Goal: Task Accomplishment & Management: Complete application form

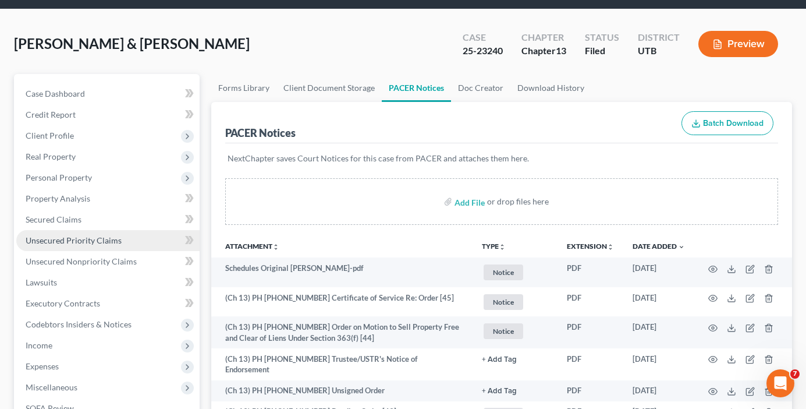
scroll to position [58, 0]
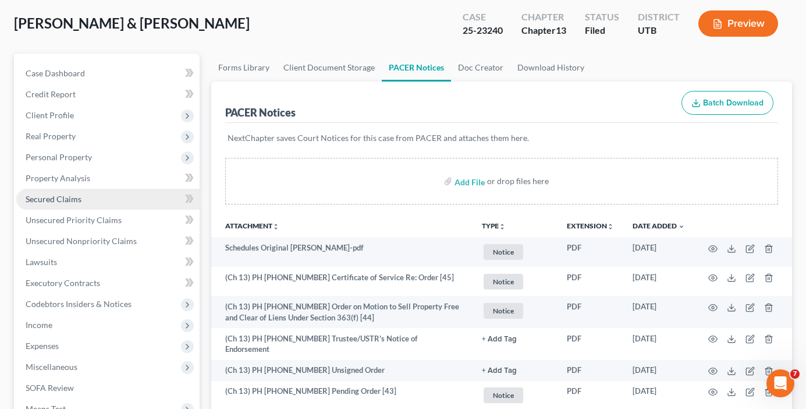
drag, startPoint x: 47, startPoint y: 150, endPoint x: 120, endPoint y: 192, distance: 84.0
click at [47, 150] on span "Personal Property" at bounding box center [107, 157] width 183 height 21
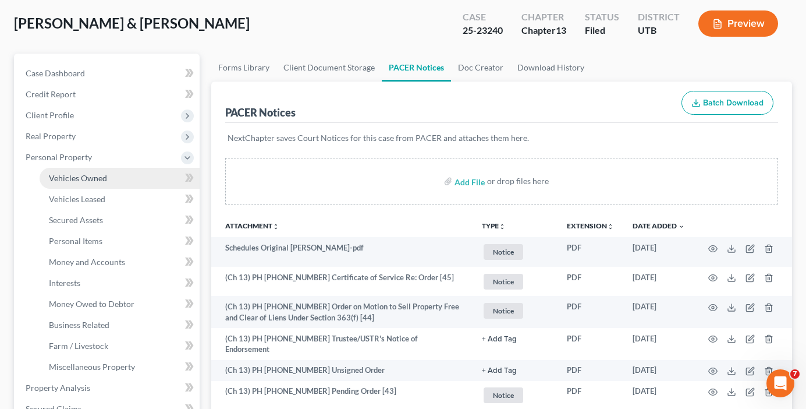
click at [78, 179] on span "Vehicles Owned" at bounding box center [78, 178] width 58 height 10
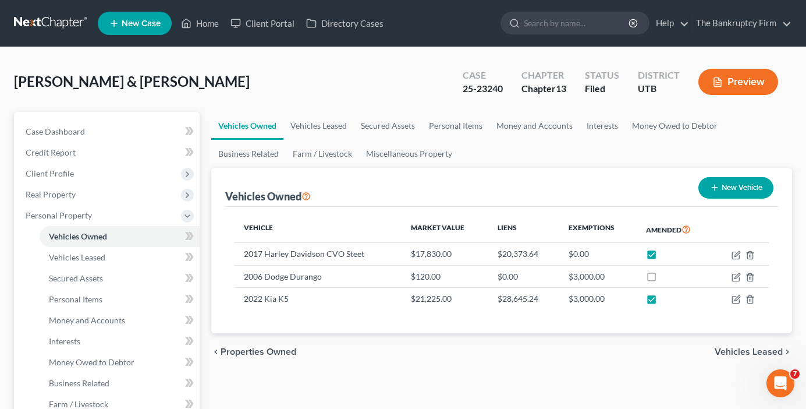
click at [212, 76] on div "[PERSON_NAME] & [PERSON_NAME] Upgraded Case 25-23240 Chapter Chapter 13 Status …" at bounding box center [403, 86] width 778 height 51
drag, startPoint x: 187, startPoint y: 73, endPoint x: 235, endPoint y: 3, distance: 84.3
click at [187, 73] on div "[PERSON_NAME] & [PERSON_NAME] Upgraded Case 25-23240 Chapter Chapter 13 Status …" at bounding box center [403, 86] width 778 height 51
drag, startPoint x: 212, startPoint y: 82, endPoint x: 243, endPoint y: 28, distance: 62.3
click at [212, 82] on div "[PERSON_NAME] & [PERSON_NAME] Upgraded Case 25-23240 Chapter Chapter 13 Status …" at bounding box center [403, 86] width 778 height 51
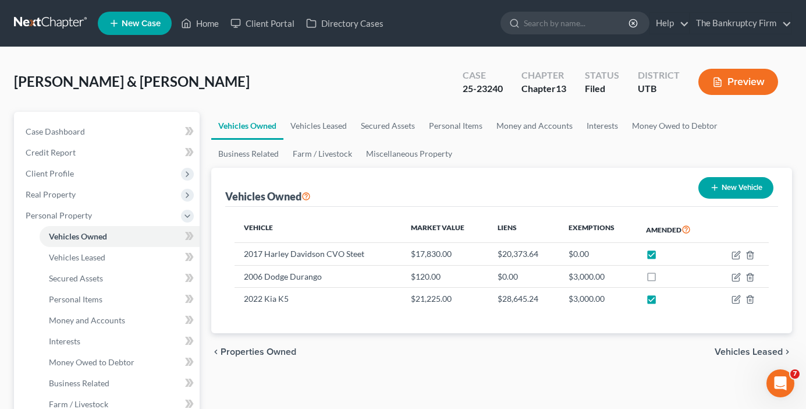
click at [204, 75] on div "[PERSON_NAME] & [PERSON_NAME] Upgraded Case 25-23240 Chapter Chapter 13 Status …" at bounding box center [403, 86] width 778 height 51
click at [213, 23] on link "Home" at bounding box center [199, 23] width 49 height 21
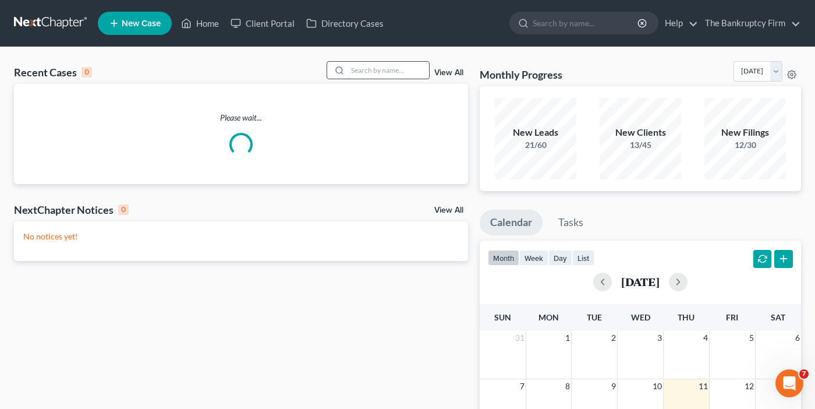
click at [380, 64] on input "search" at bounding box center [389, 70] width 82 height 17
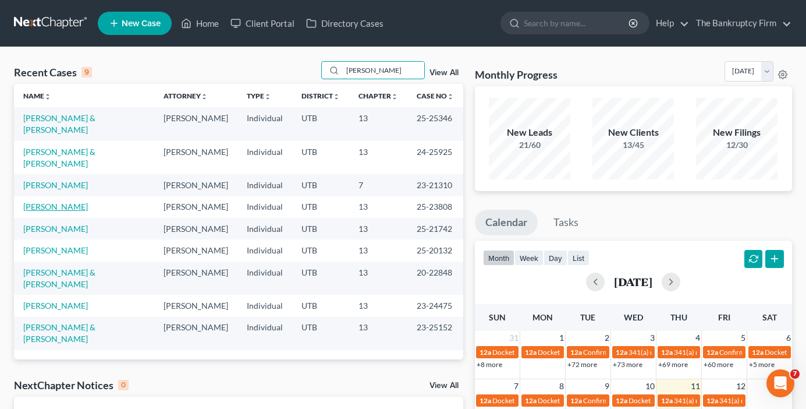
type input "[PERSON_NAME]"
click at [64, 201] on link "[PERSON_NAME]" at bounding box center [55, 206] width 65 height 10
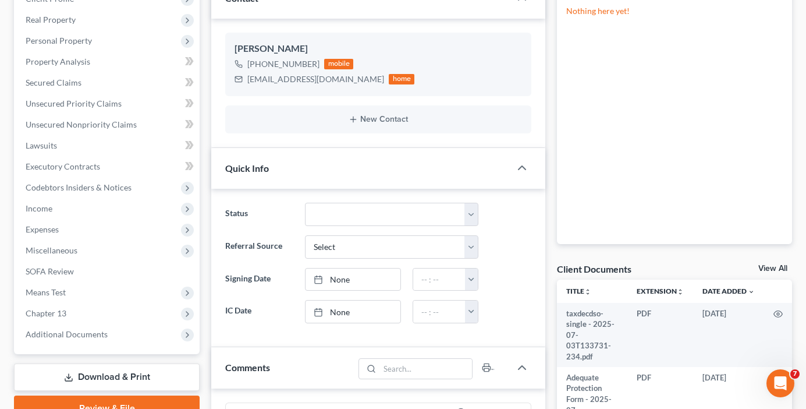
scroll to position [80, 0]
click at [775, 267] on link "View All" at bounding box center [773, 268] width 29 height 8
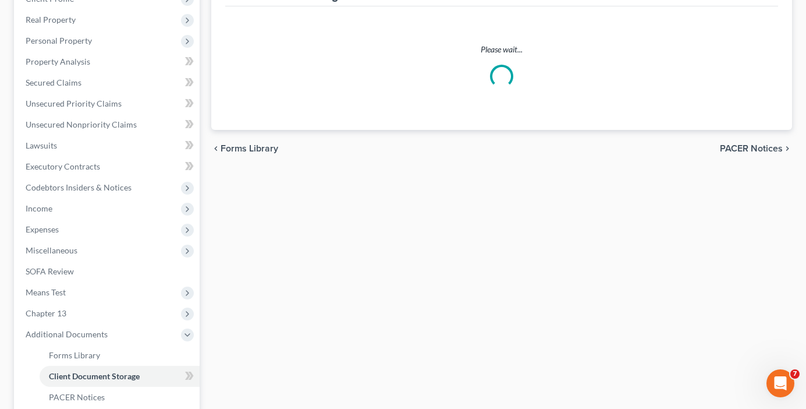
select select "30"
select select "26"
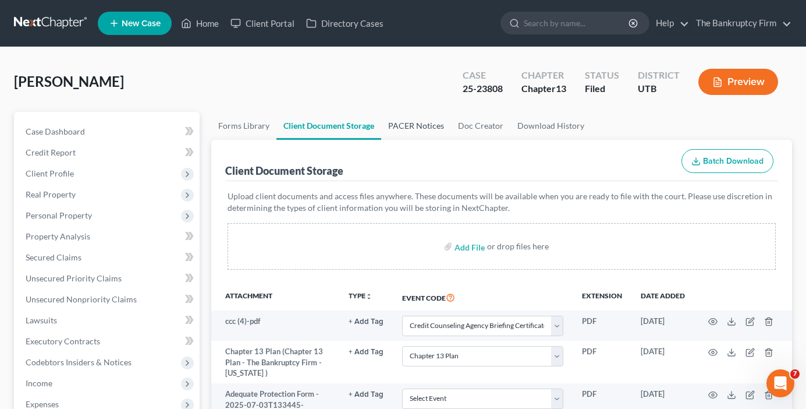
click at [420, 128] on link "PACER Notices" at bounding box center [416, 126] width 70 height 28
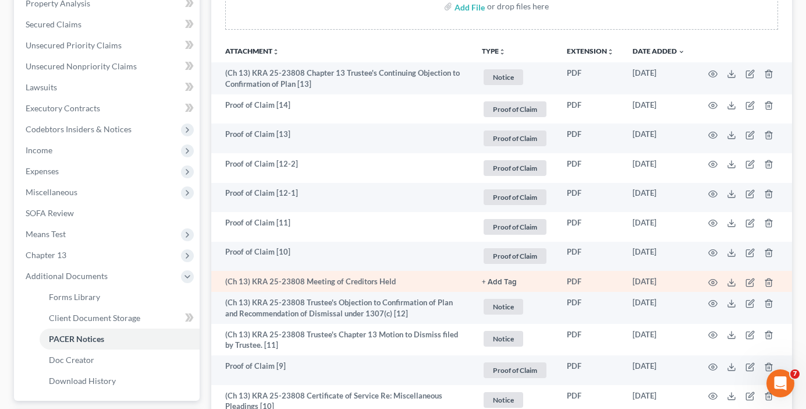
scroll to position [291, 0]
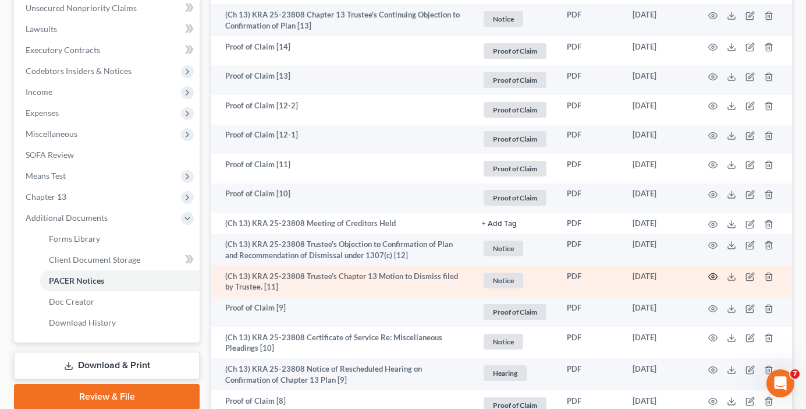
click at [714, 275] on icon "button" at bounding box center [712, 276] width 9 height 9
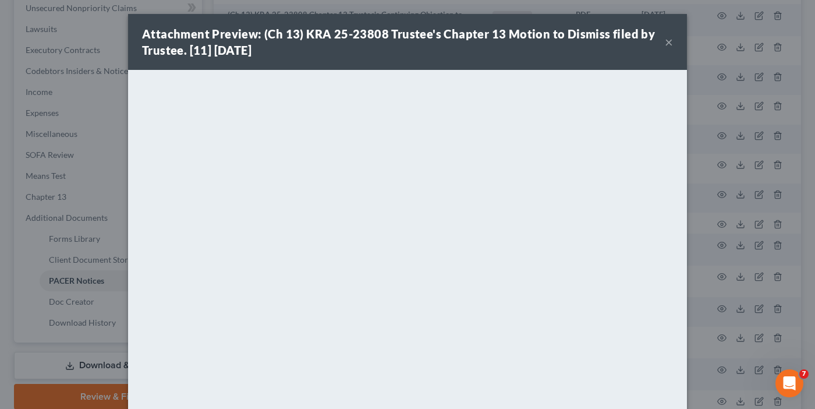
click at [667, 37] on button "×" at bounding box center [669, 42] width 8 height 14
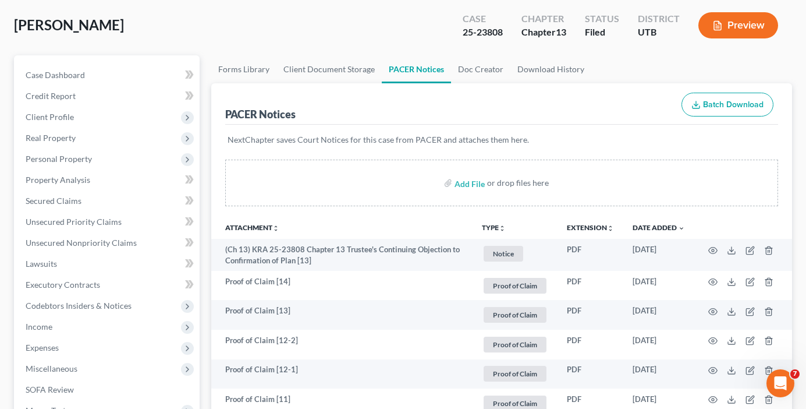
scroll to position [0, 0]
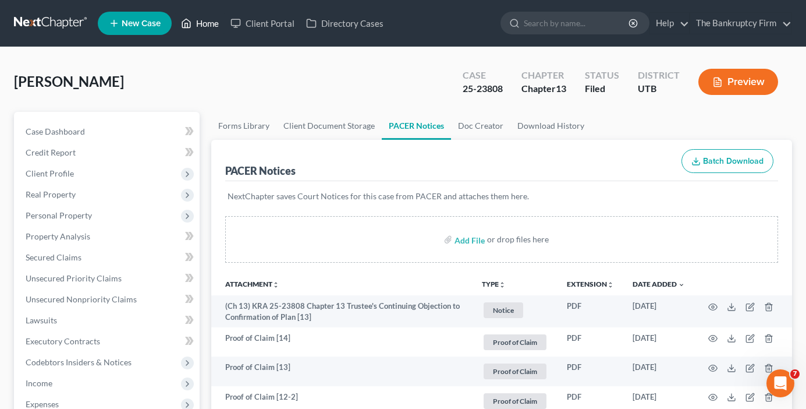
click at [214, 24] on link "Home" at bounding box center [199, 23] width 49 height 21
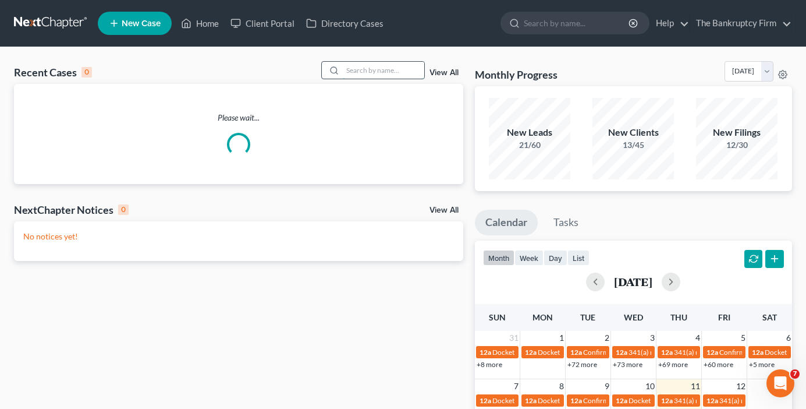
click at [359, 68] on input "search" at bounding box center [384, 70] width 82 height 17
type input "trinchero"
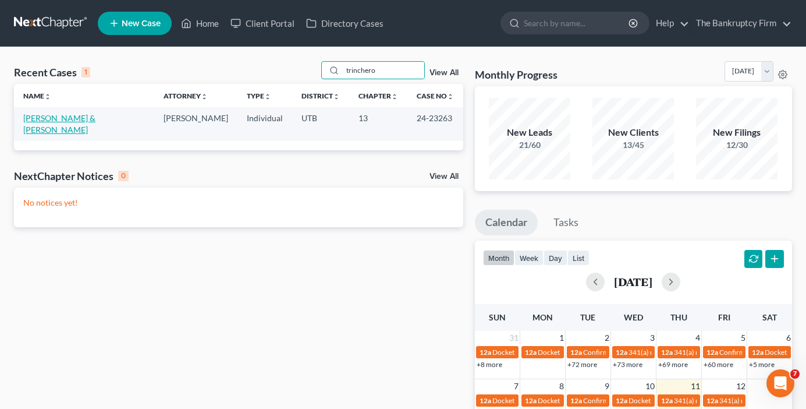
click at [61, 121] on link "[PERSON_NAME] & [PERSON_NAME]" at bounding box center [59, 124] width 72 height 22
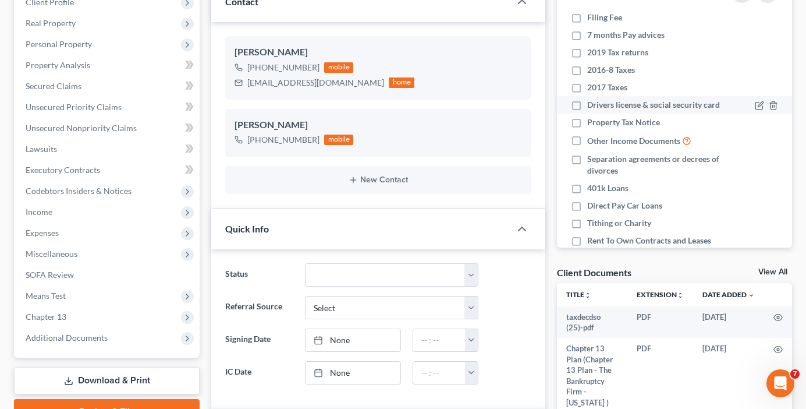
scroll to position [175, 0]
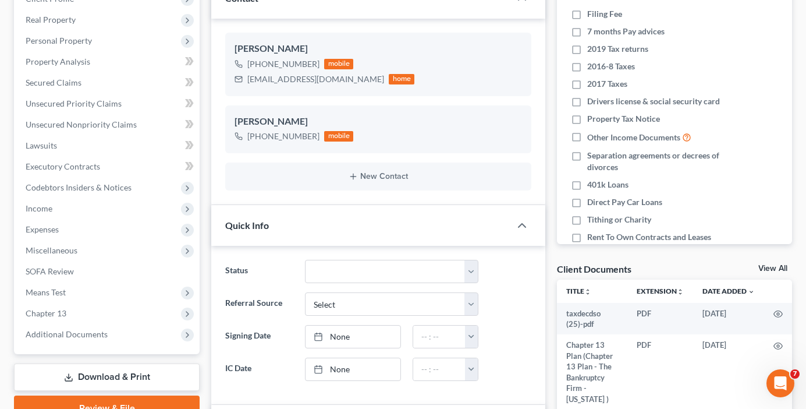
click at [768, 267] on link "View All" at bounding box center [773, 268] width 29 height 8
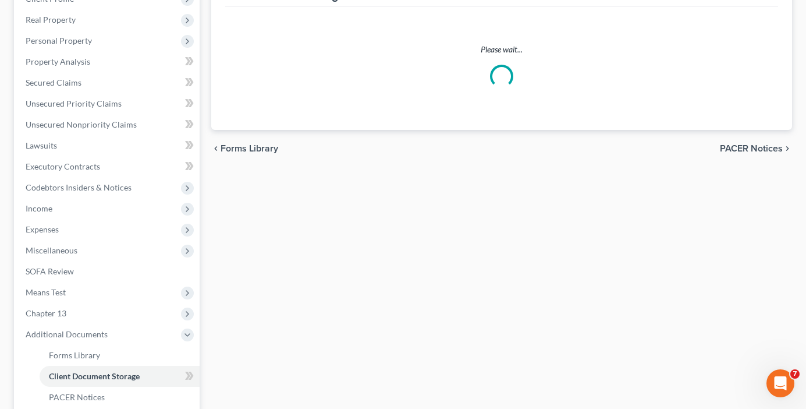
scroll to position [41, 0]
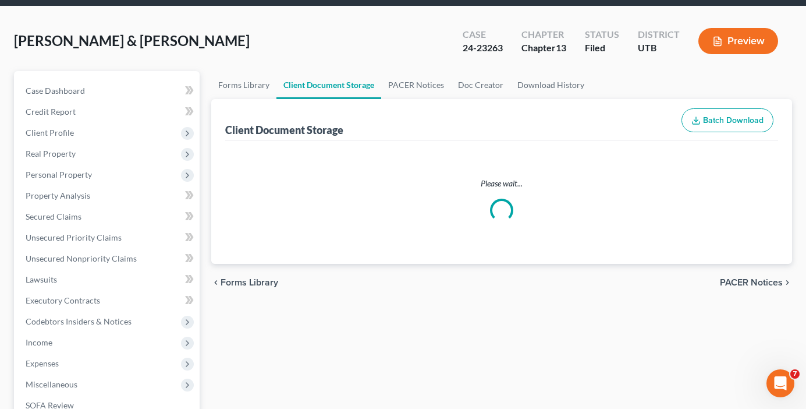
select select "30"
select select "26"
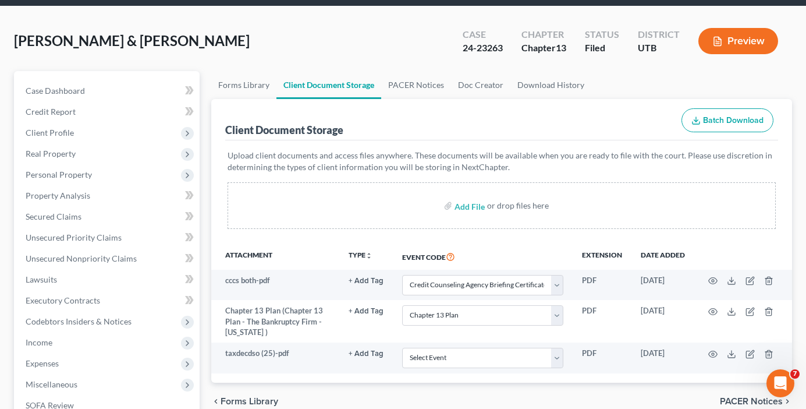
scroll to position [0, 0]
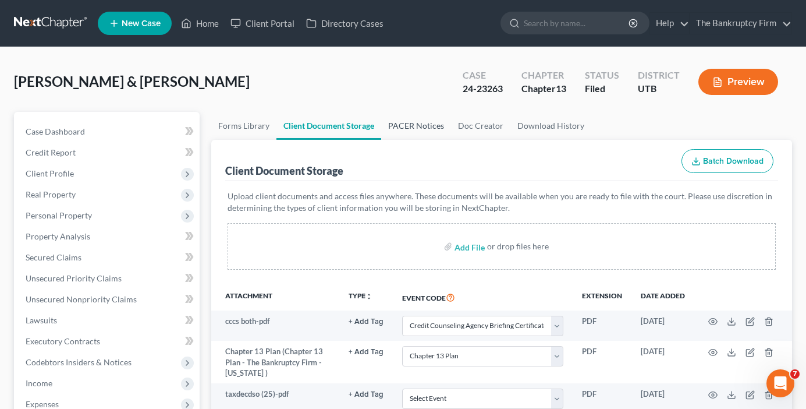
click at [417, 120] on link "PACER Notices" at bounding box center [416, 126] width 70 height 28
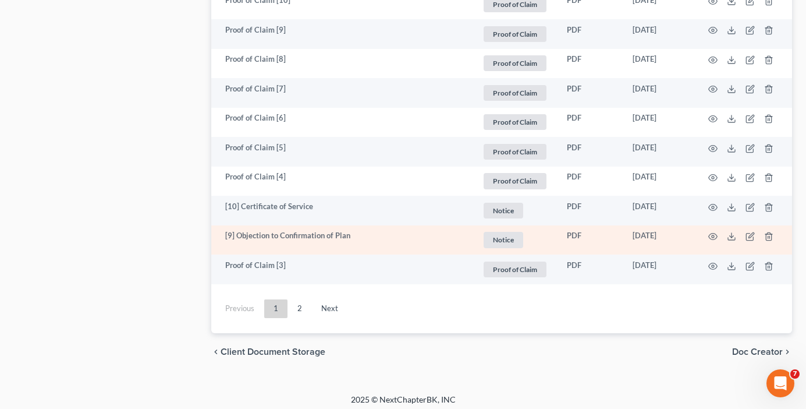
scroll to position [2200, 0]
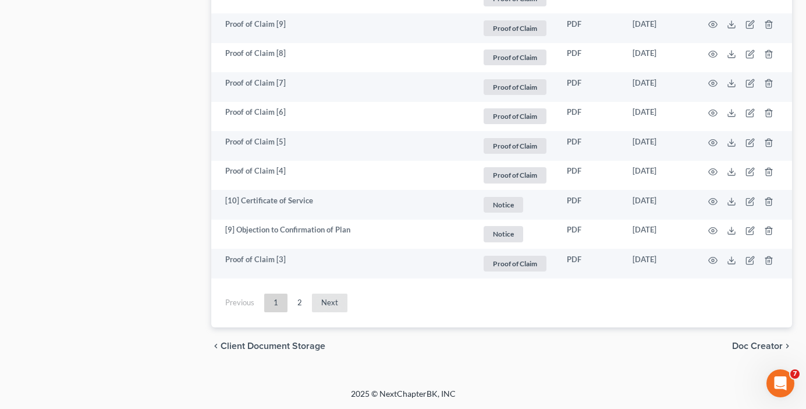
click at [327, 303] on link "Next" at bounding box center [330, 302] width 36 height 19
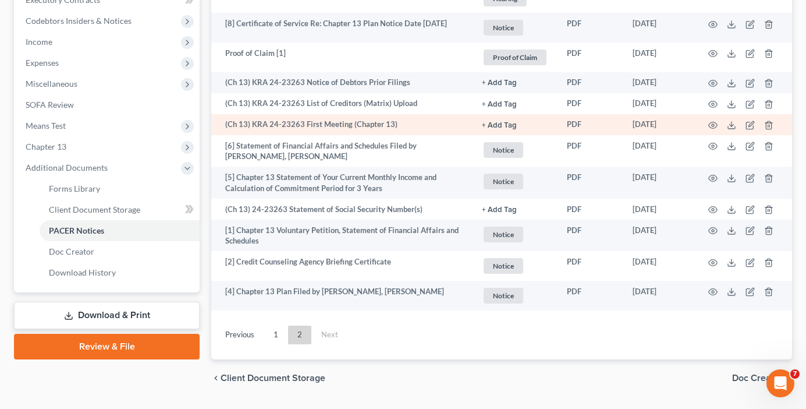
scroll to position [315, 0]
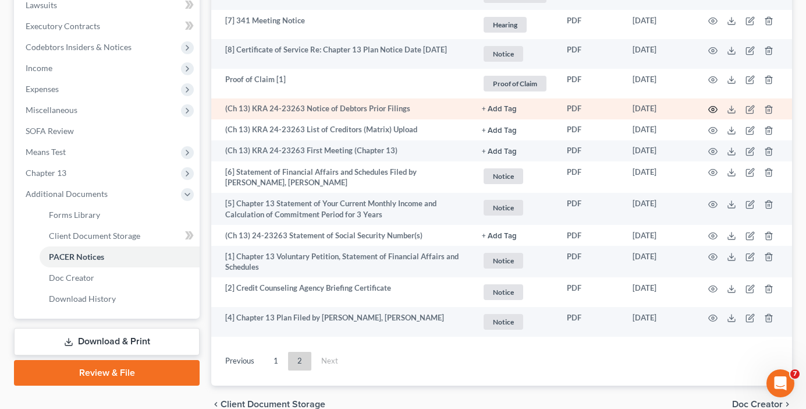
click at [714, 111] on icon "button" at bounding box center [712, 109] width 9 height 9
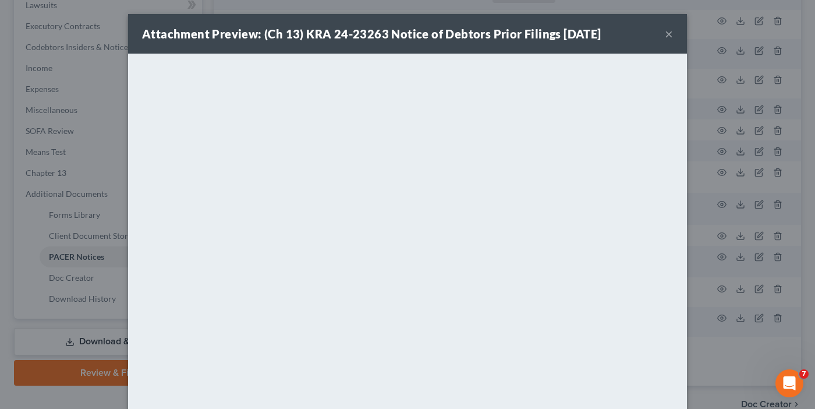
click at [706, 215] on div "Attachment Preview: (Ch 13) KRA 24-23263 Notice of Debtors Prior Filings [DATE]…" at bounding box center [407, 204] width 815 height 409
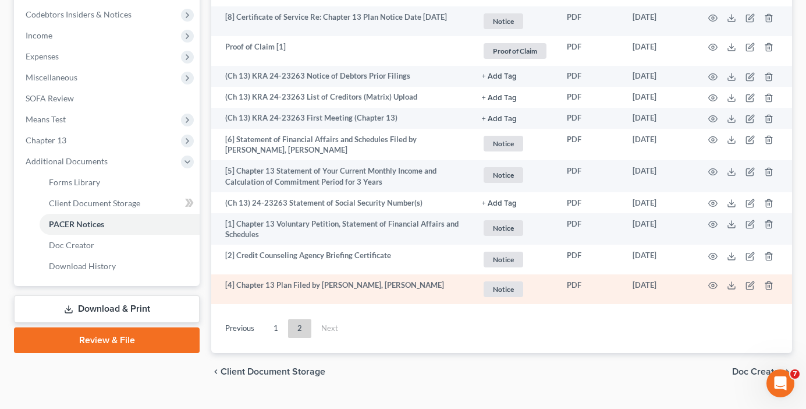
scroll to position [373, 0]
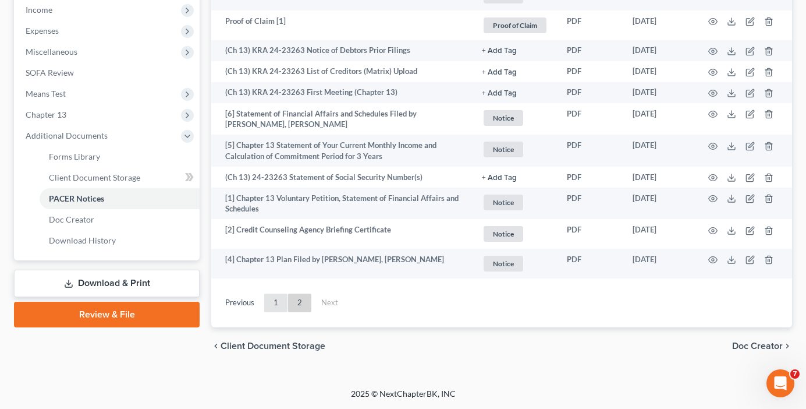
click at [278, 306] on link "1" at bounding box center [275, 302] width 23 height 19
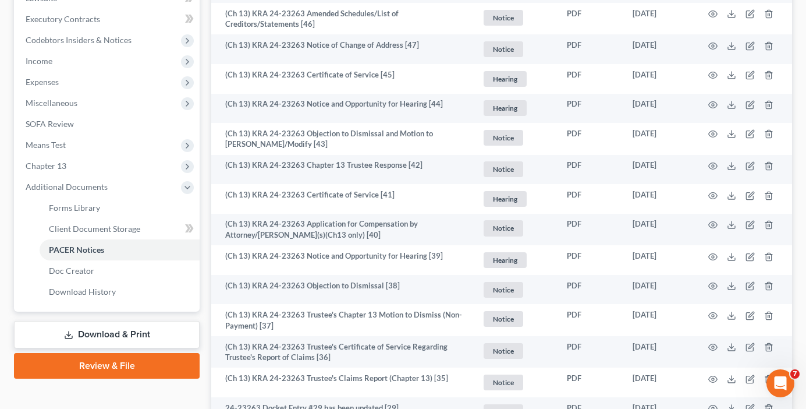
scroll to position [0, 0]
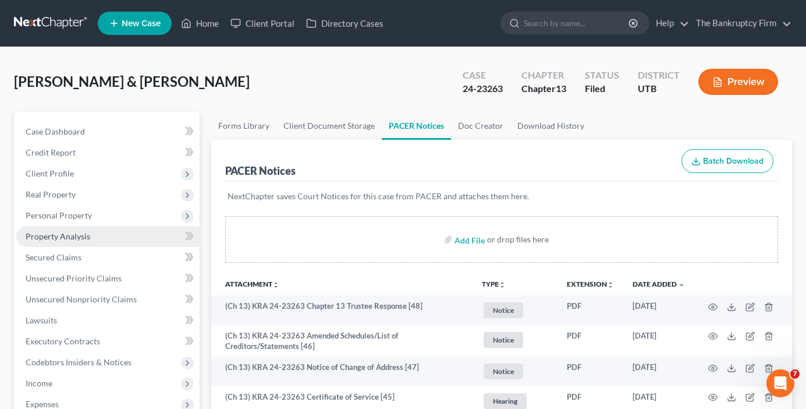
click at [60, 235] on span "Property Analysis" at bounding box center [58, 236] width 65 height 10
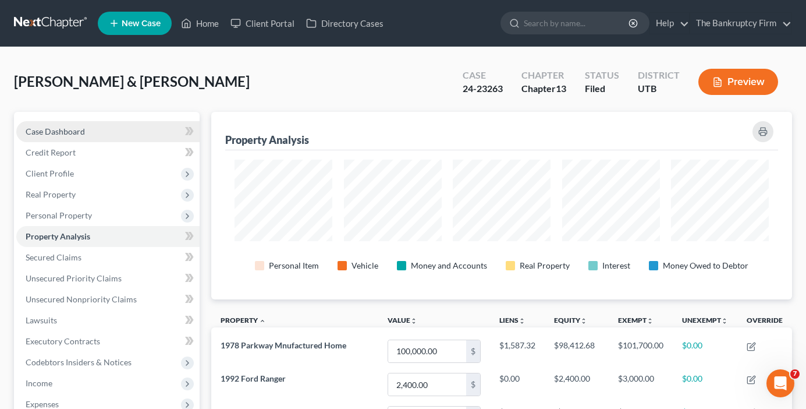
click at [68, 131] on span "Case Dashboard" at bounding box center [55, 131] width 59 height 10
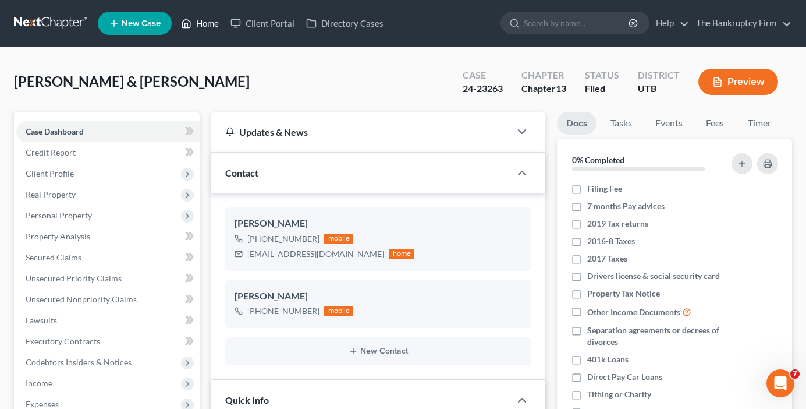
click at [214, 24] on link "Home" at bounding box center [199, 23] width 49 height 21
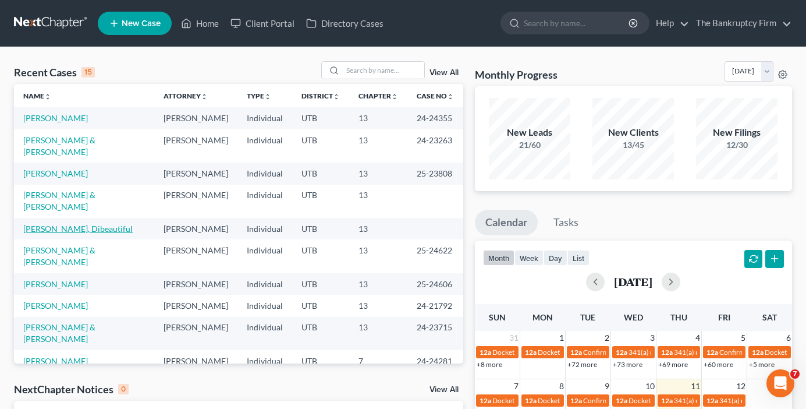
click at [80, 224] on link "Solomona, Dibeautiful" at bounding box center [77, 229] width 109 height 10
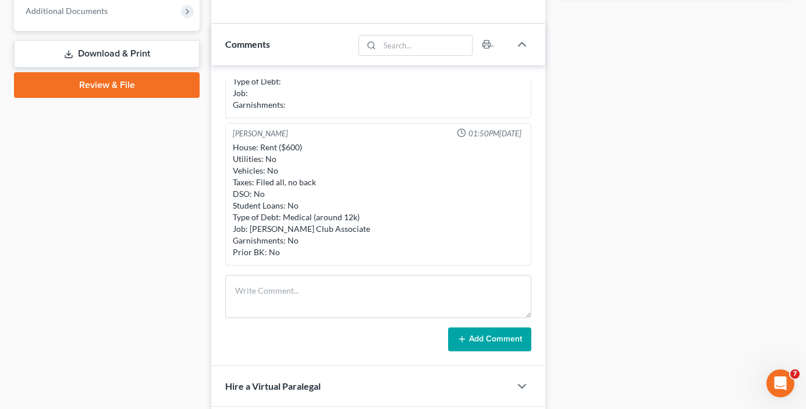
scroll to position [524, 0]
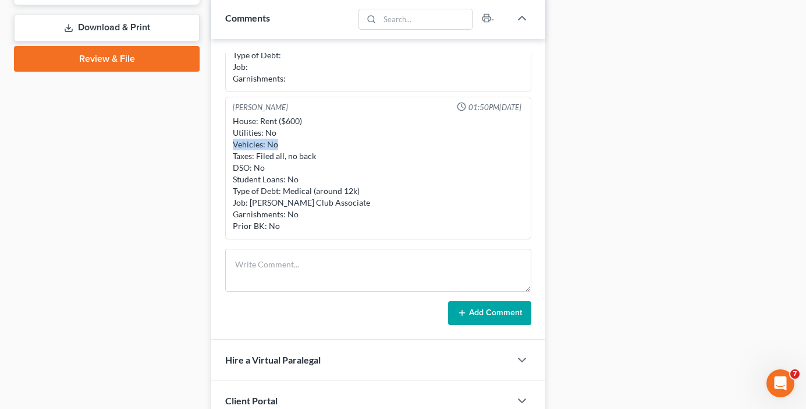
drag, startPoint x: 277, startPoint y: 146, endPoint x: 234, endPoint y: 146, distance: 42.5
click at [234, 146] on div "House: Rent ($600) Utilities: No Vehicles: No Taxes: Filed all, no back DSO: No…" at bounding box center [378, 173] width 291 height 116
click at [307, 119] on div "House: Rent ($600) Utilities: No Vehicles: No Taxes: Filed all, no back DSO: No…" at bounding box center [378, 173] width 291 height 116
click at [302, 119] on div "House: Rent ($600) Utilities: No Vehicles: No Taxes: Filed all, no back DSO: No…" at bounding box center [378, 173] width 291 height 116
click at [176, 218] on div "Case Dashboard Payments Invoices Payments Payments Credit Report Client Profile" at bounding box center [106, 25] width 197 height 874
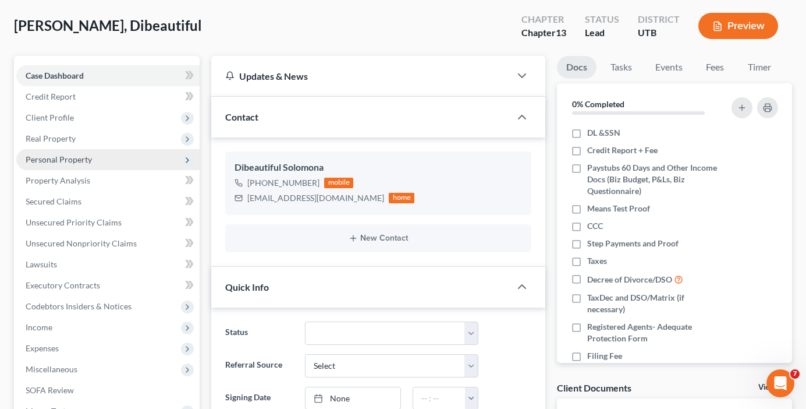
scroll to position [0, 0]
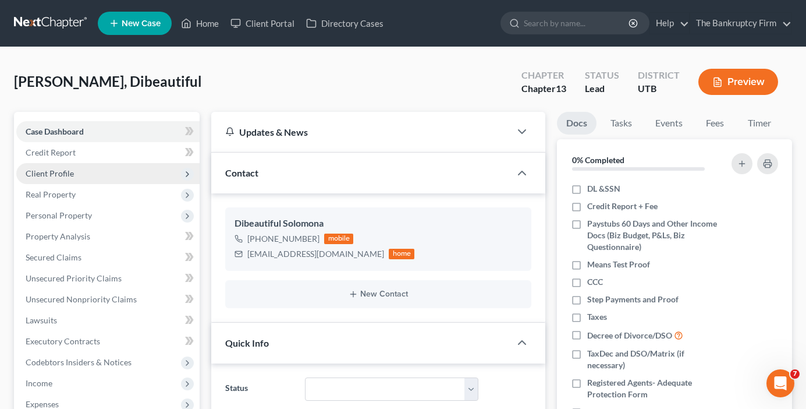
drag, startPoint x: 46, startPoint y: 169, endPoint x: 52, endPoint y: 176, distance: 9.9
click at [46, 169] on span "Client Profile" at bounding box center [50, 173] width 48 height 10
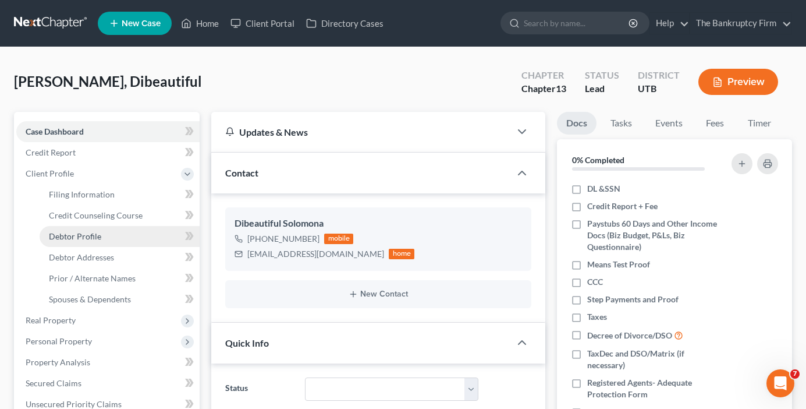
click at [91, 238] on span "Debtor Profile" at bounding box center [75, 236] width 52 height 10
select select "0"
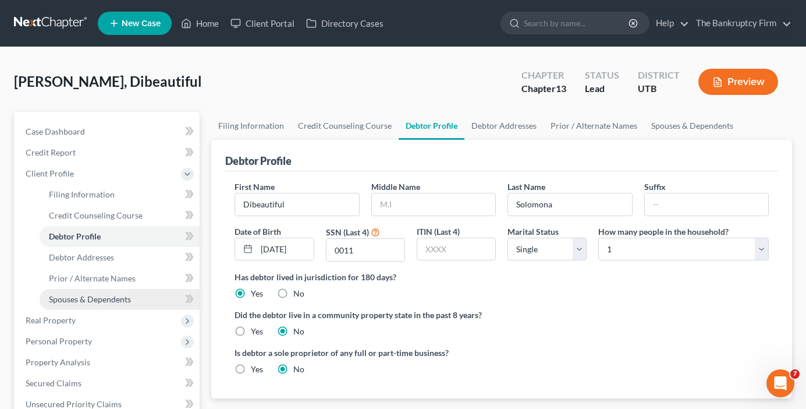
click at [115, 300] on span "Spouses & Dependents" at bounding box center [90, 299] width 82 height 10
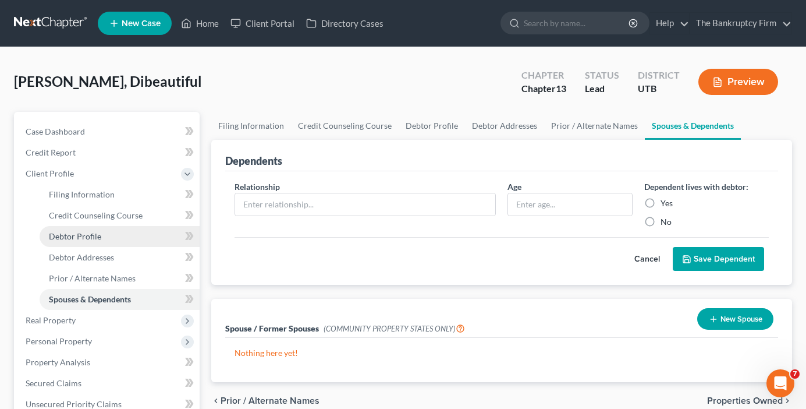
click at [82, 236] on span "Debtor Profile" at bounding box center [75, 236] width 52 height 10
select select "0"
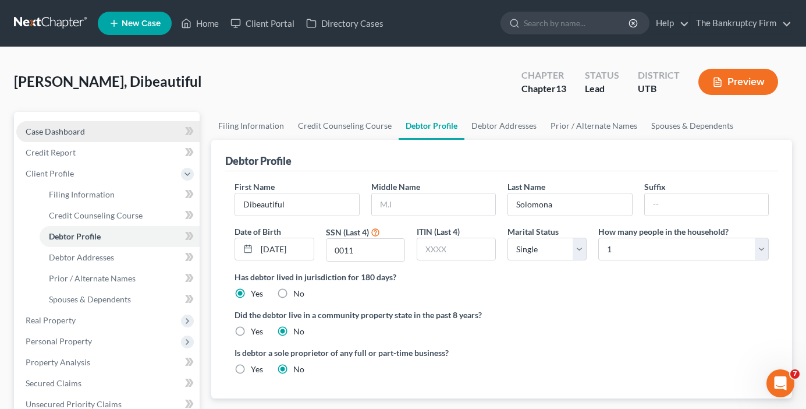
click at [69, 136] on span "Case Dashboard" at bounding box center [55, 131] width 59 height 10
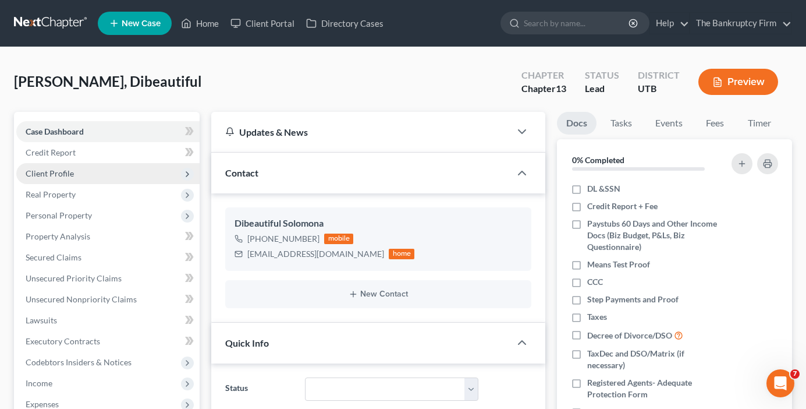
click at [65, 175] on span "Client Profile" at bounding box center [50, 173] width 48 height 10
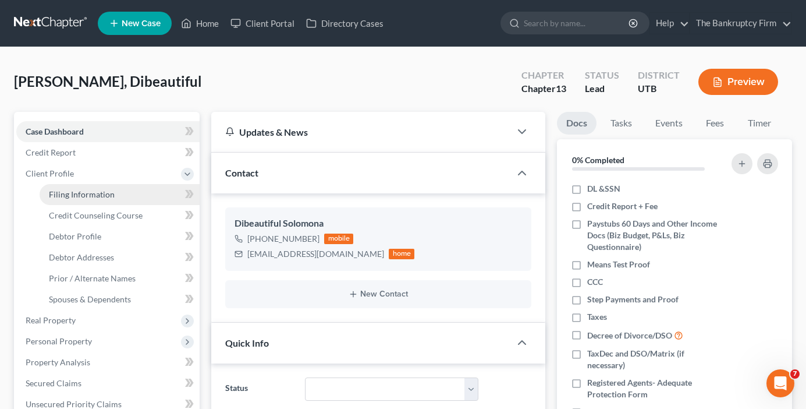
click at [102, 190] on span "Filing Information" at bounding box center [82, 194] width 66 height 10
select select "1"
select select "0"
select select "3"
select select "81"
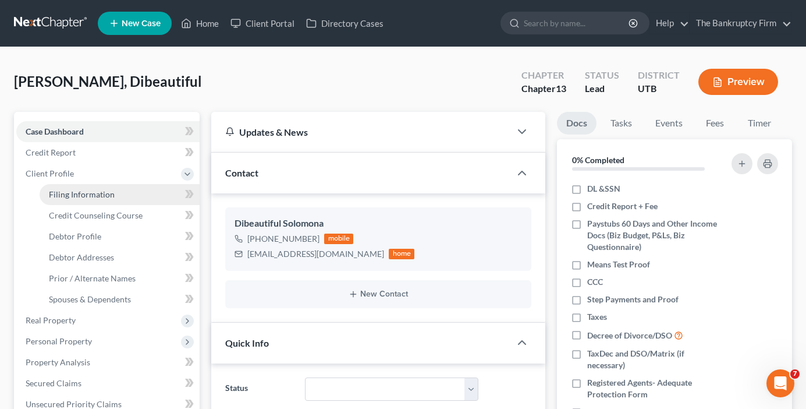
select select "0"
select select "46"
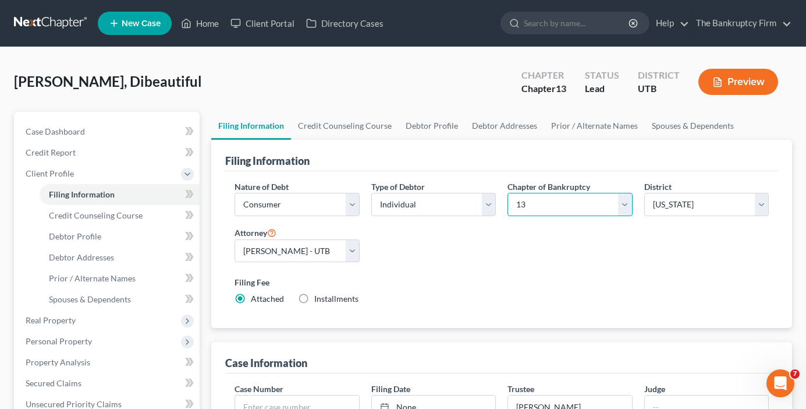
click at [575, 208] on select "Select 7 11 12 13" at bounding box center [570, 204] width 125 height 23
select select "0"
click at [508, 193] on select "Select 7 11 12 13" at bounding box center [570, 204] width 125 height 23
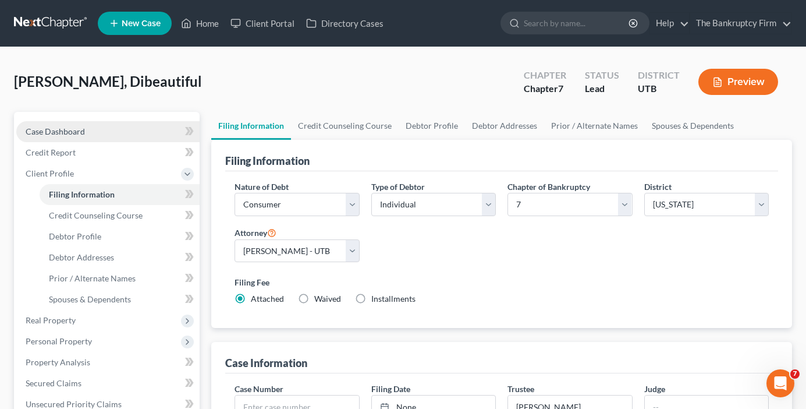
click at [111, 133] on link "Case Dashboard" at bounding box center [107, 131] width 183 height 21
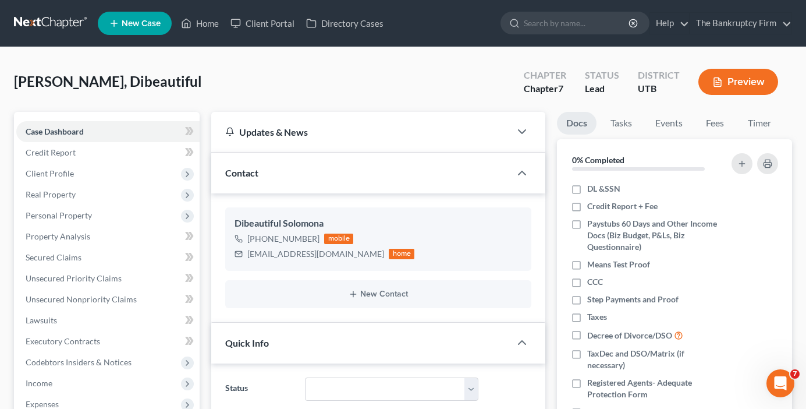
scroll to position [91, 0]
click at [203, 22] on link "Home" at bounding box center [199, 23] width 49 height 21
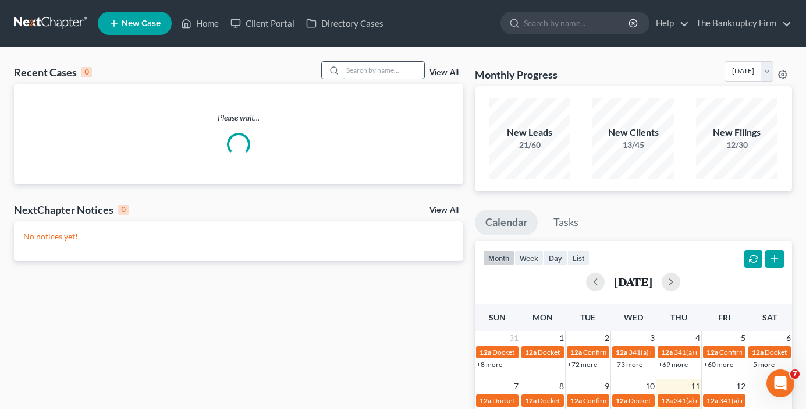
click at [346, 69] on input "search" at bounding box center [384, 70] width 82 height 17
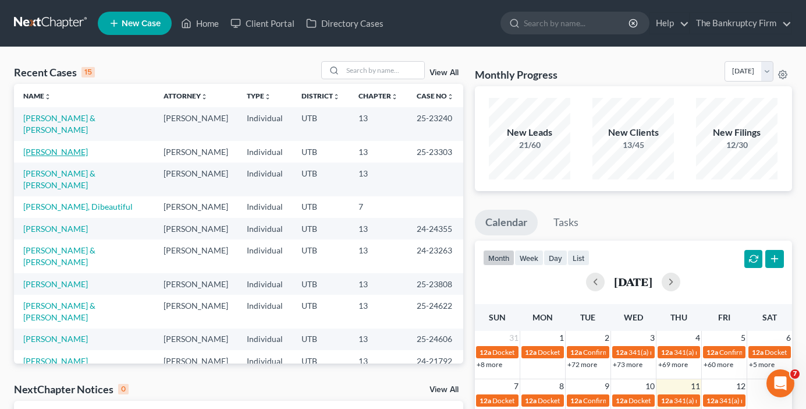
click at [56, 147] on link "Birch, Amber" at bounding box center [55, 152] width 65 height 10
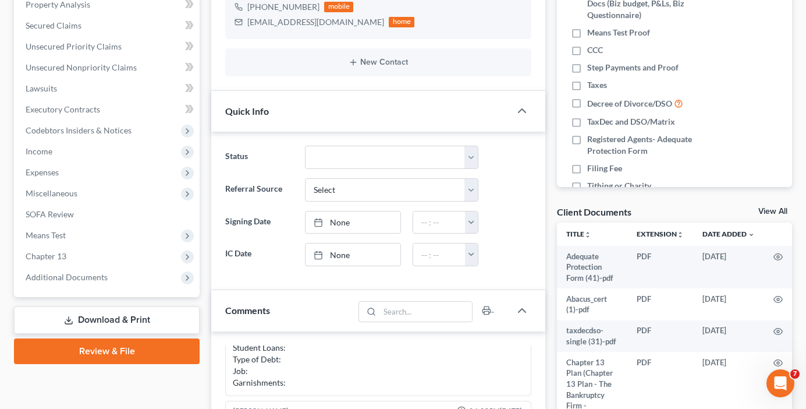
scroll to position [233, 0]
click at [108, 321] on link "Download & Print" at bounding box center [107, 318] width 186 height 27
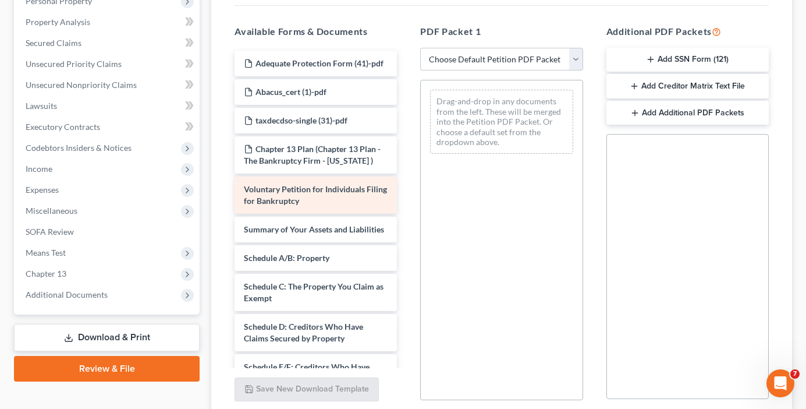
scroll to position [233, 0]
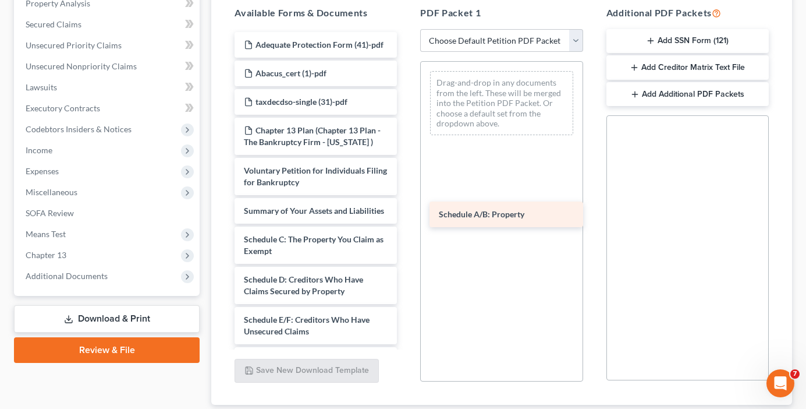
drag, startPoint x: 278, startPoint y: 262, endPoint x: 473, endPoint y: 214, distance: 200.9
click at [406, 214] on div "Schedule A/B: Property Adequate Protection Form (41)-pdf Abacus_cert (1)-pdf ta…" at bounding box center [315, 374] width 181 height 684
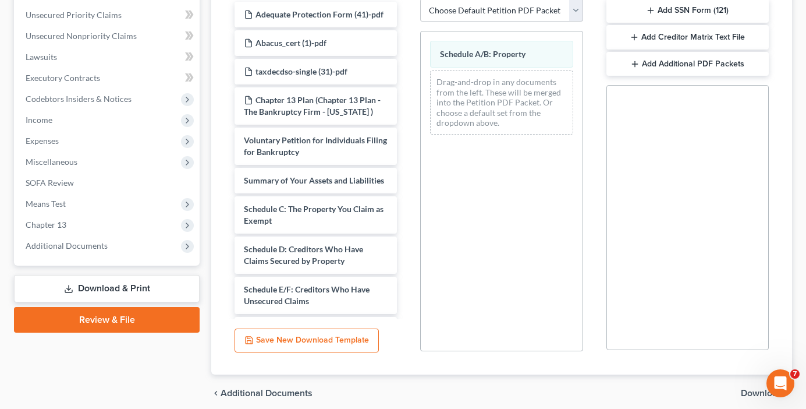
scroll to position [310, 0]
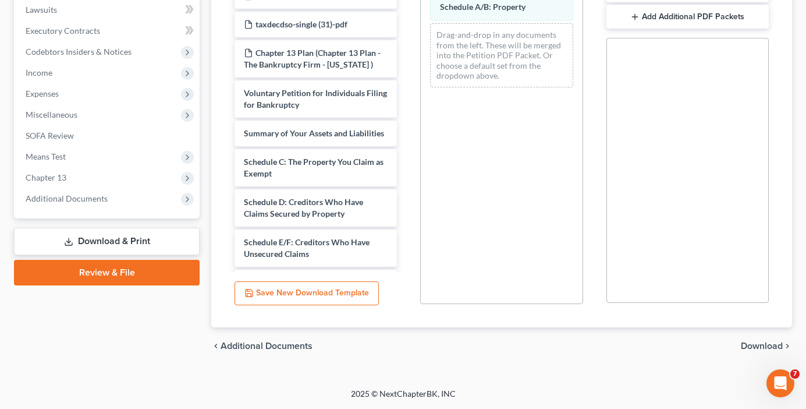
click at [764, 345] on span "Download" at bounding box center [762, 345] width 42 height 9
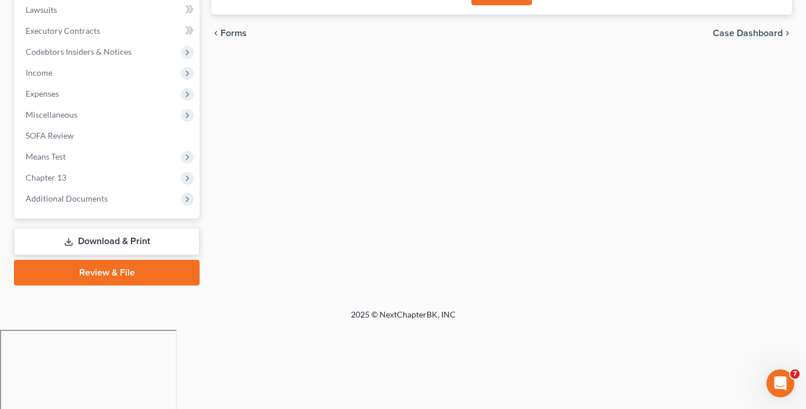
scroll to position [231, 0]
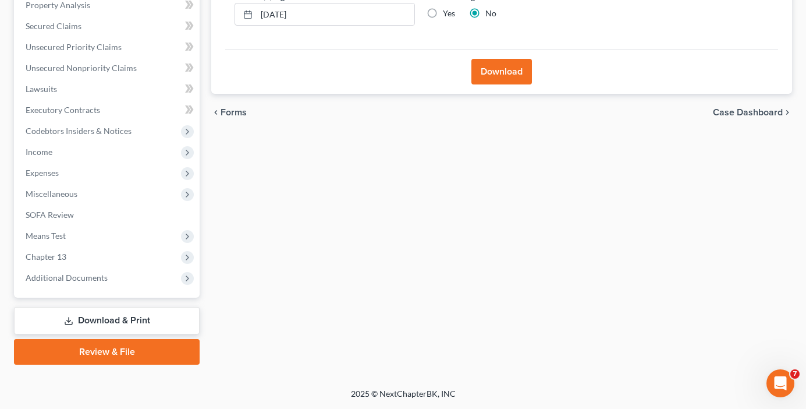
click at [497, 76] on button "Download" at bounding box center [502, 72] width 61 height 26
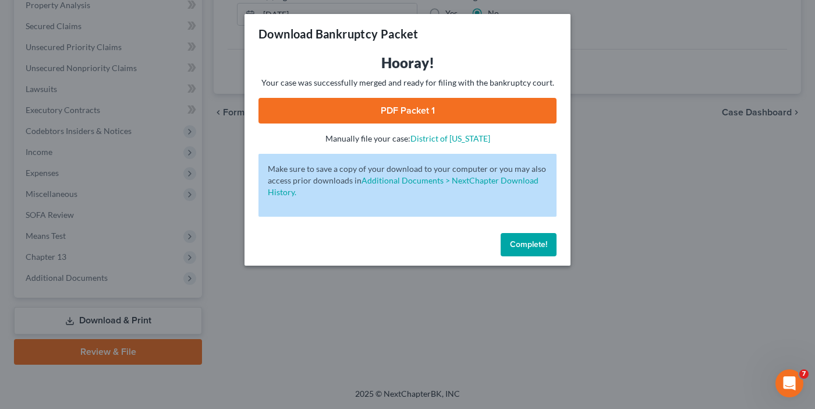
click at [412, 114] on link "PDF Packet 1" at bounding box center [407, 111] width 298 height 26
click at [516, 231] on div "Complete!" at bounding box center [408, 246] width 326 height 37
click at [518, 236] on button "Complete!" at bounding box center [529, 244] width 56 height 23
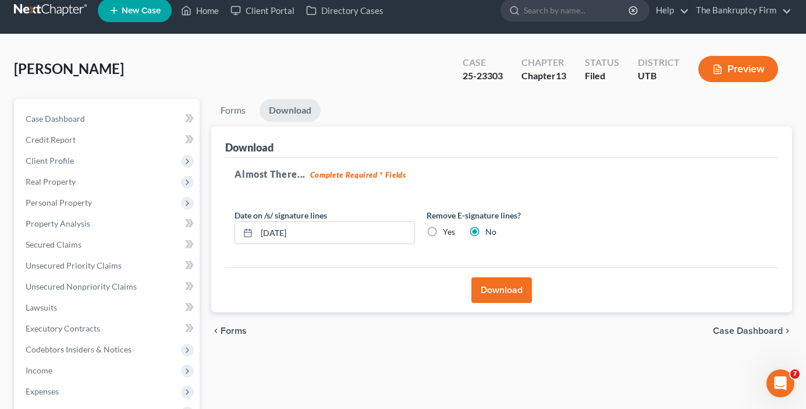
scroll to position [0, 0]
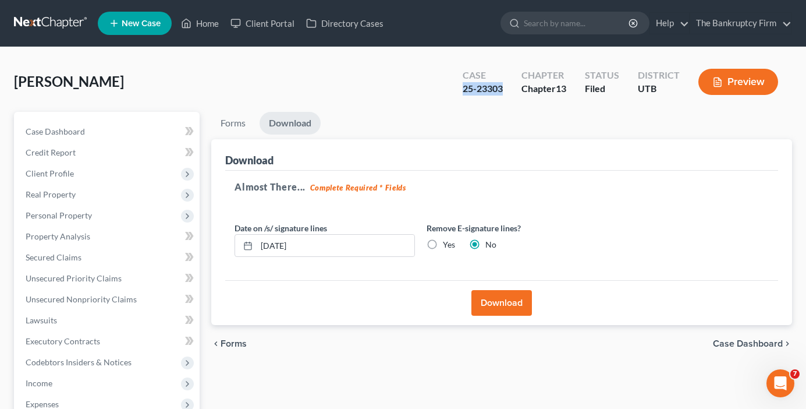
drag, startPoint x: 505, startPoint y: 88, endPoint x: 460, endPoint y: 91, distance: 44.3
click at [460, 91] on div "Case 25-23303" at bounding box center [482, 83] width 59 height 34
copy div "25-23303"
click at [503, 301] on button "Download" at bounding box center [502, 303] width 61 height 26
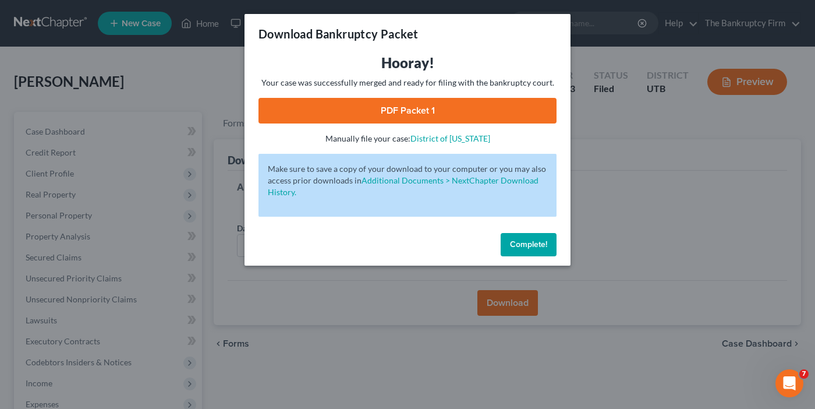
drag, startPoint x: 520, startPoint y: 251, endPoint x: 357, endPoint y: 181, distance: 177.9
click at [520, 251] on button "Complete!" at bounding box center [529, 244] width 56 height 23
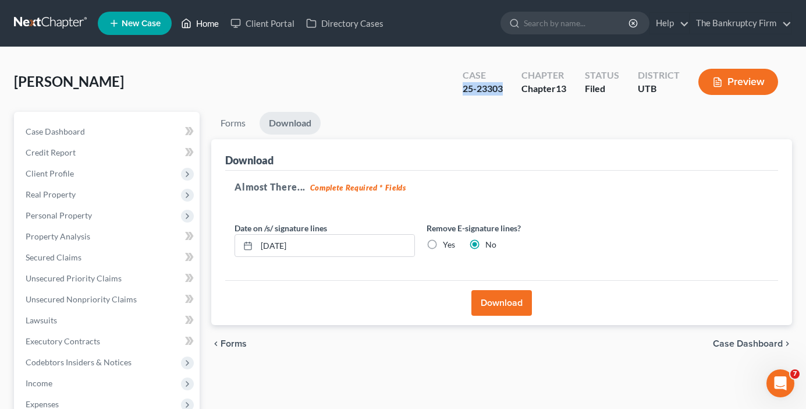
click at [210, 27] on link "Home" at bounding box center [199, 23] width 49 height 21
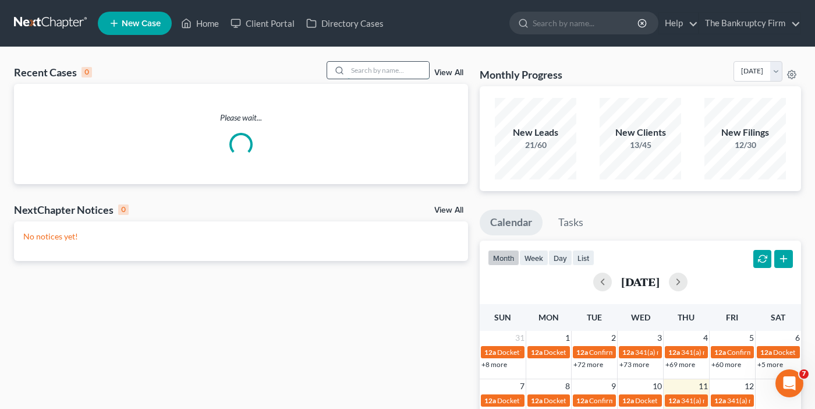
click at [370, 68] on input "search" at bounding box center [389, 70] width 82 height 17
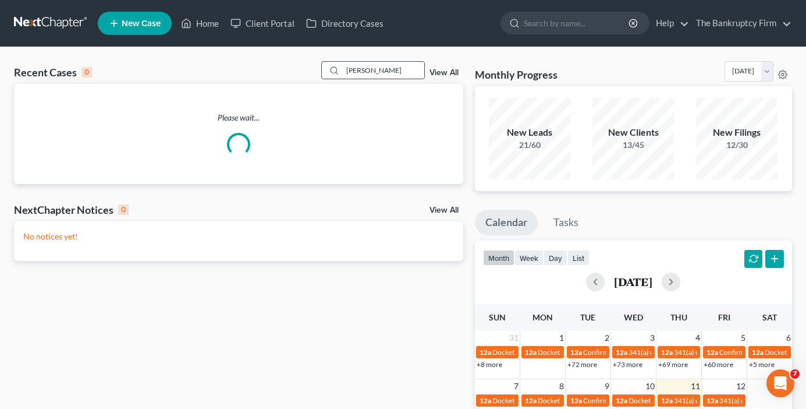
type input "greenwell"
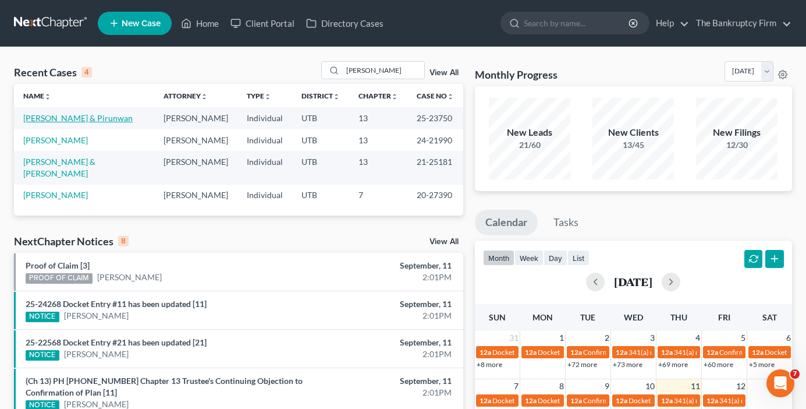
click at [88, 118] on link "Greenwell, Cory & Pirunwan" at bounding box center [77, 118] width 109 height 10
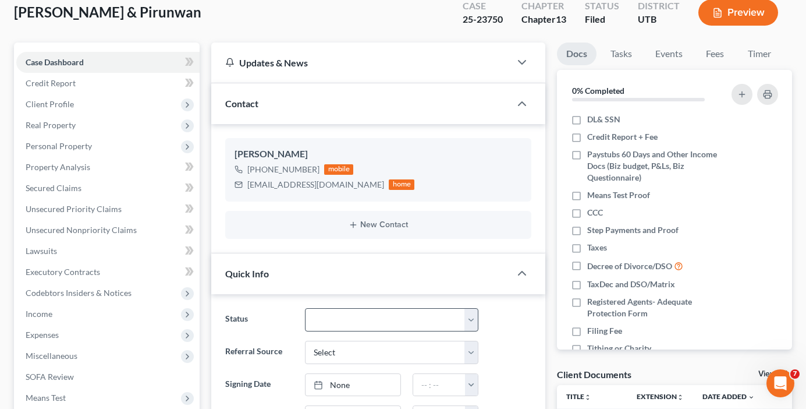
scroll to position [175, 0]
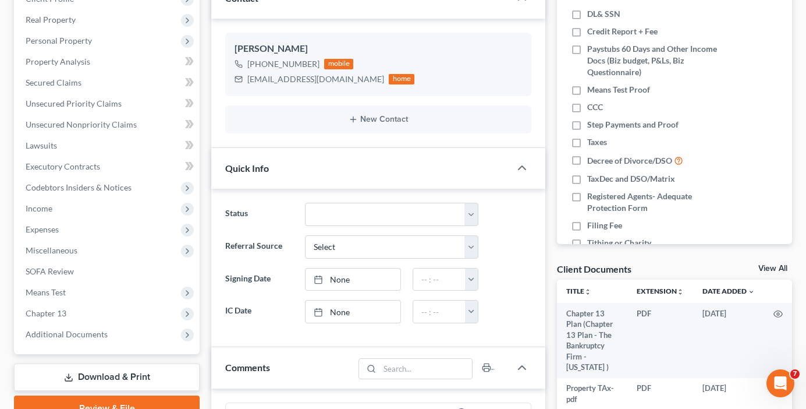
click at [771, 268] on link "View All" at bounding box center [773, 268] width 29 height 8
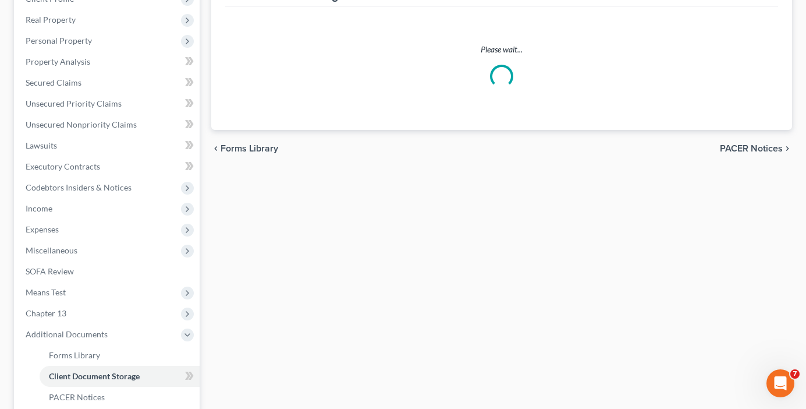
scroll to position [30, 0]
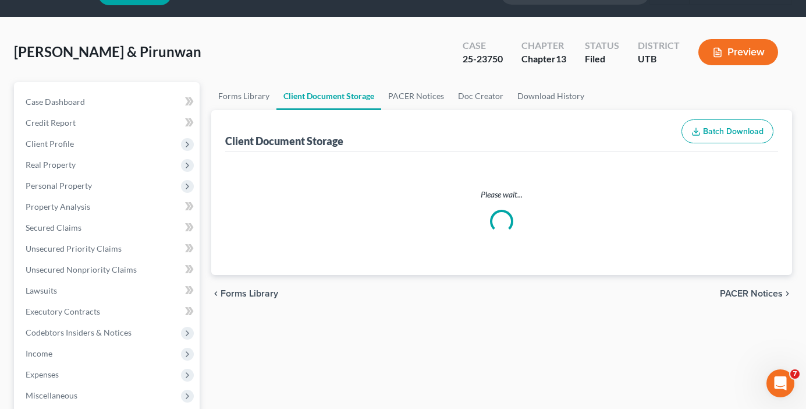
select select "30"
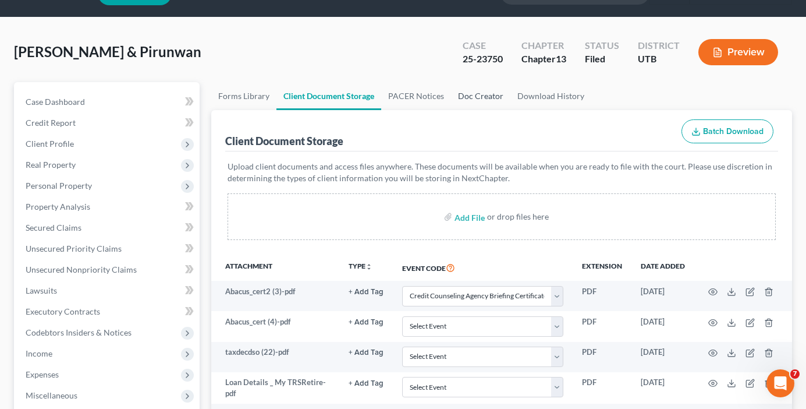
scroll to position [0, 0]
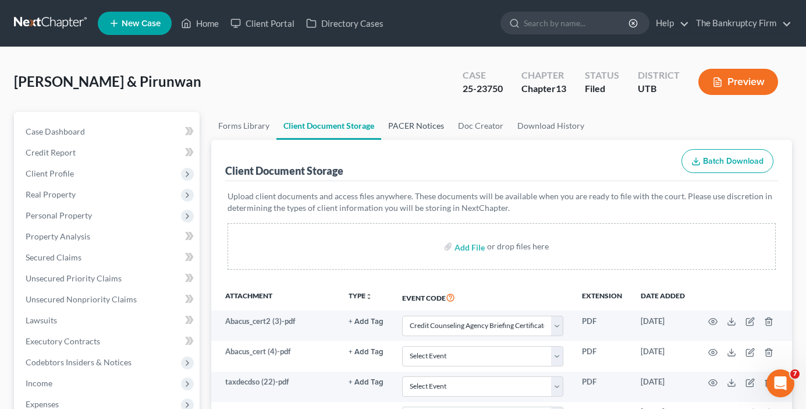
click at [407, 127] on link "PACER Notices" at bounding box center [416, 126] width 70 height 28
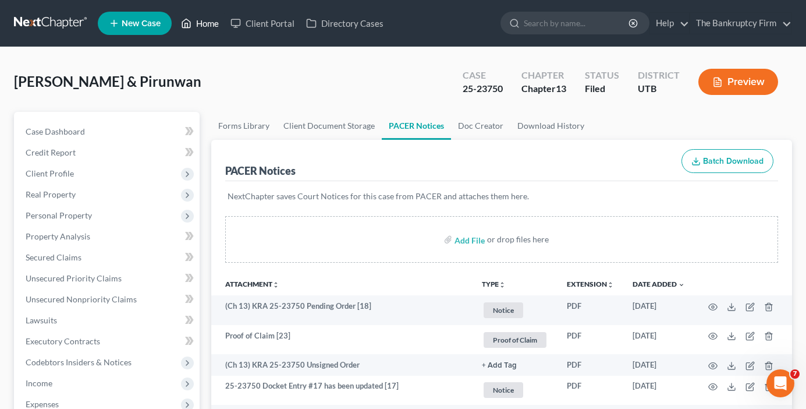
drag, startPoint x: 197, startPoint y: 28, endPoint x: 212, endPoint y: 62, distance: 36.8
click at [197, 28] on link "Home" at bounding box center [199, 23] width 49 height 21
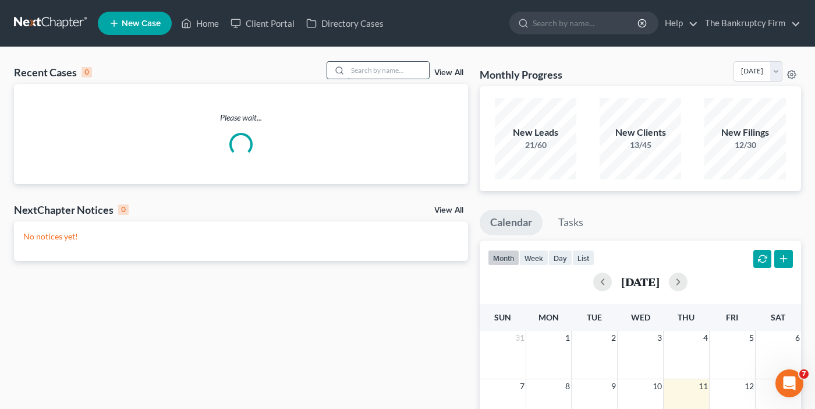
click at [394, 63] on input "search" at bounding box center [389, 70] width 82 height 17
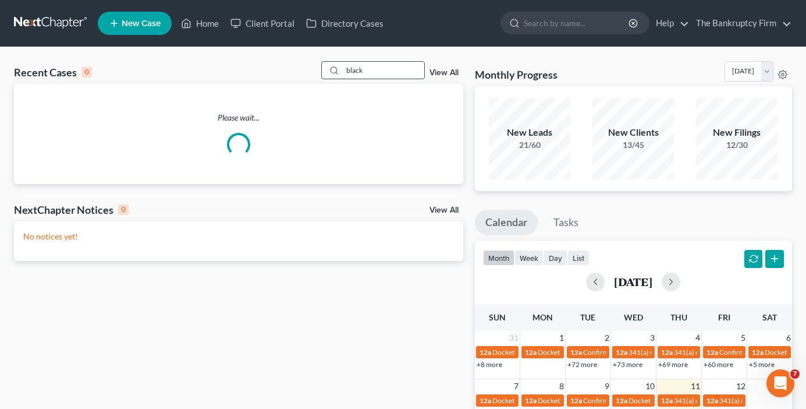
type input "black"
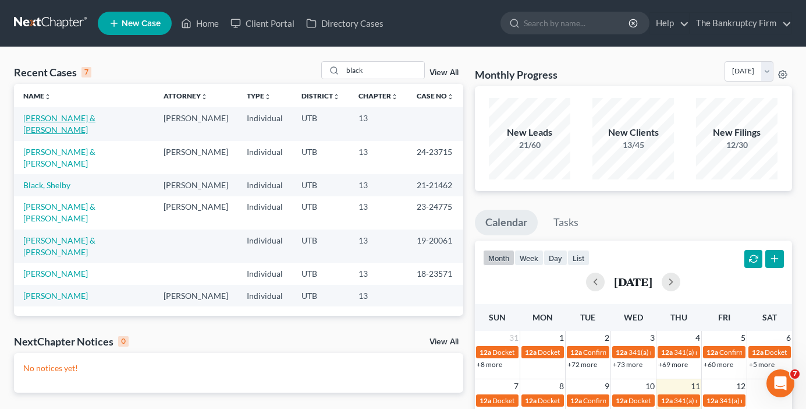
click at [91, 121] on link "[PERSON_NAME] & [PERSON_NAME]" at bounding box center [59, 124] width 72 height 22
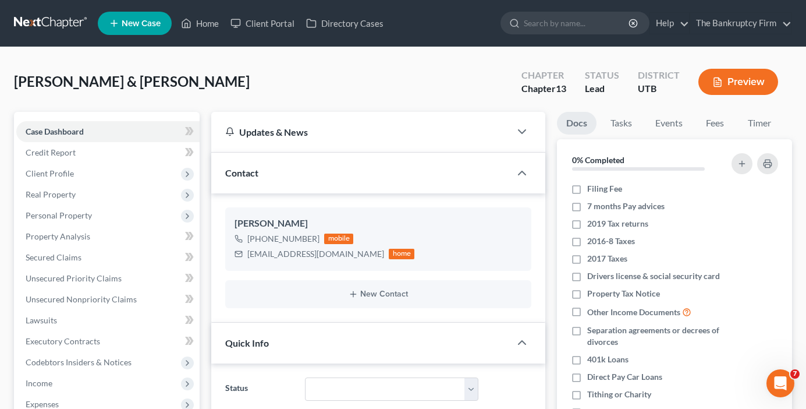
click at [211, 87] on div "Black, Christopher & Shanel Upgraded Chapter Chapter 13 Status Lead District UT…" at bounding box center [403, 86] width 778 height 51
click at [61, 183] on span "Client Profile" at bounding box center [107, 173] width 183 height 21
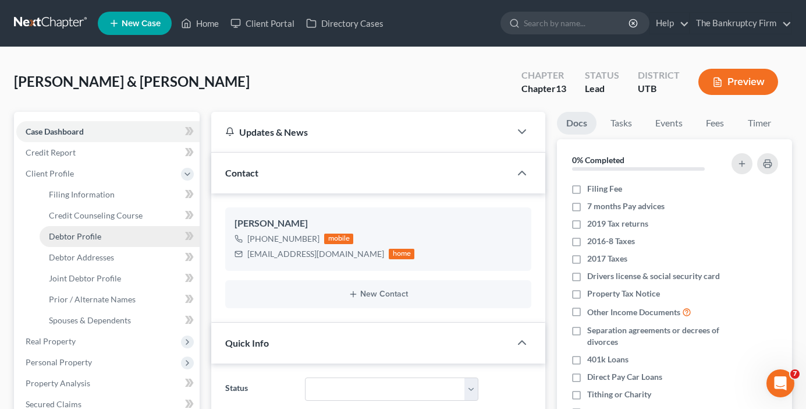
click at [87, 234] on span "Debtor Profile" at bounding box center [75, 236] width 52 height 10
select select "1"
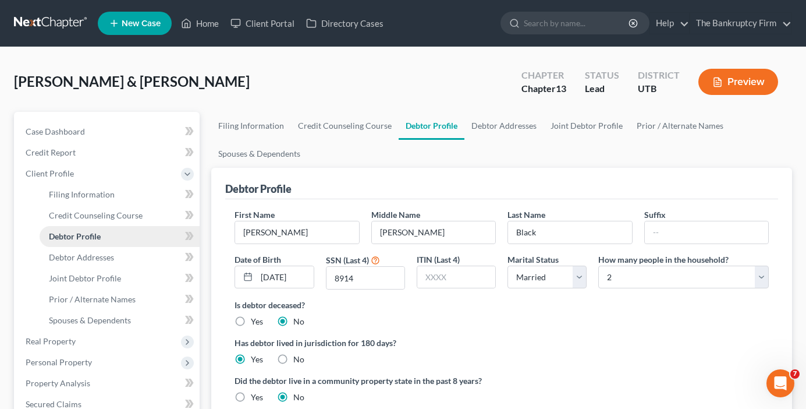
radio input "true"
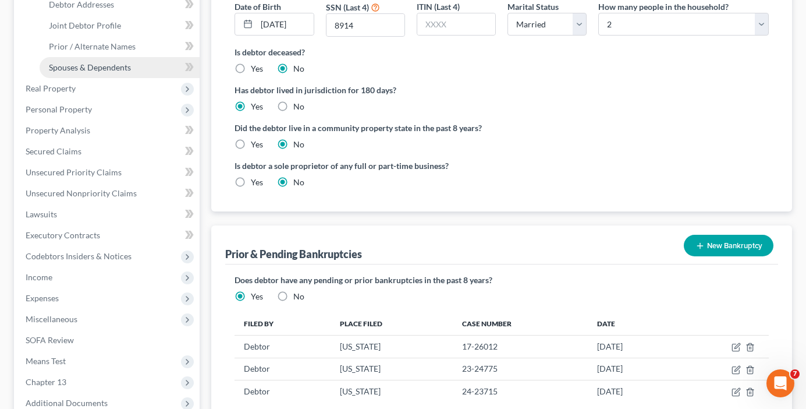
scroll to position [175, 0]
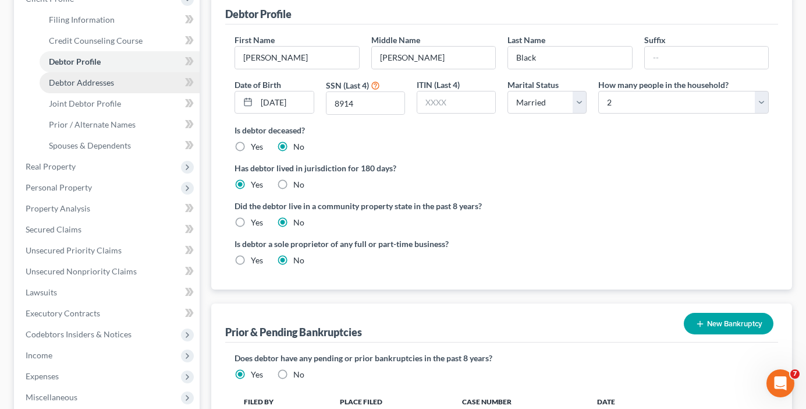
click at [77, 84] on span "Debtor Addresses" at bounding box center [81, 82] width 65 height 10
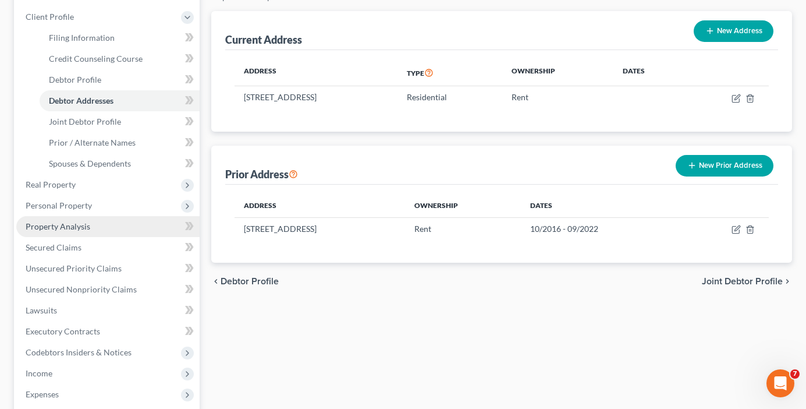
scroll to position [175, 0]
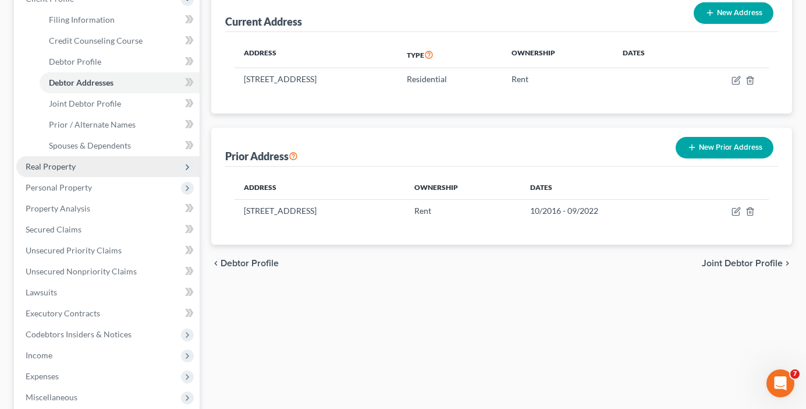
click at [57, 165] on span "Real Property" at bounding box center [51, 166] width 50 height 10
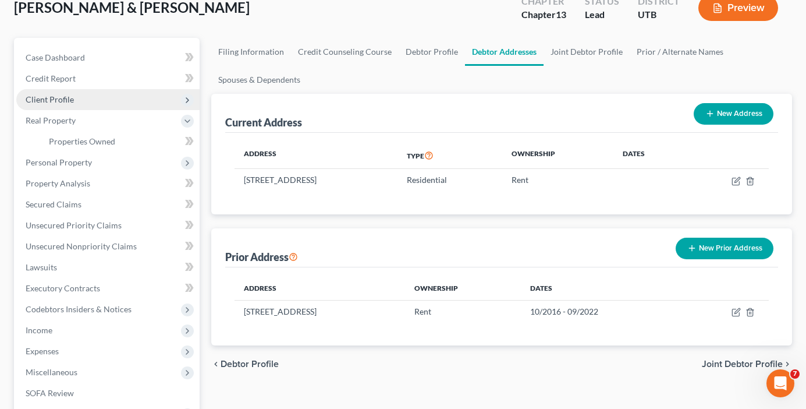
scroll to position [58, 0]
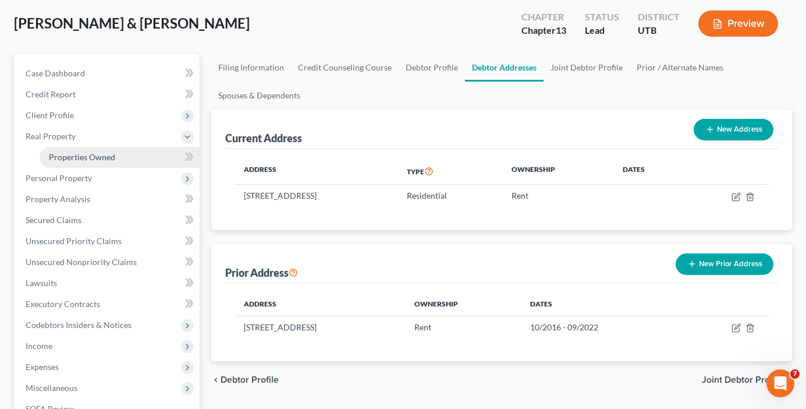
click at [73, 161] on span "Properties Owned" at bounding box center [82, 157] width 66 height 10
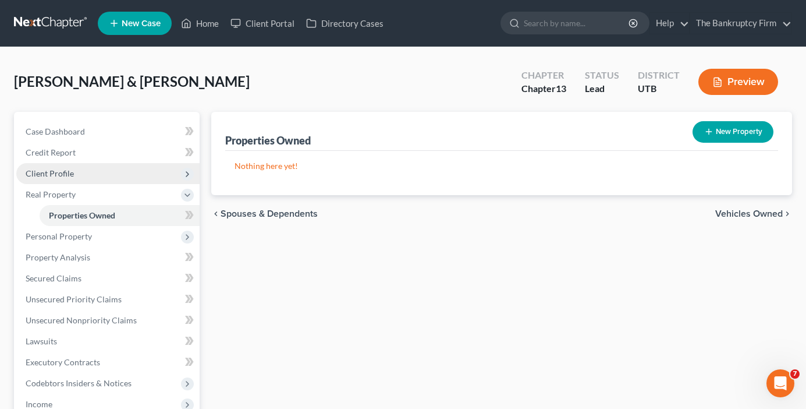
click at [47, 178] on span "Client Profile" at bounding box center [50, 173] width 48 height 10
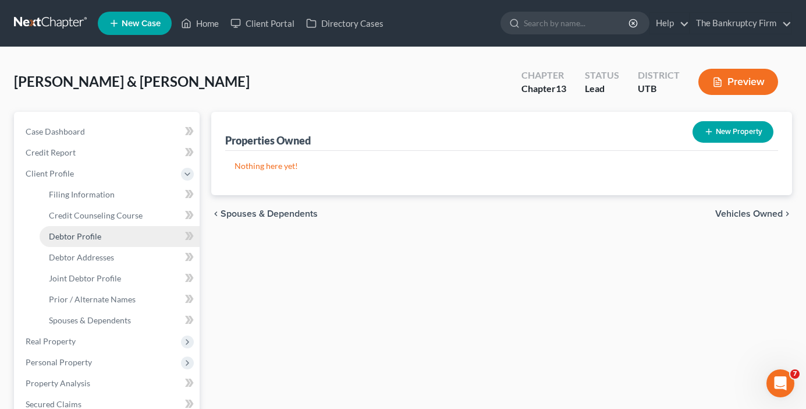
click at [91, 233] on span "Debtor Profile" at bounding box center [75, 236] width 52 height 10
select select "1"
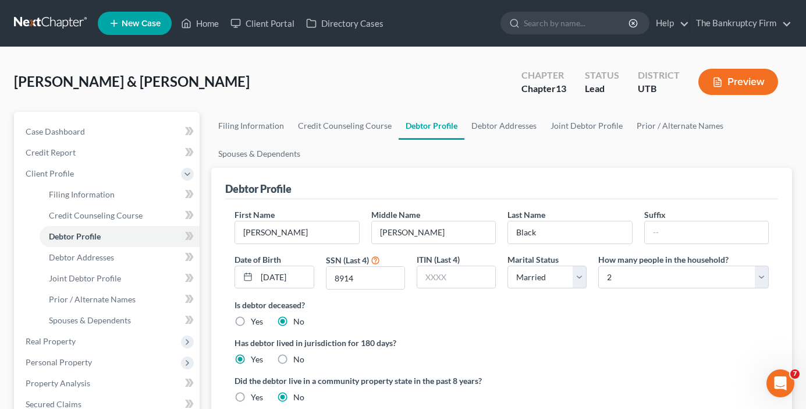
click at [236, 90] on div "Black, Christopher & Shanel Upgraded Chapter Chapter 13 Status Lead District UT…" at bounding box center [403, 86] width 778 height 51
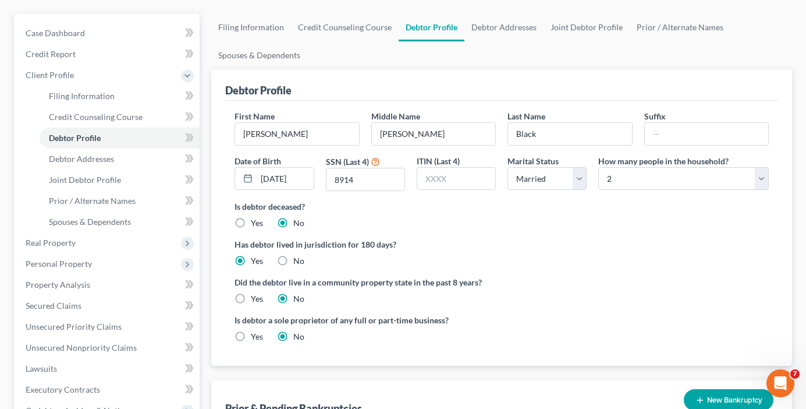
scroll to position [116, 0]
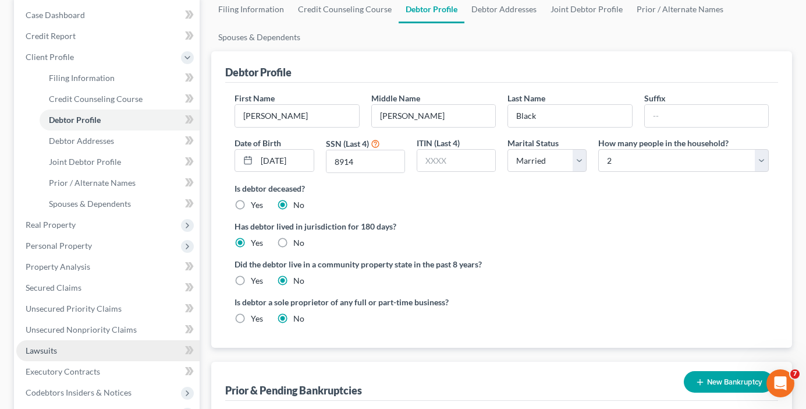
click at [48, 348] on span "Lawsuits" at bounding box center [41, 350] width 31 height 10
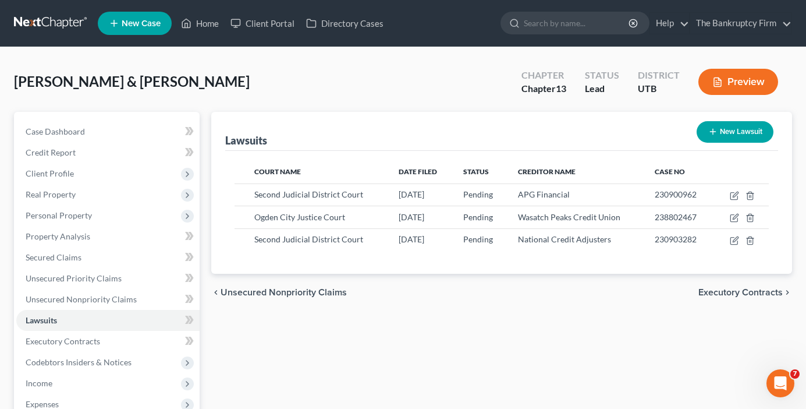
click at [740, 131] on button "New Lawsuit" at bounding box center [735, 132] width 77 height 22
select select "0"
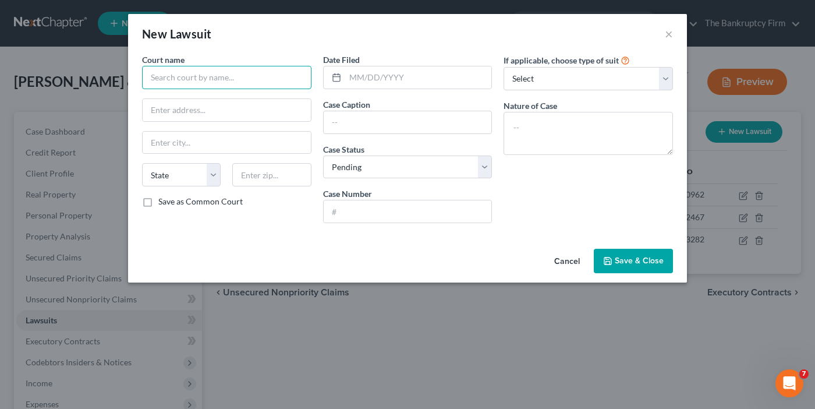
drag, startPoint x: 183, startPoint y: 80, endPoint x: 190, endPoint y: 76, distance: 8.6
click at [183, 80] on input "text" at bounding box center [226, 77] width 169 height 23
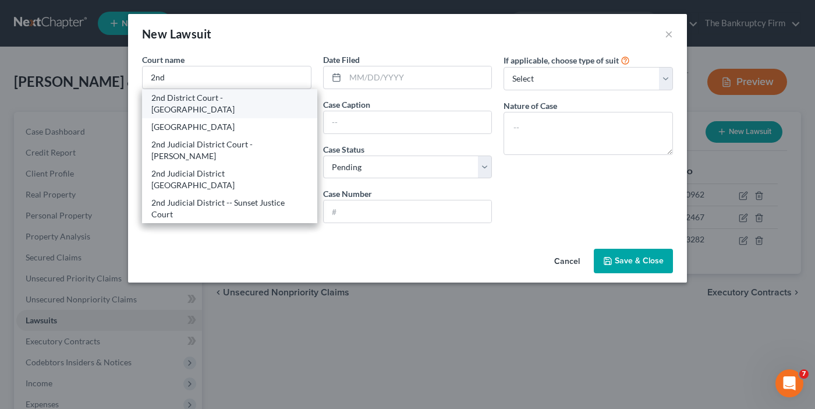
click at [197, 98] on div "2nd District Court - Ogden" at bounding box center [229, 103] width 157 height 23
type input "2nd District Court - Ogden"
type input "2525 Grant Ave"
type input "Ogden"
select select "46"
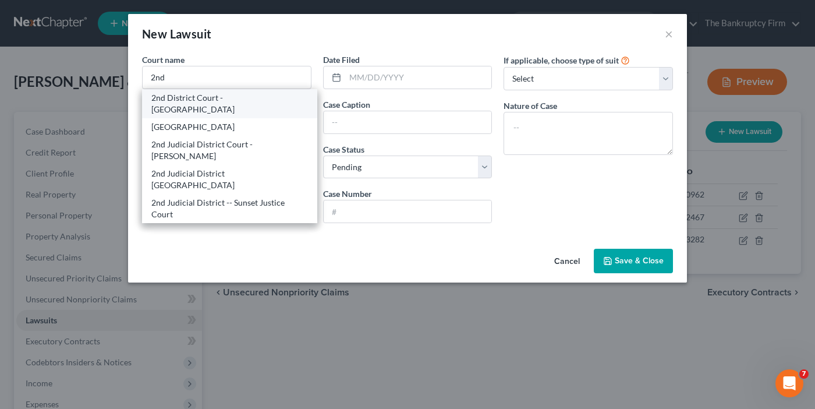
type input "84401"
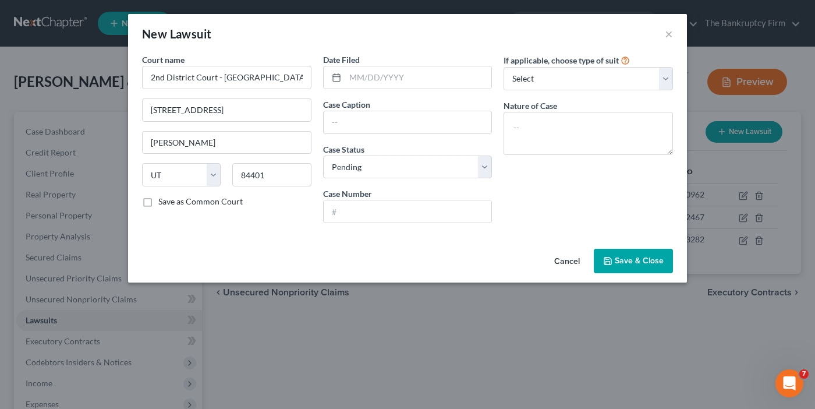
click at [235, 42] on div "New Lawsuit ×" at bounding box center [407, 34] width 559 height 40
click at [351, 83] on input "text" at bounding box center [418, 77] width 147 height 22
type input "05/14/2025"
click at [239, 131] on div "Ogden" at bounding box center [226, 142] width 169 height 23
click at [413, 115] on input "text" at bounding box center [408, 122] width 168 height 22
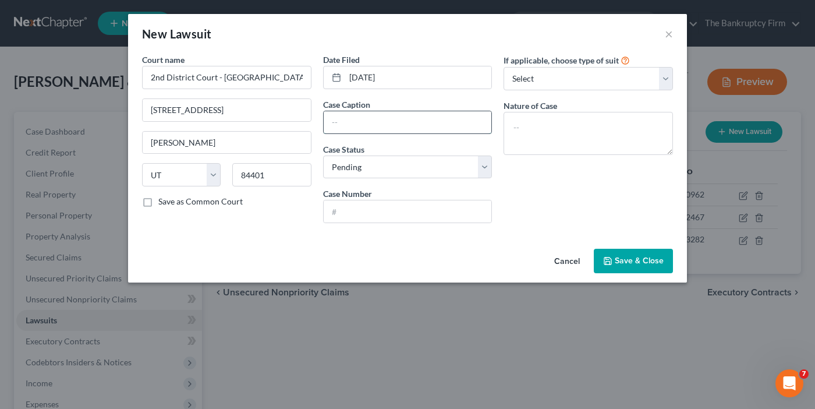
paste input "MONEY 4 YOU vs. SHANEL BLACK"
type input "MONEY 4 YOU vs. SHANEL BLACK"
drag, startPoint x: 201, startPoint y: 228, endPoint x: 383, endPoint y: 167, distance: 192.2
click at [201, 228] on div "Court name * 2nd District Court - Ogden 2525 Grant Ave Ogden State AL AK AR AZ …" at bounding box center [226, 143] width 181 height 179
click at [378, 207] on input "text" at bounding box center [408, 211] width 168 height 22
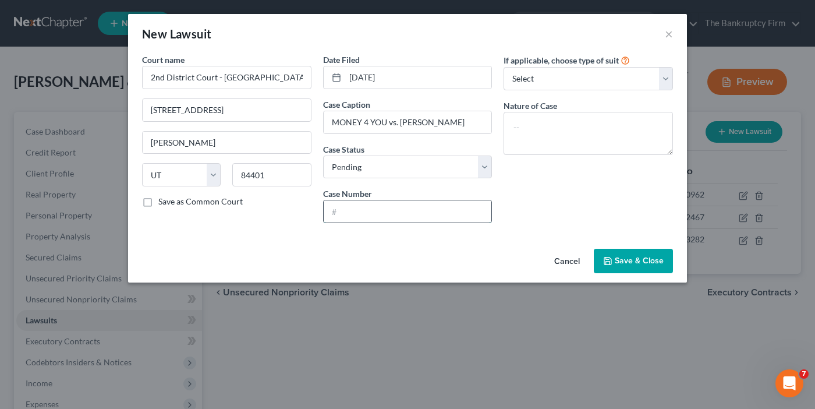
paste input "258801656"
type input "258801656"
click at [630, 256] on span "Save & Close" at bounding box center [639, 261] width 49 height 10
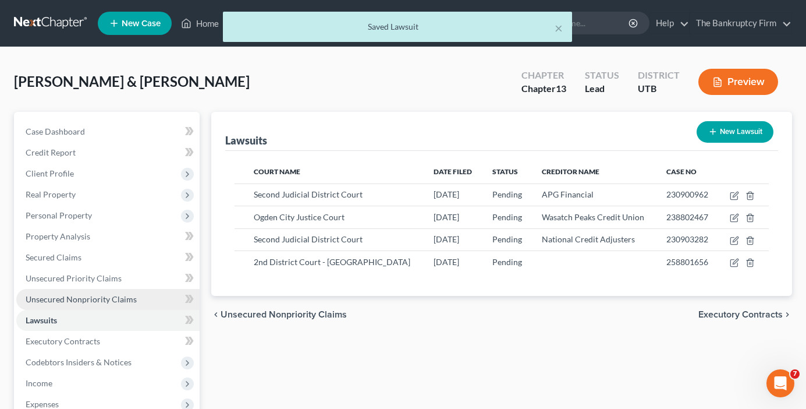
click at [88, 299] on span "Unsecured Nonpriority Claims" at bounding box center [81, 299] width 111 height 10
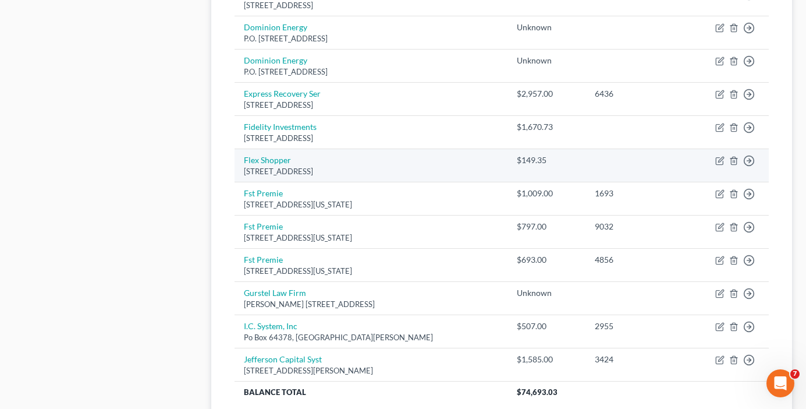
scroll to position [936, 0]
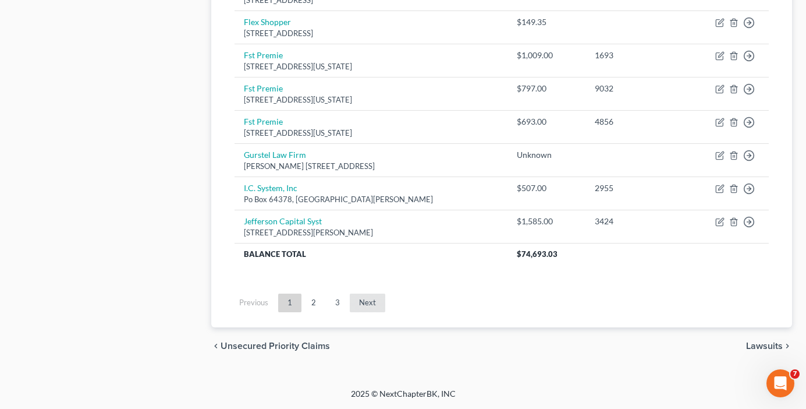
click at [364, 298] on link "Next" at bounding box center [368, 302] width 36 height 19
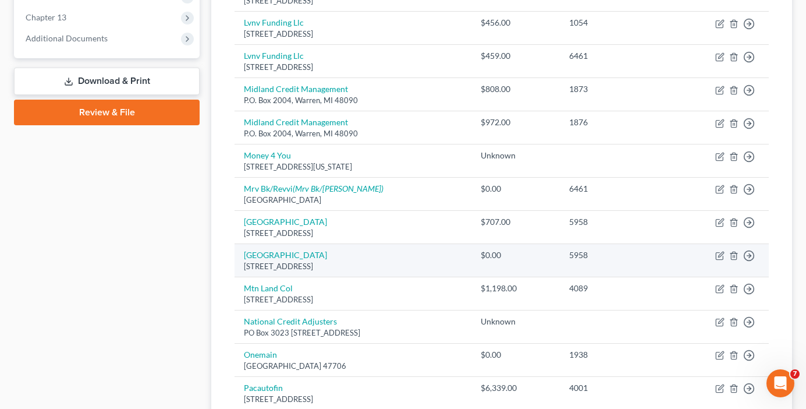
scroll to position [470, 0]
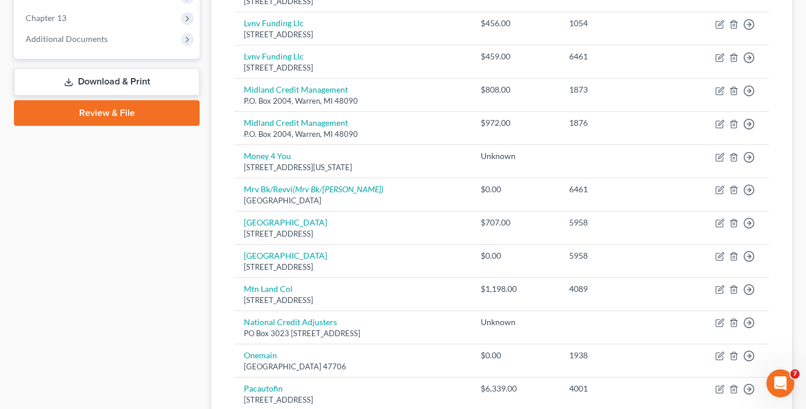
click at [157, 223] on div "Case Dashboard Payments Invoices Payments Payments Credit Report Client Profile" at bounding box center [106, 236] width 197 height 1188
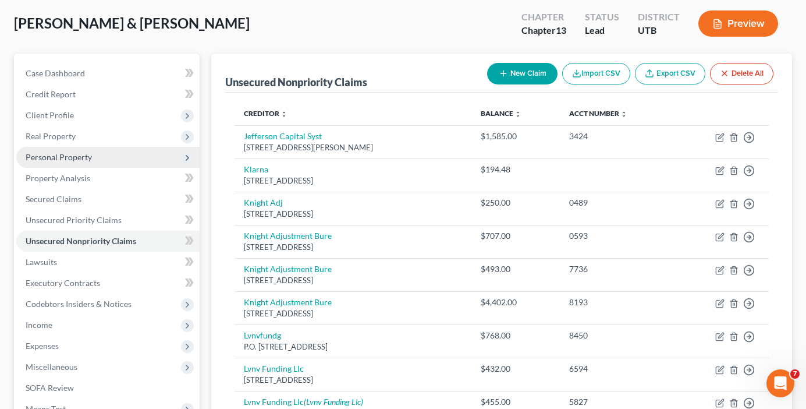
scroll to position [0, 0]
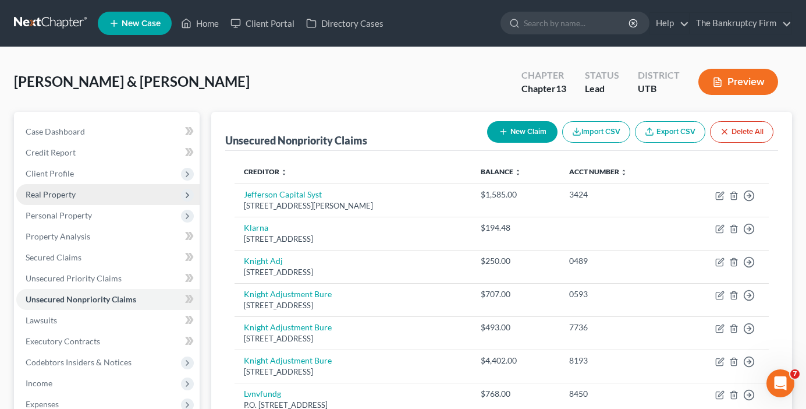
click at [60, 194] on span "Real Property" at bounding box center [51, 194] width 50 height 10
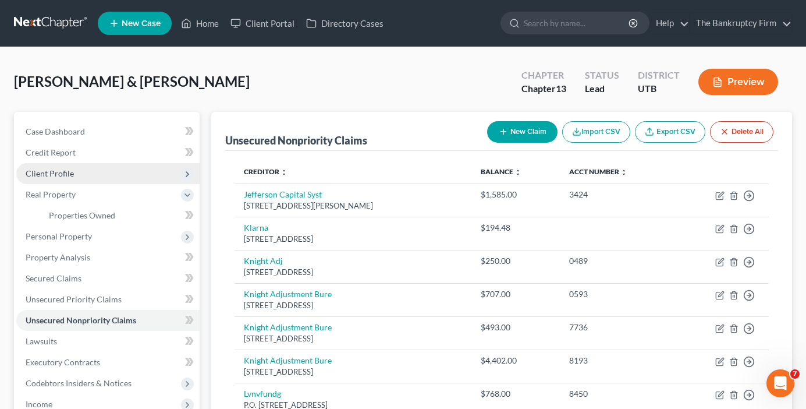
click at [57, 168] on span "Client Profile" at bounding box center [50, 173] width 48 height 10
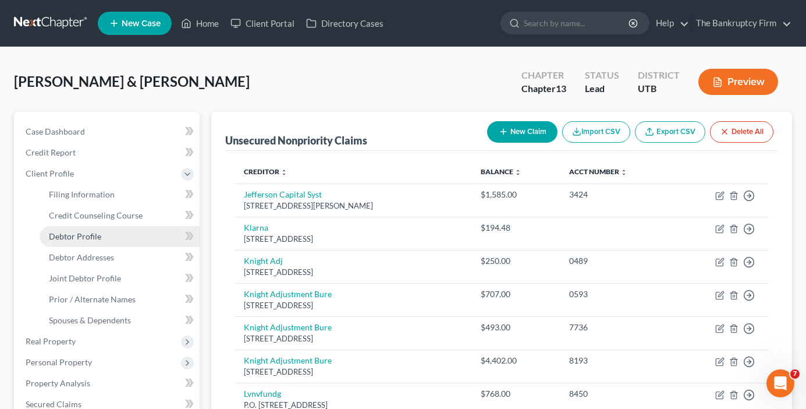
click at [93, 236] on span "Debtor Profile" at bounding box center [75, 236] width 52 height 10
select select "1"
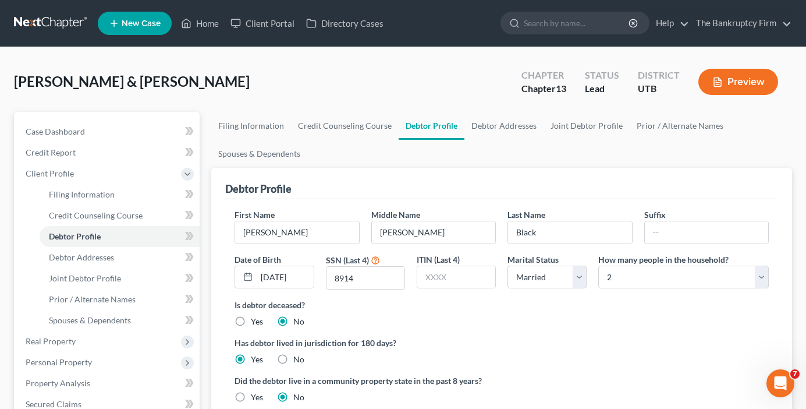
click at [214, 93] on div "Black, Christopher & Shanel Upgraded Chapter Chapter 13 Status Lead District UT…" at bounding box center [403, 86] width 778 height 51
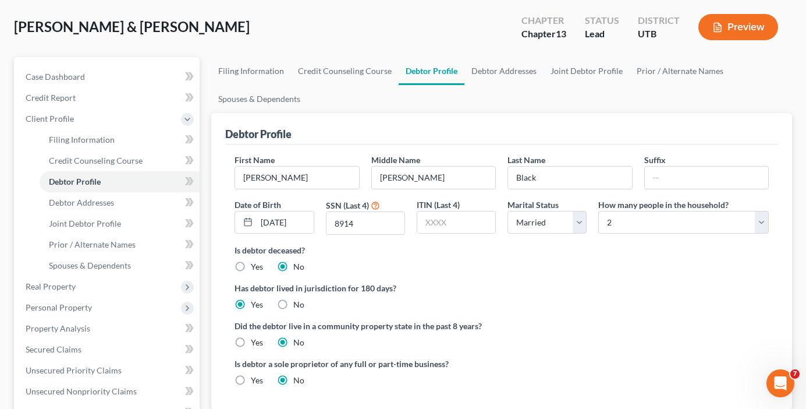
scroll to position [175, 0]
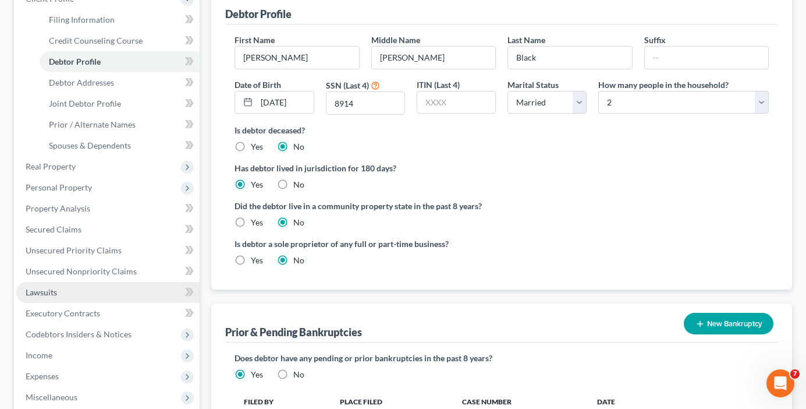
click at [49, 292] on span "Lawsuits" at bounding box center [41, 292] width 31 height 10
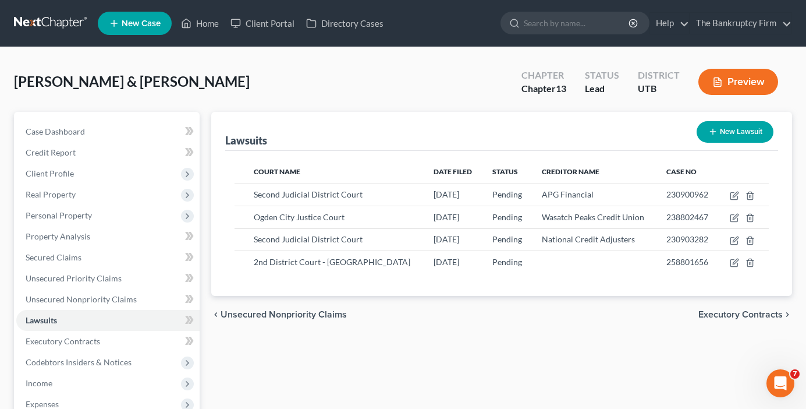
click at [729, 134] on button "New Lawsuit" at bounding box center [735, 132] width 77 height 22
select select "0"
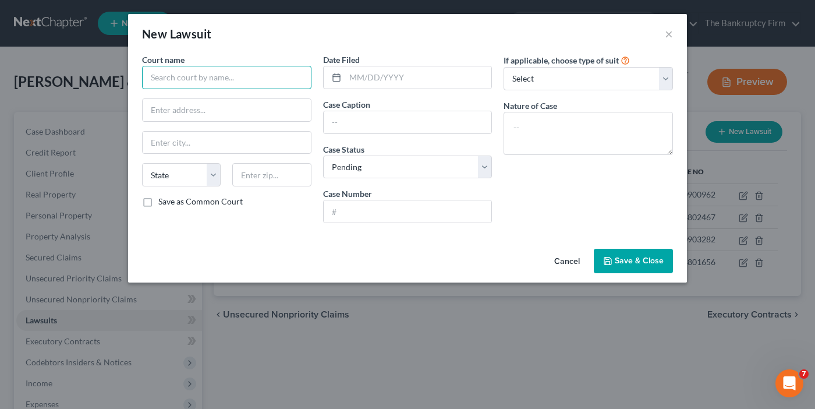
click at [164, 85] on input "text" at bounding box center [226, 77] width 169 height 23
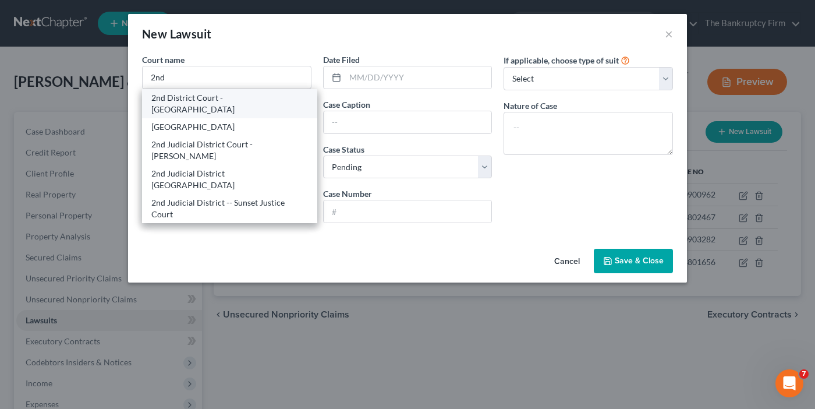
click at [192, 98] on div "2nd District Court - Ogden" at bounding box center [229, 103] width 157 height 23
type input "2nd District Court - Ogden"
type input "2525 Grant Ave"
type input "Ogden"
select select "46"
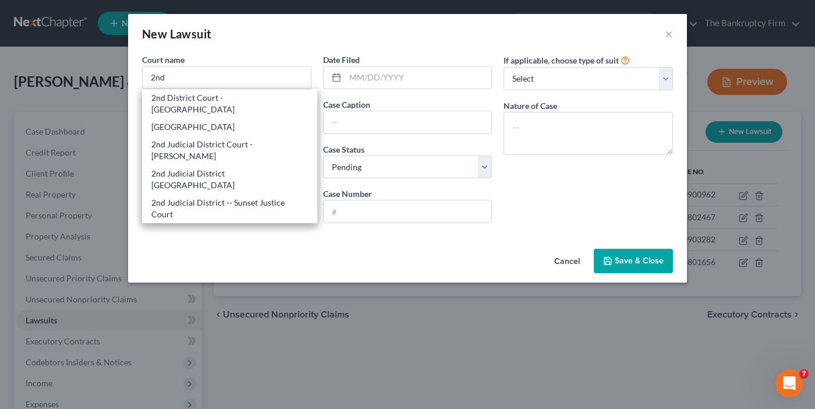
type input "84401"
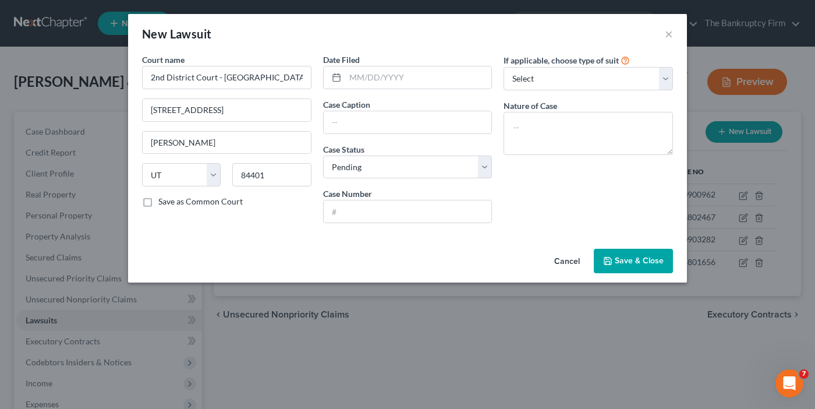
click at [193, 236] on div "Court name * 2nd District Court - Ogden 2525 Grant Ave Ogden State AL AK AR AZ …" at bounding box center [407, 149] width 559 height 190
click at [393, 75] on input "text" at bounding box center [418, 77] width 147 height 22
type input "05/22/2025"
drag, startPoint x: 193, startPoint y: 249, endPoint x: 231, endPoint y: 245, distance: 38.1
click at [193, 249] on div "Cancel Save & Close" at bounding box center [407, 263] width 559 height 38
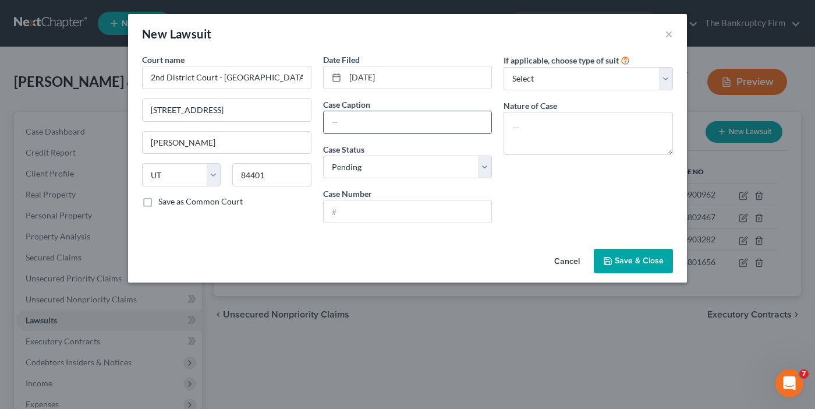
drag, startPoint x: 204, startPoint y: 247, endPoint x: 387, endPoint y: 127, distance: 218.6
click at [204, 247] on div "Cancel Save & Close" at bounding box center [407, 263] width 559 height 38
click at [388, 123] on input "text" at bounding box center [408, 122] width 168 height 22
paste input "MONEY 4 YOU vs. CHRISTOPHER A BLACK"
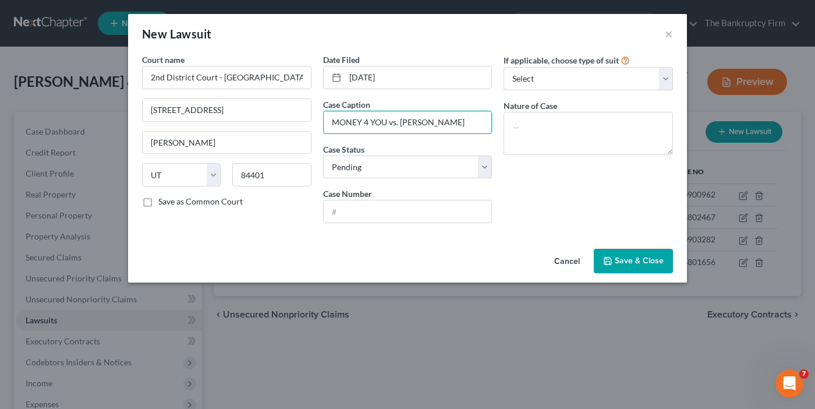
type input "MONEY 4 YOU vs. CHRISTOPHER A BLACK"
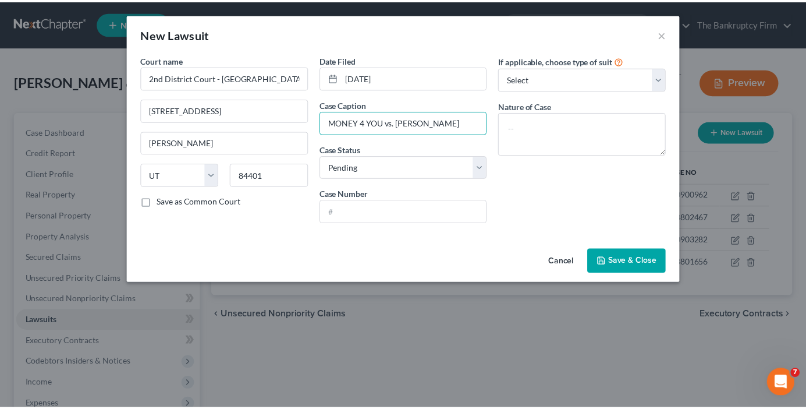
scroll to position [0, 0]
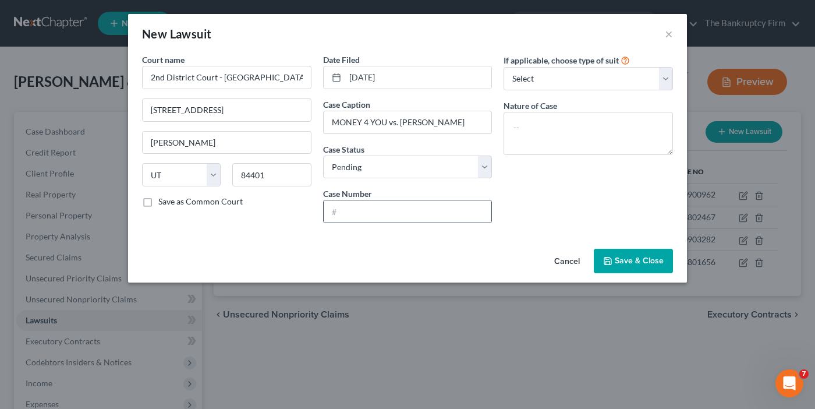
click at [165, 232] on div "Court name * 2nd District Court - Ogden 2525 Grant Ave Ogden State AL AK AR AZ …" at bounding box center [226, 143] width 181 height 179
drag, startPoint x: 385, startPoint y: 212, endPoint x: 433, endPoint y: 212, distance: 47.7
click at [385, 212] on input "text" at bounding box center [408, 211] width 168 height 22
paste input "258801744"
type input "258801744"
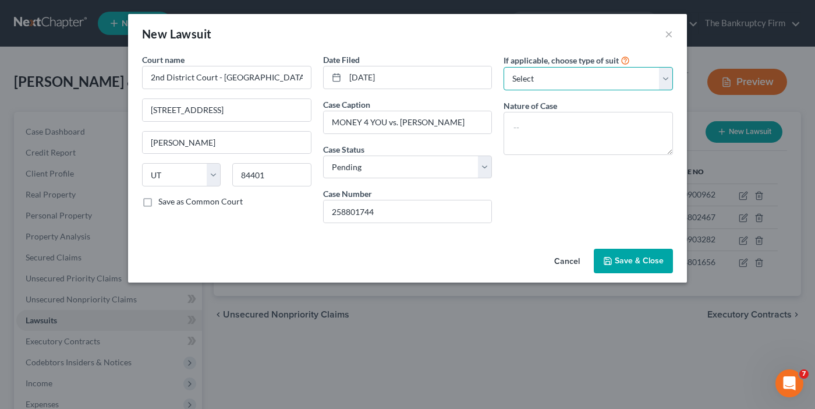
click at [581, 77] on select "Select Repossession Garnishment Foreclosure Attached, Seized, Or Levied Other" at bounding box center [588, 78] width 169 height 23
drag, startPoint x: 566, startPoint y: 68, endPoint x: 486, endPoint y: 36, distance: 86.5
click at [566, 68] on select "Select Repossession Garnishment Foreclosure Attached, Seized, Or Levied Other" at bounding box center [588, 78] width 169 height 23
click at [628, 256] on span "Save & Close" at bounding box center [639, 261] width 49 height 10
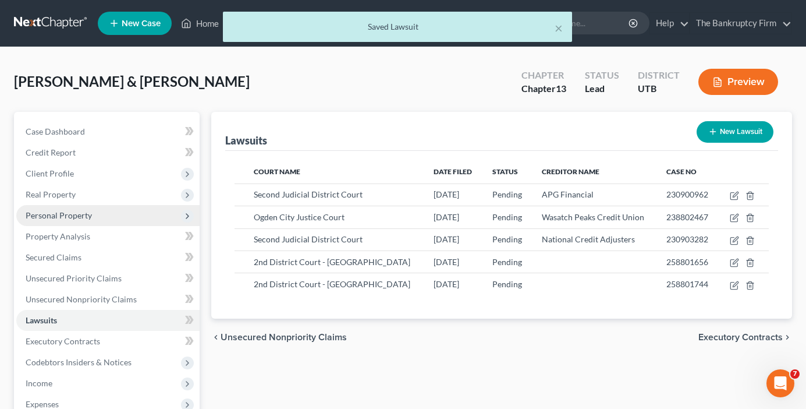
click at [62, 216] on span "Personal Property" at bounding box center [59, 215] width 66 height 10
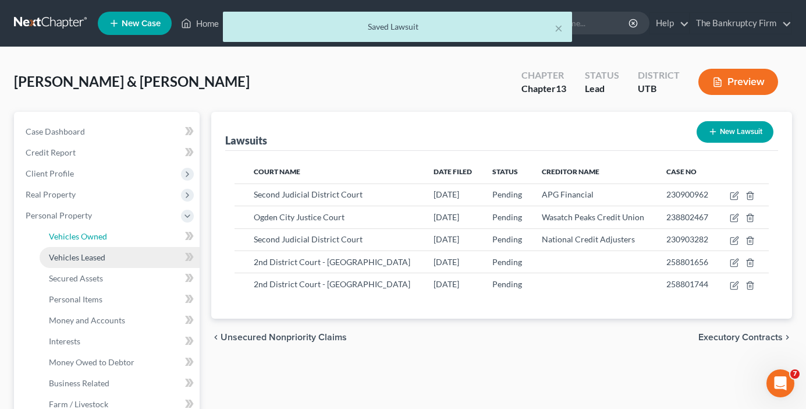
drag, startPoint x: 91, startPoint y: 242, endPoint x: 97, endPoint y: 246, distance: 6.6
click at [91, 242] on link "Vehicles Owned" at bounding box center [120, 236] width 160 height 21
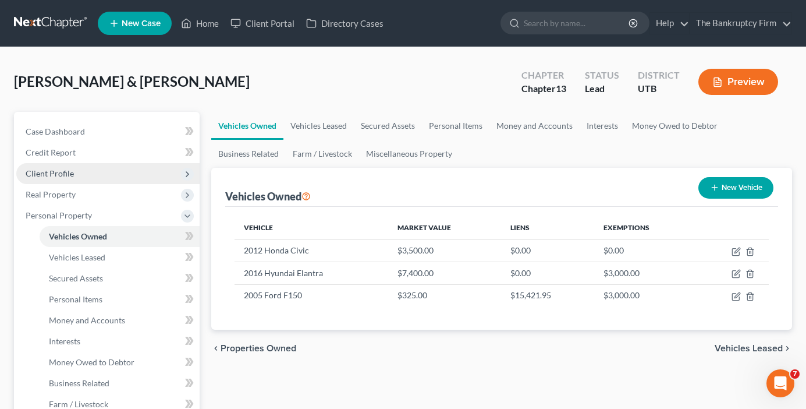
click at [55, 178] on span "Client Profile" at bounding box center [50, 173] width 48 height 10
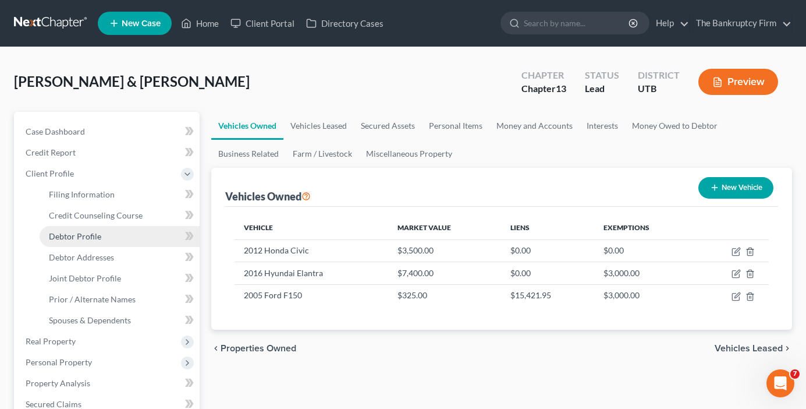
click at [90, 242] on link "Debtor Profile" at bounding box center [120, 236] width 160 height 21
select select "1"
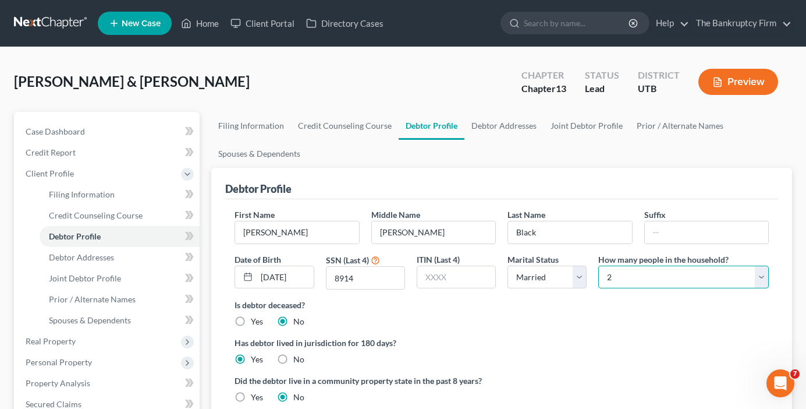
click at [628, 271] on select "Select 1 2 3 4 5 6 7 8 9 10 11 12 13 14 15 16 17 18 19 20" at bounding box center [683, 276] width 171 height 23
select select "4"
click at [598, 265] on select "Select 1 2 3 4 5 6 7 8 9 10 11 12 13 14 15 16 17 18 19 20" at bounding box center [683, 276] width 171 height 23
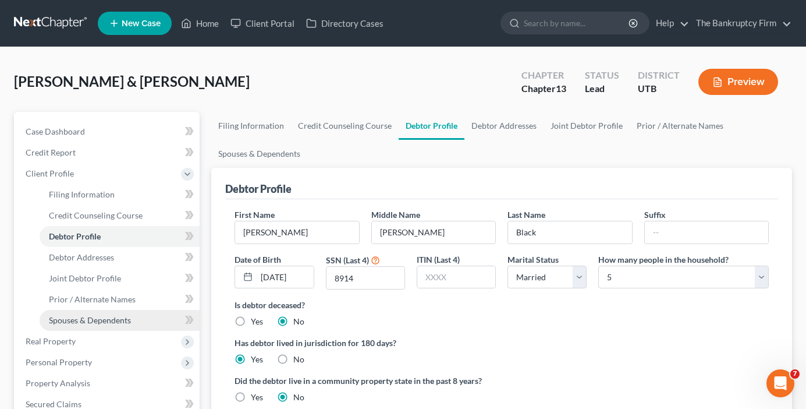
click at [95, 323] on link "Spouses & Dependents" at bounding box center [120, 320] width 160 height 21
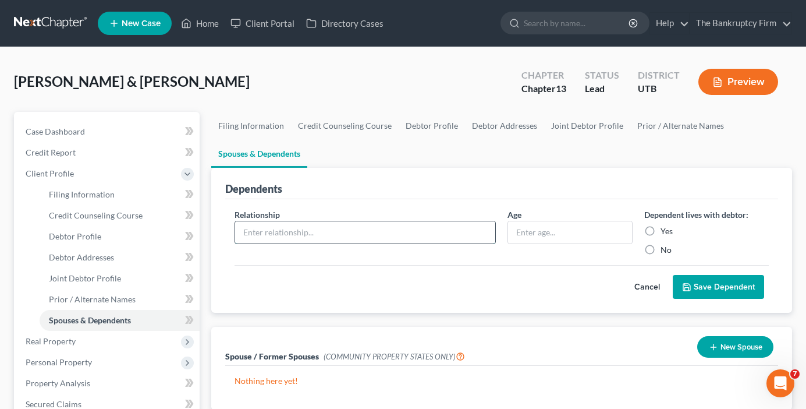
click at [313, 238] on input "text" at bounding box center [365, 232] width 260 height 22
type input "Daughter"
click at [527, 231] on input "text" at bounding box center [569, 232] width 123 height 22
type input "23"
click at [661, 226] on label "Yes" at bounding box center [667, 231] width 12 height 12
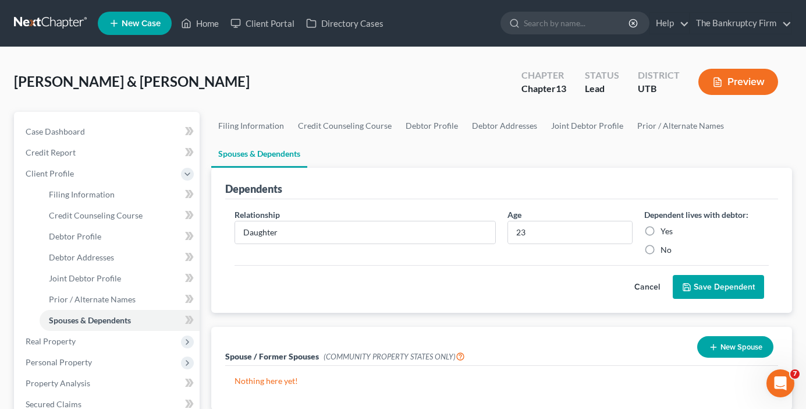
click at [665, 226] on input "Yes" at bounding box center [669, 229] width 8 height 8
radio input "true"
click at [323, 238] on input "Daughter" at bounding box center [365, 232] width 260 height 22
click at [714, 289] on button "Save Dependent" at bounding box center [718, 287] width 91 height 24
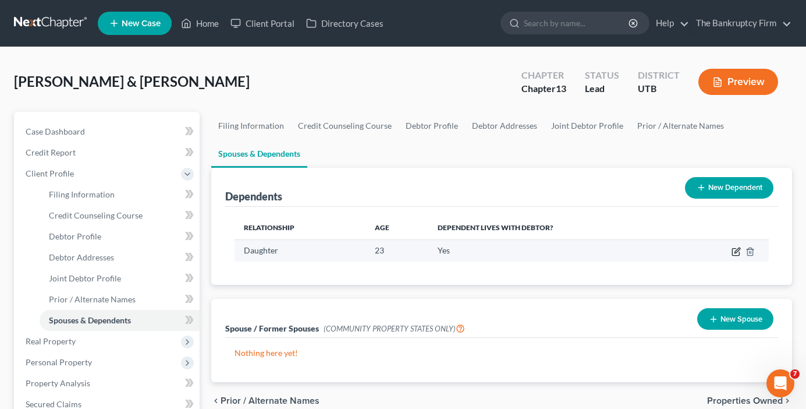
click at [737, 251] on icon "button" at bounding box center [737, 249] width 5 height 5
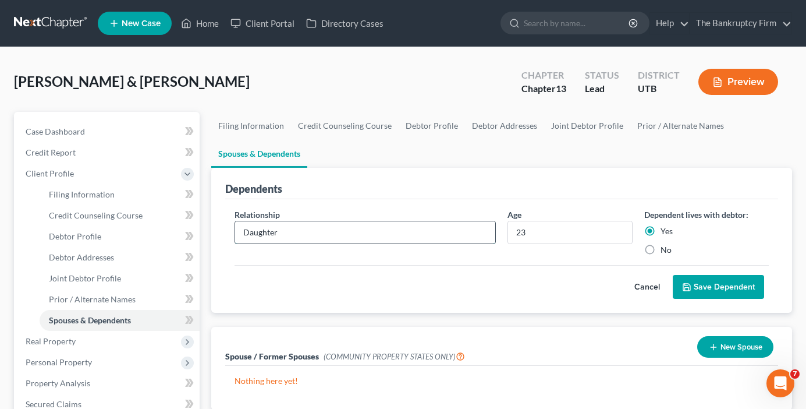
click at [320, 227] on input "Daughter" at bounding box center [365, 232] width 260 height 22
click at [375, 231] on input "Daughter (major mental health issues)" at bounding box center [365, 232] width 260 height 22
type input "Daughter (major mental health issues, can't work)"
click at [706, 280] on button "Save Dependent" at bounding box center [718, 287] width 91 height 24
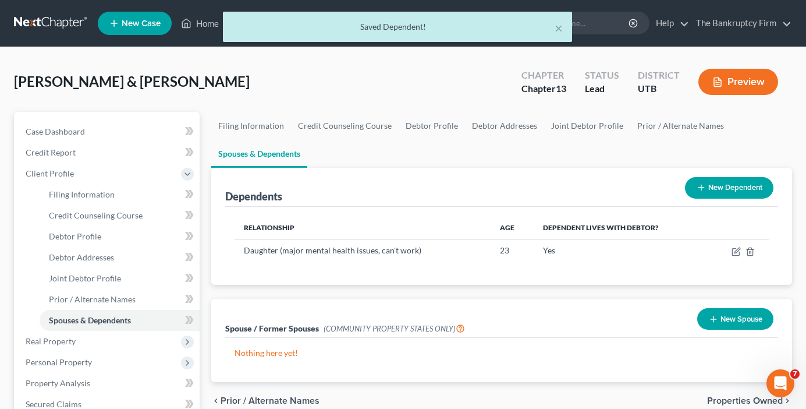
click at [723, 184] on button "New Dependent" at bounding box center [729, 188] width 88 height 22
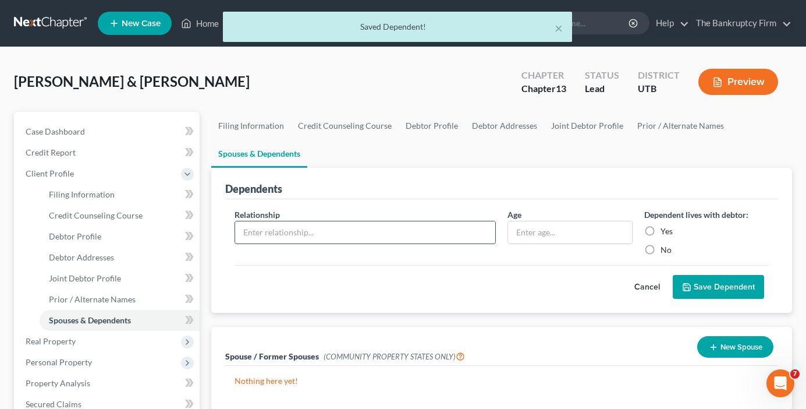
click at [309, 237] on input "text" at bounding box center [365, 232] width 260 height 22
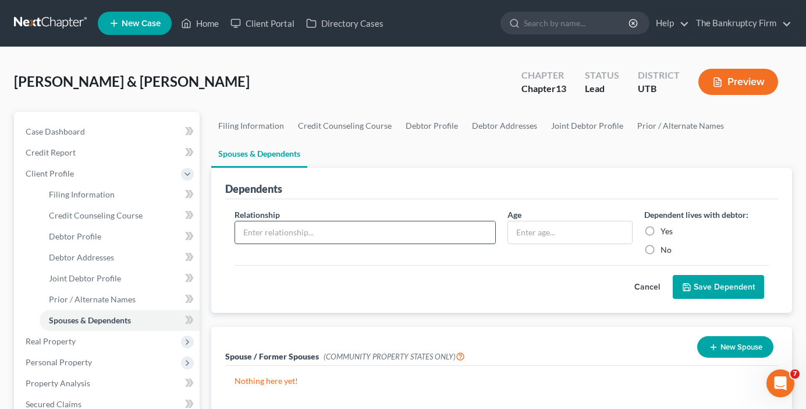
type input "Son"
click at [534, 229] on input "text" at bounding box center [569, 232] width 123 height 22
type input "3"
click at [242, 230] on input "Son" at bounding box center [365, 232] width 260 height 22
type input "Grandson"
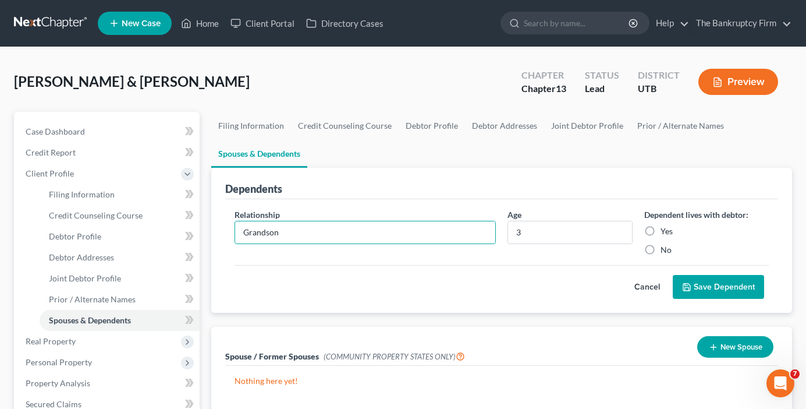
click at [661, 229] on label "Yes" at bounding box center [667, 231] width 12 height 12
click at [665, 229] on input "Yes" at bounding box center [669, 229] width 8 height 8
radio input "true"
click at [706, 288] on button "Save Dependent" at bounding box center [718, 287] width 91 height 24
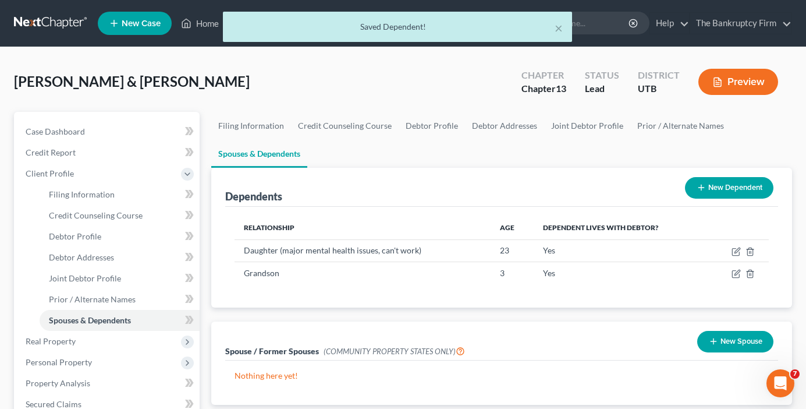
click at [717, 193] on button "New Dependent" at bounding box center [729, 188] width 88 height 22
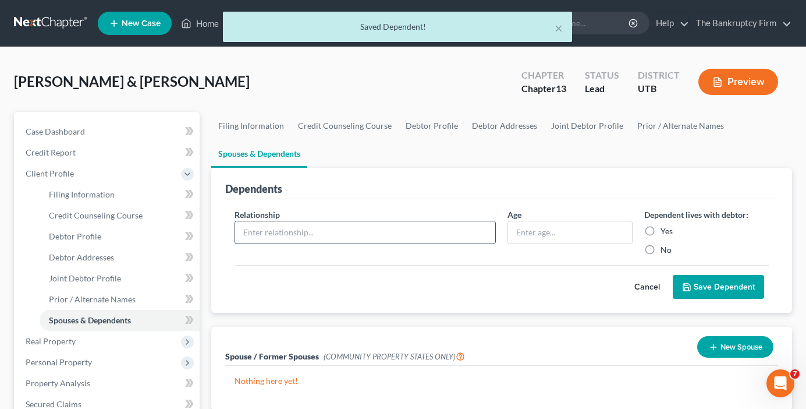
click at [329, 231] on input "text" at bounding box center [365, 232] width 260 height 22
type input "Daughter"
click at [544, 238] on input "text" at bounding box center [569, 232] width 123 height 22
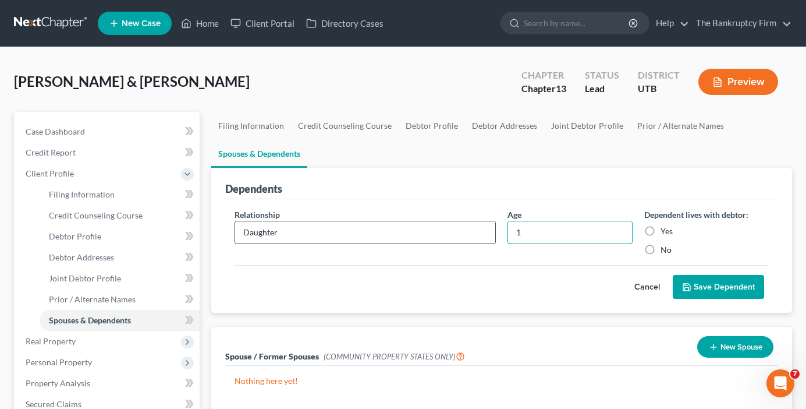
type input "1"
drag, startPoint x: 247, startPoint y: 231, endPoint x: 223, endPoint y: 243, distance: 27.1
click at [223, 243] on div "Dependents Relationship * Daughter Age 1 Dependent lives with debtor: Yes No Ca…" at bounding box center [501, 241] width 581 height 146
type input "granddaughter"
click at [661, 230] on label "Yes" at bounding box center [667, 231] width 12 height 12
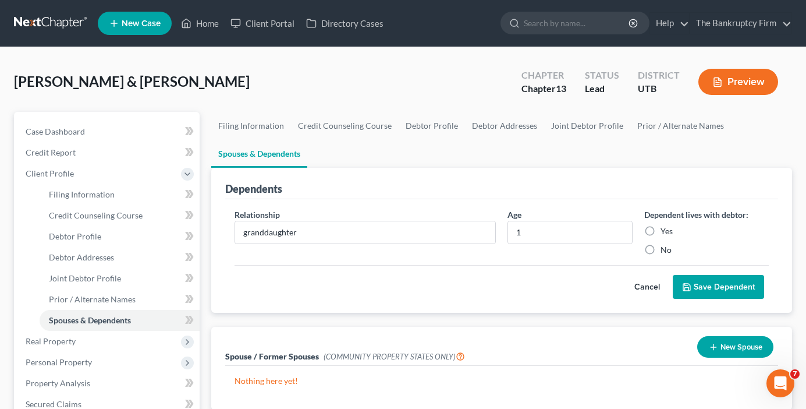
click at [665, 230] on input "Yes" at bounding box center [669, 229] width 8 height 8
radio input "true"
click at [722, 294] on button "Save Dependent" at bounding box center [718, 287] width 91 height 24
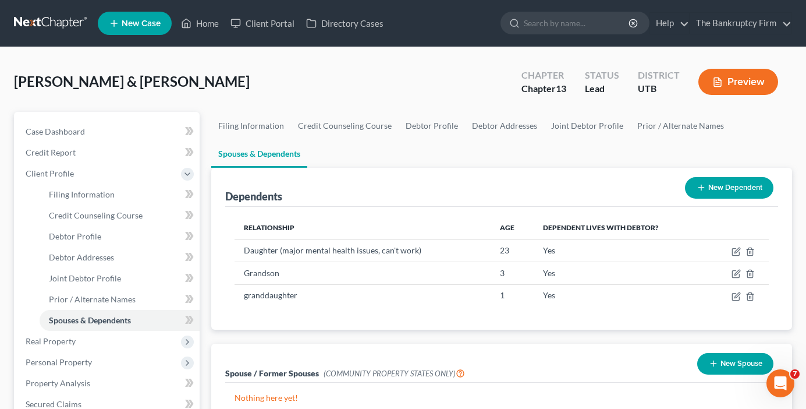
click at [217, 89] on div "Black, Christopher & Shanel Upgraded Chapter Chapter 13 Status Lead District UT…" at bounding box center [403, 86] width 778 height 51
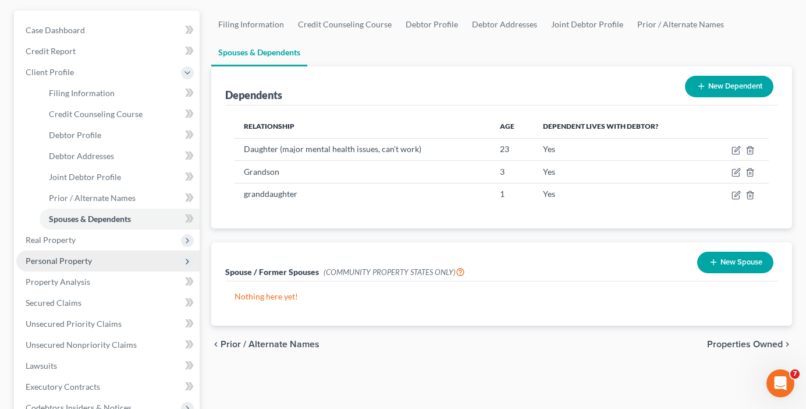
scroll to position [116, 0]
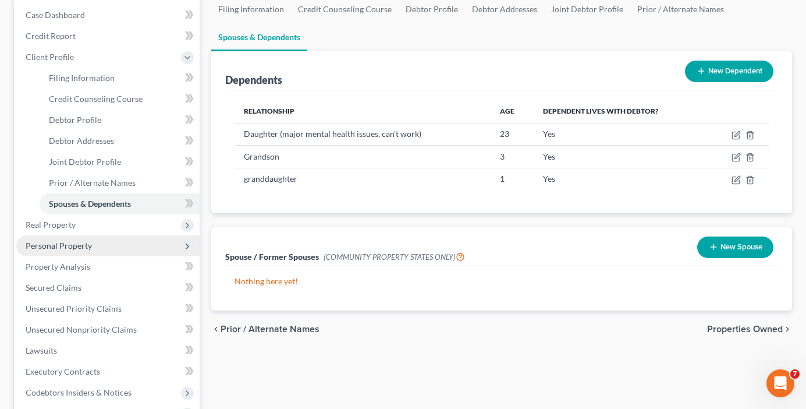
click at [70, 245] on span "Personal Property" at bounding box center [59, 245] width 66 height 10
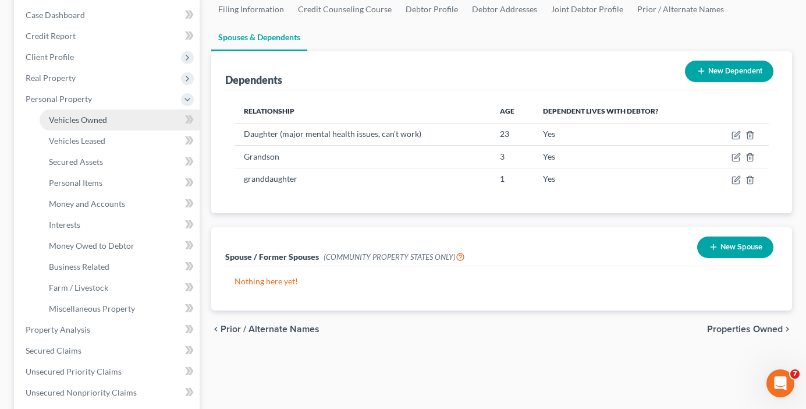
click at [74, 121] on span "Vehicles Owned" at bounding box center [78, 120] width 58 height 10
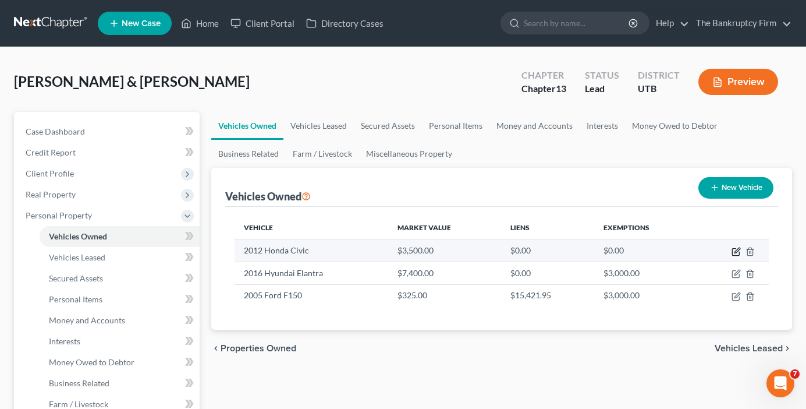
click at [735, 254] on icon "button" at bounding box center [736, 251] width 9 height 9
select select "0"
select select "14"
select select "2"
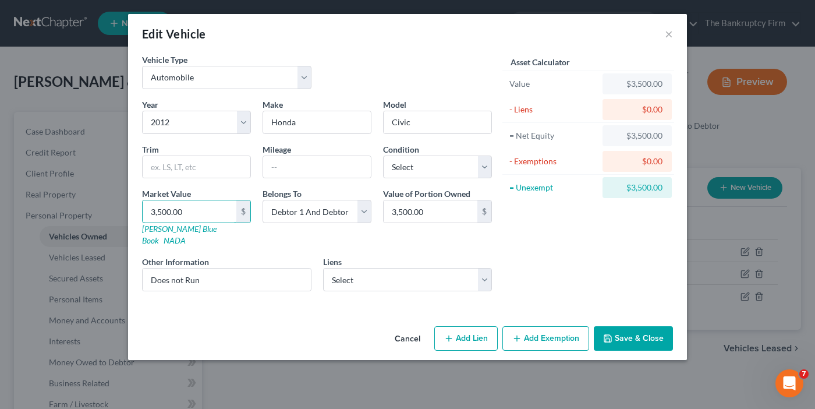
type input "3"
type input "3.00"
type input "30"
type input "30.00"
type input "300"
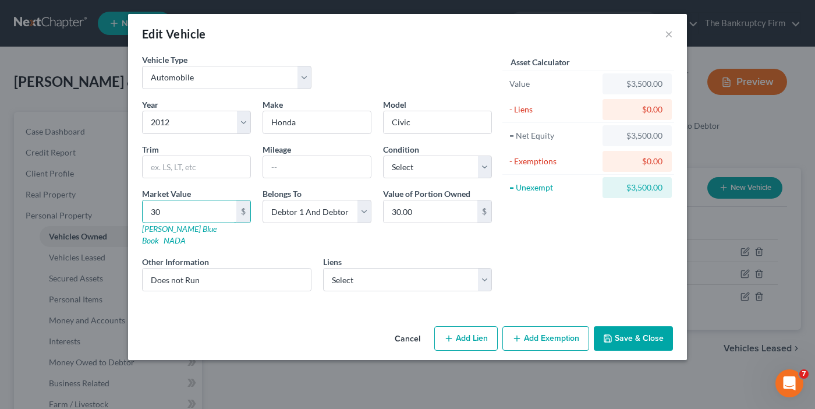
type input "300.00"
type input "300"
click at [628, 326] on button "Save & Close" at bounding box center [633, 338] width 79 height 24
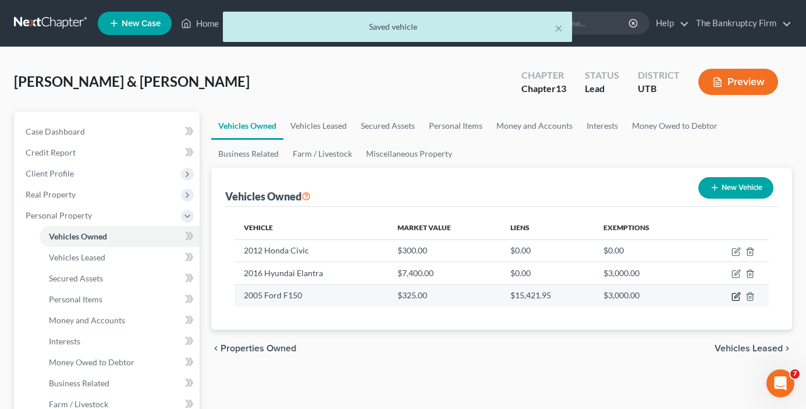
click at [735, 296] on icon "button" at bounding box center [736, 296] width 9 height 9
select select "0"
select select "21"
select select "4"
select select "2"
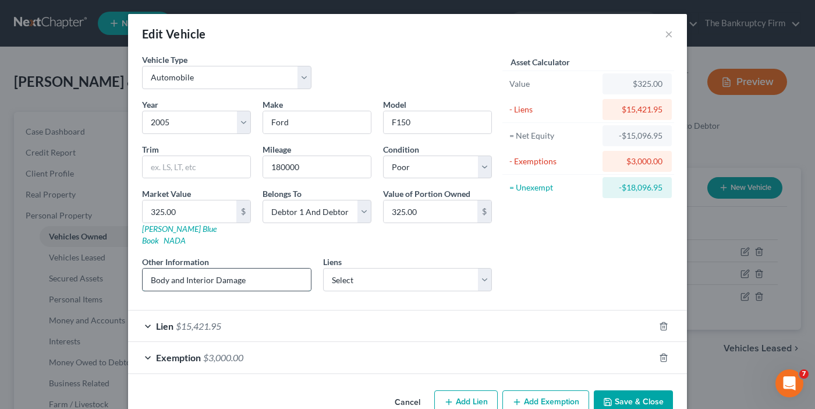
click at [257, 268] on input "Body and Interior Damage" at bounding box center [227, 279] width 168 height 22
type input "Body and Interior Damage, wheel is falling off"
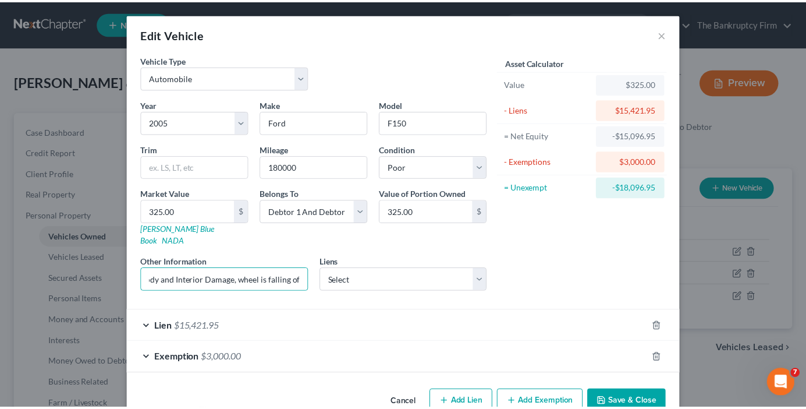
scroll to position [0, 0]
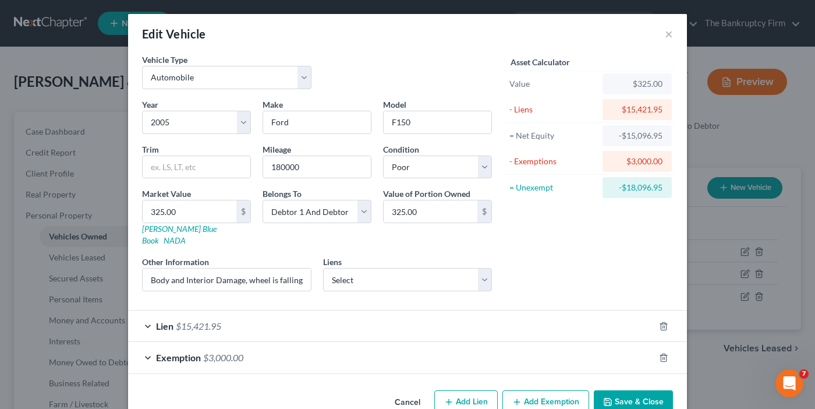
click at [622, 390] on button "Save & Close" at bounding box center [633, 402] width 79 height 24
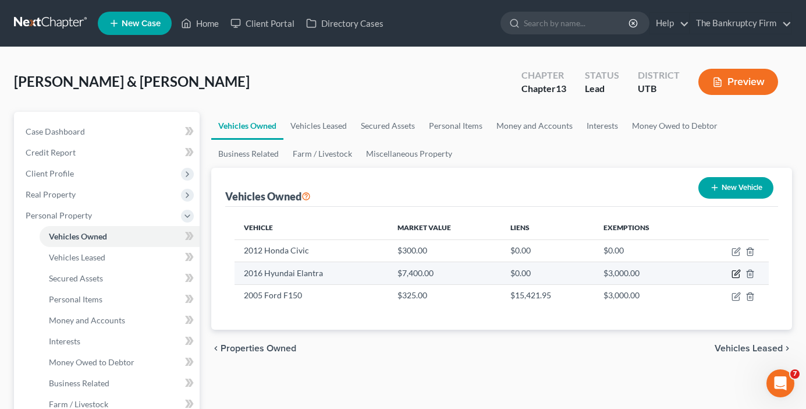
click at [736, 272] on icon "button" at bounding box center [736, 273] width 9 height 9
select select "0"
select select "10"
select select "2"
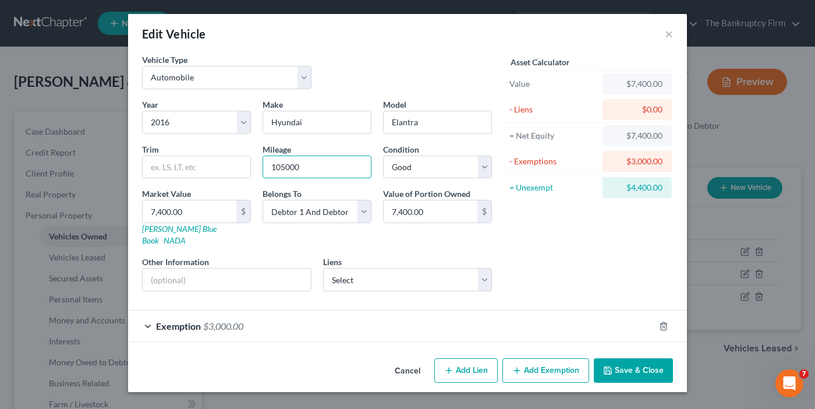
drag, startPoint x: 313, startPoint y: 167, endPoint x: 252, endPoint y: 171, distance: 61.3
click at [252, 171] on div "Year Select 2026 2025 2024 2023 2022 2021 2020 2019 2018 2017 2016 2015 2014 20…" at bounding box center [317, 199] width 362 height 202
type input "170000"
click at [179, 212] on input "7,400.00" at bounding box center [190, 211] width 94 height 22
click at [193, 208] on input "7,400.00" at bounding box center [190, 211] width 94 height 22
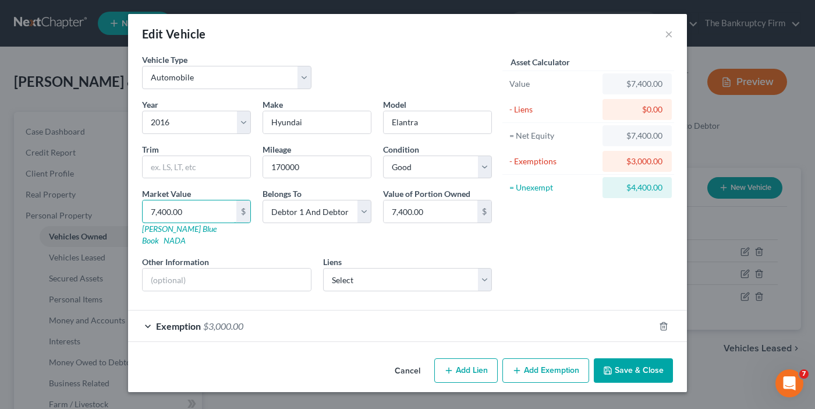
drag, startPoint x: 147, startPoint y: 211, endPoint x: 121, endPoint y: 213, distance: 25.7
click at [121, 212] on div "Edit Vehicle × Vehicle Type Select Automobile Truck Trailer Watercraft Aircraft…" at bounding box center [407, 204] width 815 height 409
type input "3"
type input "3.00"
type input "30"
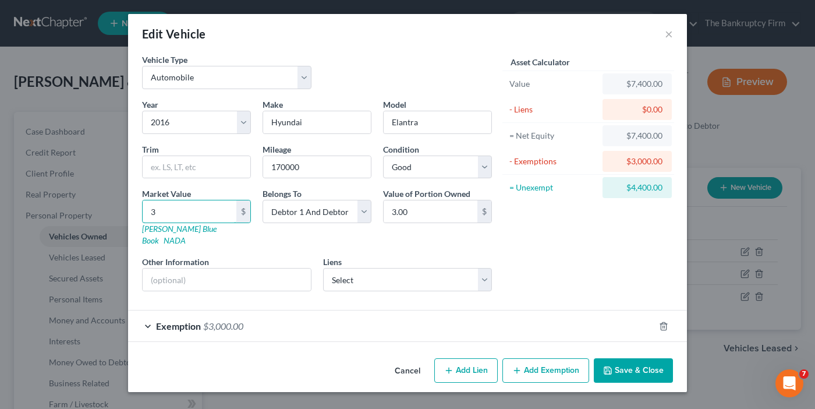
type input "30.00"
type input "300"
type input "300.00"
type input "3000"
type input "3,000.00"
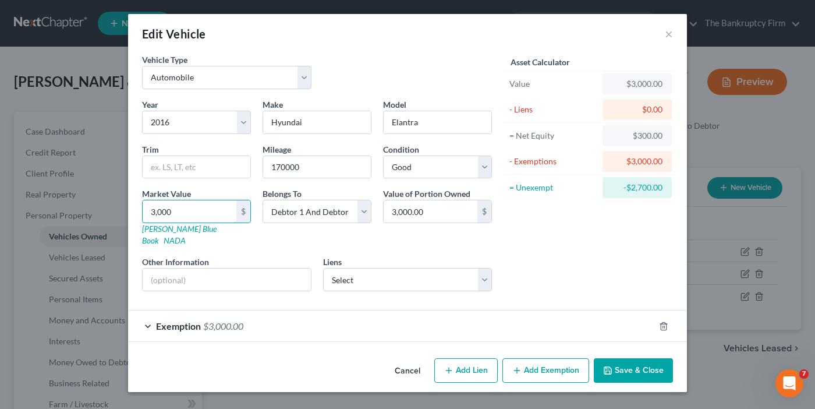
type input "3,000"
click at [616, 358] on button "Save & Close" at bounding box center [633, 370] width 79 height 24
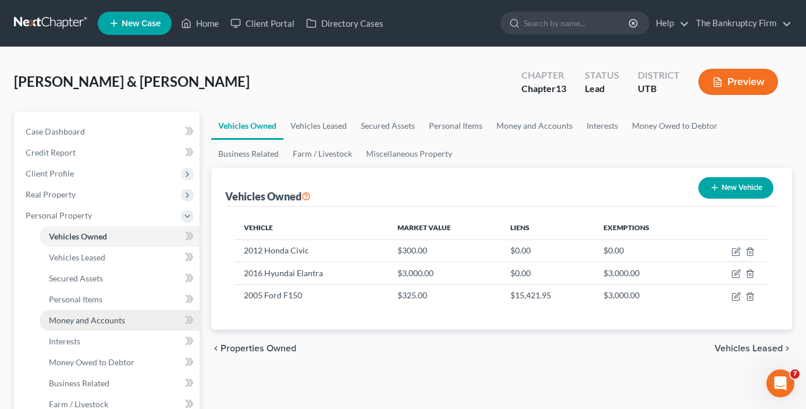
drag, startPoint x: 206, startPoint y: 372, endPoint x: 90, endPoint y: 322, distance: 126.2
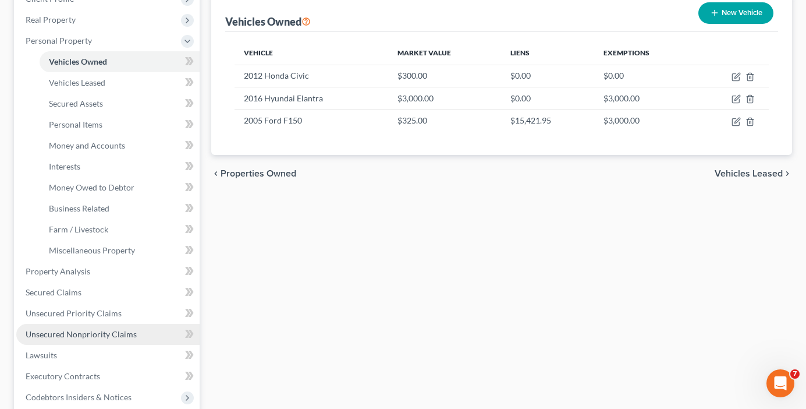
scroll to position [233, 0]
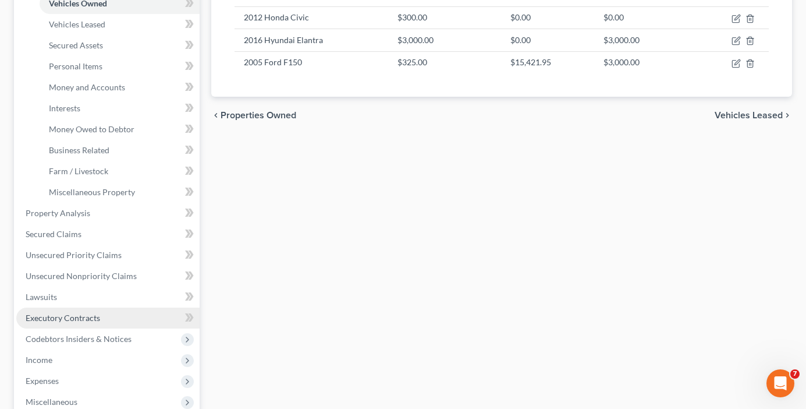
click at [74, 320] on span "Executory Contracts" at bounding box center [63, 318] width 75 height 10
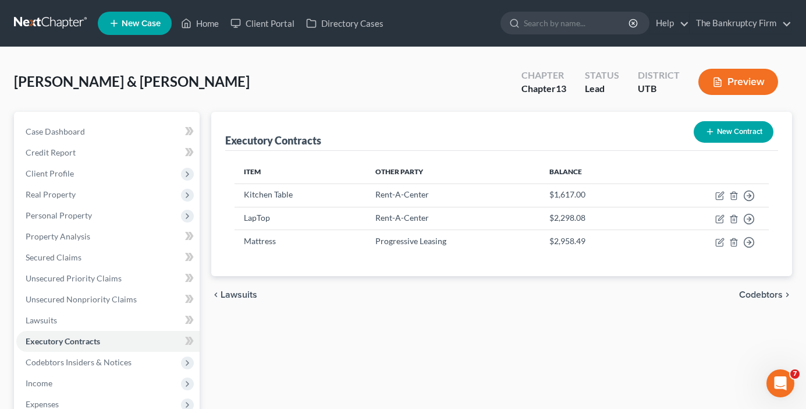
click at [202, 112] on div "Case Dashboard Payments Invoices Payments Payments Credit Report Client Profile" at bounding box center [106, 354] width 197 height 484
click at [65, 258] on span "Secured Claims" at bounding box center [54, 257] width 56 height 10
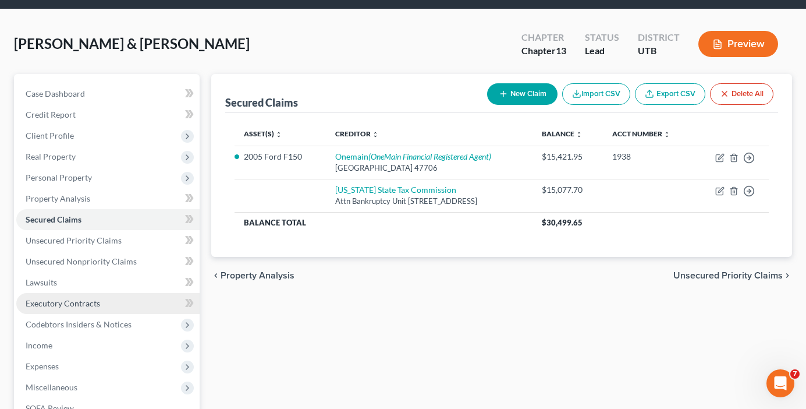
scroll to position [116, 0]
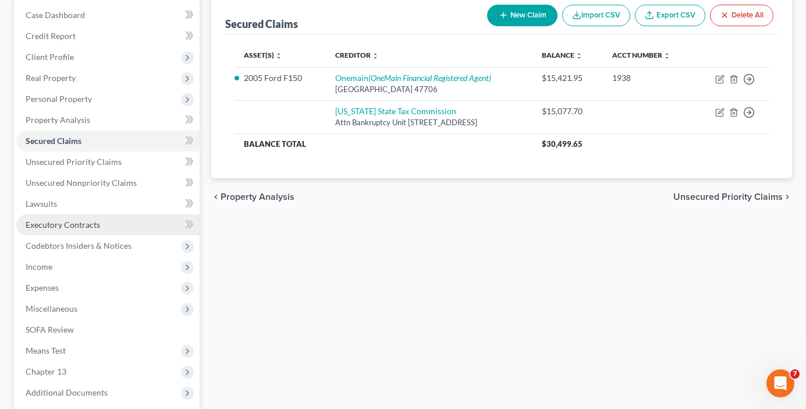
click at [58, 232] on link "Executory Contracts" at bounding box center [107, 224] width 183 height 21
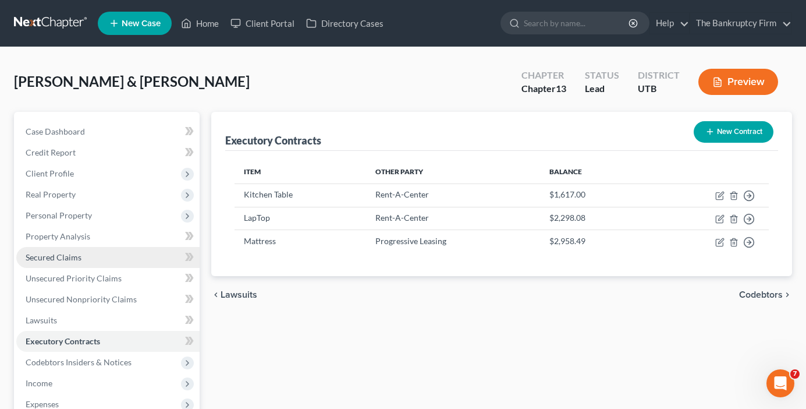
click at [53, 256] on span "Secured Claims" at bounding box center [54, 257] width 56 height 10
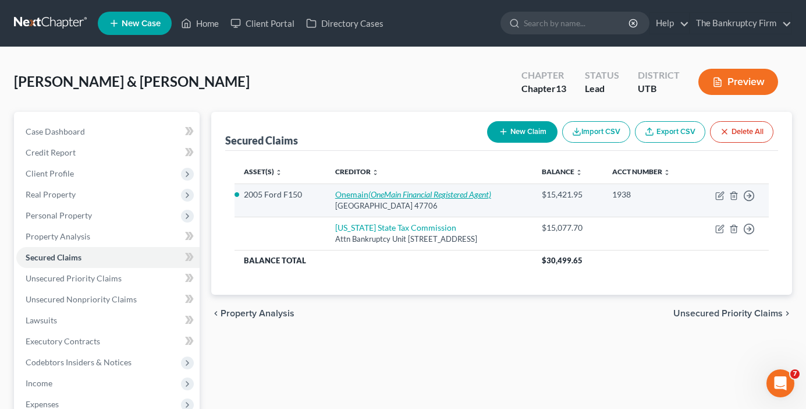
click at [348, 199] on link "Onemain (OneMain Financial Registered Agent)" at bounding box center [413, 194] width 156 height 10
select select "15"
select select "24"
select select "2"
select select "1"
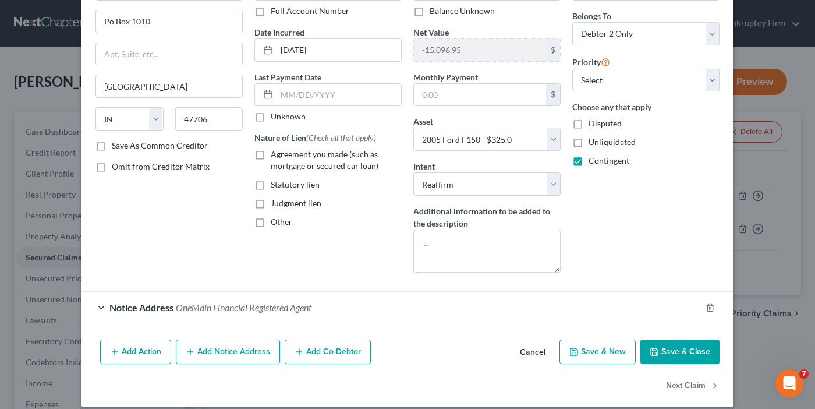
scroll to position [100, 0]
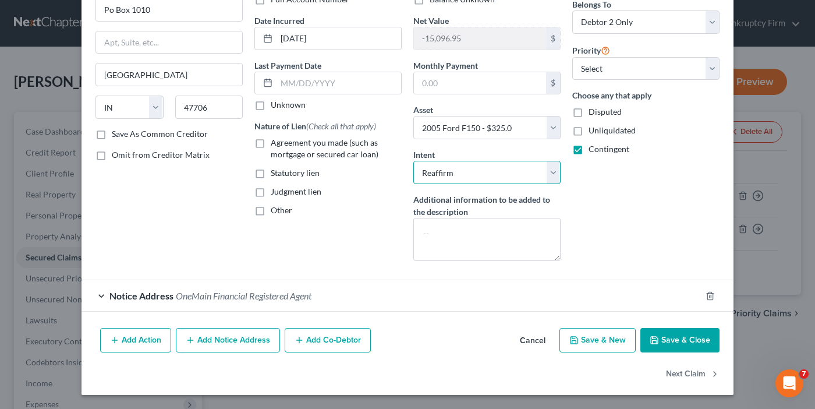
drag, startPoint x: 467, startPoint y: 173, endPoint x: 459, endPoint y: 182, distance: 11.6
click at [467, 173] on select "Select Surrender Redeem Reaffirm Avoid Other" at bounding box center [486, 172] width 147 height 23
select select "0"
click at [413, 161] on select "Select Surrender Redeem Reaffirm Avoid Other" at bounding box center [486, 172] width 147 height 23
click at [672, 339] on button "Save & Close" at bounding box center [679, 340] width 79 height 24
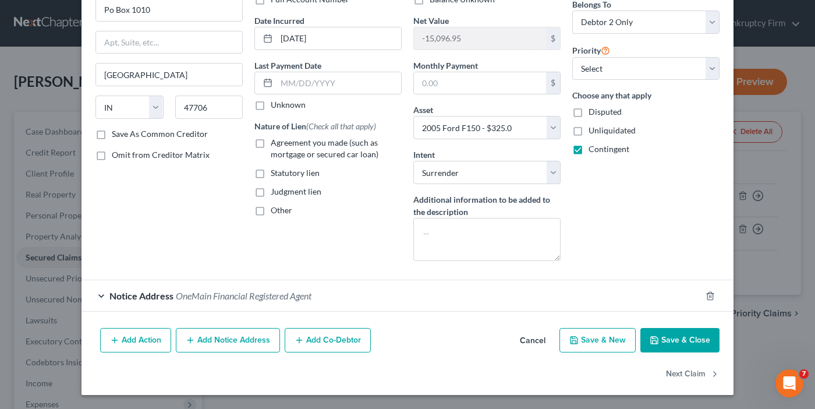
select select
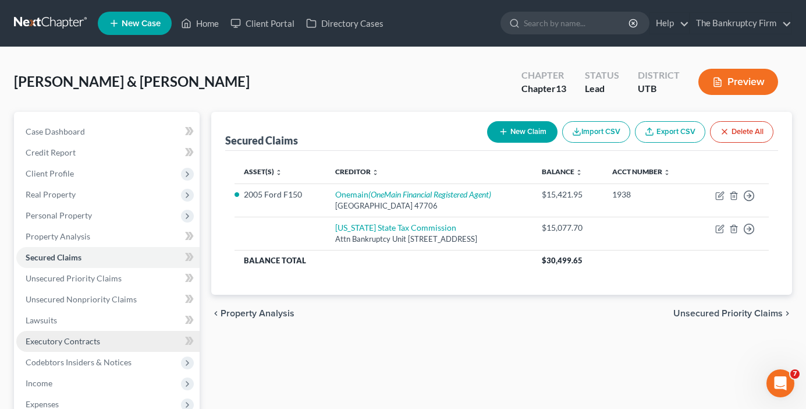
click at [69, 341] on span "Executory Contracts" at bounding box center [63, 341] width 75 height 10
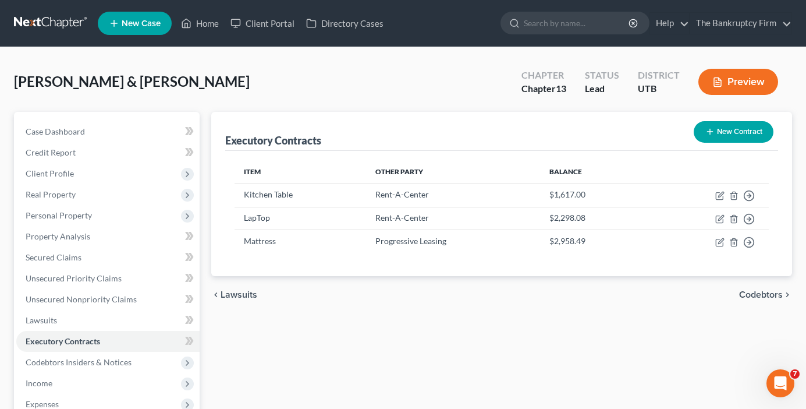
click at [726, 134] on button "New Contract" at bounding box center [734, 132] width 80 height 22
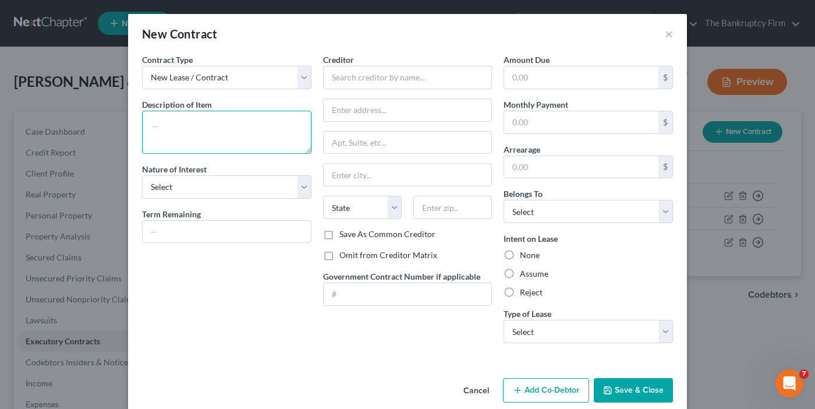
click at [201, 125] on textarea at bounding box center [226, 132] width 169 height 43
click at [409, 79] on input "text" at bounding box center [407, 77] width 169 height 23
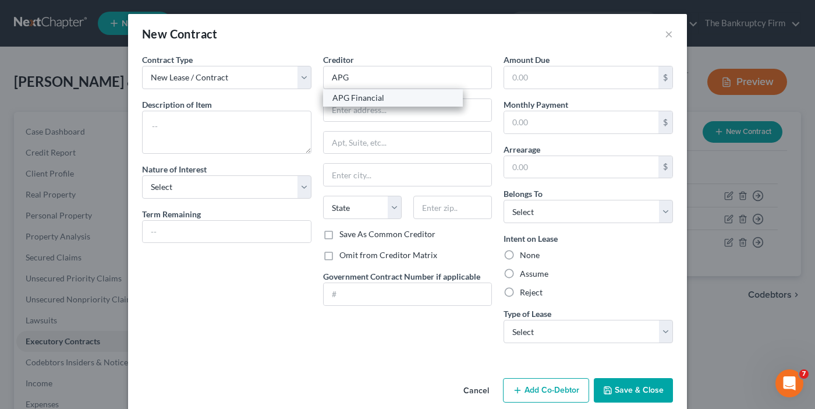
click at [354, 93] on div "APG Financial" at bounding box center [392, 98] width 121 height 12
type input "APG Financial"
type input "3213 Wall Ave."
type input "Ogden"
select select "46"
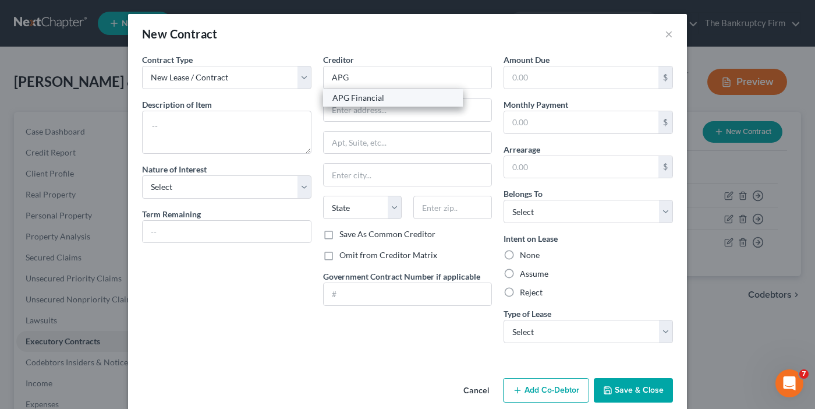
type input "84401"
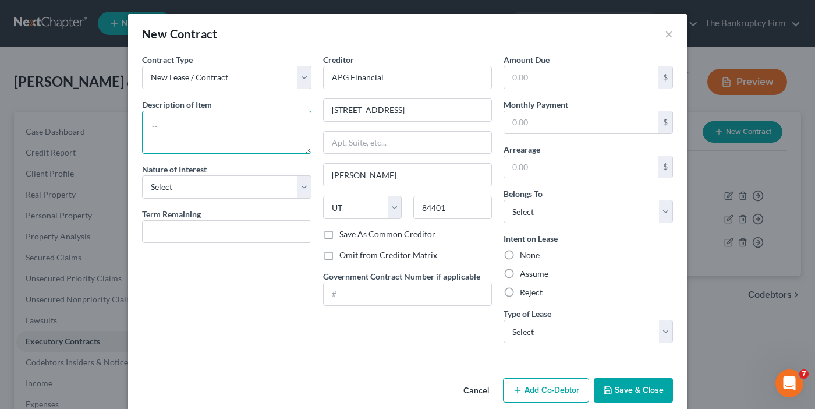
click at [150, 125] on textarea at bounding box center [226, 132] width 169 height 43
type textarea "2019 Ford Escape"
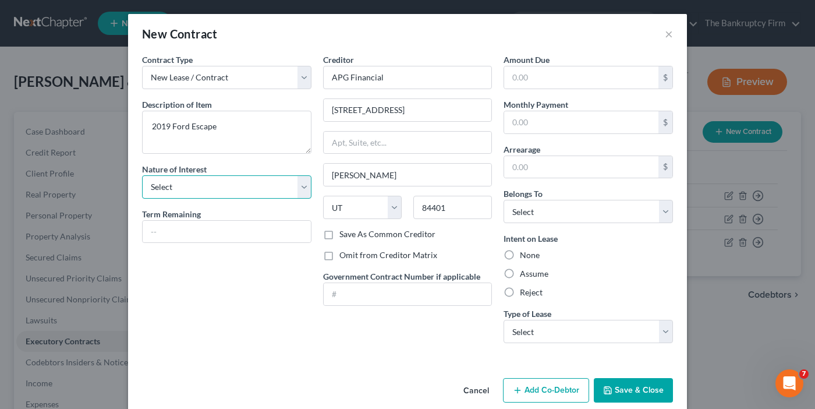
drag, startPoint x: 222, startPoint y: 188, endPoint x: 214, endPoint y: 196, distance: 11.5
click at [222, 188] on select "Select Purchaser Agent Lessor Lessee" at bounding box center [226, 186] width 169 height 23
select select "3"
click at [142, 175] on select "Select Purchaser Agent Lessor Lessee" at bounding box center [226, 186] width 169 height 23
click at [560, 123] on input "text" at bounding box center [581, 122] width 154 height 22
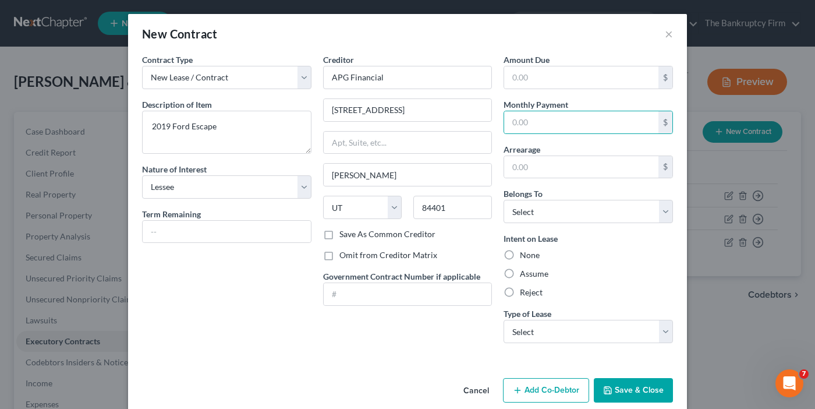
drag, startPoint x: 505, startPoint y: 272, endPoint x: 519, endPoint y: 246, distance: 29.7
click at [520, 272] on label "Assume" at bounding box center [534, 274] width 29 height 12
click at [525, 272] on input "Assume" at bounding box center [529, 272] width 8 height 8
radio input "true"
click at [325, 364] on div "Contract Type New Lease / Contract New Timeshare Description of non-residential…" at bounding box center [407, 214] width 559 height 320
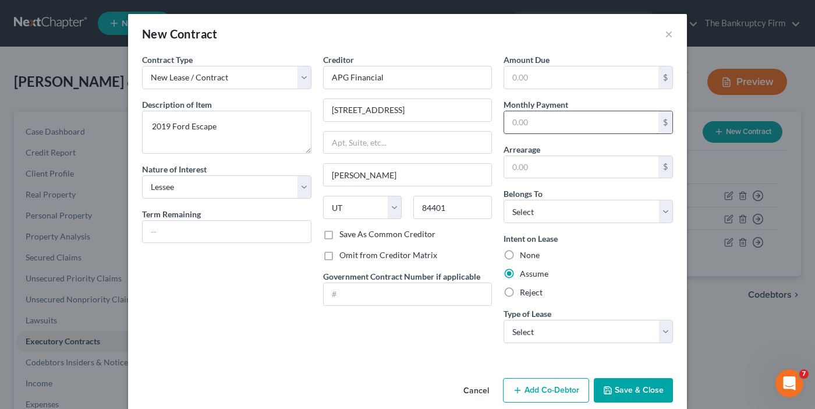
click at [526, 119] on input "text" at bounding box center [581, 122] width 154 height 22
paste input "599.42"
type input "599.42"
click at [544, 332] on select "Select Real Estate Car Other" at bounding box center [588, 331] width 169 height 23
select select "1"
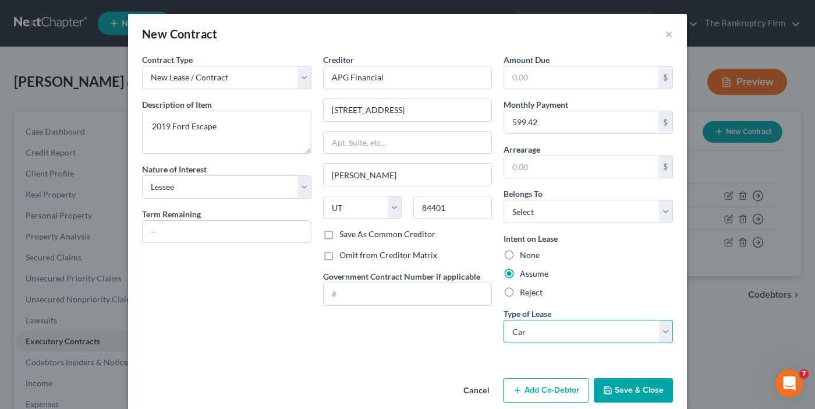
click at [504, 320] on select "Select Real Estate Car Other" at bounding box center [588, 331] width 169 height 23
click at [636, 393] on button "Save & Close" at bounding box center [633, 390] width 79 height 24
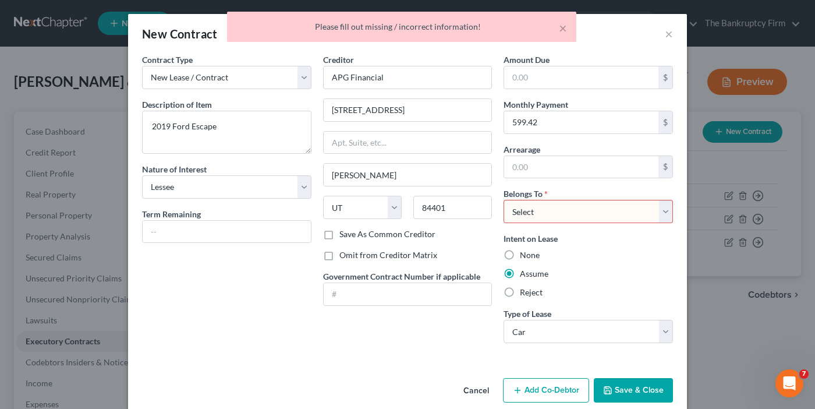
click at [561, 205] on select "Select Debtor 1 Only Debtor 2 Only Debtor 1 And Debtor 2 Only At Least One Of T…" at bounding box center [588, 211] width 169 height 23
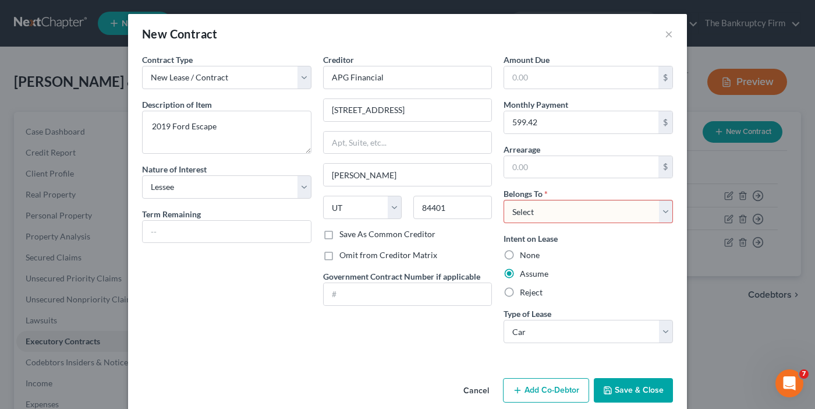
select select "1"
click at [504, 200] on select "Select Debtor 1 Only Debtor 2 Only Debtor 1 And Debtor 2 Only At Least One Of T…" at bounding box center [588, 211] width 169 height 23
click at [623, 388] on button "Save & Close" at bounding box center [633, 390] width 79 height 24
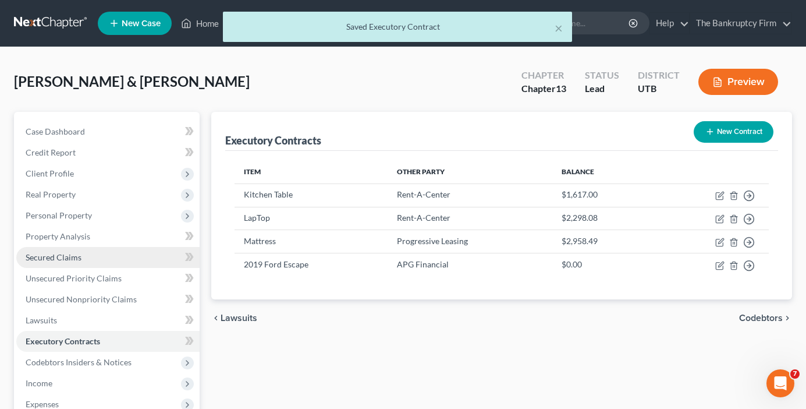
click at [48, 261] on span "Secured Claims" at bounding box center [54, 257] width 56 height 10
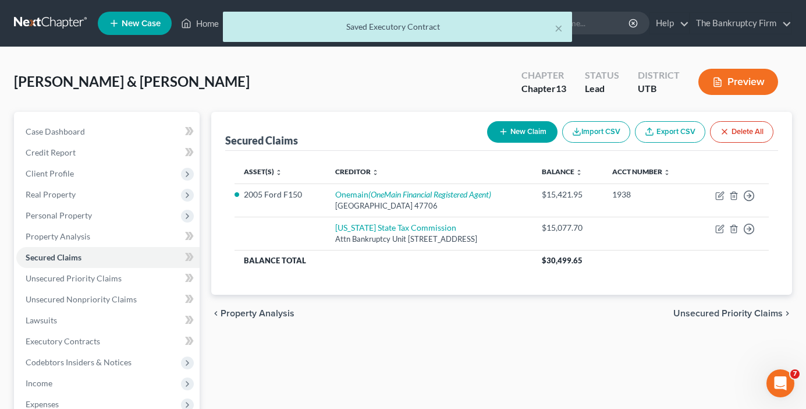
click at [519, 127] on button "New Claim" at bounding box center [522, 132] width 70 height 22
select select "0"
select select "2"
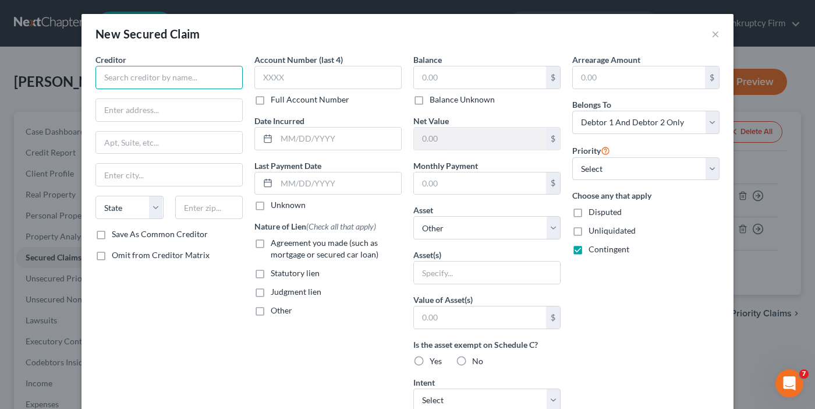
click at [142, 80] on input "text" at bounding box center [168, 77] width 147 height 23
drag, startPoint x: 480, startPoint y: 223, endPoint x: 472, endPoint y: 216, distance: 10.7
click at [480, 223] on select "Select Other Multiple Assets Household Goods - Dining Room Table, Chairs, Dress…" at bounding box center [486, 227] width 147 height 23
select select "14"
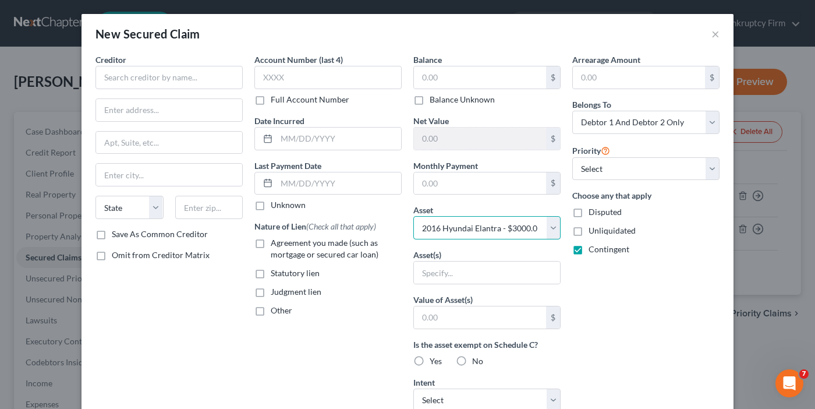
click at [413, 216] on select "Select Other Multiple Assets Household Goods - Dining Room Table, Chairs, Dress…" at bounding box center [486, 227] width 147 height 23
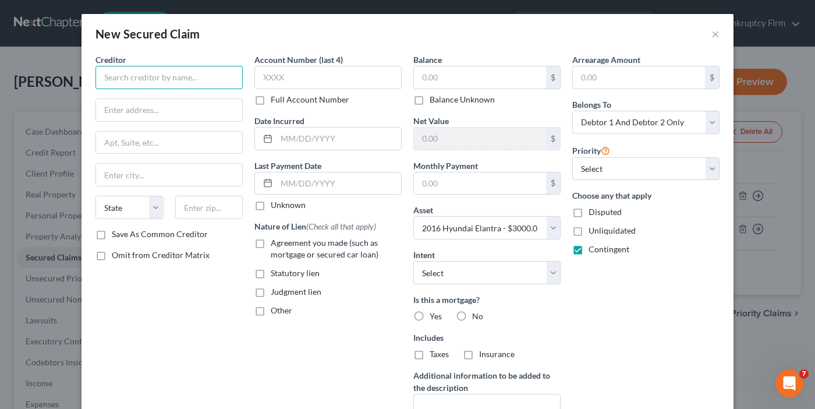
click at [161, 77] on input "text" at bounding box center [168, 77] width 147 height 23
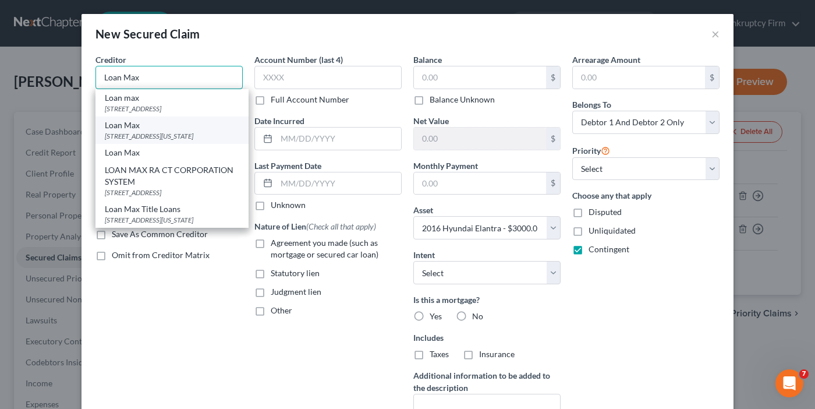
type input "Loan Max"
click at [125, 131] on div "Loan Max" at bounding box center [172, 125] width 134 height 12
type input "1918 Washington Blvd"
type input "Ogden"
select select "46"
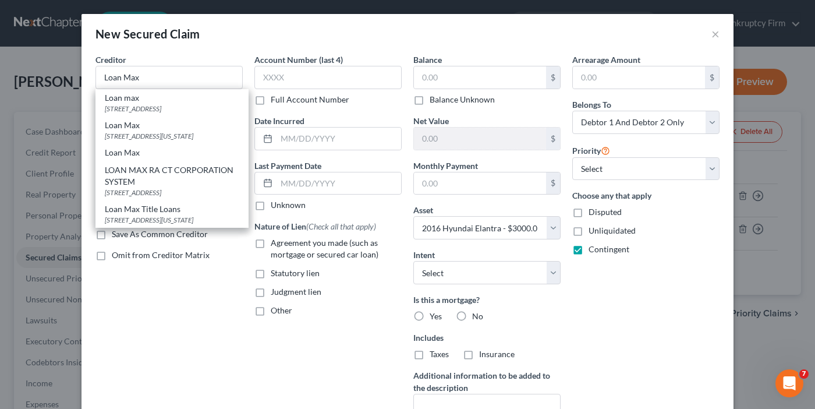
type input "84401-0000"
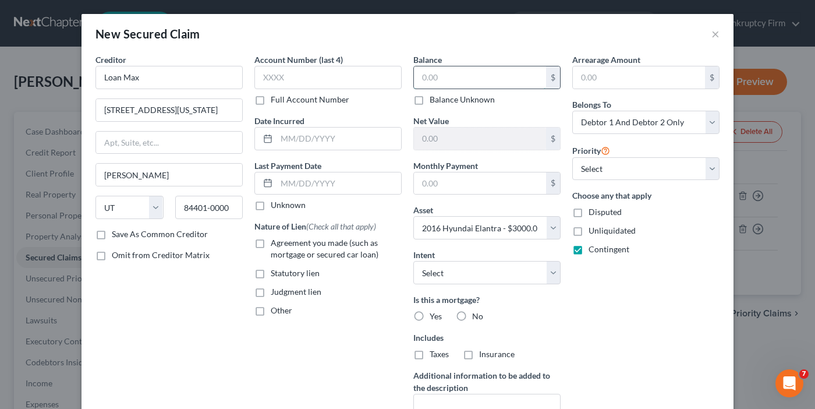
click at [448, 83] on input "text" at bounding box center [480, 77] width 132 height 22
type input "2,900"
click at [473, 276] on select "Select Surrender Redeem Reaffirm Avoid Other" at bounding box center [486, 272] width 147 height 23
select select "2"
click at [413, 261] on select "Select Surrender Redeem Reaffirm Avoid Other" at bounding box center [486, 272] width 147 height 23
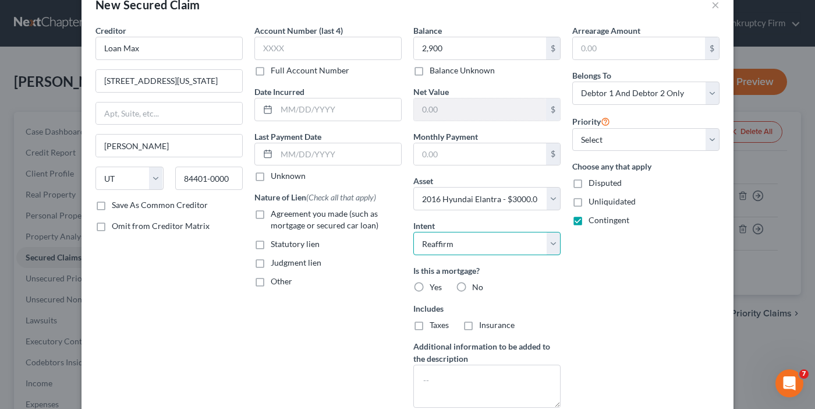
scroll to position [58, 0]
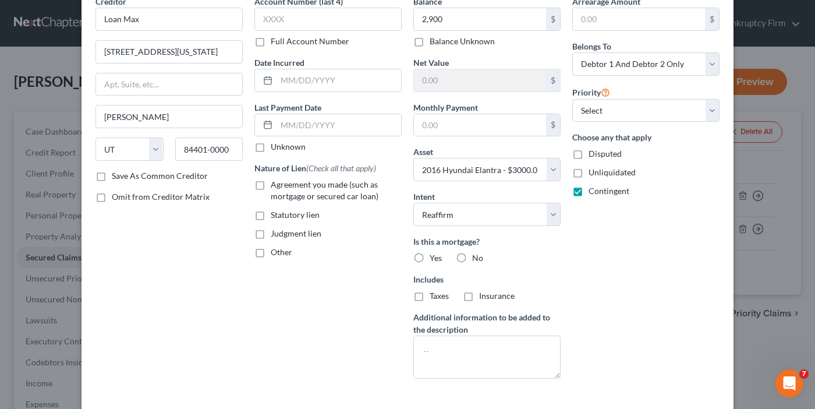
click at [472, 256] on label "No" at bounding box center [477, 258] width 11 height 12
click at [477, 256] on input "No" at bounding box center [481, 256] width 8 height 8
radio input "true"
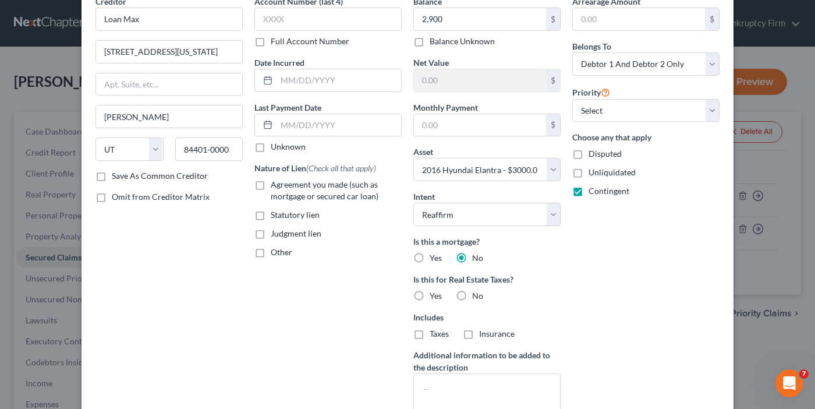
click at [271, 186] on label "Agreement you made (such as mortgage or secured car loan)" at bounding box center [336, 190] width 131 height 23
click at [275, 186] on input "Agreement you made (such as mortgage or secured car loan)" at bounding box center [279, 183] width 8 height 8
checkbox input "true"
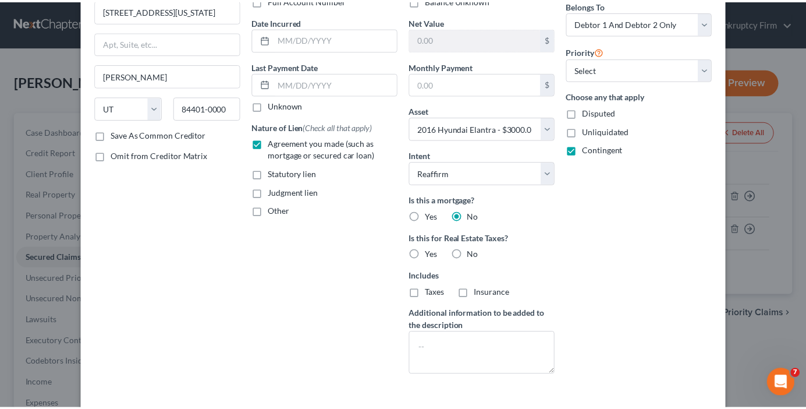
scroll to position [148, 0]
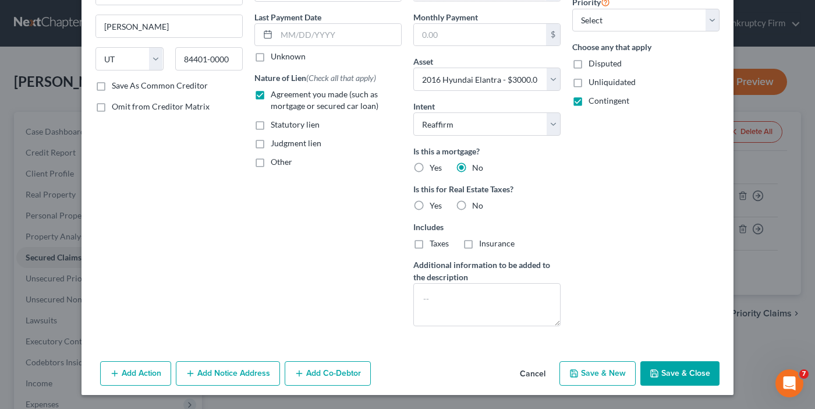
click at [472, 204] on label "No" at bounding box center [477, 206] width 11 height 12
click at [477, 204] on input "No" at bounding box center [481, 204] width 8 height 8
radio input "true"
click at [676, 366] on button "Save & Close" at bounding box center [679, 373] width 79 height 24
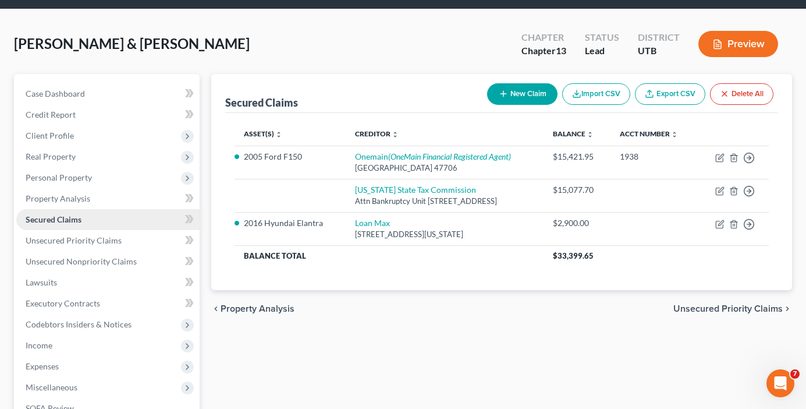
scroll to position [58, 0]
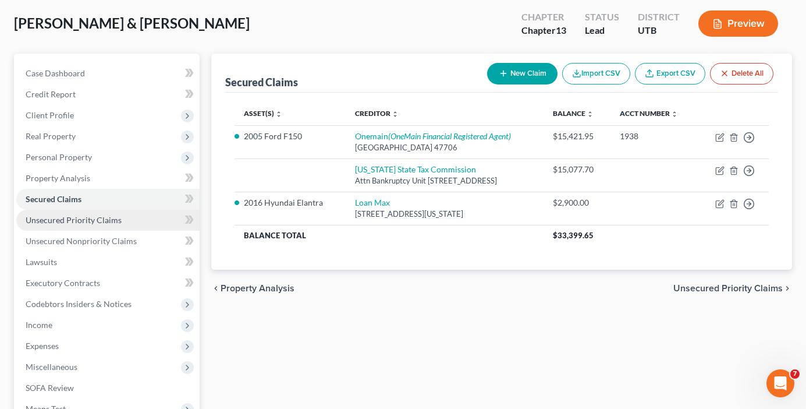
click at [62, 222] on span "Unsecured Priority Claims" at bounding box center [74, 220] width 96 height 10
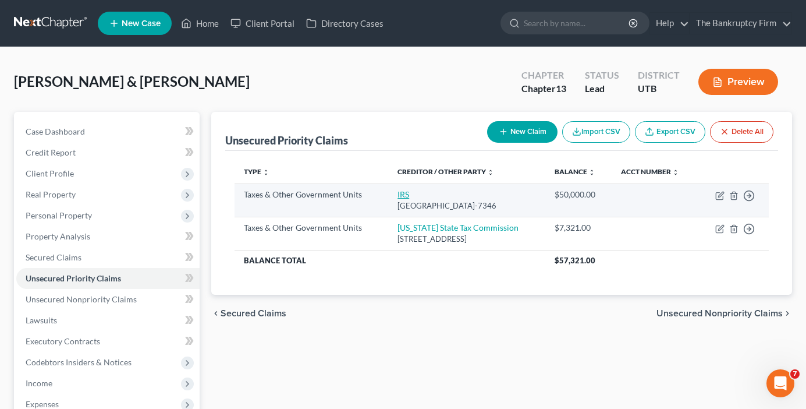
click at [398, 193] on link "IRS" at bounding box center [404, 194] width 12 height 10
select select "0"
select select "39"
select select "0"
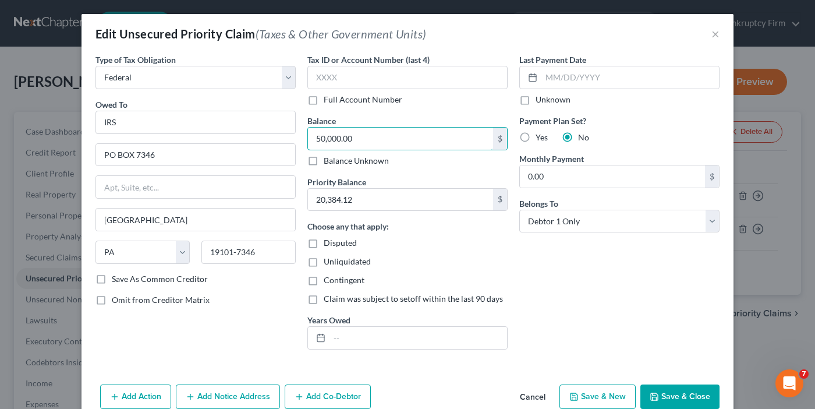
paste input "26778.12"
type input "26,778.12"
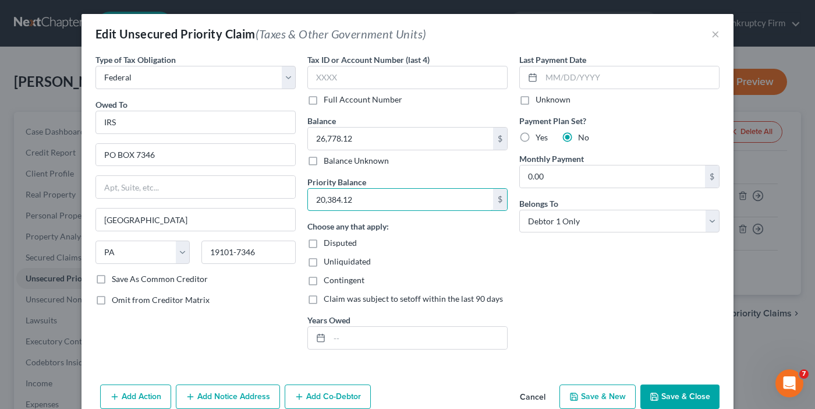
paste input "6778"
type input "26,778.12"
click at [665, 397] on button "Save & Close" at bounding box center [679, 396] width 79 height 24
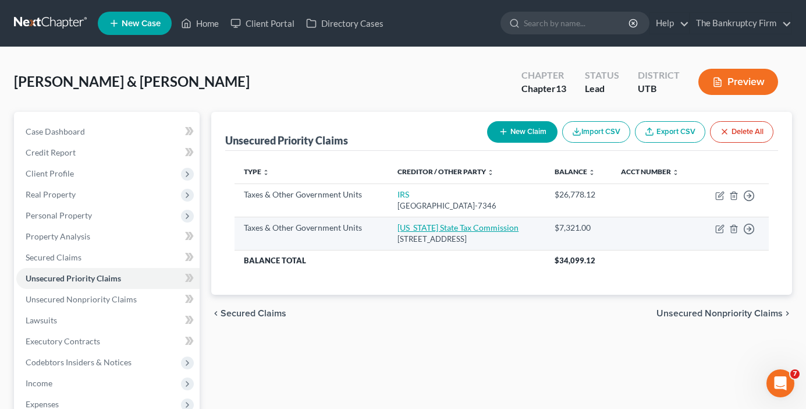
click at [398, 226] on link "Utah State Tax Commission" at bounding box center [458, 227] width 121 height 10
select select "2"
select select "46"
select select "0"
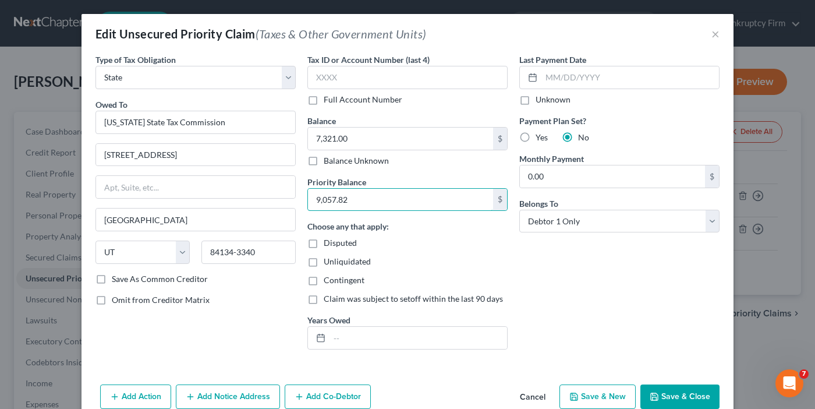
paste input "3550.65"
type input "3,550.65"
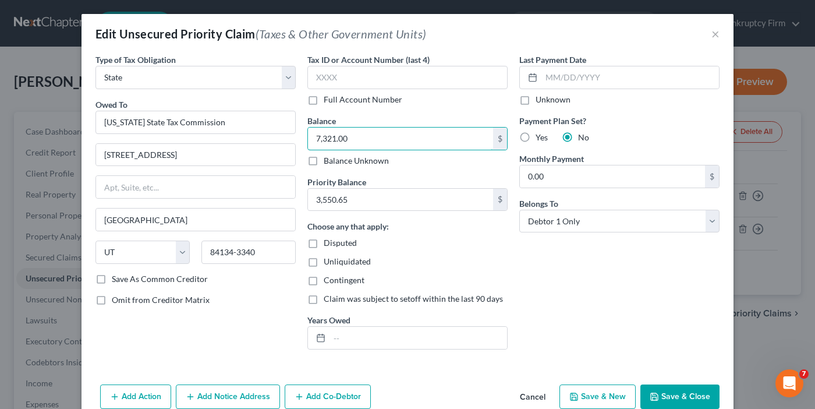
paste input "3550.65"
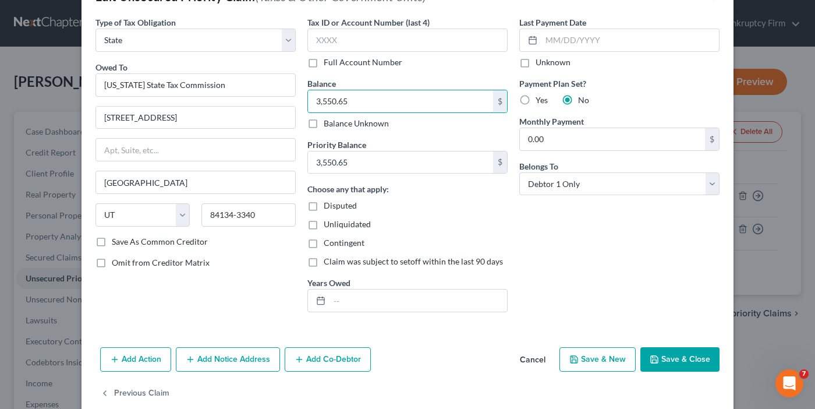
scroll to position [56, 0]
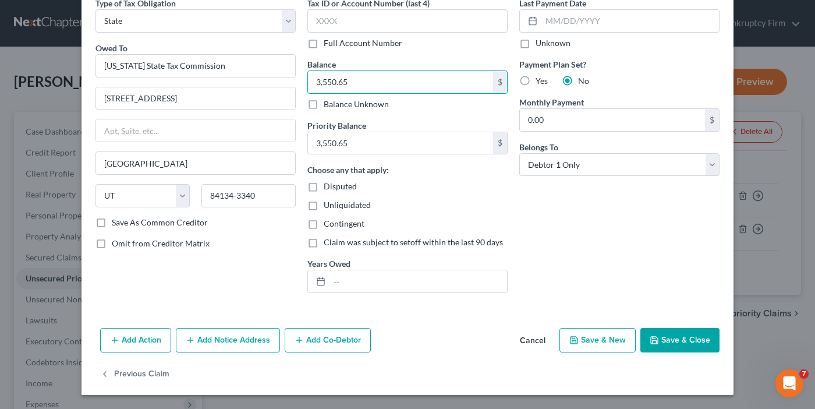
type input "3,550.65"
click at [669, 348] on button "Save & Close" at bounding box center [679, 340] width 79 height 24
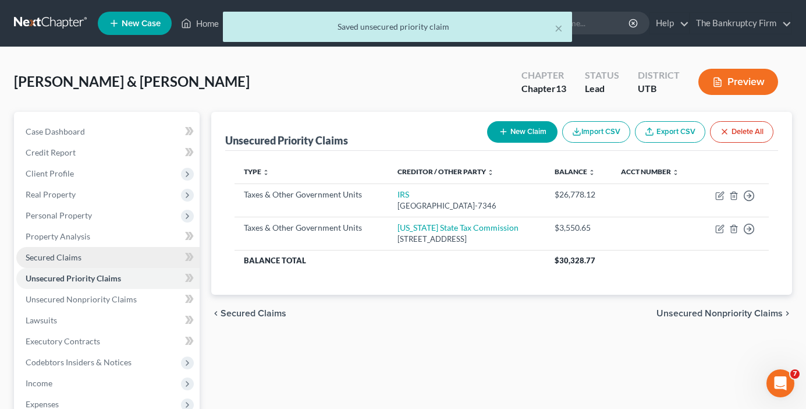
click at [63, 259] on span "Secured Claims" at bounding box center [54, 257] width 56 height 10
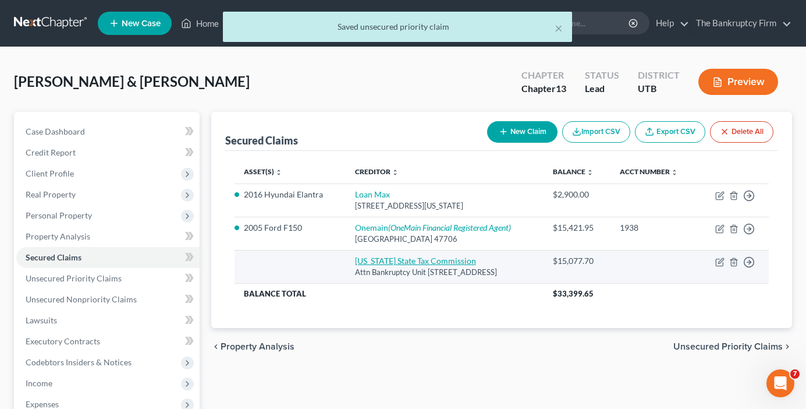
click at [373, 265] on link "Utah State Tax Commission" at bounding box center [415, 261] width 121 height 10
select select "46"
select select "0"
select select "2"
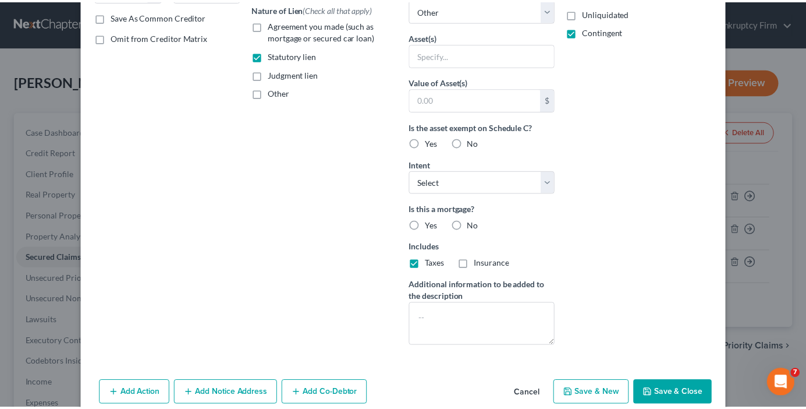
scroll to position [271, 0]
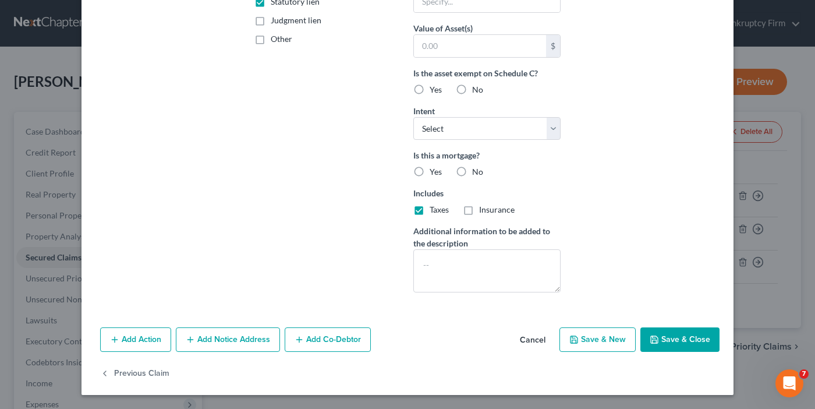
click at [525, 343] on button "Cancel" at bounding box center [533, 339] width 44 height 23
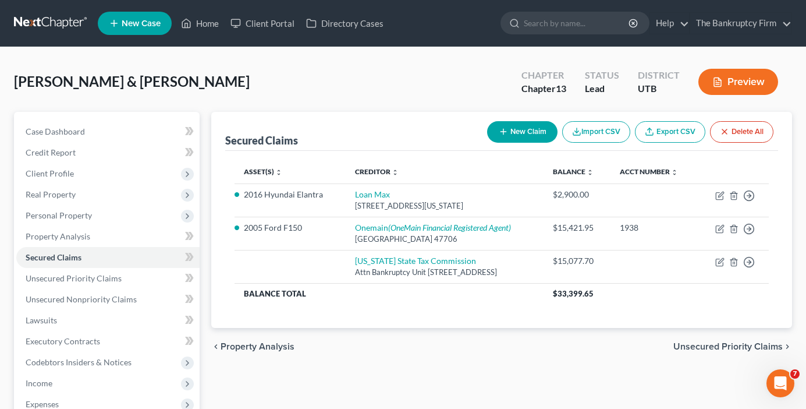
click at [206, 82] on div "Black, Christopher & Shanel Upgraded Chapter Chapter 13 Status Lead District UT…" at bounding box center [403, 86] width 778 height 51
click at [354, 87] on div "Black, Christopher & Shanel Upgraded Chapter Chapter 13 Status Lead District UT…" at bounding box center [403, 86] width 778 height 51
click at [235, 67] on div "Black, Christopher & Shanel Upgraded Chapter Chapter 13 Status Lead District UT…" at bounding box center [403, 86] width 778 height 51
click at [205, 22] on link "Home" at bounding box center [199, 23] width 49 height 21
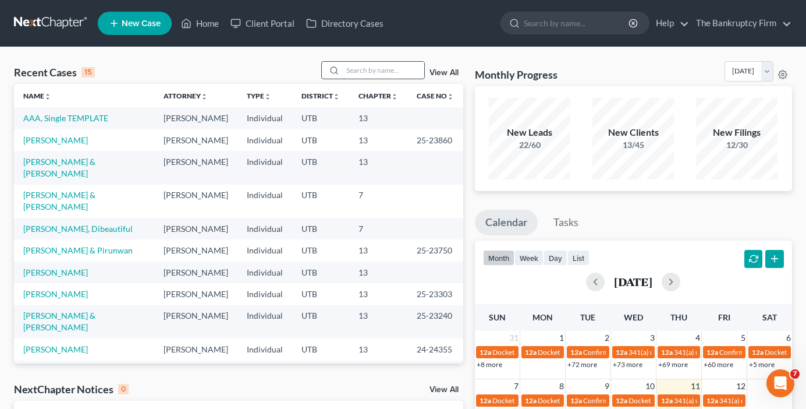
click at [364, 65] on input "search" at bounding box center [384, 70] width 82 height 17
type input "marin"
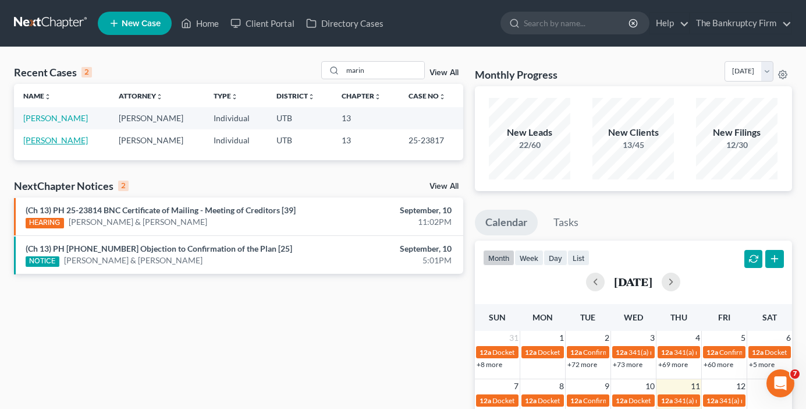
click at [55, 140] on link "Marin, Jessica" at bounding box center [55, 140] width 65 height 10
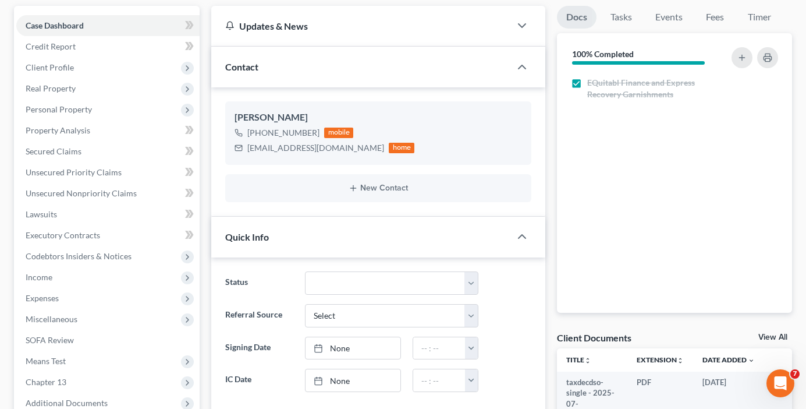
scroll to position [116, 0]
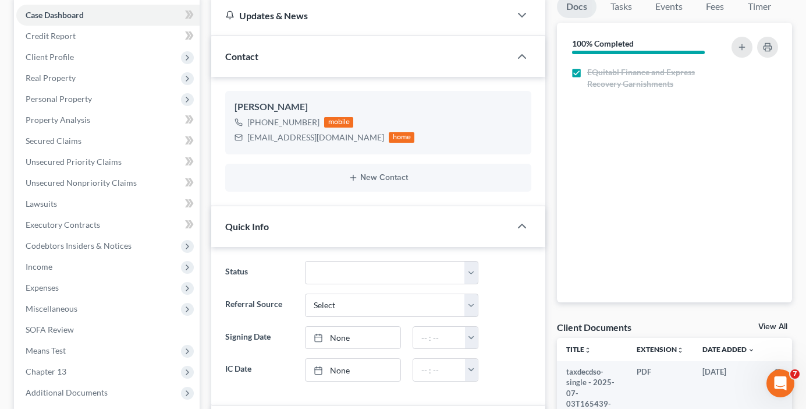
click at [766, 328] on link "View All" at bounding box center [773, 327] width 29 height 8
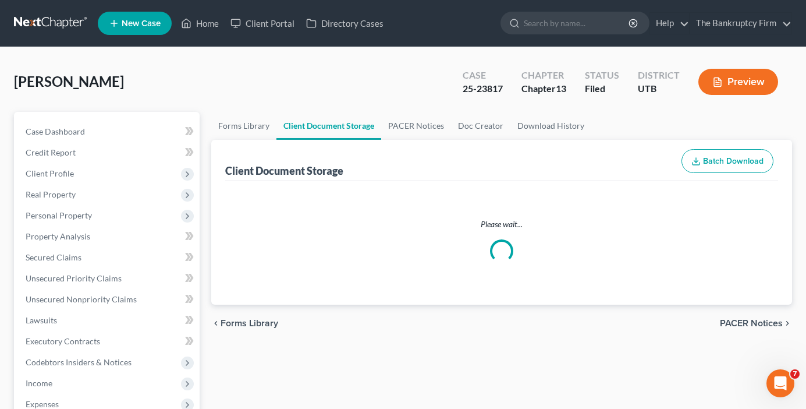
select select "30"
select select "26"
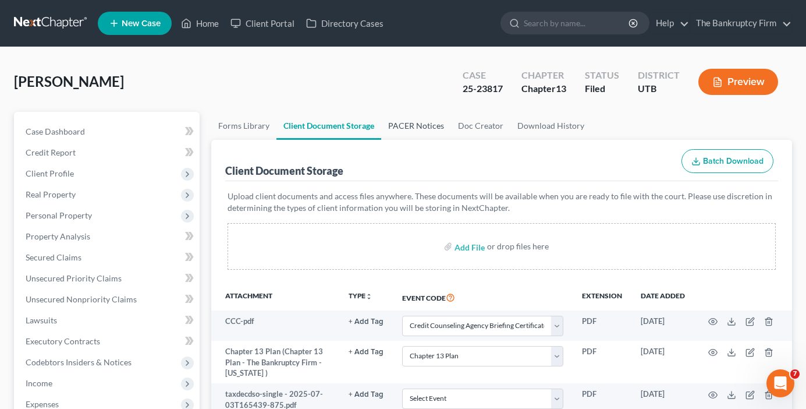
click at [419, 126] on link "PACER Notices" at bounding box center [416, 126] width 70 height 28
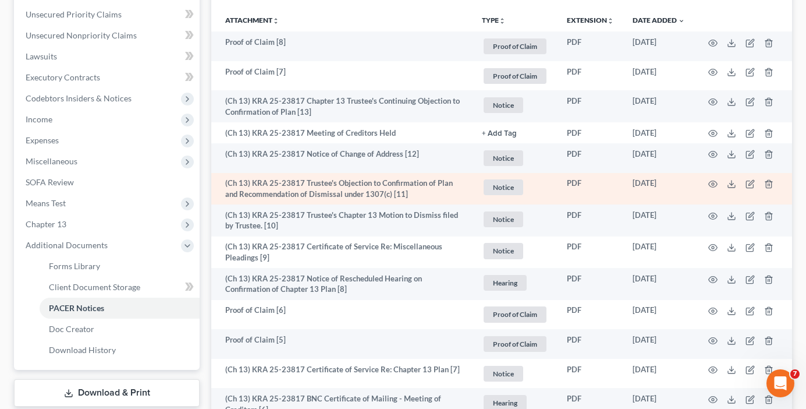
scroll to position [291, 0]
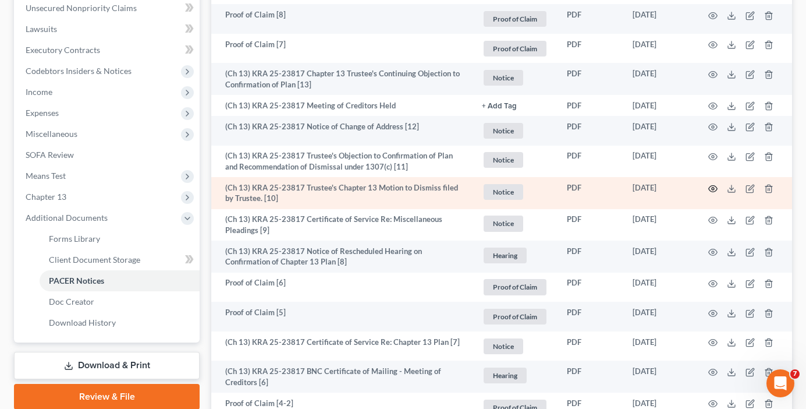
click at [712, 188] on circle "button" at bounding box center [713, 188] width 2 height 2
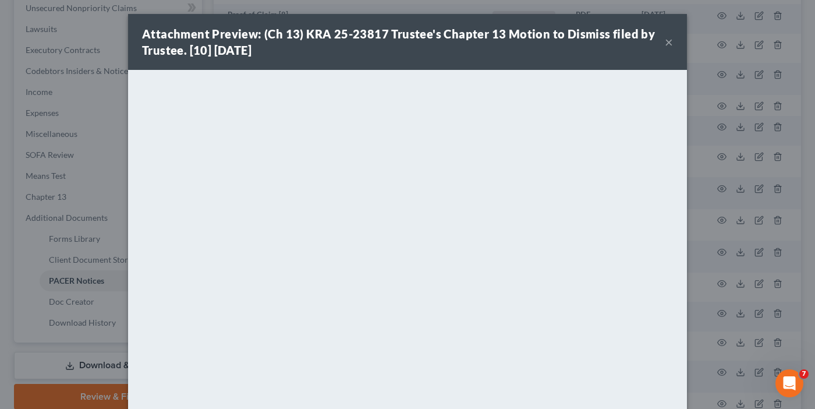
click at [738, 154] on div "Attachment Preview: (Ch 13) KRA 25-23817 Trustee's Chapter 13 Motion to Dismiss…" at bounding box center [407, 204] width 815 height 409
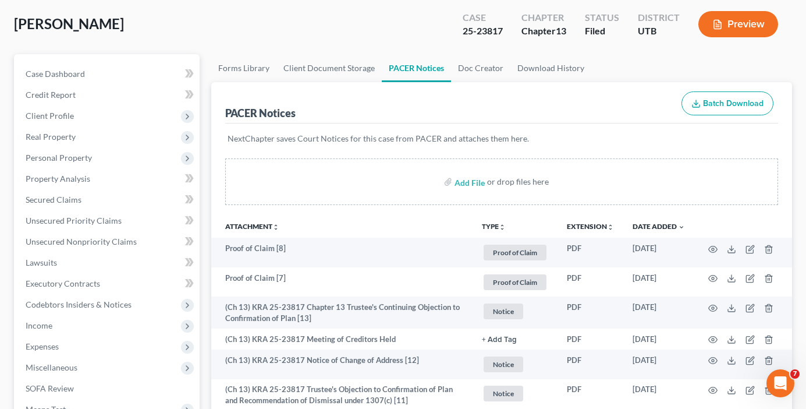
scroll to position [0, 0]
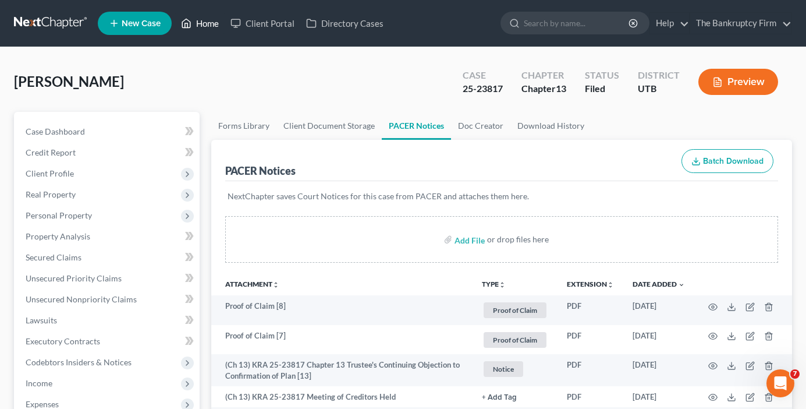
click at [204, 23] on link "Home" at bounding box center [199, 23] width 49 height 21
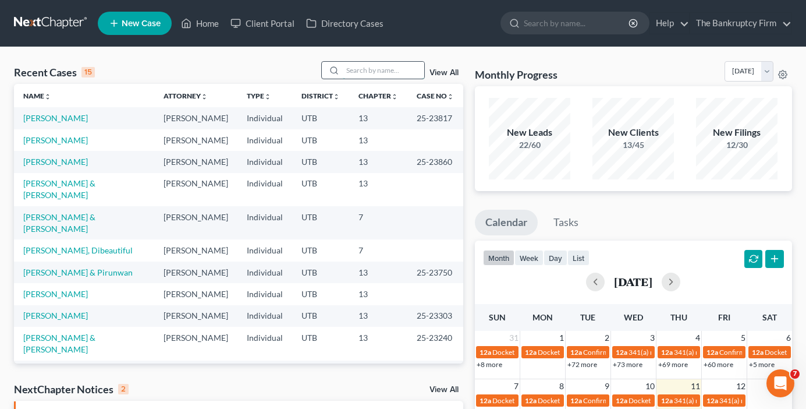
click at [363, 72] on input "search" at bounding box center [384, 70] width 82 height 17
type input "zorn"
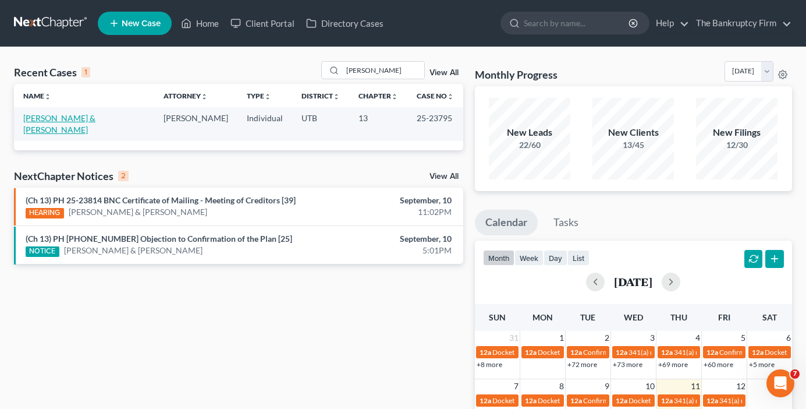
click at [67, 119] on link "Zorn, Adam & Mandy" at bounding box center [59, 124] width 72 height 22
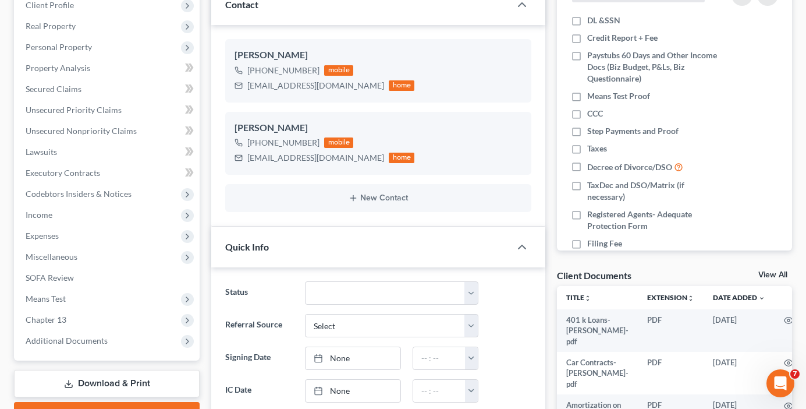
scroll to position [175, 0]
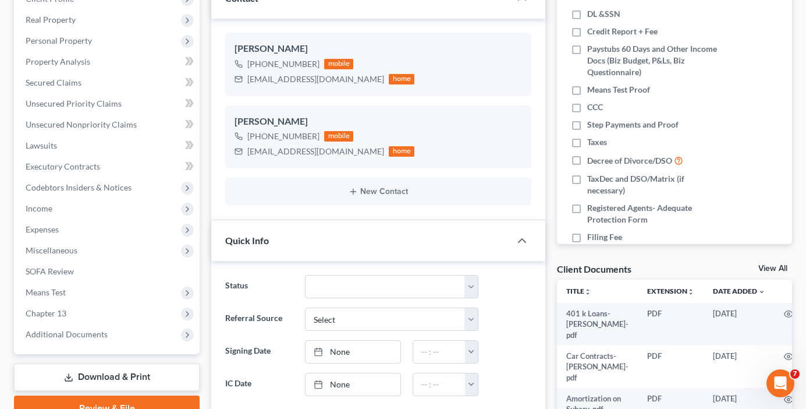
click at [766, 267] on link "View All" at bounding box center [773, 268] width 29 height 8
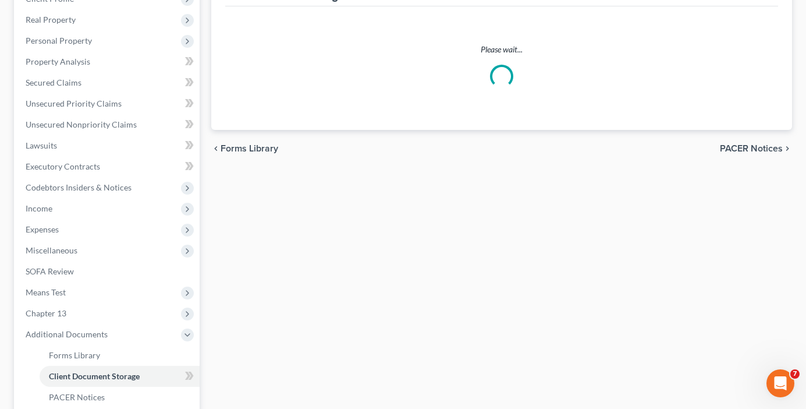
scroll to position [41, 0]
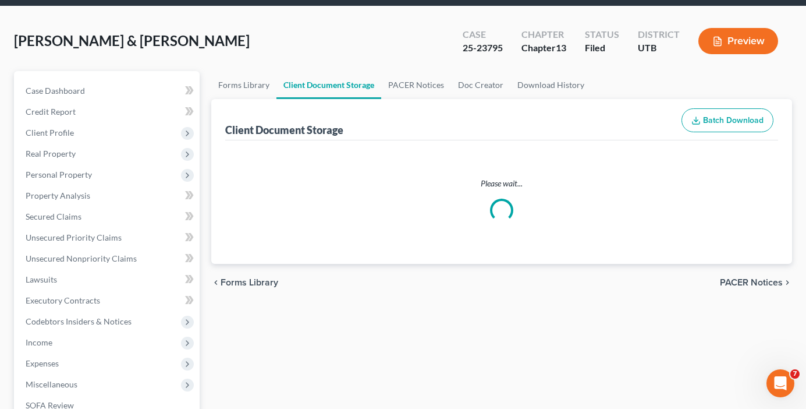
select select "30"
select select "26"
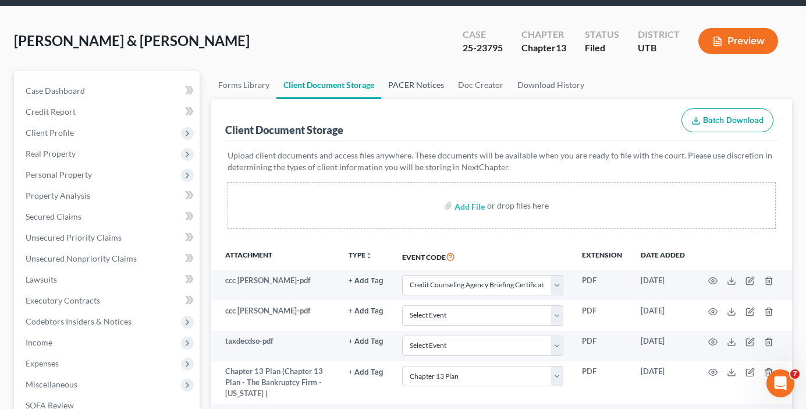
scroll to position [0, 0]
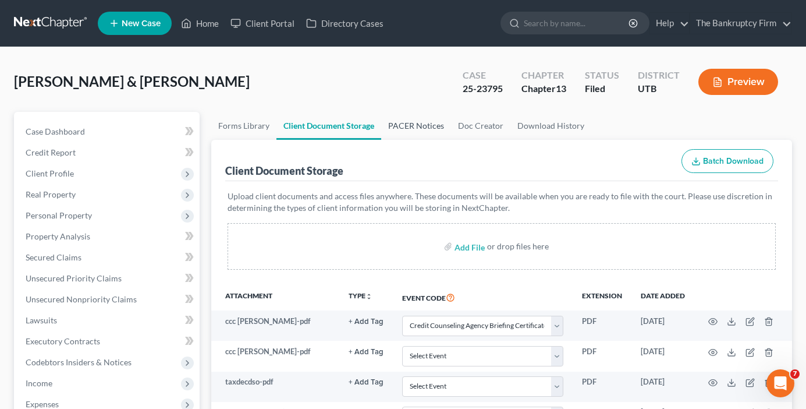
click at [426, 130] on link "PACER Notices" at bounding box center [416, 126] width 70 height 28
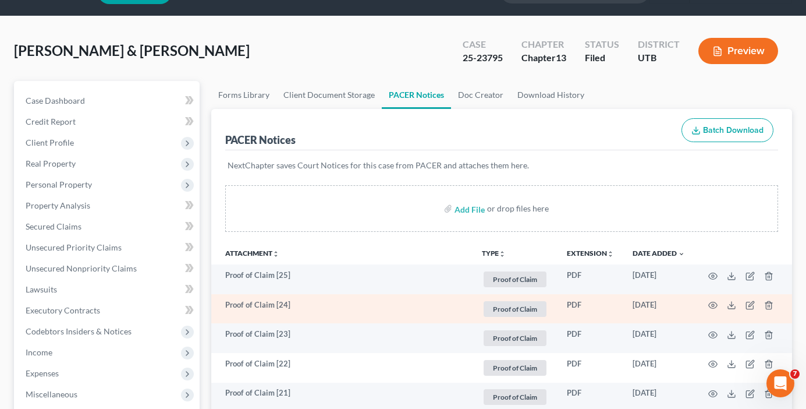
scroll to position [58, 0]
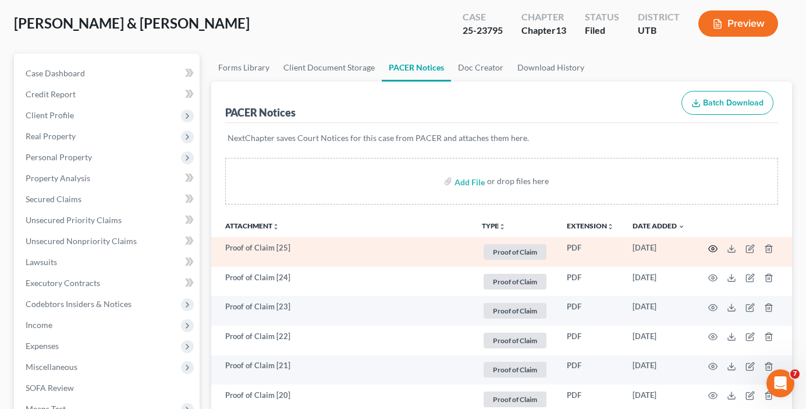
click at [713, 249] on icon "button" at bounding box center [712, 248] width 9 height 9
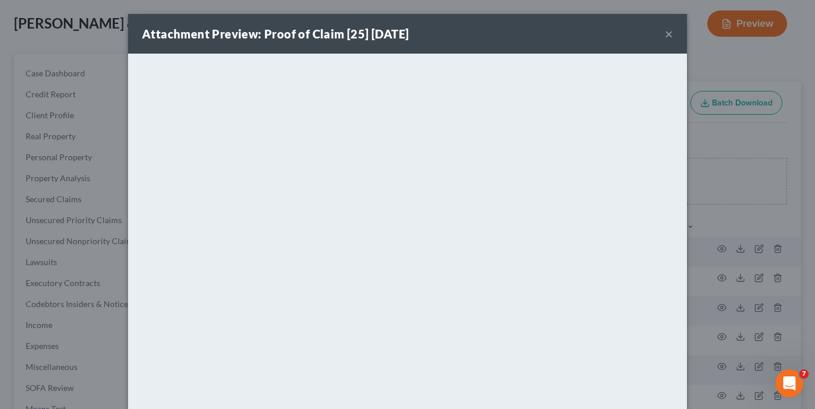
click at [665, 35] on button "×" at bounding box center [669, 34] width 8 height 14
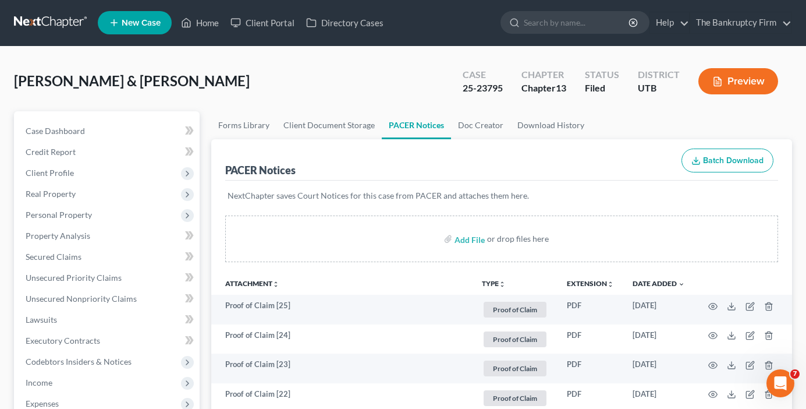
scroll to position [0, 0]
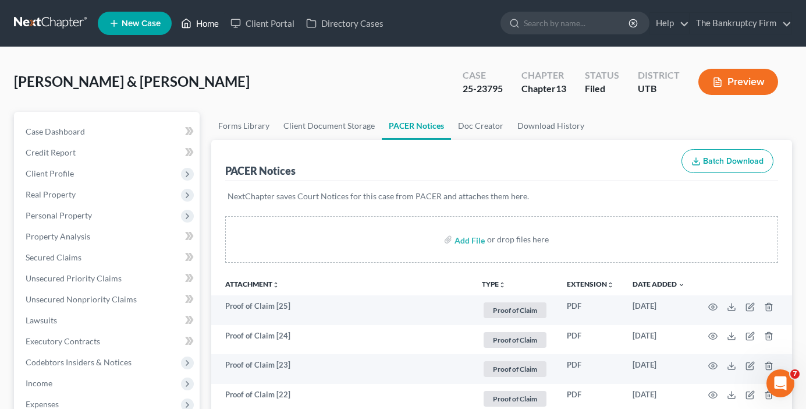
drag, startPoint x: 208, startPoint y: 27, endPoint x: 223, endPoint y: 52, distance: 29.3
click at [208, 27] on link "Home" at bounding box center [199, 23] width 49 height 21
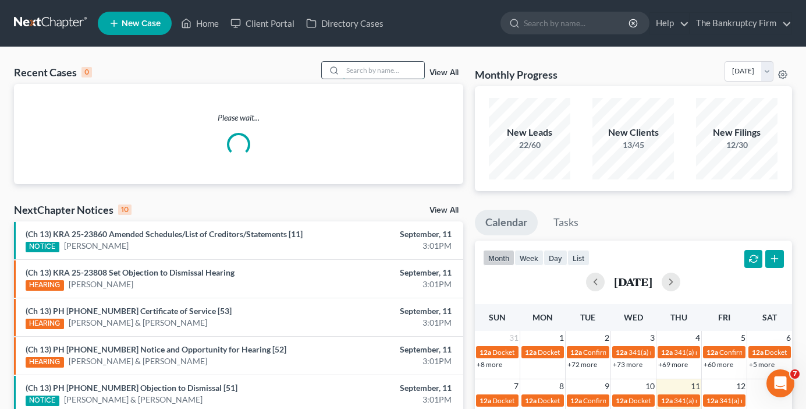
click at [363, 72] on input "search" at bounding box center [384, 70] width 82 height 17
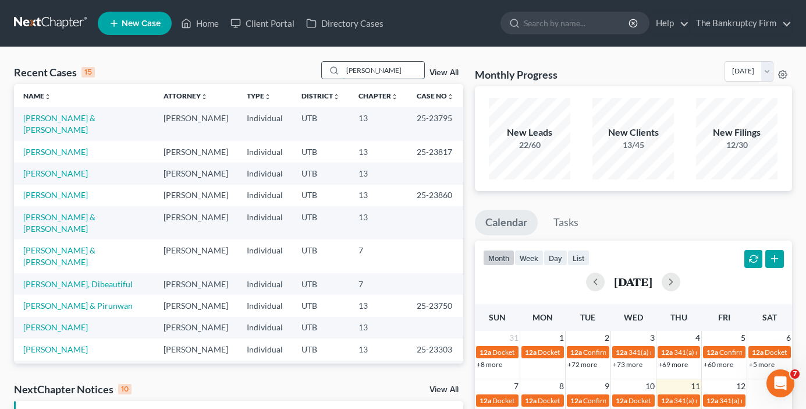
type input "hamblin"
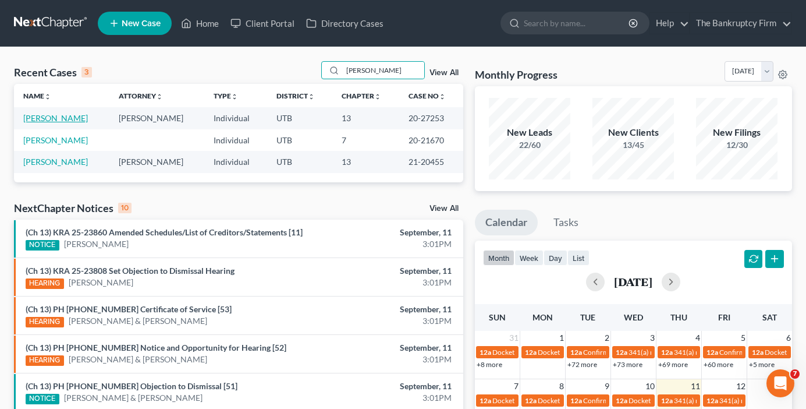
click at [49, 116] on link "[PERSON_NAME]" at bounding box center [55, 118] width 65 height 10
click at [57, 119] on link "[PERSON_NAME]" at bounding box center [55, 118] width 65 height 10
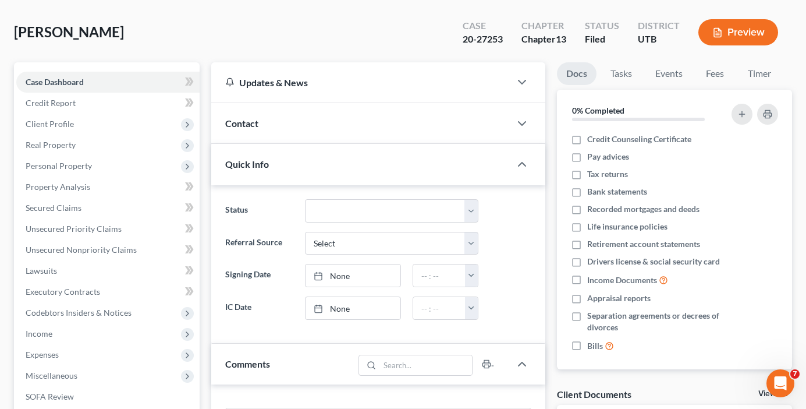
scroll to position [116, 0]
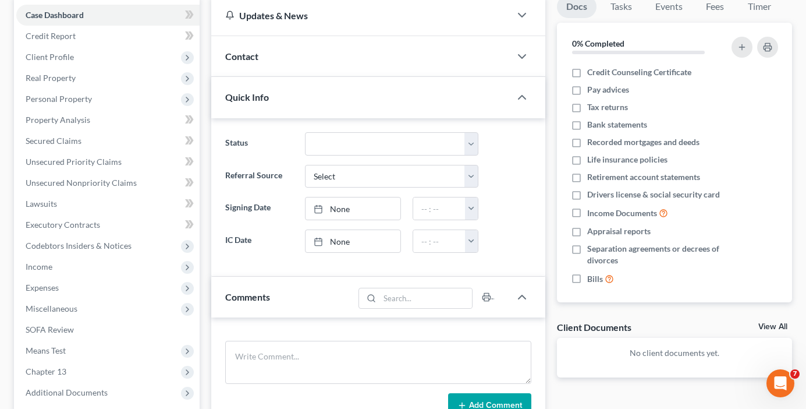
click at [771, 326] on link "View All" at bounding box center [773, 327] width 29 height 8
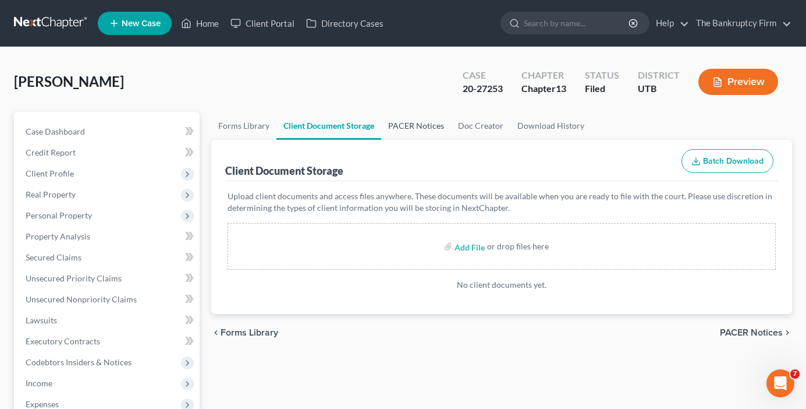
click at [400, 130] on link "PACER Notices" at bounding box center [416, 126] width 70 height 28
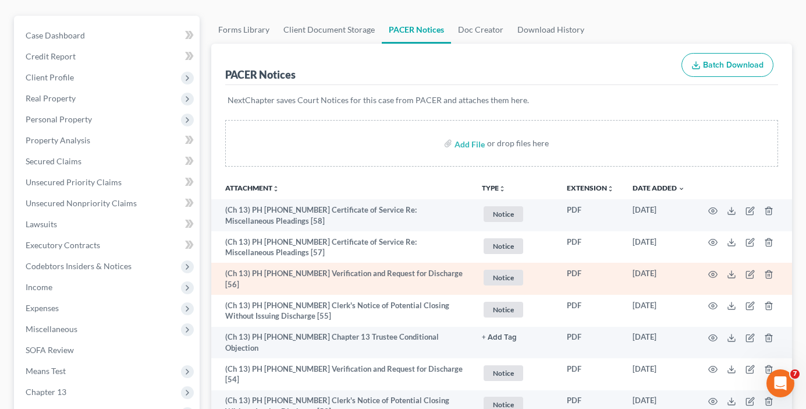
scroll to position [116, 0]
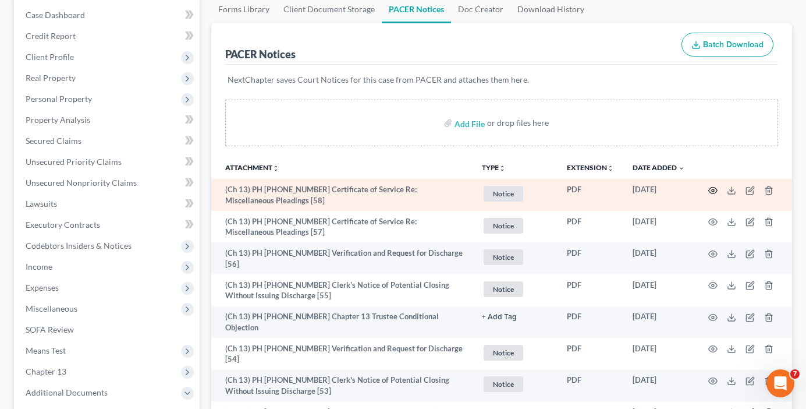
click at [710, 190] on icon "button" at bounding box center [712, 190] width 9 height 9
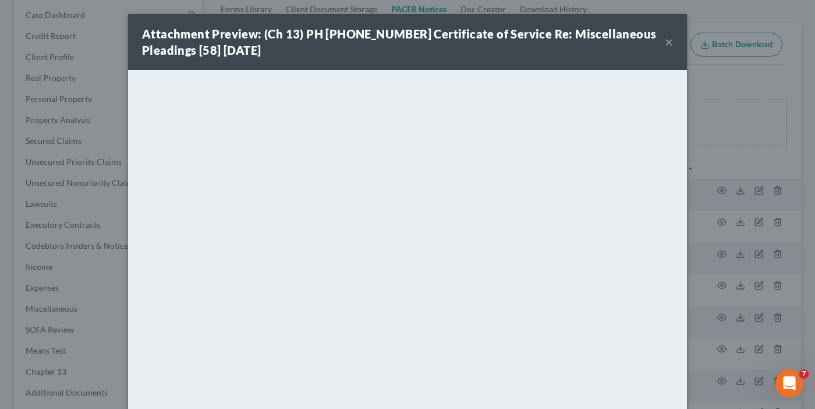
click at [666, 40] on button "×" at bounding box center [669, 42] width 8 height 14
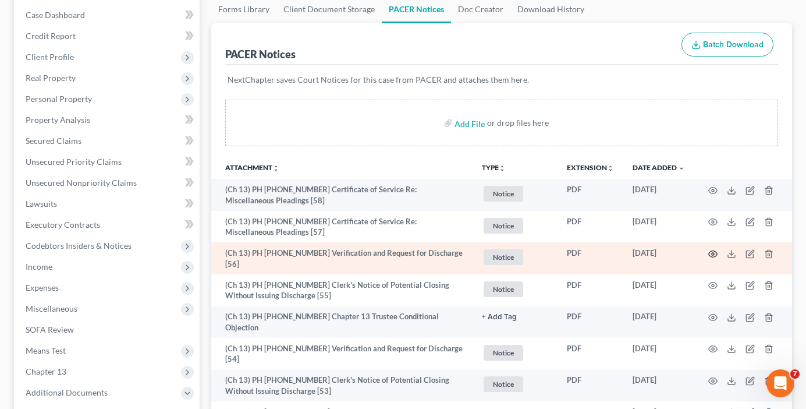
click at [712, 253] on circle "button" at bounding box center [713, 254] width 2 height 2
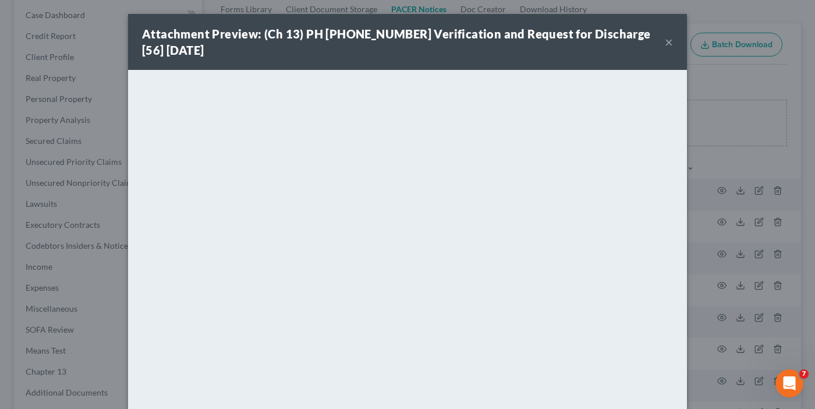
click at [667, 35] on button "×" at bounding box center [669, 42] width 8 height 14
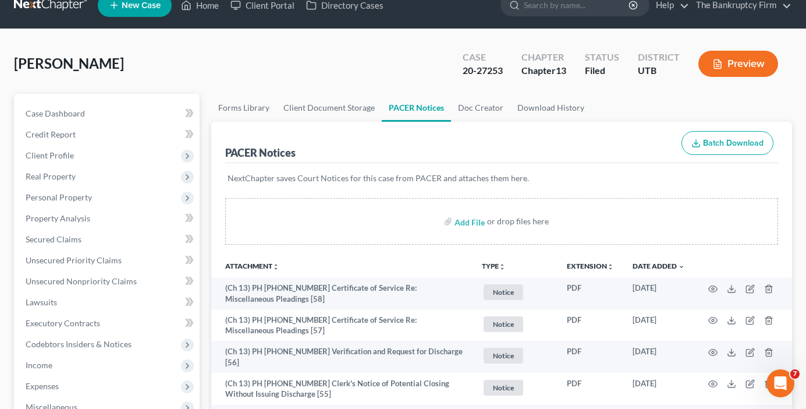
scroll to position [0, 0]
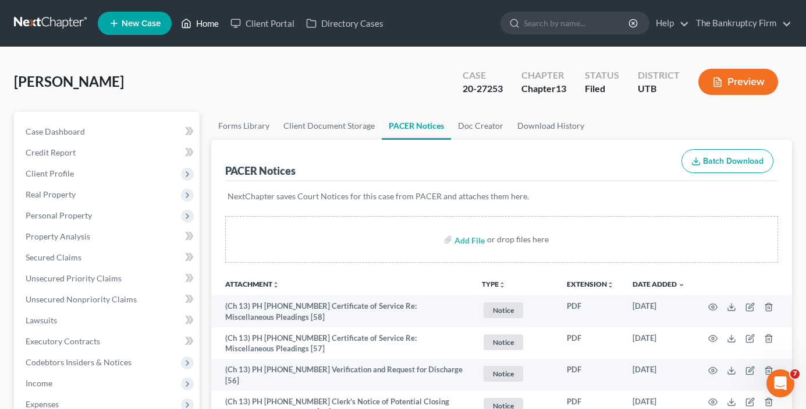
click at [202, 27] on link "Home" at bounding box center [199, 23] width 49 height 21
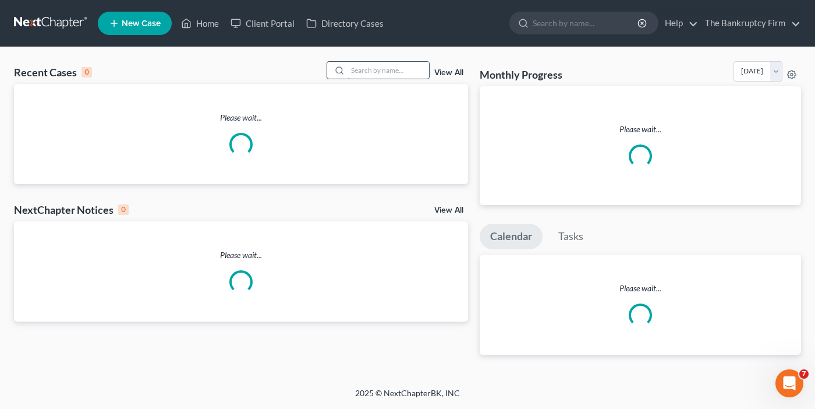
click at [372, 72] on input "search" at bounding box center [389, 70] width 82 height 17
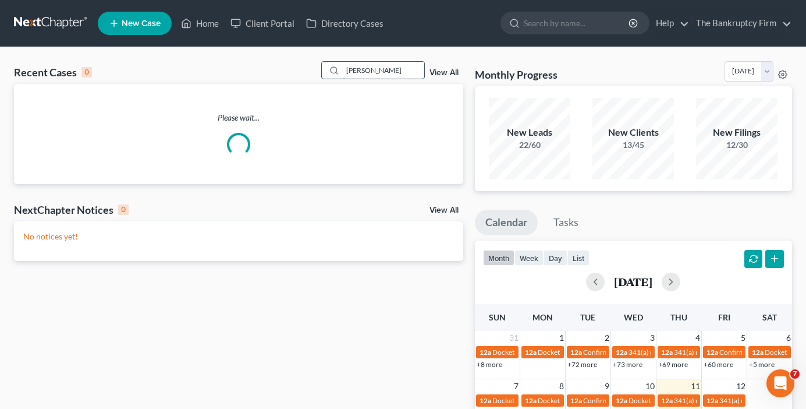
type input "housley"
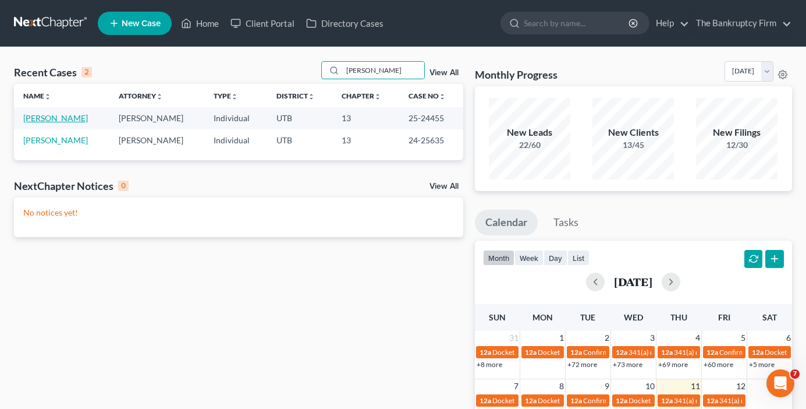
click at [62, 120] on link "[PERSON_NAME]" at bounding box center [55, 118] width 65 height 10
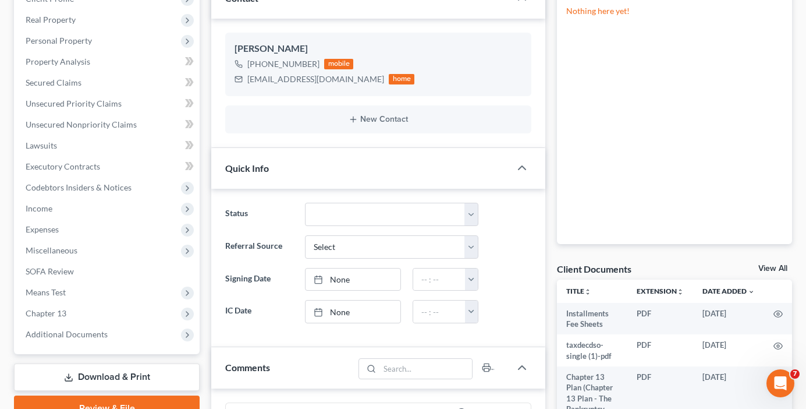
scroll to position [91, 0]
click at [773, 269] on link "View All" at bounding box center [773, 268] width 29 height 8
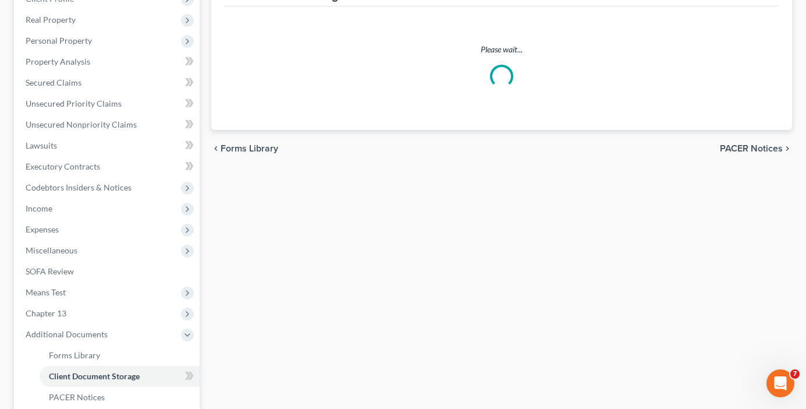
scroll to position [41, 0]
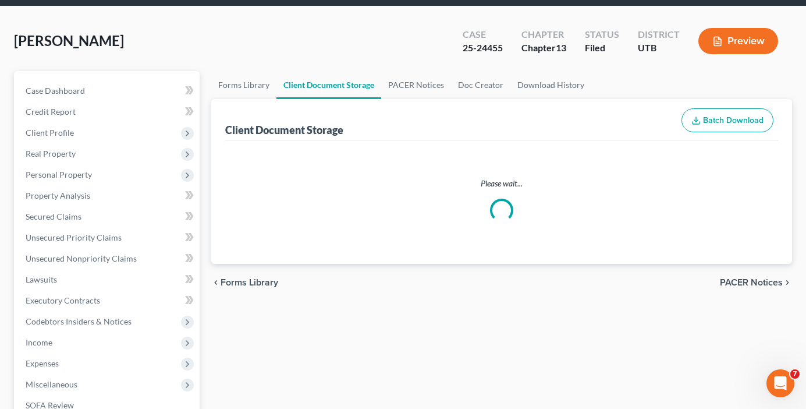
select select "30"
select select "26"
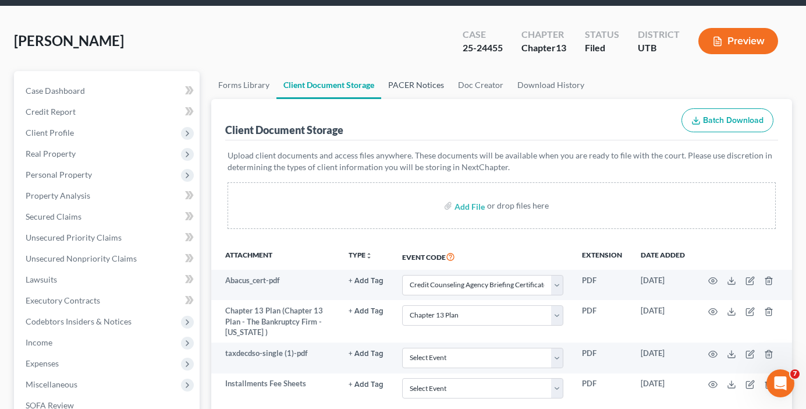
scroll to position [0, 0]
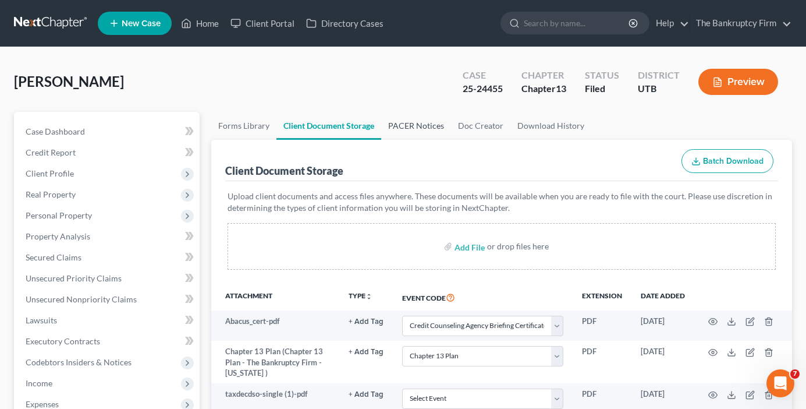
click at [421, 119] on link "PACER Notices" at bounding box center [416, 126] width 70 height 28
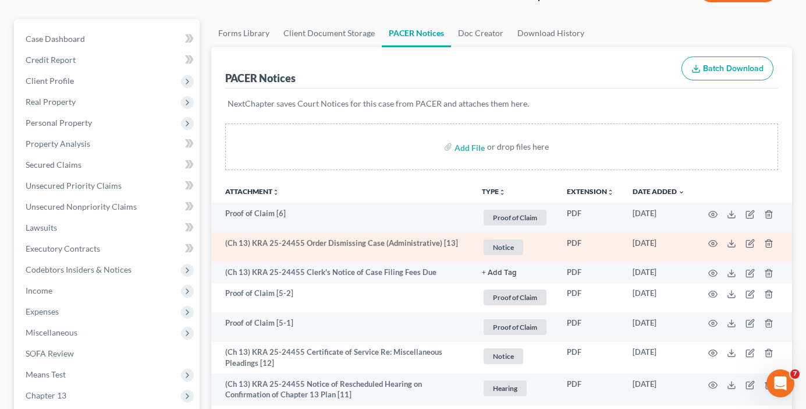
scroll to position [116, 0]
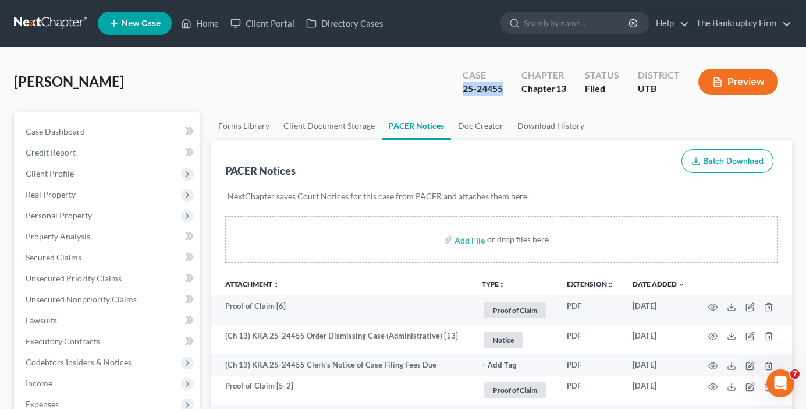
drag, startPoint x: 502, startPoint y: 89, endPoint x: 457, endPoint y: 89, distance: 44.8
click at [463, 89] on div "25-24455" at bounding box center [483, 88] width 40 height 13
copy div "25-24455"
click at [199, 27] on link "Home" at bounding box center [199, 23] width 49 height 21
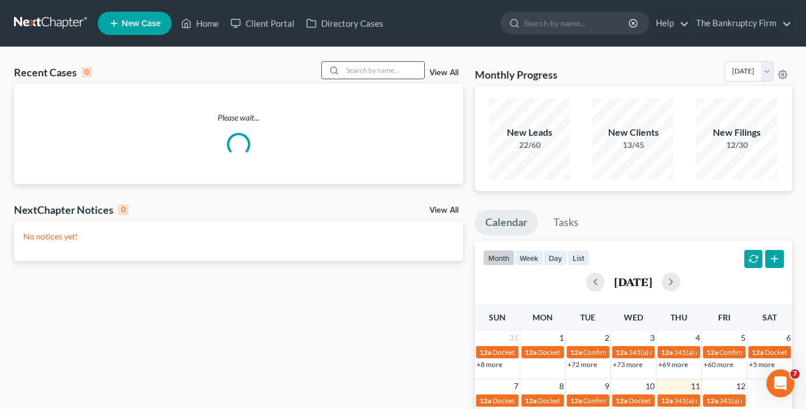
click at [364, 69] on input "search" at bounding box center [384, 70] width 82 height 17
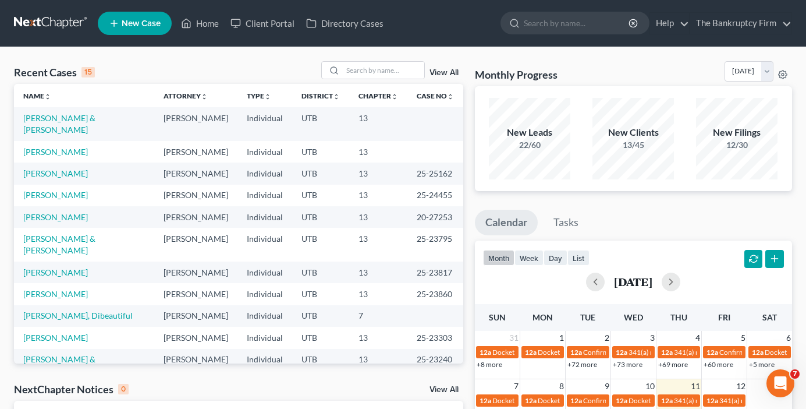
click at [63, 112] on td "[PERSON_NAME] & [PERSON_NAME]" at bounding box center [84, 123] width 140 height 33
click at [63, 115] on link "[PERSON_NAME] & [PERSON_NAME]" at bounding box center [59, 124] width 72 height 22
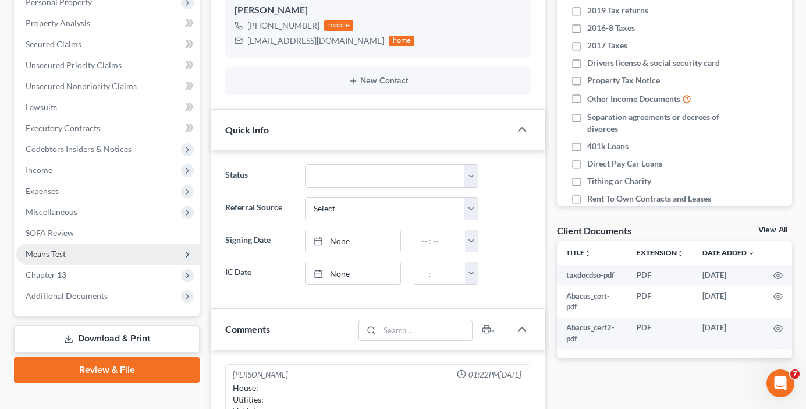
scroll to position [291, 0]
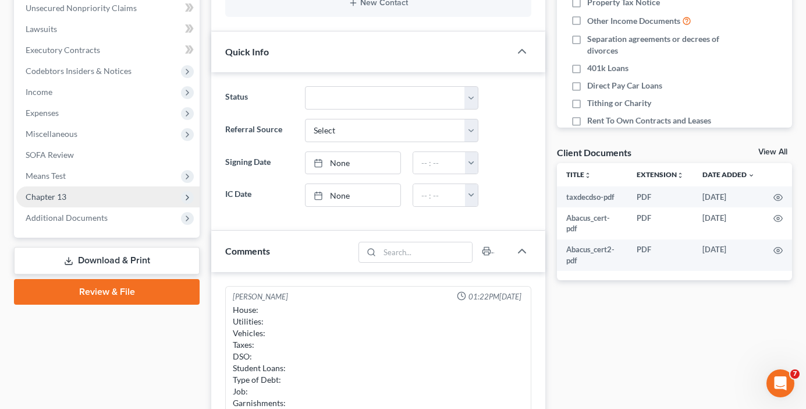
click at [56, 193] on span "Chapter 13" at bounding box center [46, 197] width 41 height 10
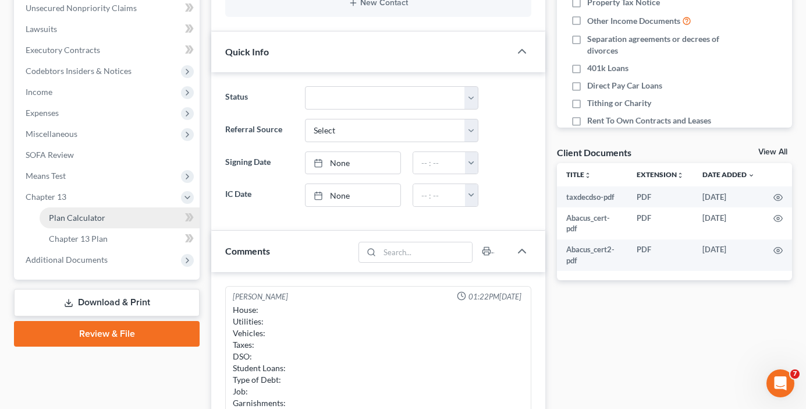
click at [94, 214] on span "Plan Calculator" at bounding box center [77, 217] width 56 height 10
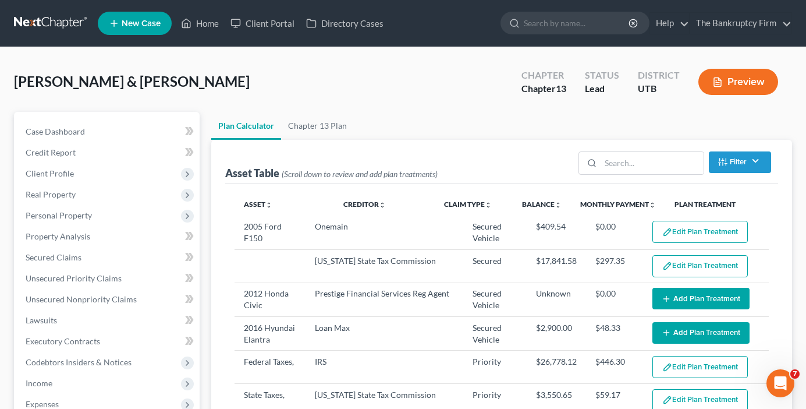
select select "59"
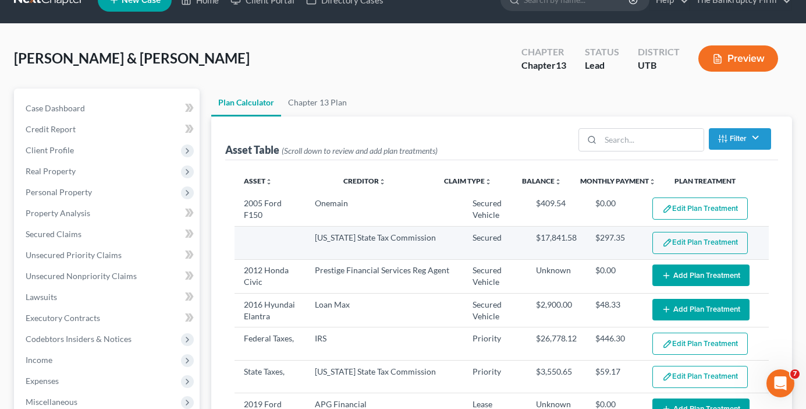
scroll to position [58, 0]
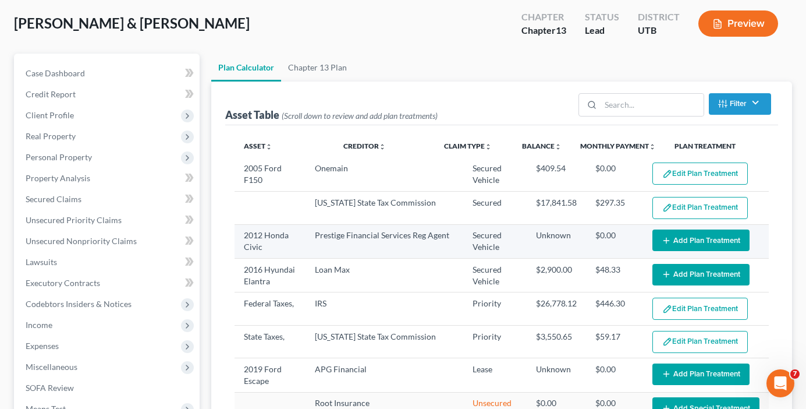
click at [682, 240] on button "Add Plan Treatment" at bounding box center [701, 240] width 97 height 22
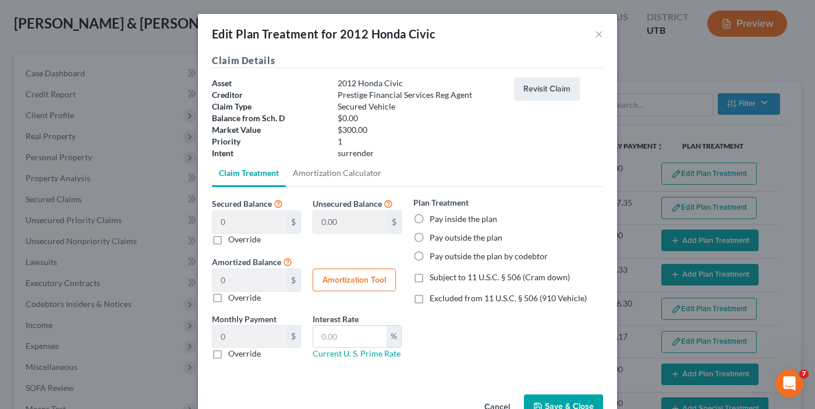
drag, startPoint x: 414, startPoint y: 237, endPoint x: 550, endPoint y: 401, distance: 212.9
click at [430, 239] on label "Pay outside the plan" at bounding box center [466, 238] width 73 height 12
click at [434, 239] on input "Pay outside the plan" at bounding box center [438, 236] width 8 height 8
radio input "true"
click at [548, 403] on button "Save & Close" at bounding box center [563, 406] width 79 height 24
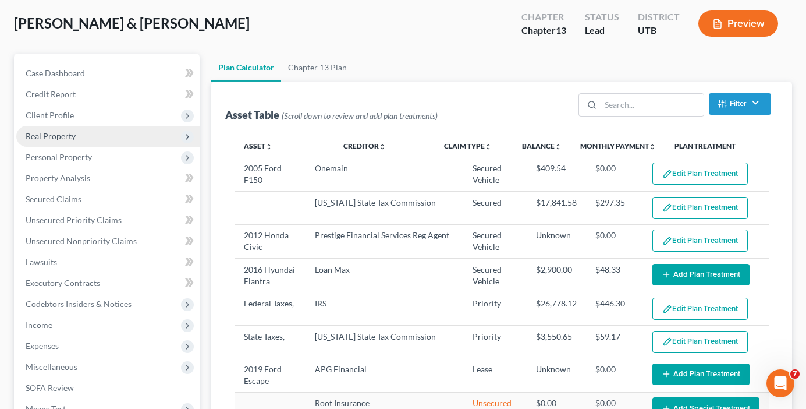
select select "59"
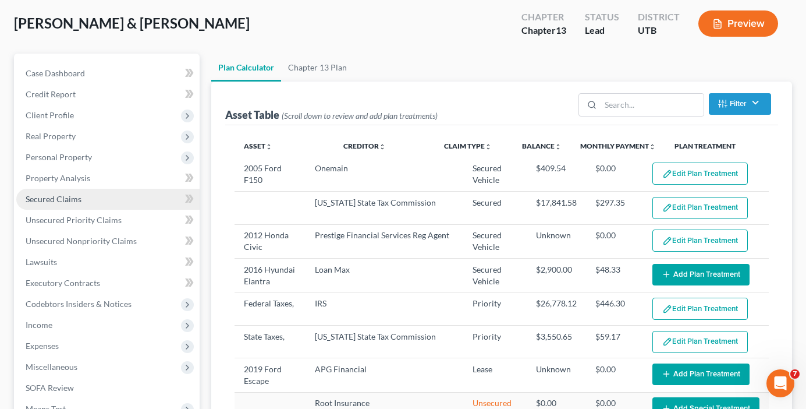
click at [45, 192] on link "Secured Claims" at bounding box center [107, 199] width 183 height 21
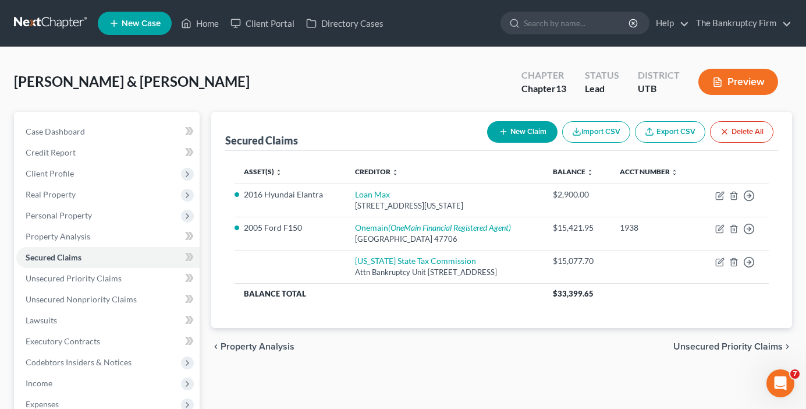
click at [198, 94] on div "Black, Christopher & Shanel Upgraded Chapter Chapter 13 Status Lead District UT…" at bounding box center [403, 86] width 778 height 51
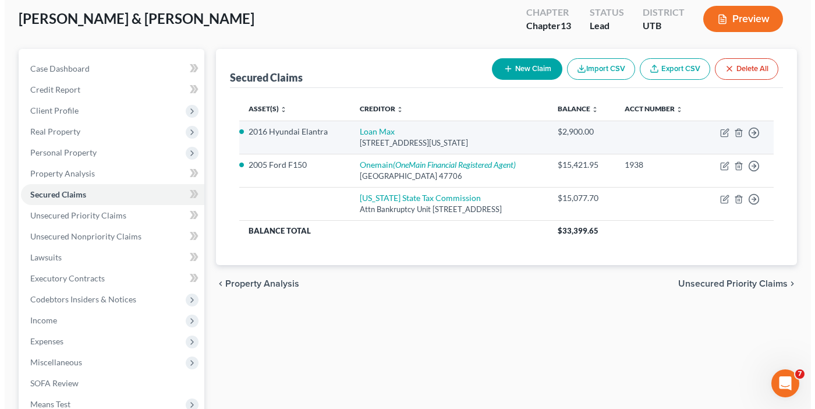
scroll to position [58, 0]
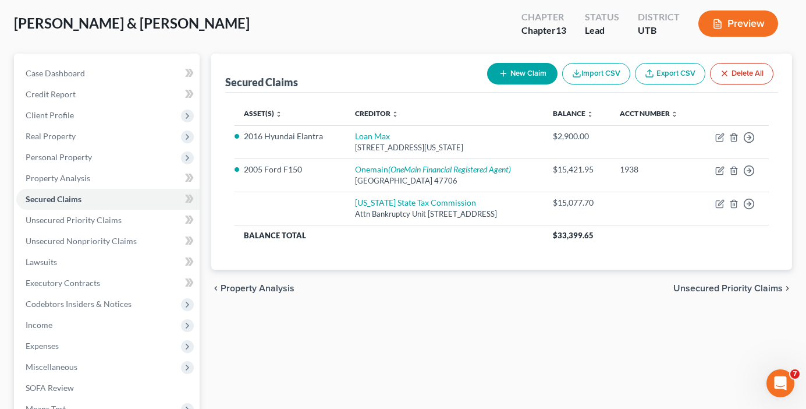
click at [513, 77] on button "New Claim" at bounding box center [522, 74] width 70 height 22
select select "0"
select select "2"
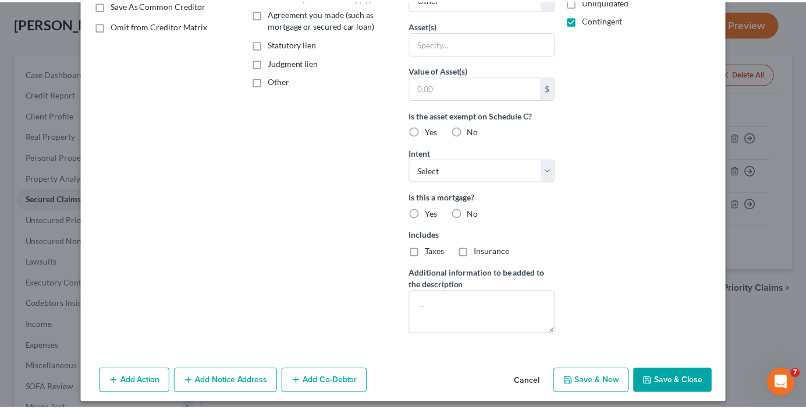
scroll to position [238, 0]
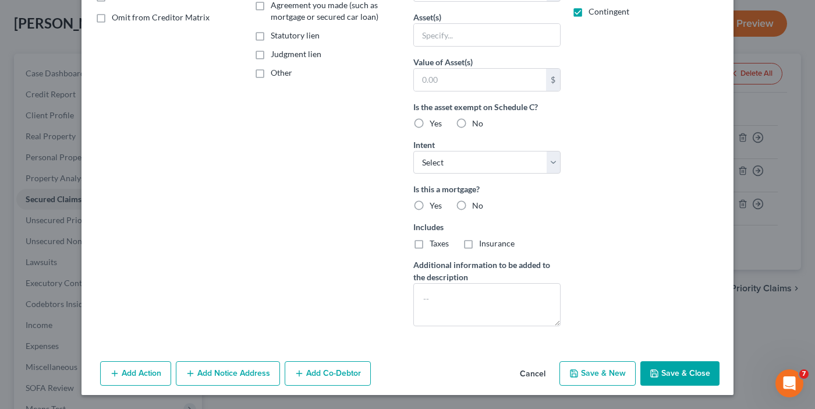
click at [525, 371] on button "Cancel" at bounding box center [533, 373] width 44 height 23
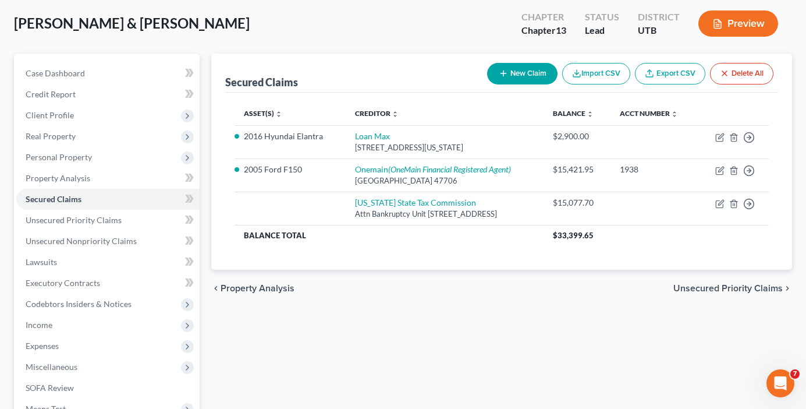
drag, startPoint x: 204, startPoint y: 37, endPoint x: 127, endPoint y: 0, distance: 84.9
click at [203, 31] on div "Black, Christopher & Shanel Upgraded Chapter Chapter 13 Status Lead District UT…" at bounding box center [403, 28] width 778 height 51
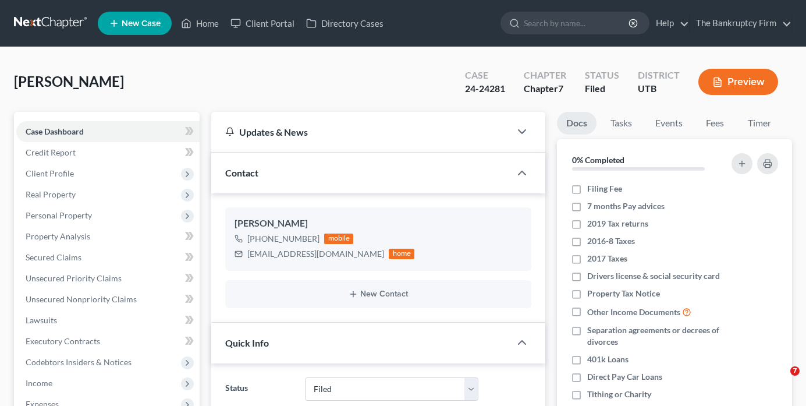
select select "3"
click at [208, 12] on ul "New Case Home Client Portal Directory Cases - No Result - See all results Or Pr…" at bounding box center [445, 23] width 695 height 30
click at [214, 26] on link "Home" at bounding box center [199, 23] width 49 height 21
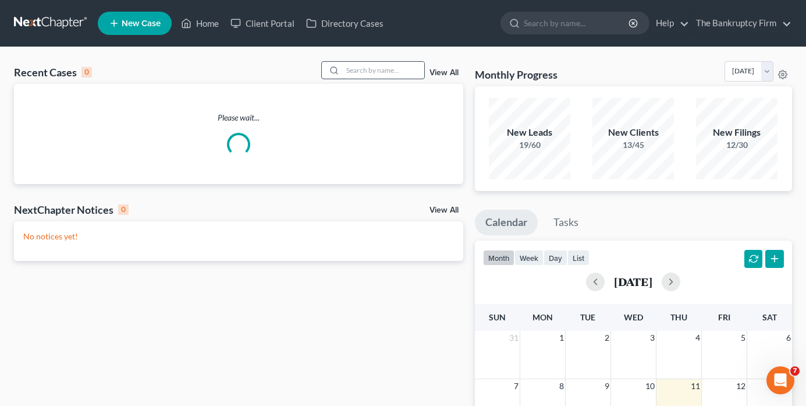
click at [363, 71] on input "search" at bounding box center [384, 70] width 82 height 17
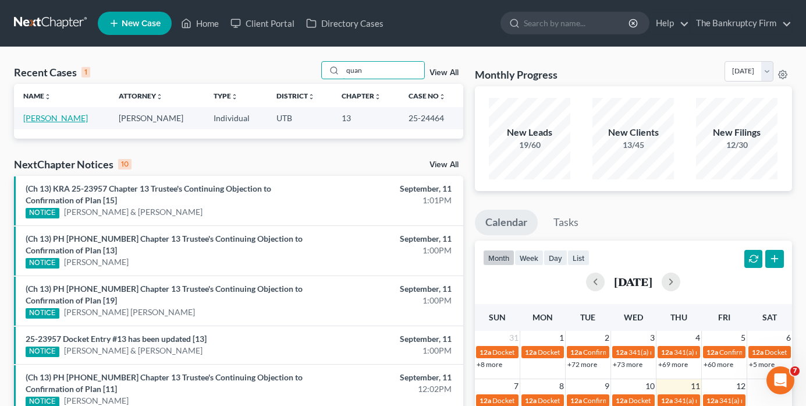
type input "quan"
click at [32, 118] on link "[PERSON_NAME]" at bounding box center [55, 118] width 65 height 10
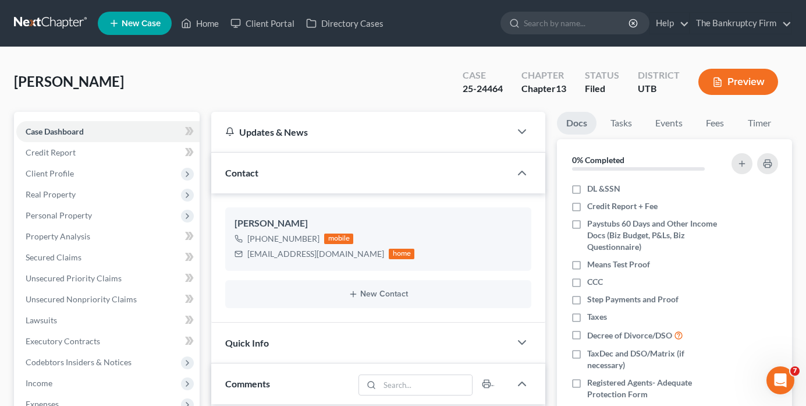
drag, startPoint x: 603, startPoint y: 55, endPoint x: 207, endPoint y: 243, distance: 438.0
click at [61, 235] on span "Property Analysis" at bounding box center [58, 236] width 65 height 10
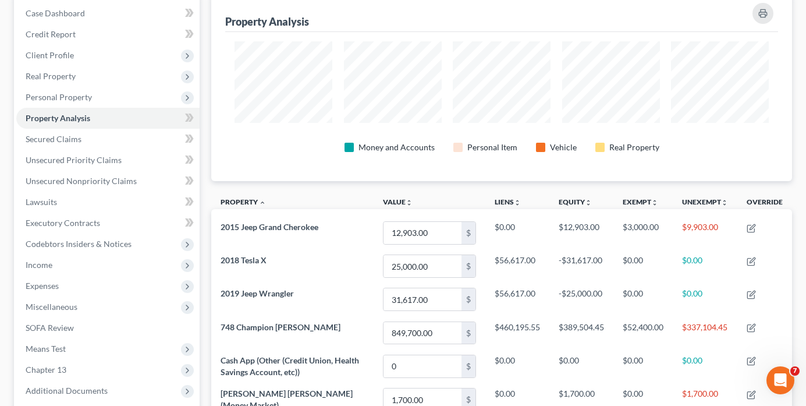
scroll to position [291, 0]
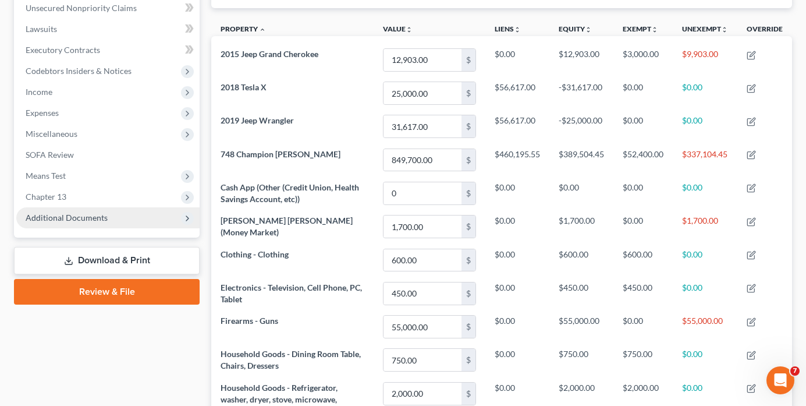
click at [76, 214] on span "Additional Documents" at bounding box center [67, 217] width 82 height 10
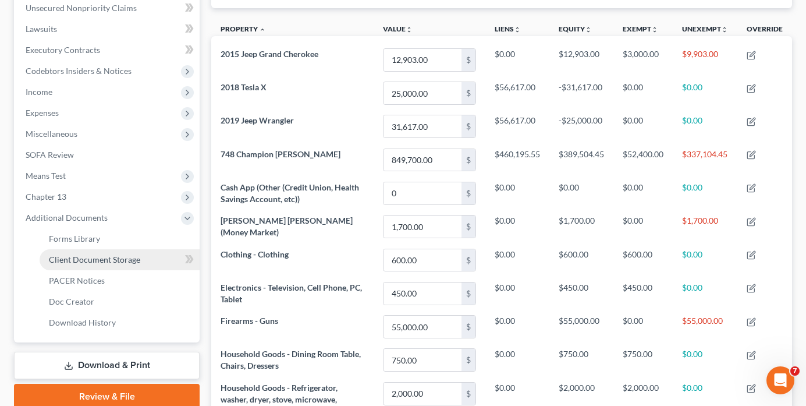
click at [88, 263] on span "Client Document Storage" at bounding box center [94, 259] width 91 height 10
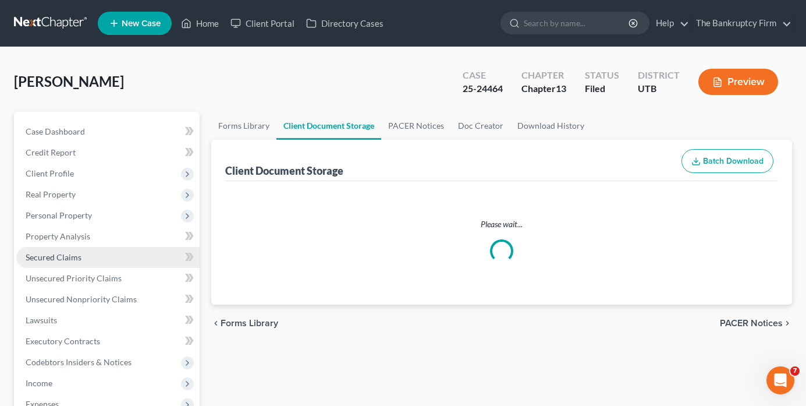
select select "30"
select select "26"
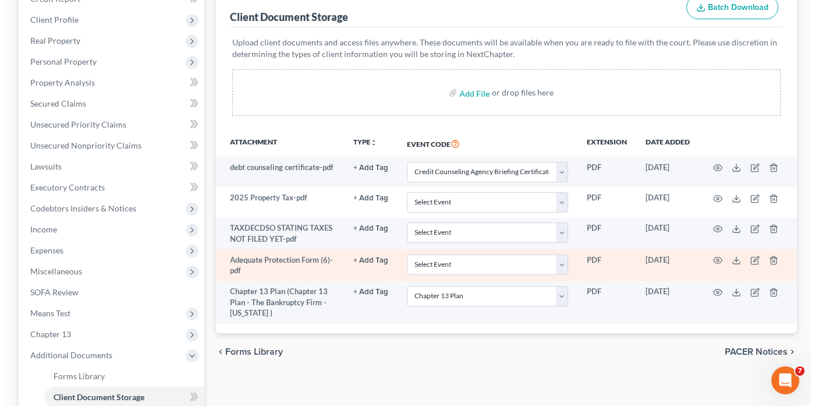
scroll to position [175, 0]
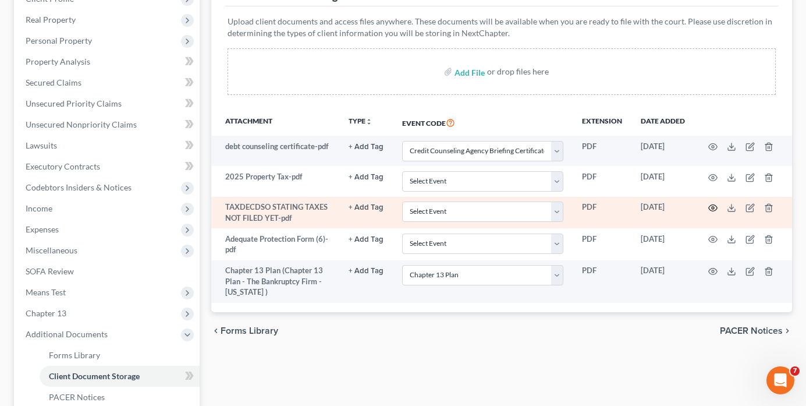
click at [712, 204] on icon "button" at bounding box center [712, 207] width 9 height 9
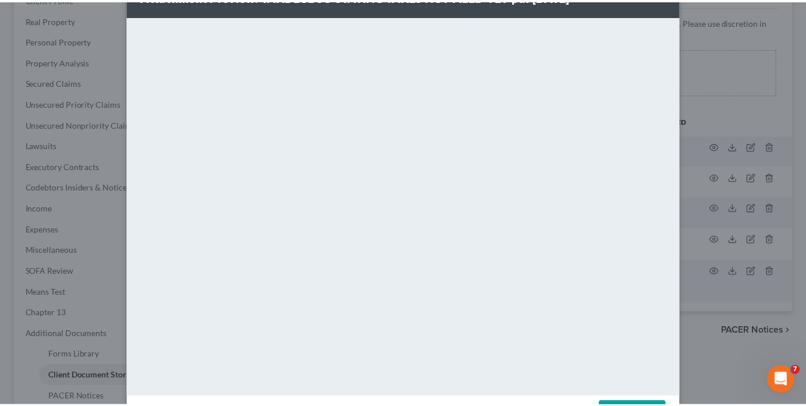
scroll to position [0, 0]
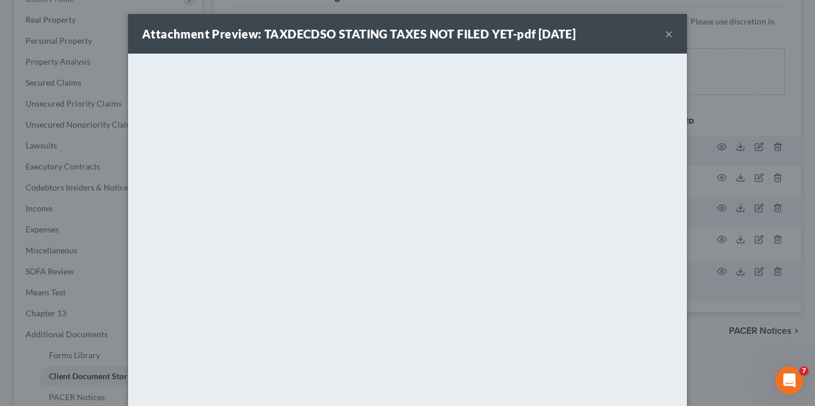
click at [666, 36] on button "×" at bounding box center [669, 34] width 8 height 14
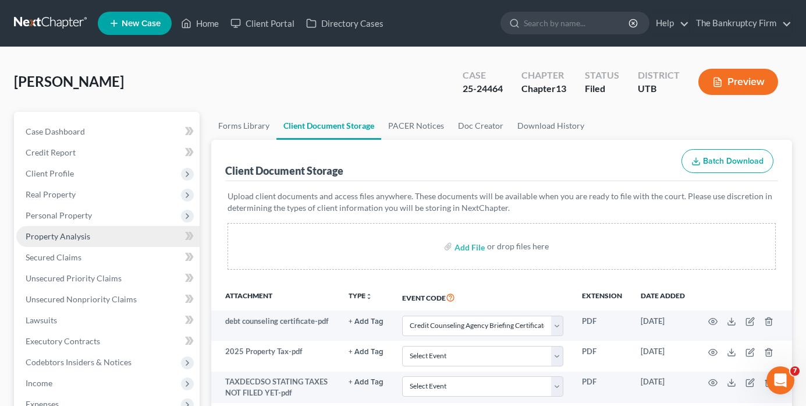
click at [63, 240] on span "Property Analysis" at bounding box center [58, 236] width 65 height 10
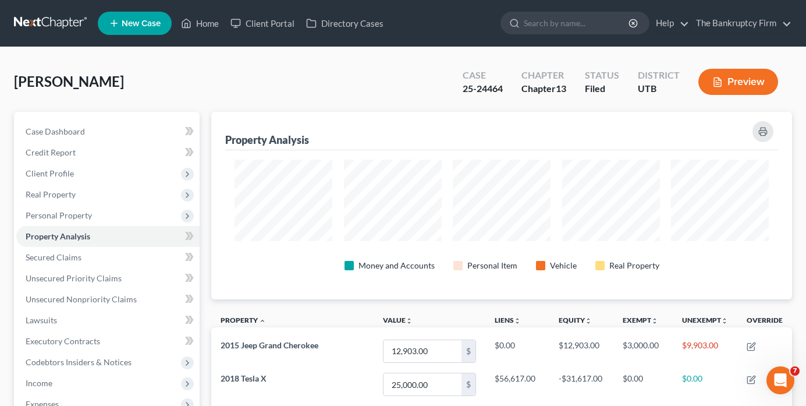
click at [611, 122] on div "Property Analysis" at bounding box center [501, 131] width 553 height 38
click at [199, 26] on link "Home" at bounding box center [199, 23] width 49 height 21
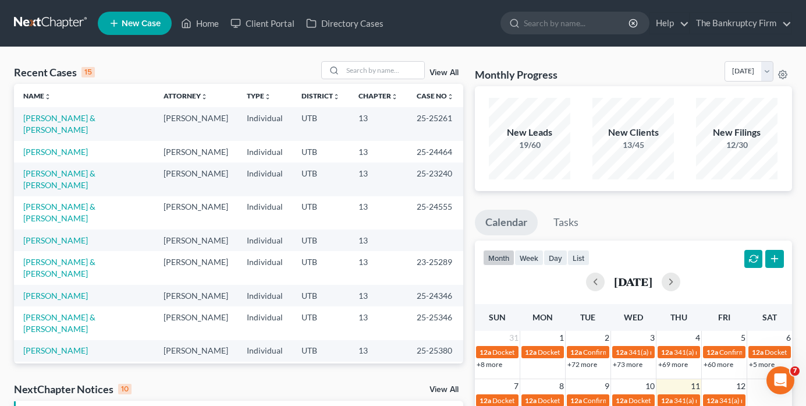
click at [441, 68] on div "View All" at bounding box center [392, 70] width 142 height 18
click at [441, 75] on link "View All" at bounding box center [444, 73] width 29 height 8
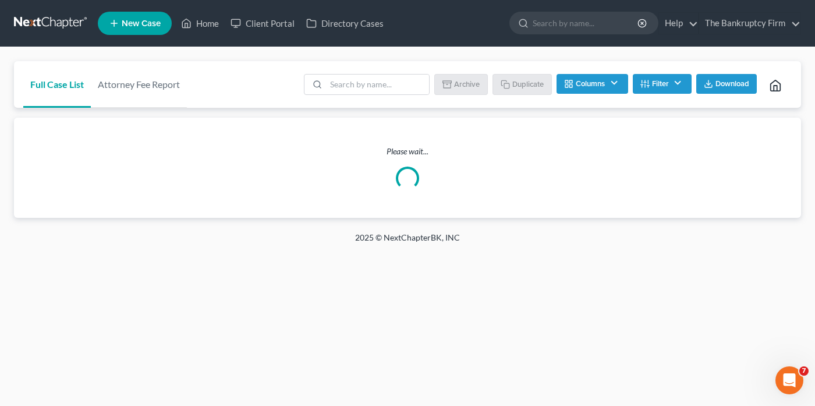
click at [660, 79] on button "Filter" at bounding box center [662, 84] width 59 height 20
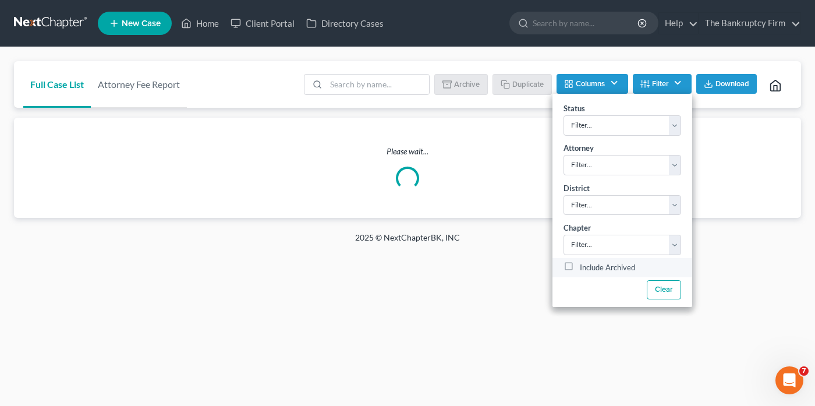
click at [580, 265] on label "Include Archived" at bounding box center [607, 268] width 55 height 14
click at [584, 265] on input "Include Archived" at bounding box center [588, 265] width 8 height 8
checkbox input "true"
click at [370, 85] on input "search" at bounding box center [377, 85] width 103 height 20
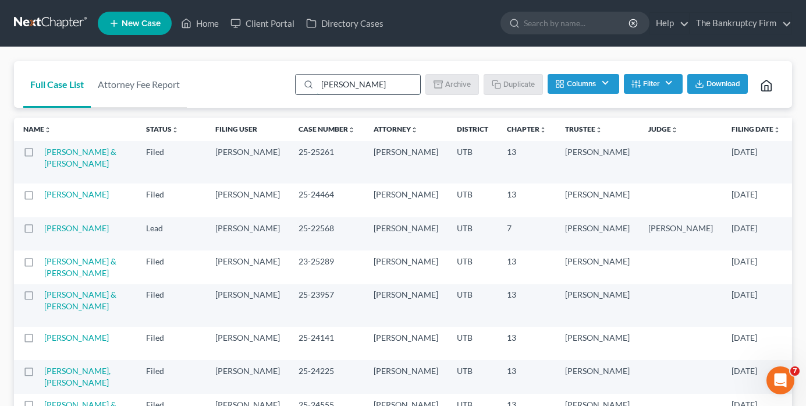
click at [320, 83] on input "hansen" at bounding box center [368, 85] width 103 height 20
type input "spencer hansen"
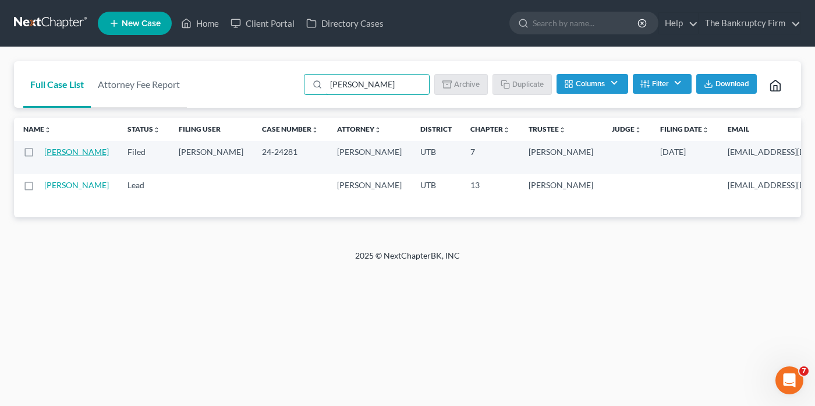
click at [54, 154] on link "[PERSON_NAME]" at bounding box center [76, 152] width 65 height 10
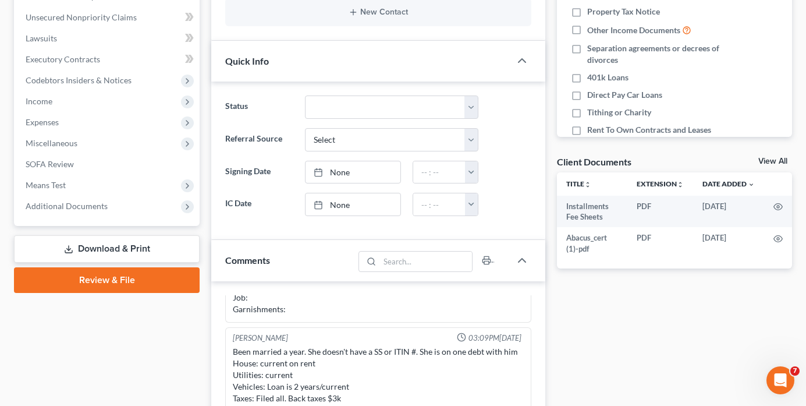
scroll to position [291, 0]
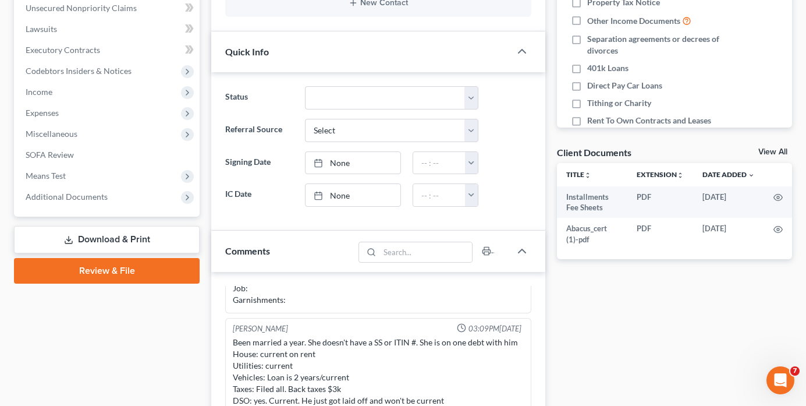
click at [774, 151] on link "View All" at bounding box center [773, 152] width 29 height 8
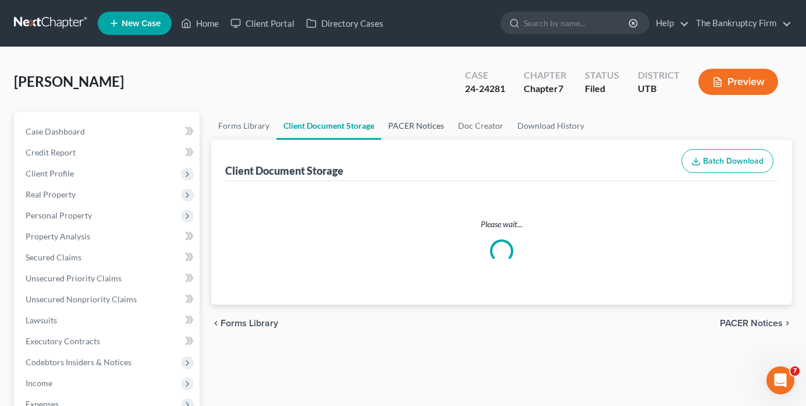
select select "30"
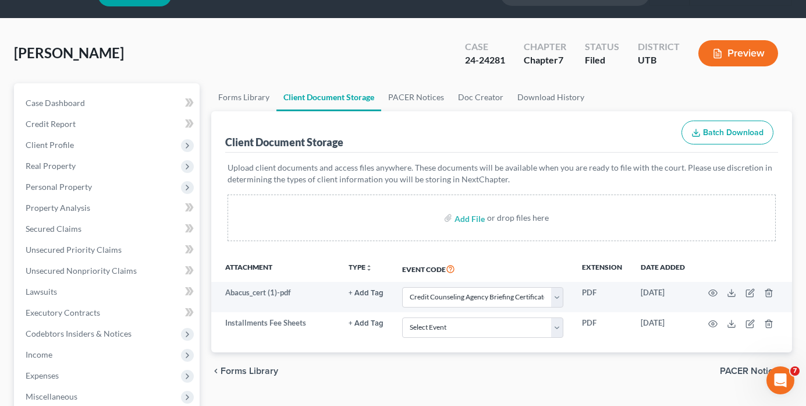
scroll to position [27, 0]
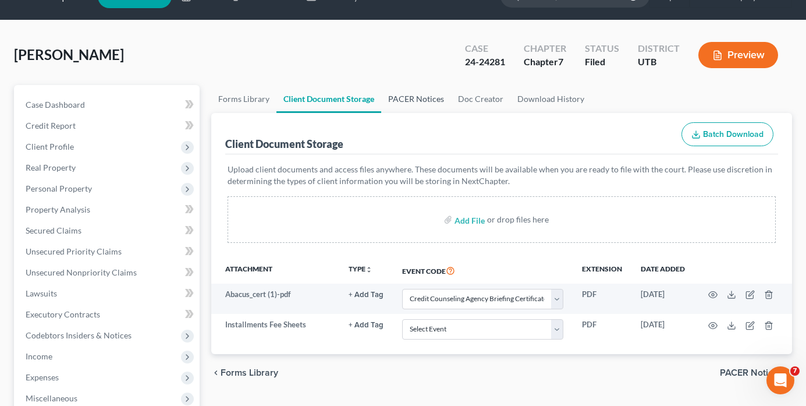
click at [413, 97] on link "PACER Notices" at bounding box center [416, 99] width 70 height 28
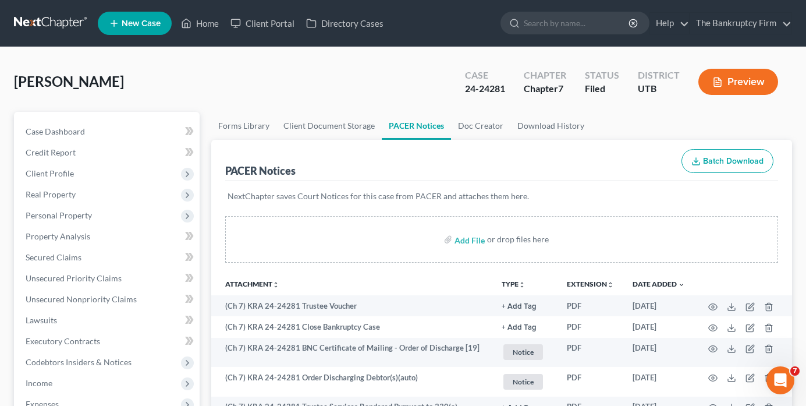
click at [600, 111] on div "Hansen, Spencer Upgraded Case 24-24281 Chapter Chapter 7 Status Filed District …" at bounding box center [403, 86] width 778 height 51
click at [47, 175] on span "Client Profile" at bounding box center [50, 173] width 48 height 10
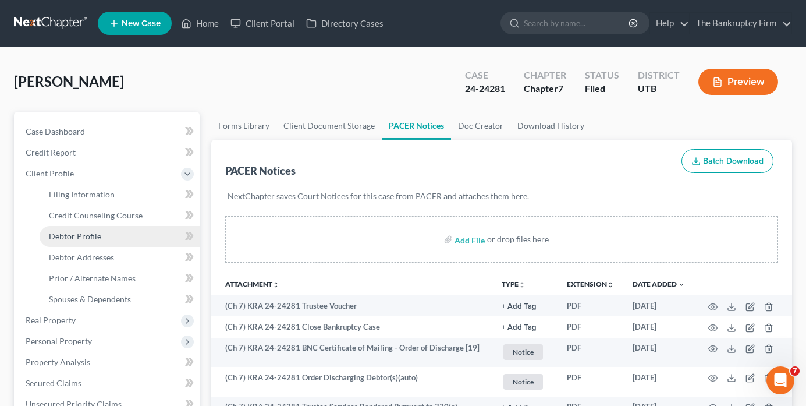
click at [75, 237] on span "Debtor Profile" at bounding box center [75, 236] width 52 height 10
select select "1"
select select "2"
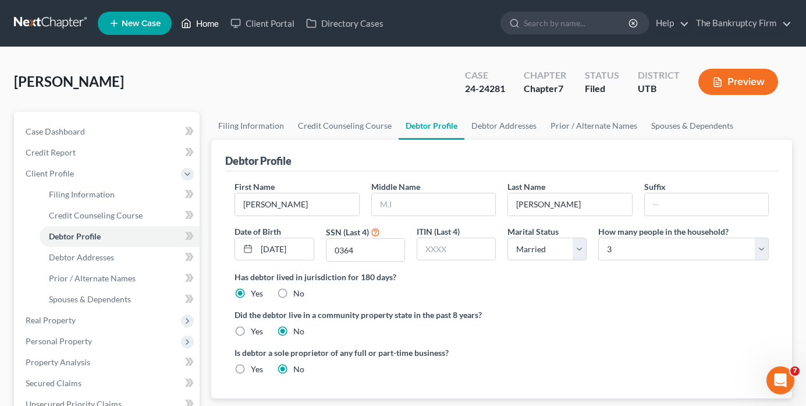
click at [212, 24] on link "Home" at bounding box center [199, 23] width 49 height 21
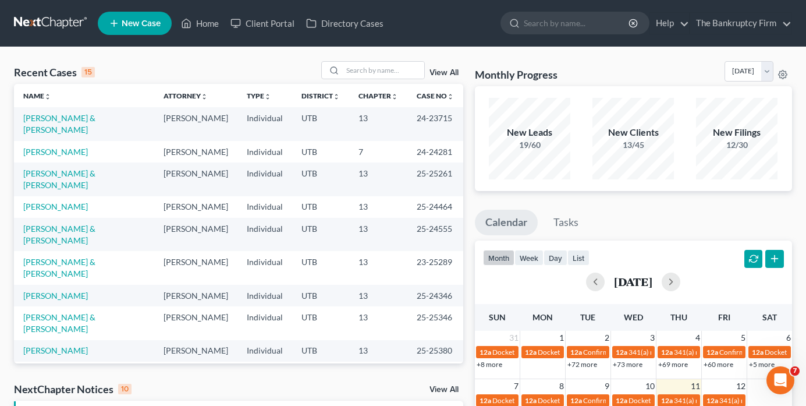
drag, startPoint x: 651, startPoint y: 70, endPoint x: 633, endPoint y: 76, distance: 19.0
click at [651, 70] on div "Monthly Progress Bankruptcy Bankruptcy September 2025 August 2025 July 2025 Jun…" at bounding box center [633, 73] width 317 height 25
click at [378, 70] on input "search" at bounding box center [384, 70] width 82 height 17
type input "mckee"
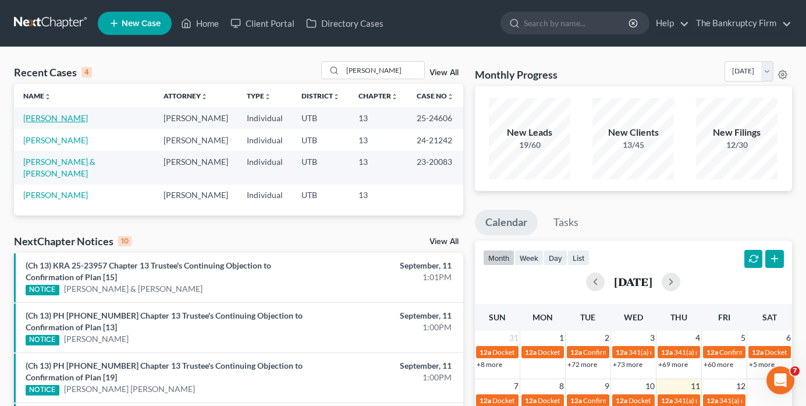
click at [58, 117] on link "[PERSON_NAME]" at bounding box center [55, 118] width 65 height 10
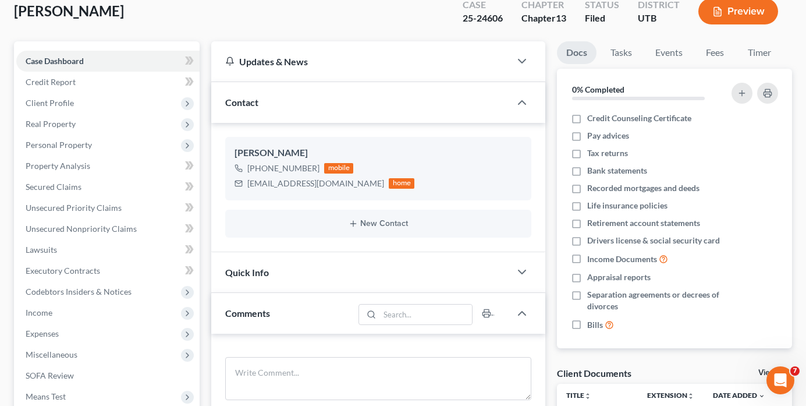
scroll to position [116, 0]
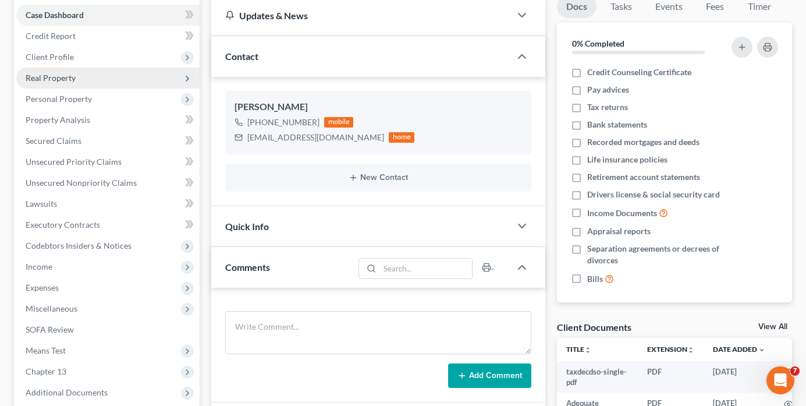
drag, startPoint x: 664, startPoint y: 323, endPoint x: 196, endPoint y: 70, distance: 531.6
click at [664, 323] on div "Client Documents View All" at bounding box center [674, 329] width 235 height 17
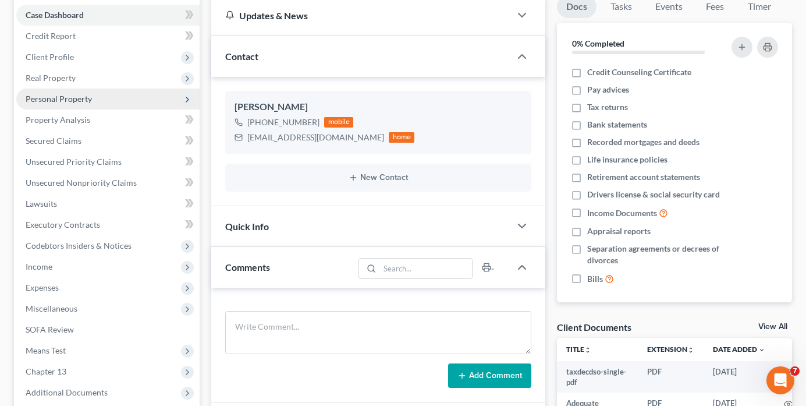
drag, startPoint x: 607, startPoint y: 317, endPoint x: 61, endPoint y: 95, distance: 589.1
click at [607, 317] on div "Docs Tasks Events Fees Timer 0% Completed Nothing here yet! Credit Counseling C…" at bounding box center [674, 292] width 247 height 594
click at [61, 95] on span "Personal Property" at bounding box center [59, 99] width 66 height 10
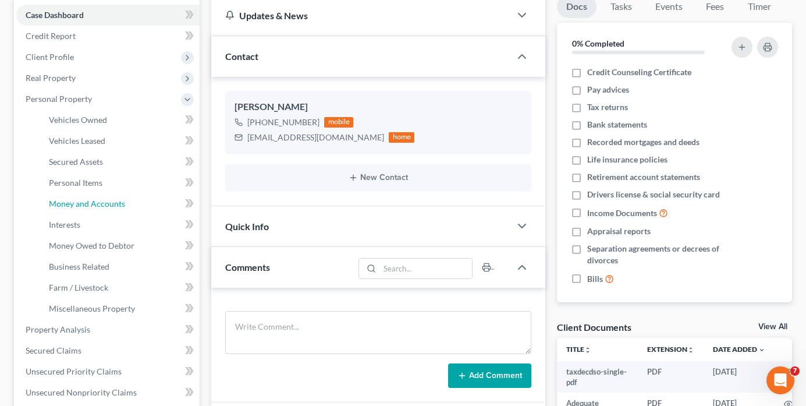
drag, startPoint x: 79, startPoint y: 204, endPoint x: 207, endPoint y: 214, distance: 128.5
click at [79, 204] on span "Money and Accounts" at bounding box center [87, 204] width 76 height 10
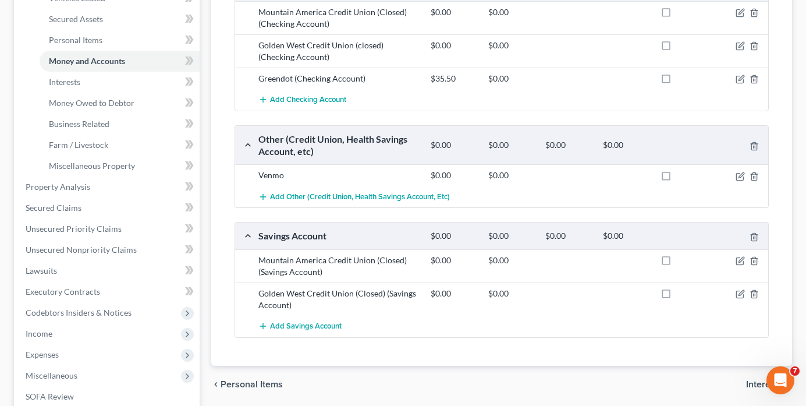
scroll to position [233, 0]
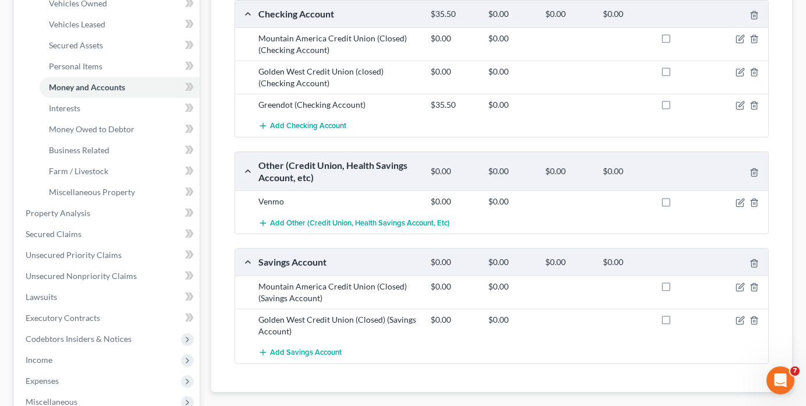
click at [776, 139] on div "Total Value Exempted Limit Remaining Amended Checking Account $35.50 $0.00 $0.0…" at bounding box center [501, 183] width 553 height 418
click at [214, 183] on div "Money and Accounts Select Account Type Brokerage Cash on Hand Certificates of D…" at bounding box center [501, 163] width 581 height 457
click at [212, 187] on div "Money and Accounts Select Account Type Brokerage Cash on Hand Certificates of D…" at bounding box center [501, 163] width 581 height 457
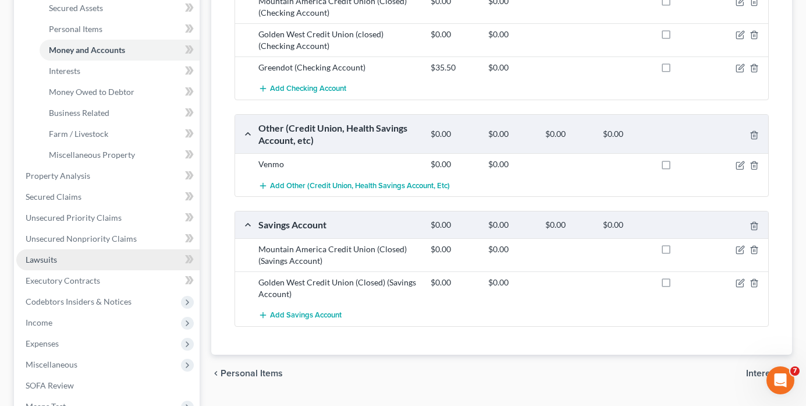
scroll to position [291, 0]
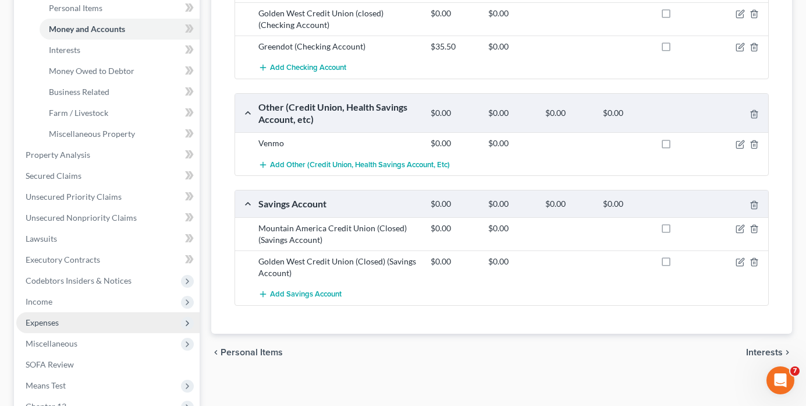
click at [64, 306] on span "Income" at bounding box center [107, 301] width 183 height 21
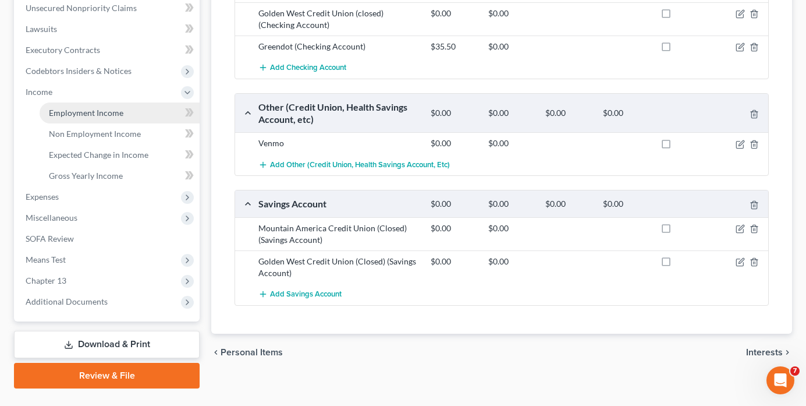
click at [83, 108] on span "Employment Income" at bounding box center [86, 113] width 75 height 10
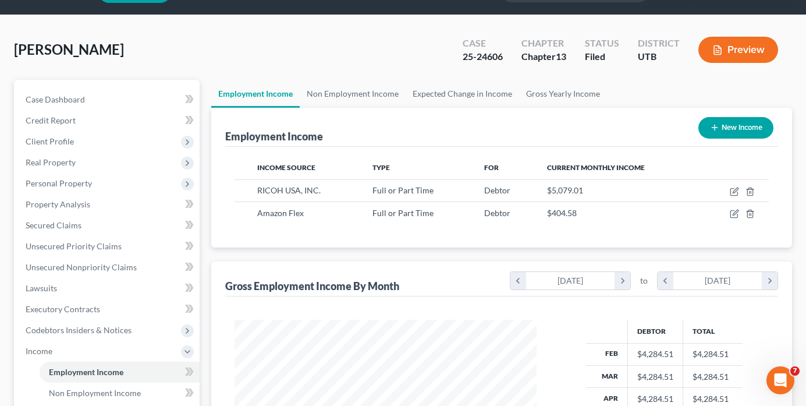
scroll to position [58, 0]
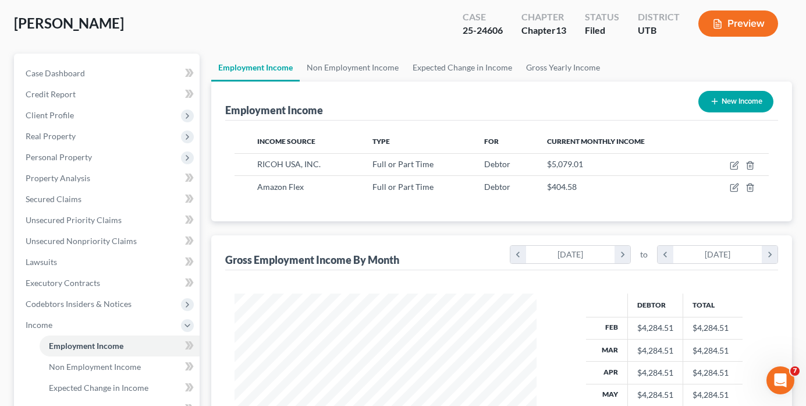
drag, startPoint x: 616, startPoint y: 52, endPoint x: 247, endPoint y: 3, distance: 371.7
click at [616, 52] on div "Mckee, Jason Upgraded Case 25-24606 Chapter Chapter 13 Status Filed District UT…" at bounding box center [403, 28] width 778 height 51
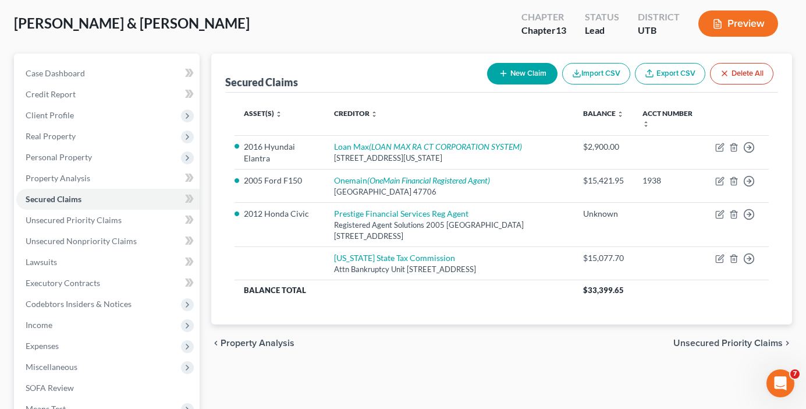
click at [214, 41] on div "[PERSON_NAME] & [PERSON_NAME] Upgraded Chapter Chapter 13 Status Lead District …" at bounding box center [403, 28] width 778 height 51
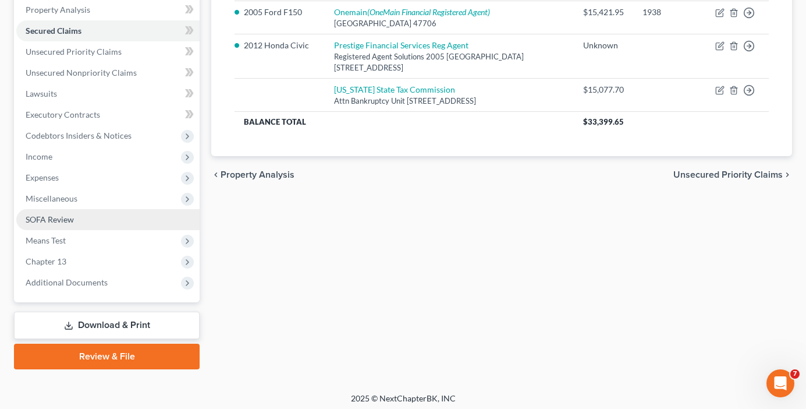
scroll to position [231, 0]
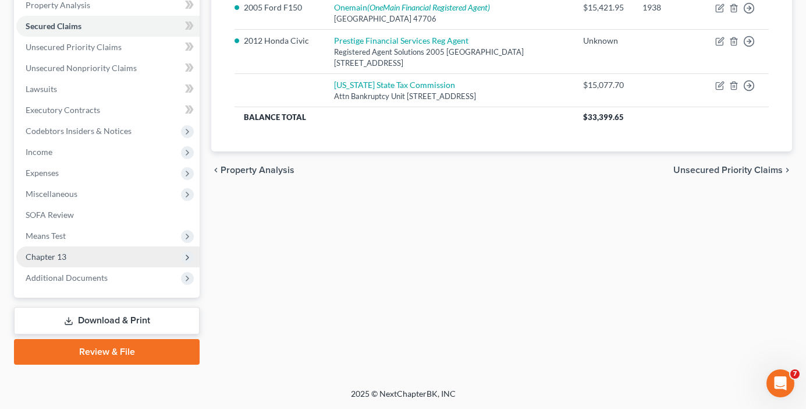
click at [66, 254] on span "Chapter 13" at bounding box center [46, 256] width 41 height 10
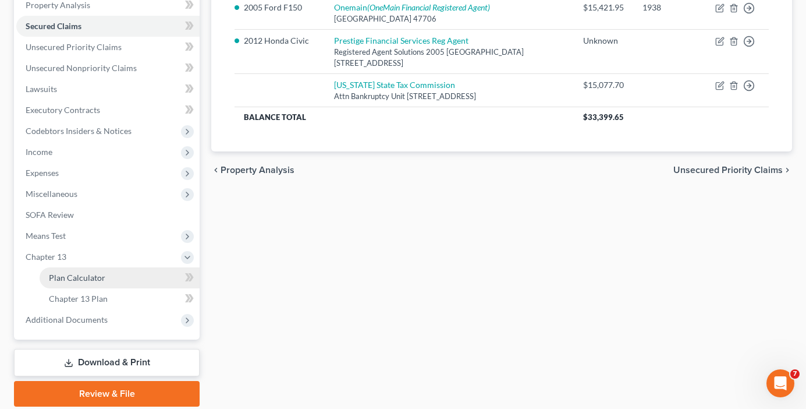
click at [86, 271] on link "Plan Calculator" at bounding box center [120, 277] width 160 height 21
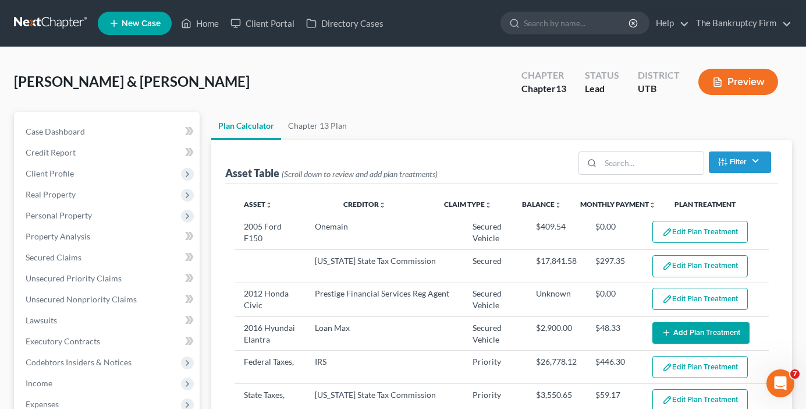
select select "59"
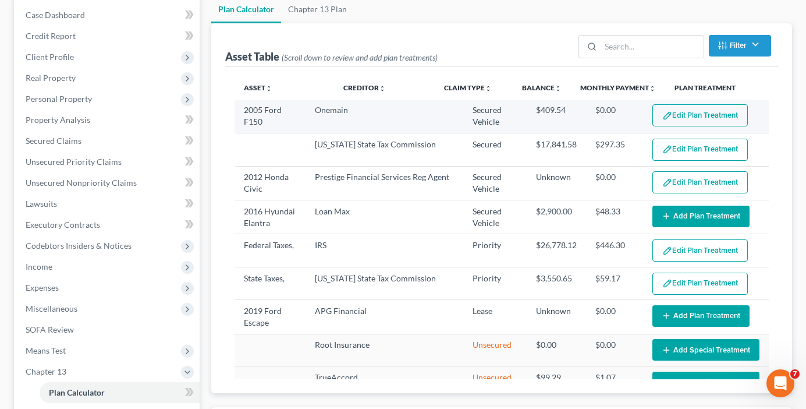
click at [685, 114] on button "Edit Plan Treatment" at bounding box center [700, 115] width 95 height 22
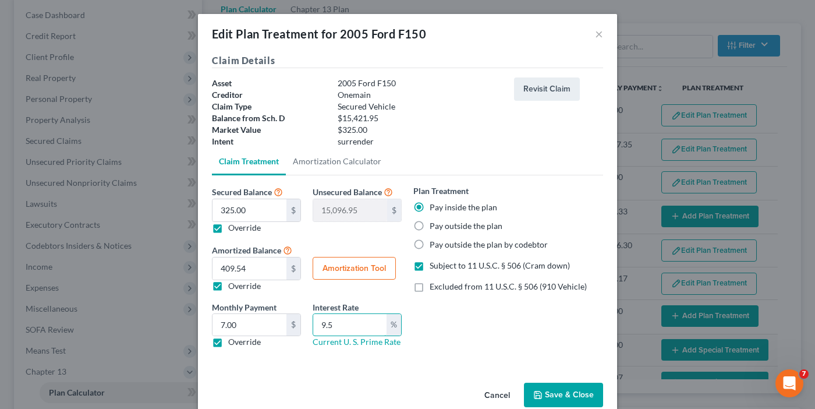
drag, startPoint x: 348, startPoint y: 325, endPoint x: 275, endPoint y: 337, distance: 74.3
click at [275, 337] on div "Monthly Payment 6.82 $ 7.00 $ Override Interest Rate 9.5 % Current U. S. Prime …" at bounding box center [306, 329] width 201 height 56
type input "8.5"
click at [334, 272] on button "Amortization Tool" at bounding box center [354, 268] width 83 height 23
type input "325.00"
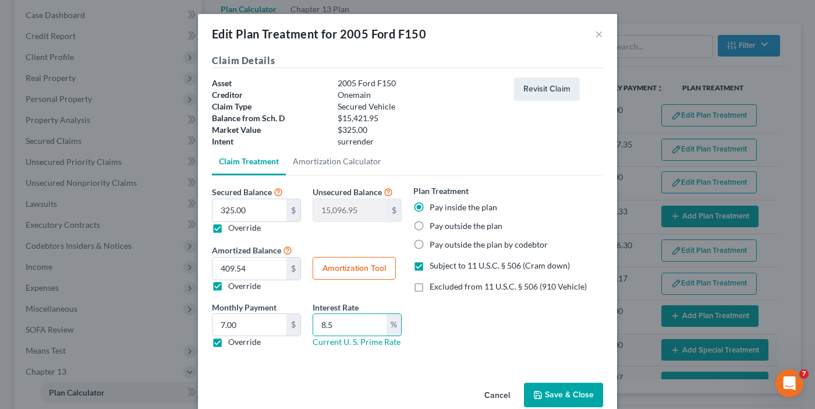
type input "8.5"
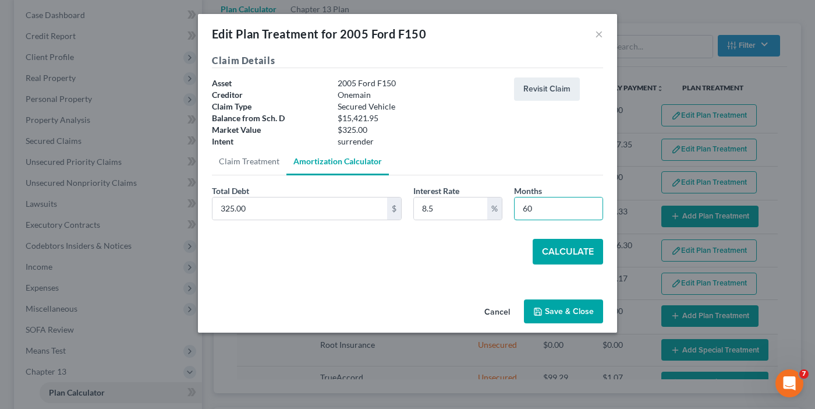
drag, startPoint x: 545, startPoint y: 206, endPoint x: 481, endPoint y: 224, distance: 66.5
click at [484, 224] on div "Total Debt 325.00 $ Interest Rate 8.5 % Months 60" at bounding box center [407, 207] width 403 height 45
type input "54"
click at [559, 249] on button "Calculate" at bounding box center [568, 252] width 70 height 26
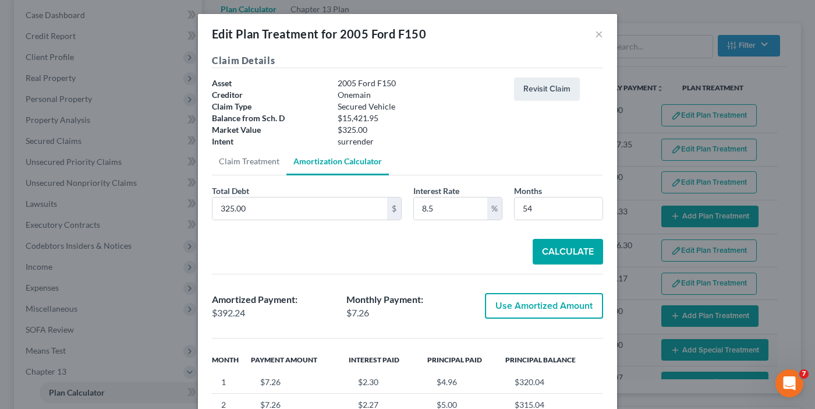
click at [519, 309] on button "Use Amortized Amount" at bounding box center [544, 306] width 118 height 26
type input "392.24"
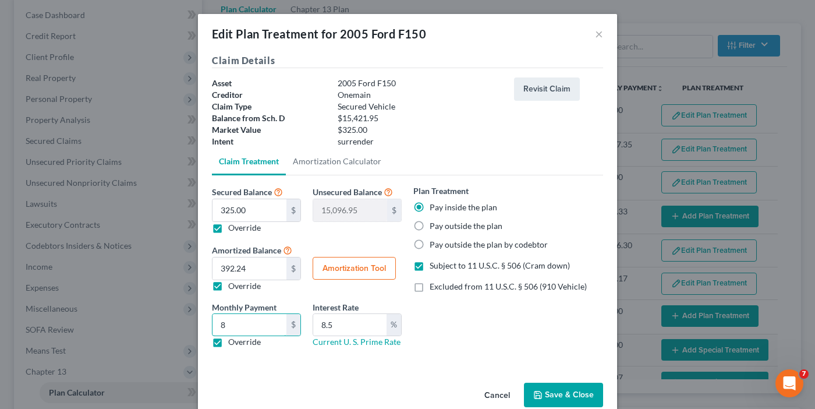
type input "8"
click at [568, 392] on button "Save & Close" at bounding box center [563, 394] width 79 height 24
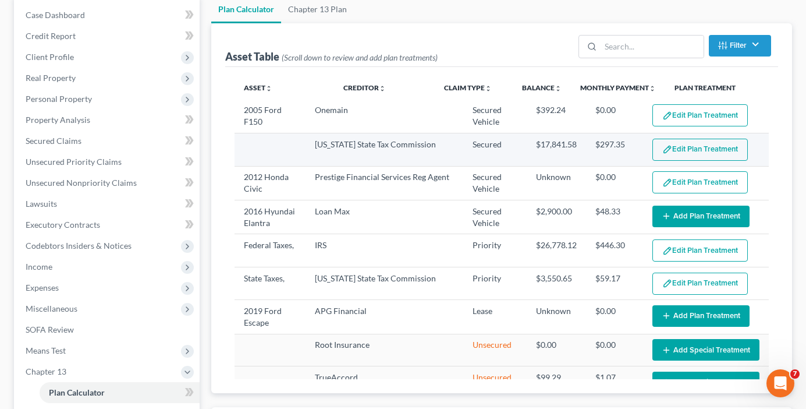
select select "59"
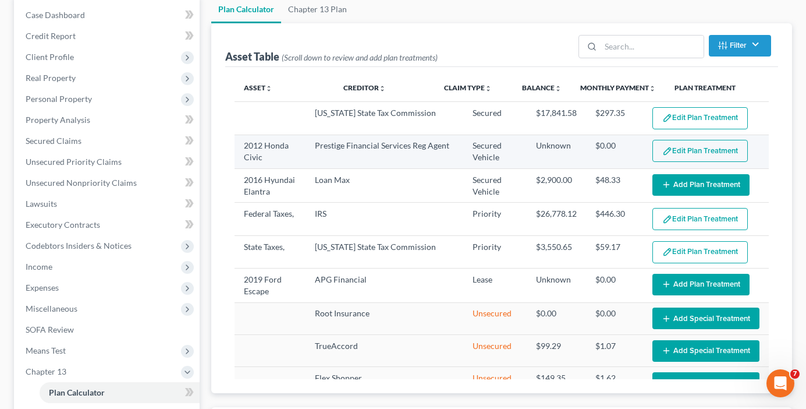
scroll to position [58, 0]
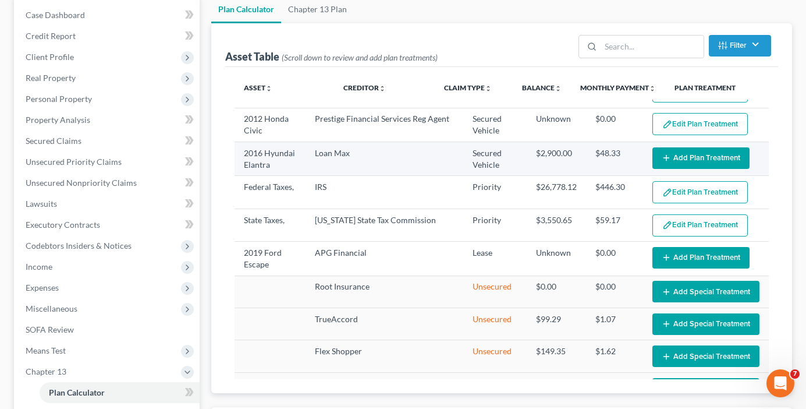
click at [676, 157] on button "Add Plan Treatment" at bounding box center [701, 158] width 97 height 22
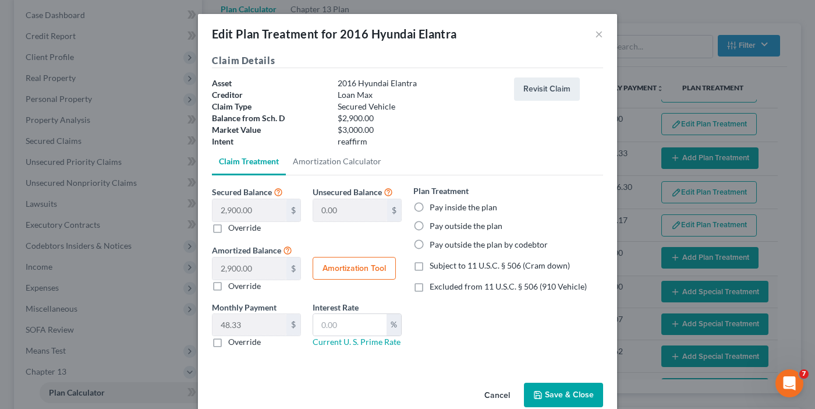
click at [430, 206] on label "Pay inside the plan" at bounding box center [464, 207] width 68 height 12
click at [434, 206] on input "Pay inside the plan" at bounding box center [438, 205] width 8 height 8
radio input "true"
click at [430, 267] on label "Subject to 11 U.S.C. § 506 (Cram down)" at bounding box center [500, 266] width 140 height 12
click at [434, 267] on input "Subject to 11 U.S.C. § 506 (Cram down)" at bounding box center [438, 264] width 8 height 8
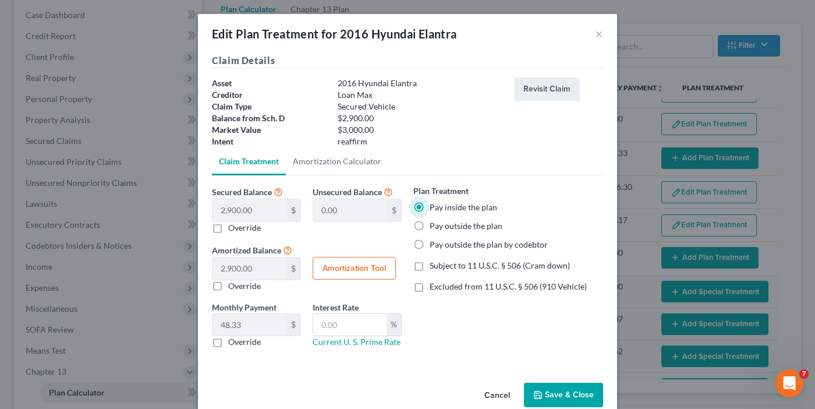
checkbox input "true"
click at [327, 265] on button "Amortization Tool" at bounding box center [354, 268] width 83 height 23
type input "2,900.00"
type input "60"
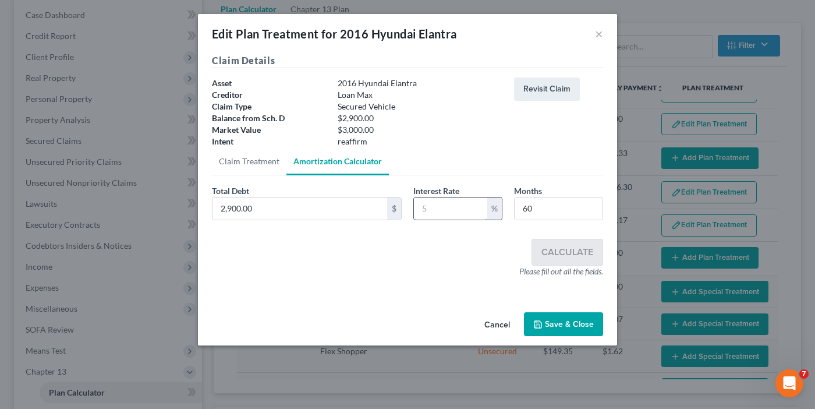
click at [463, 215] on input "text" at bounding box center [450, 208] width 73 height 22
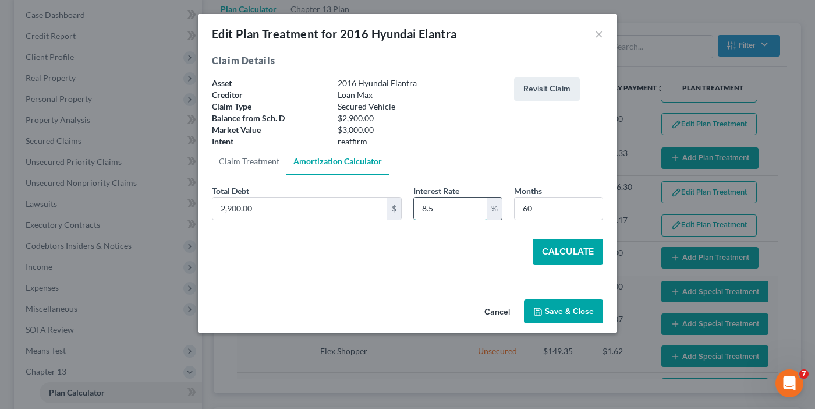
type input "8.5"
type input "54"
click at [552, 248] on button "Calculate" at bounding box center [568, 252] width 70 height 26
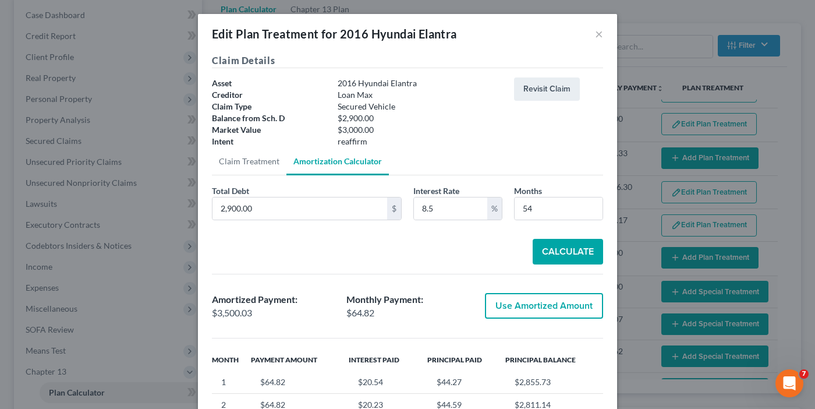
click at [536, 314] on button "Use Amortized Amount" at bounding box center [544, 306] width 118 height 26
type input "3,500.03"
checkbox input "true"
type input "58.33"
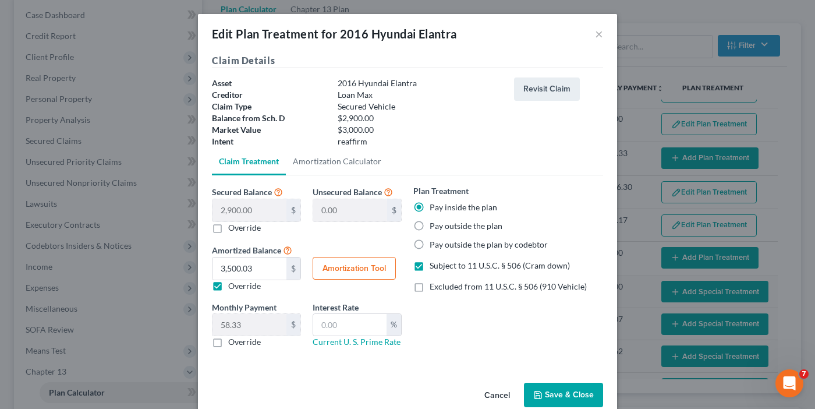
click at [228, 339] on label "Override" at bounding box center [244, 342] width 33 height 12
click at [233, 339] on input "Override" at bounding box center [237, 340] width 8 height 8
checkbox input "true"
click at [245, 328] on input "text" at bounding box center [249, 325] width 74 height 22
type input "65"
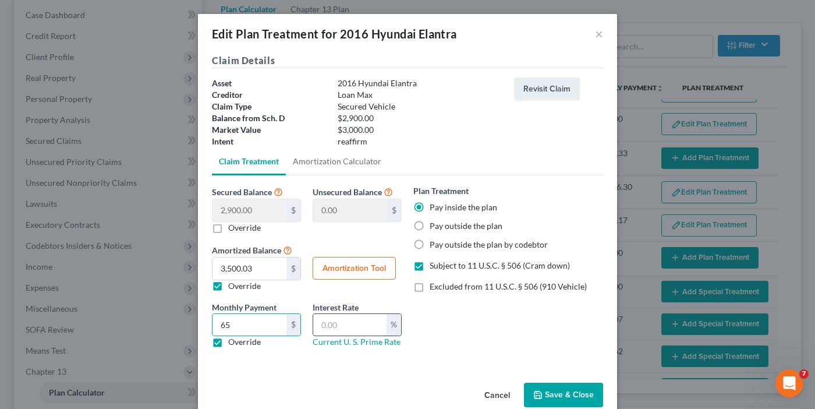
click at [339, 324] on input "text" at bounding box center [349, 325] width 73 height 22
type input "8.5"
click at [557, 398] on button "Save & Close" at bounding box center [563, 394] width 79 height 24
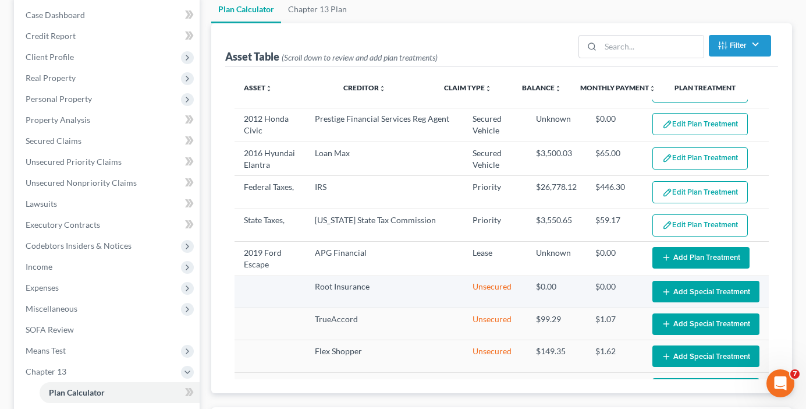
select select "59"
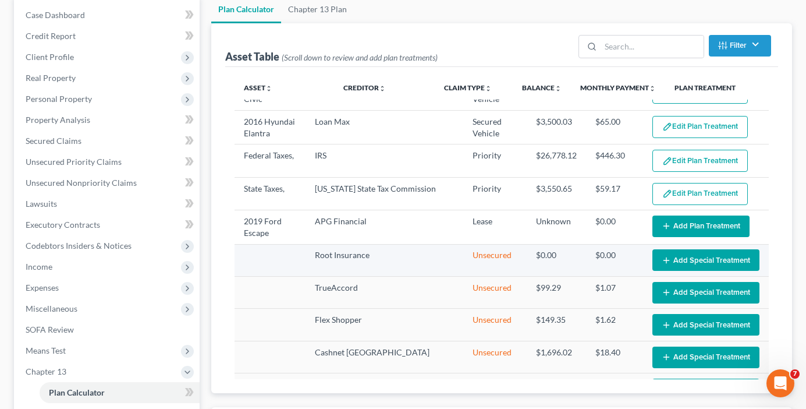
scroll to position [116, 0]
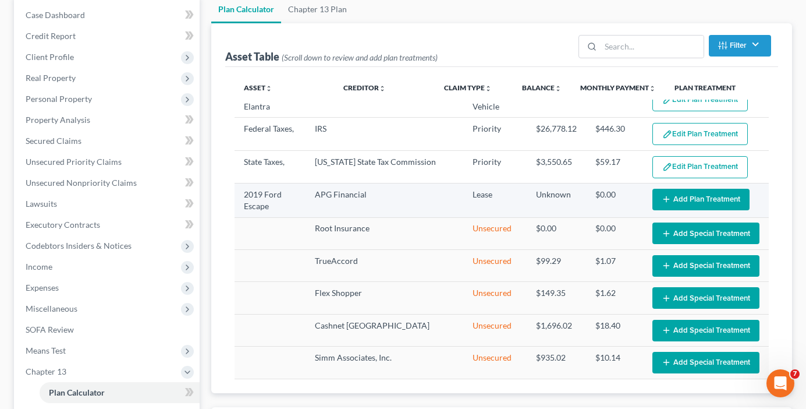
click at [690, 196] on button "Add Plan Treatment" at bounding box center [701, 200] width 97 height 22
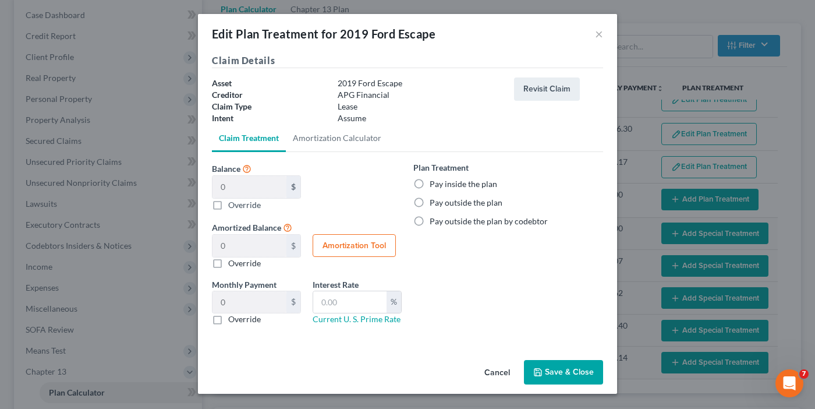
click at [430, 201] on label "Pay outside the plan" at bounding box center [466, 203] width 73 height 12
click at [434, 201] on input "Pay outside the plan" at bounding box center [438, 201] width 8 height 8
radio input "true"
click at [561, 370] on button "Save & Close" at bounding box center [563, 372] width 79 height 24
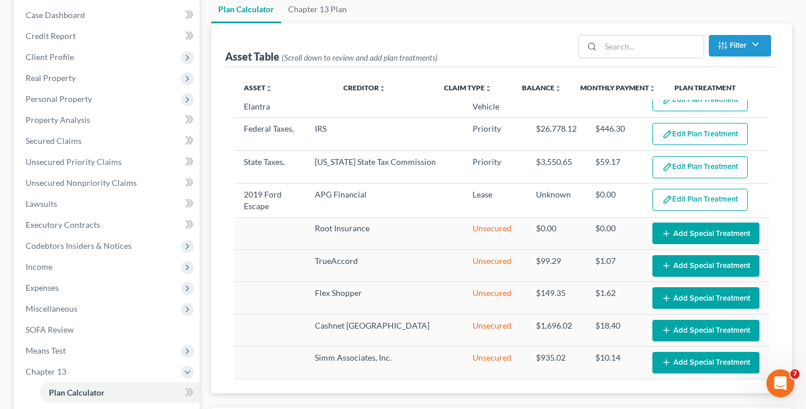
select select "59"
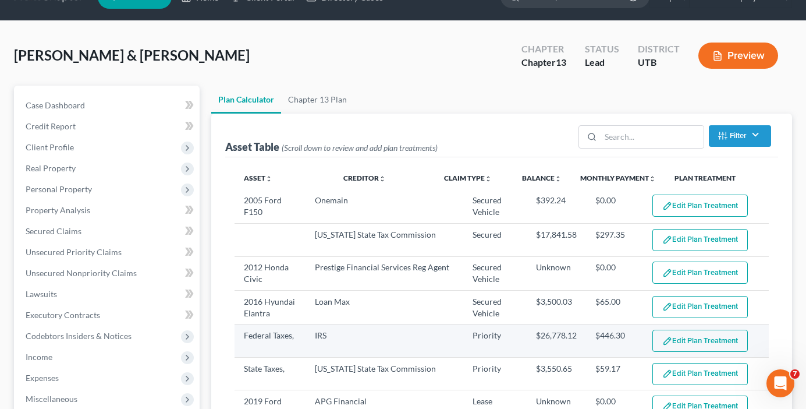
scroll to position [0, 0]
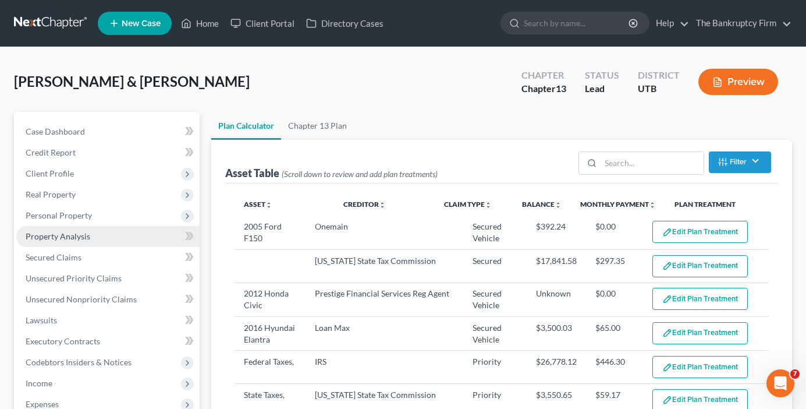
click at [73, 233] on span "Property Analysis" at bounding box center [58, 236] width 65 height 10
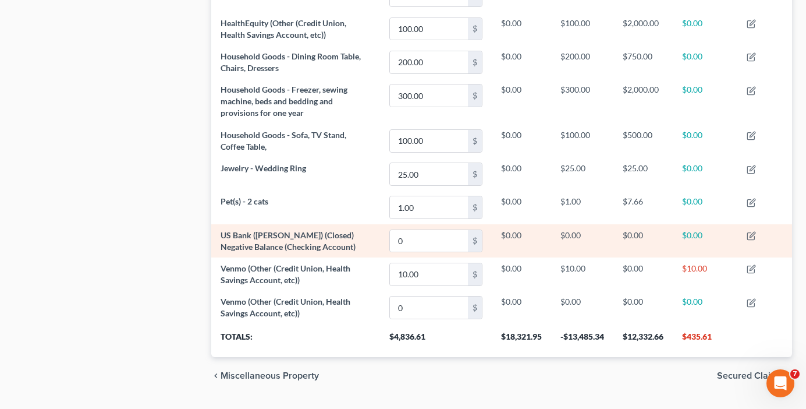
scroll to position [852, 0]
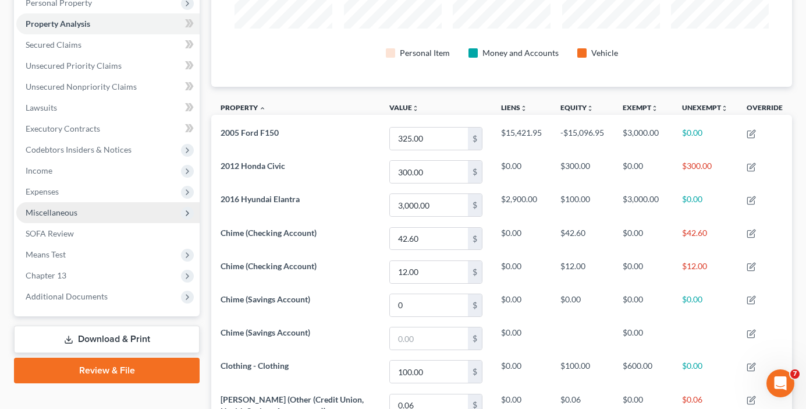
scroll to position [211, 0]
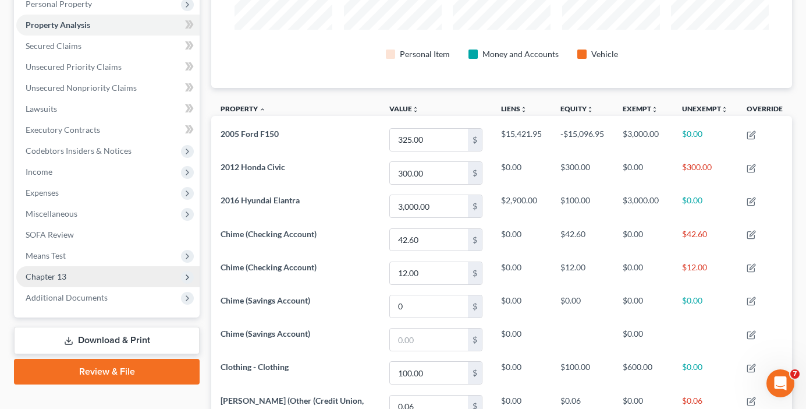
click at [54, 273] on span "Chapter 13" at bounding box center [46, 276] width 41 height 10
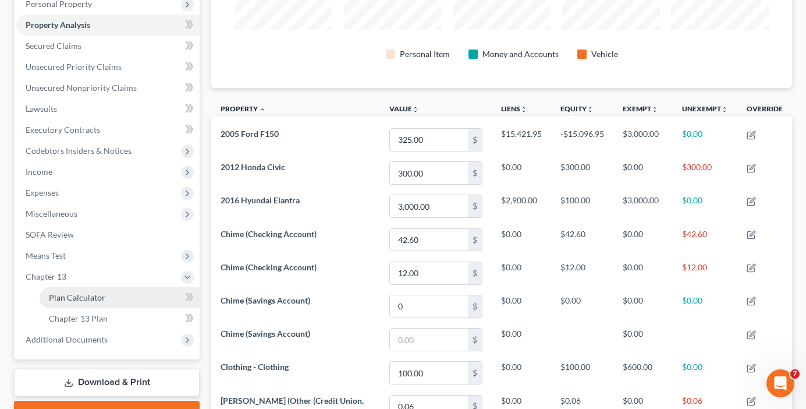
click at [99, 303] on link "Plan Calculator" at bounding box center [120, 297] width 160 height 21
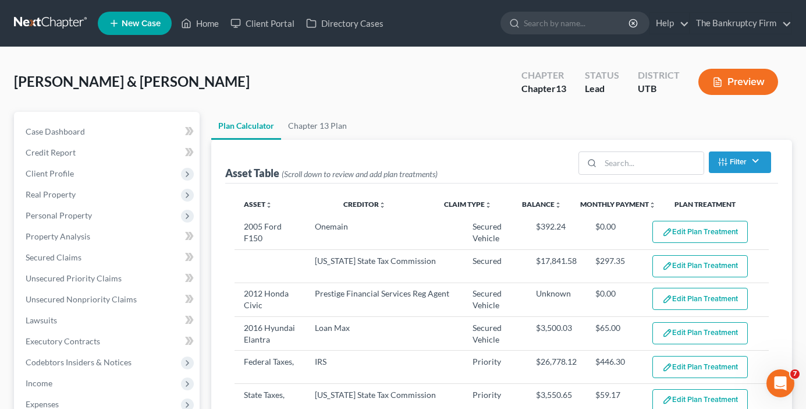
select select "59"
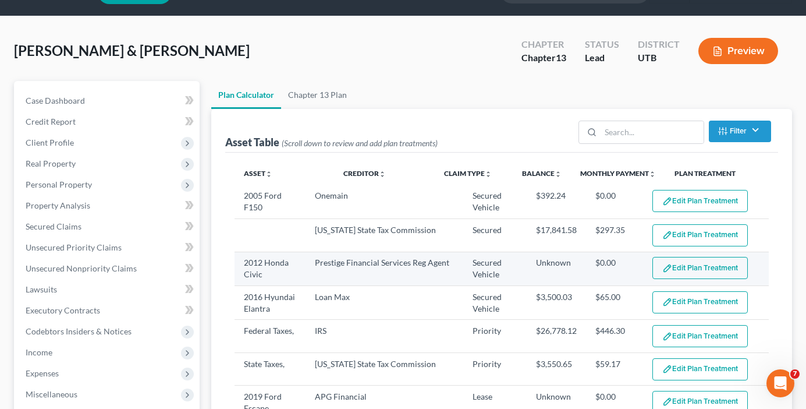
scroll to position [58, 0]
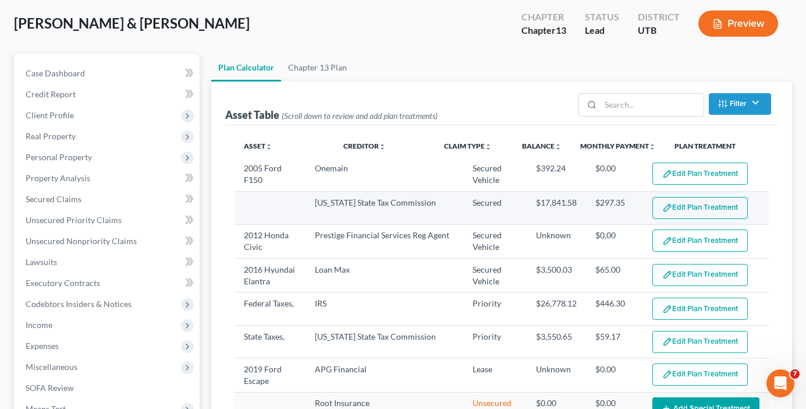
click at [688, 205] on button "Edit Plan Treatment" at bounding box center [700, 208] width 95 height 22
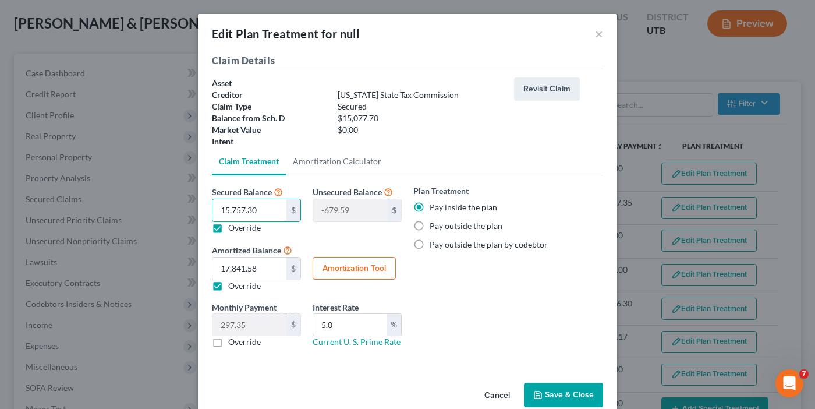
type input "1"
type input "15,076.70"
type input "12"
type input "15,065.70"
type input "121"
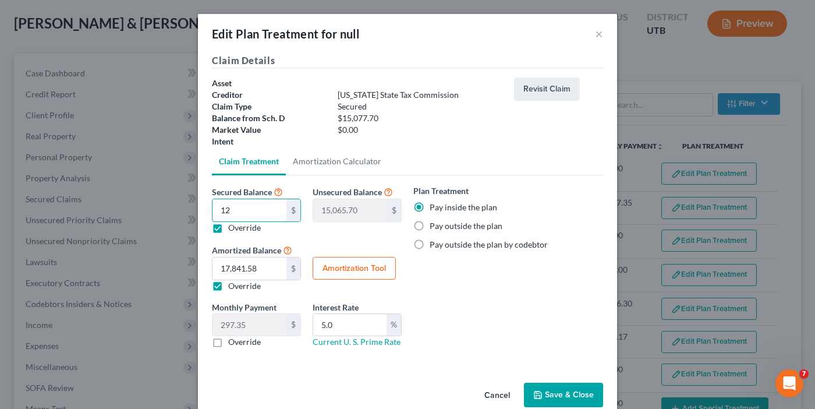
type input "14,956.70"
type input "1211"
type input "13,866.70"
type input "1,211.6"
type input "13,866.10"
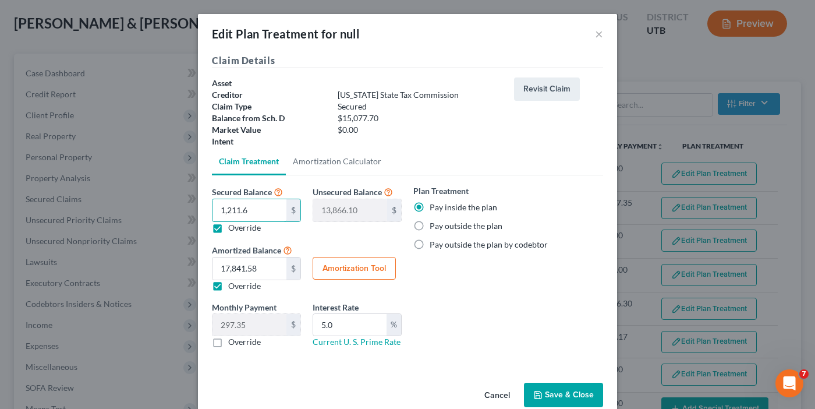
type input "1,211.61"
type input "13,866.09"
type input "1,211.61"
click at [341, 267] on button "Amortization Tool" at bounding box center [354, 268] width 83 height 23
type input "1,211.61"
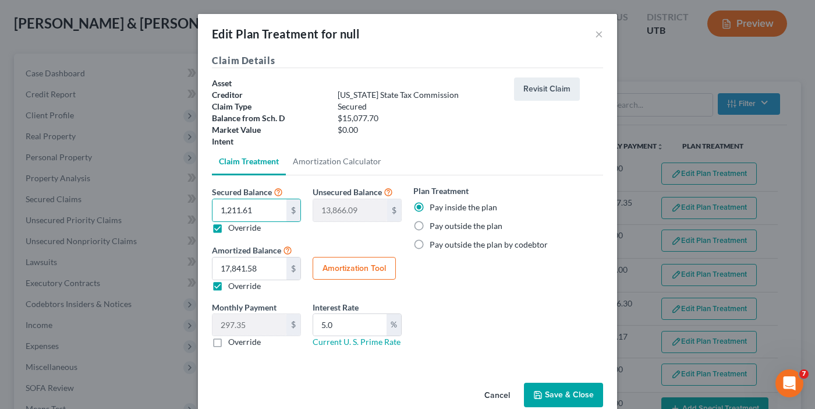
type input "5.0"
type input "60"
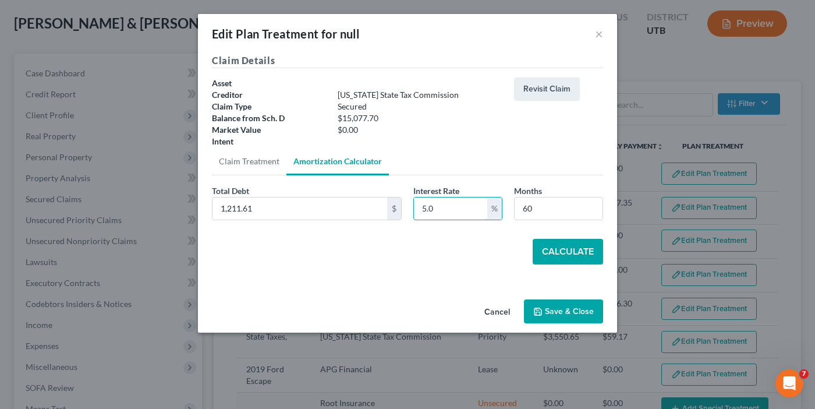
drag, startPoint x: 447, startPoint y: 209, endPoint x: 413, endPoint y: 209, distance: 33.8
click at [413, 209] on div "Interest Rate 5.0 %" at bounding box center [458, 203] width 101 height 36
type input "7"
drag, startPoint x: 566, startPoint y: 212, endPoint x: 464, endPoint y: 219, distance: 102.7
click at [464, 219] on div "Total Debt 1,211.61 $ Interest Rate 7 % Months 60" at bounding box center [407, 207] width 403 height 45
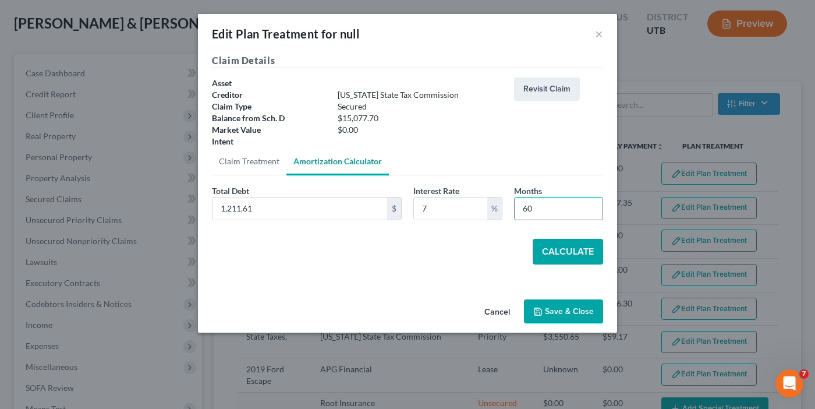
click at [574, 253] on button "Calculate" at bounding box center [568, 252] width 70 height 26
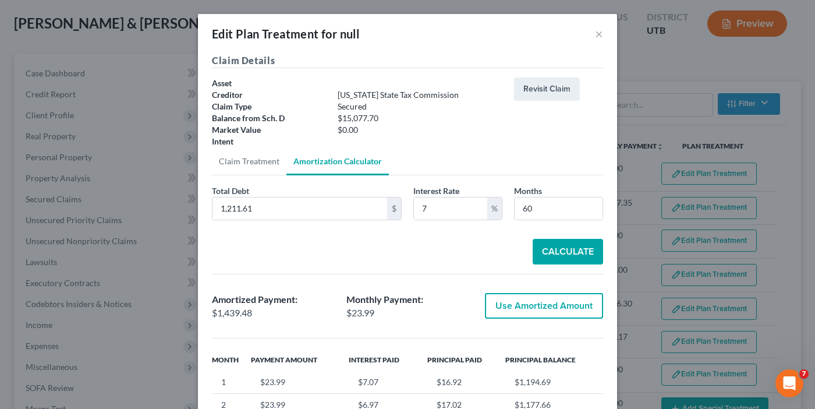
click at [525, 306] on button "Use Amortized Amount" at bounding box center [544, 306] width 118 height 26
type input "1,439.47"
type input "23.99"
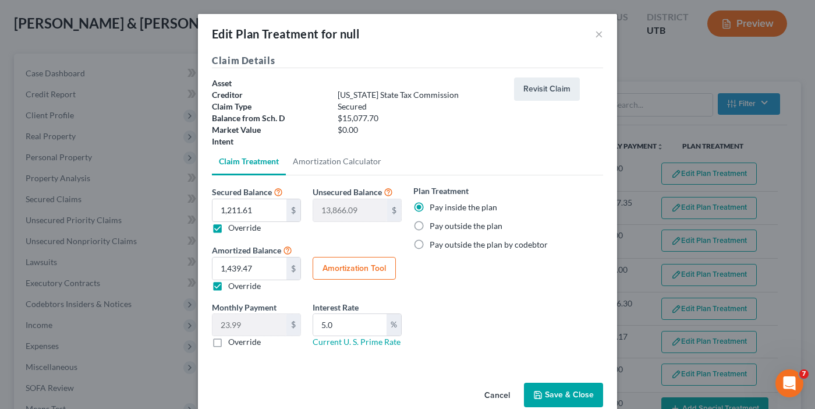
click at [228, 341] on label "Override" at bounding box center [244, 342] width 33 height 12
click at [233, 341] on input "Override" at bounding box center [237, 340] width 8 height 8
checkbox input "true"
type input "25"
drag, startPoint x: 346, startPoint y: 328, endPoint x: 265, endPoint y: 330, distance: 81.5
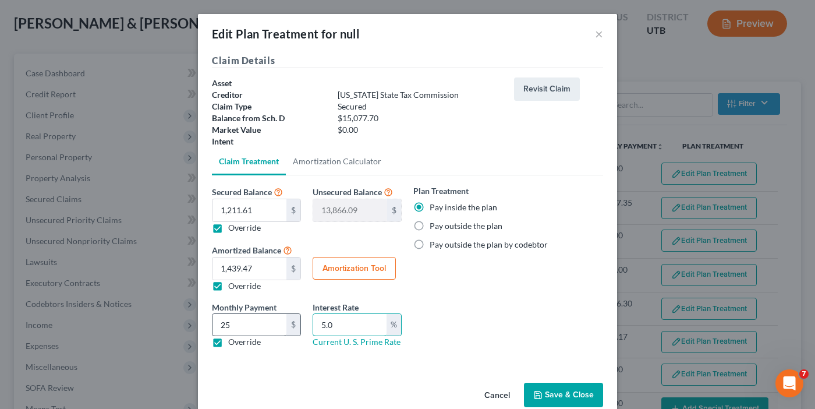
click at [265, 330] on div "Monthly Payment 23.99 $ 25 $ Override Interest Rate 5.0 % Current U. S. Prime R…" at bounding box center [306, 329] width 201 height 56
type input "7"
click at [558, 305] on div "Plan Treatment Pay inside the plan Pay outside the plan Pay outside the plan by…" at bounding box center [508, 271] width 201 height 172
click at [550, 391] on button "Save & Close" at bounding box center [563, 394] width 79 height 24
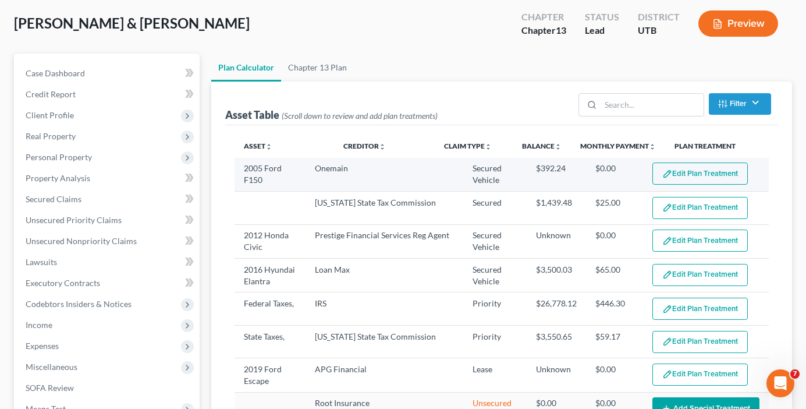
select select "59"
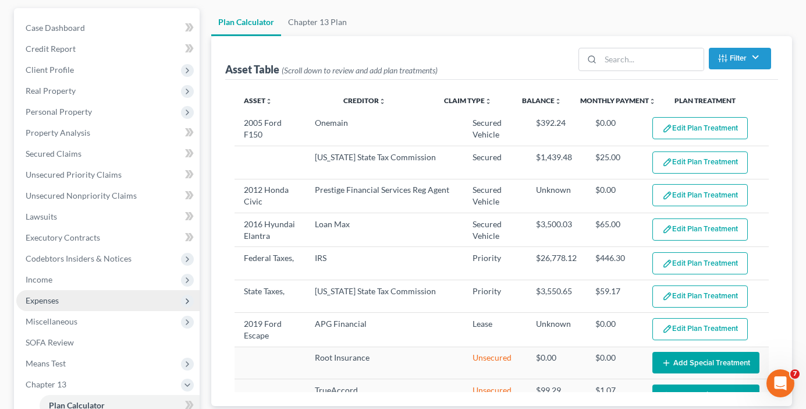
scroll to position [233, 0]
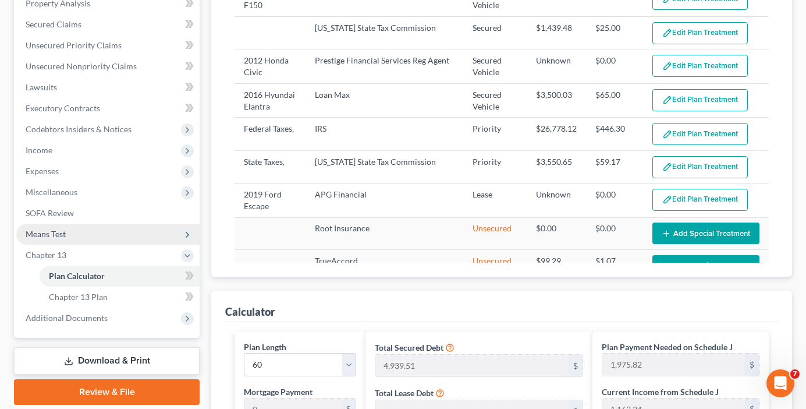
click at [71, 232] on span "Means Test" at bounding box center [107, 234] width 183 height 21
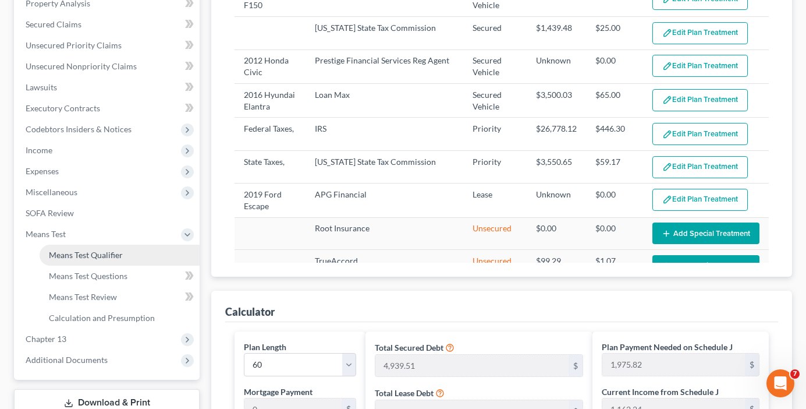
click at [91, 253] on span "Means Test Qualifier" at bounding box center [86, 255] width 74 height 10
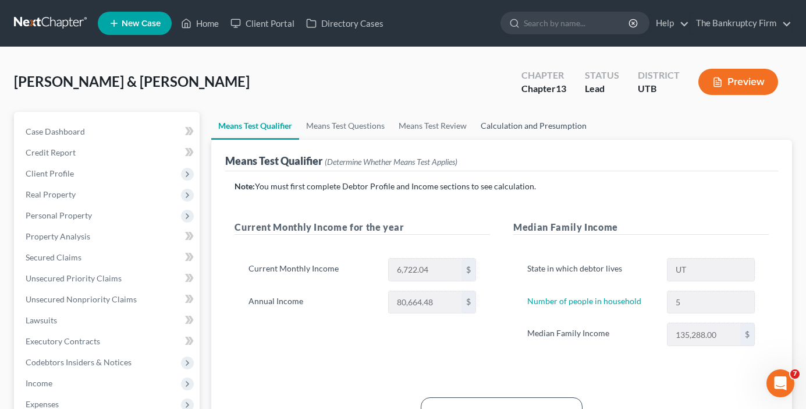
click at [530, 127] on link "Calculation and Presumption" at bounding box center [534, 126] width 120 height 28
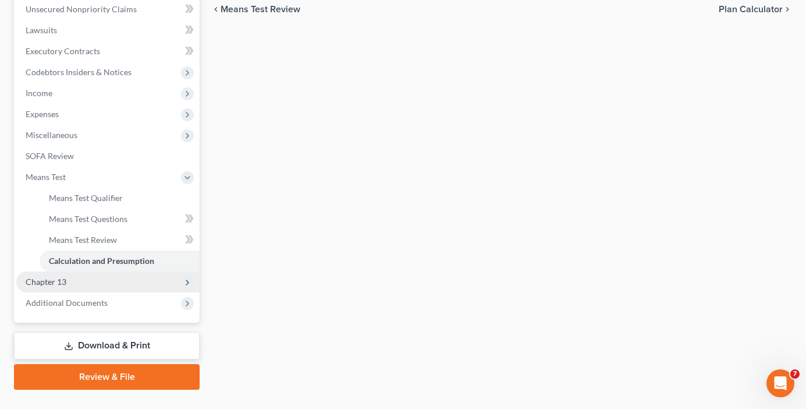
scroll to position [291, 0]
click at [63, 280] on span "Chapter 13" at bounding box center [46, 280] width 41 height 10
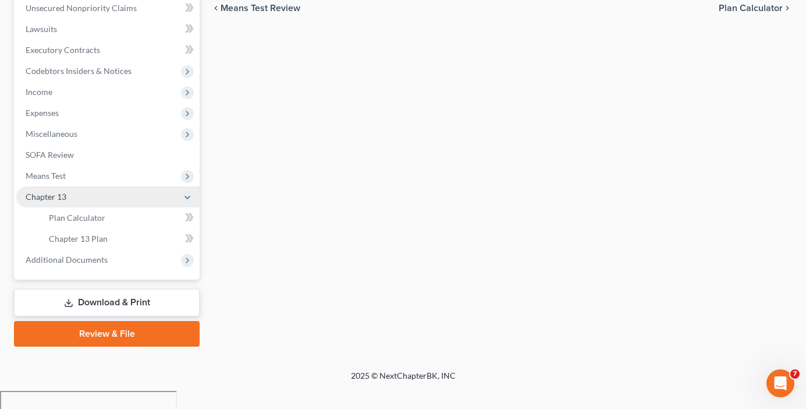
scroll to position [273, 0]
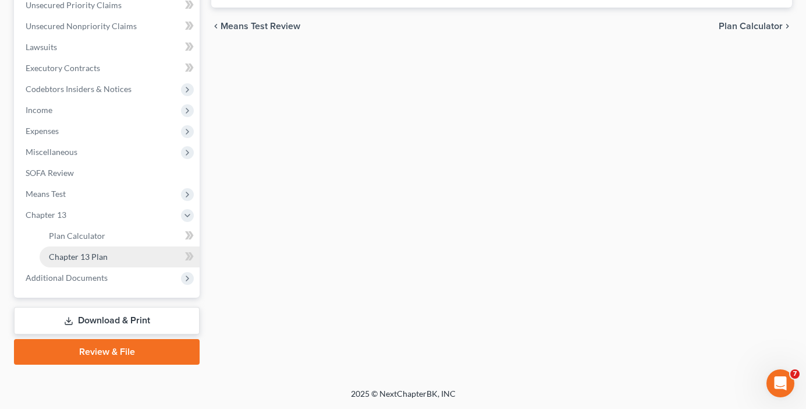
click at [75, 252] on span "Chapter 13 Plan" at bounding box center [78, 256] width 59 height 10
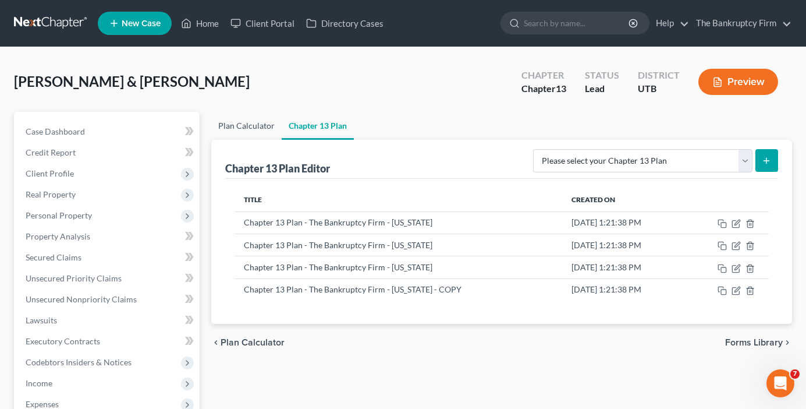
click at [243, 130] on link "Plan Calculator" at bounding box center [246, 126] width 70 height 28
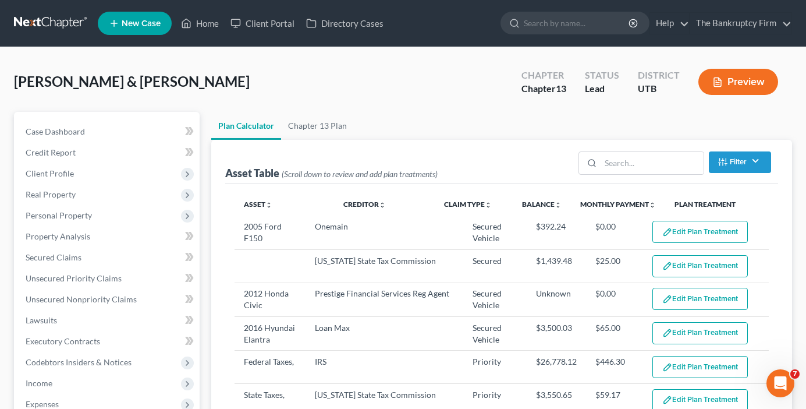
select select "59"
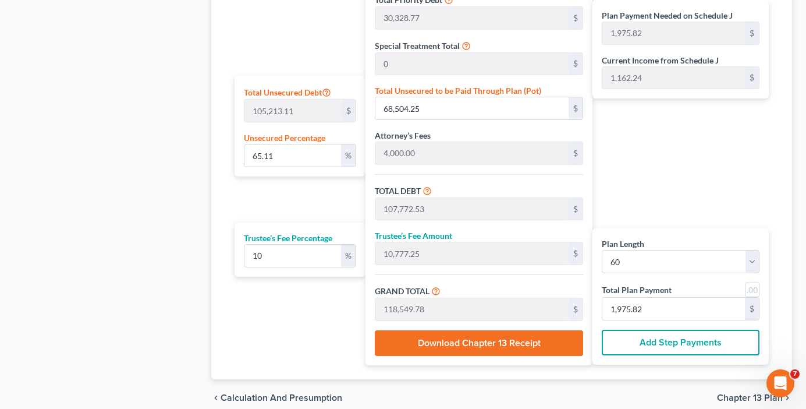
scroll to position [699, 0]
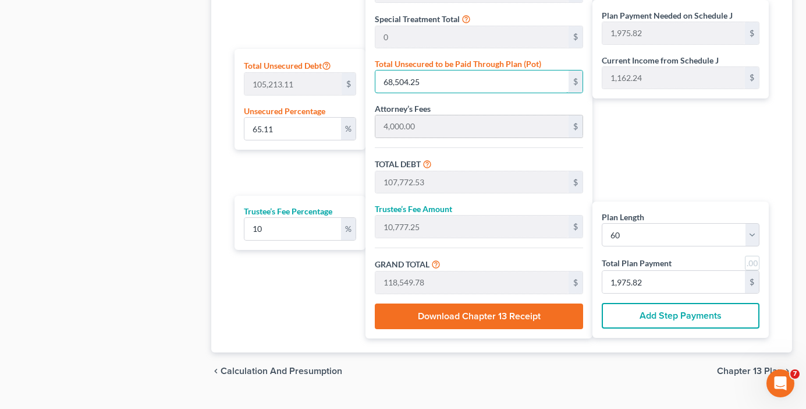
type input "0"
type input "39,268.28"
type input "3,926.82"
type input "43,195.10"
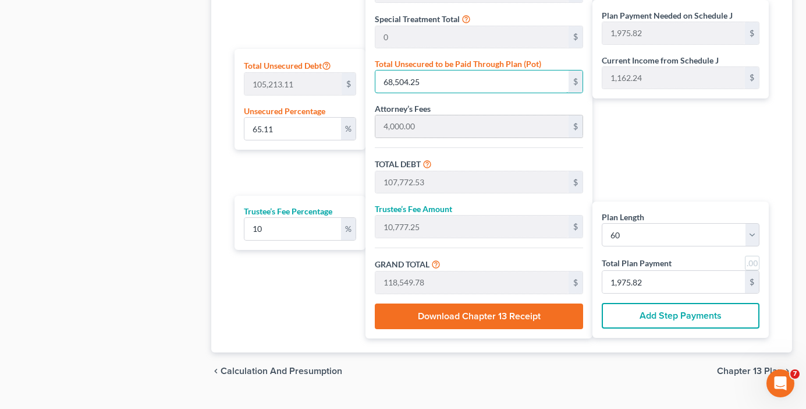
type input "719.91"
type input "0"
click at [644, 314] on button "Add Step Payments" at bounding box center [681, 316] width 158 height 26
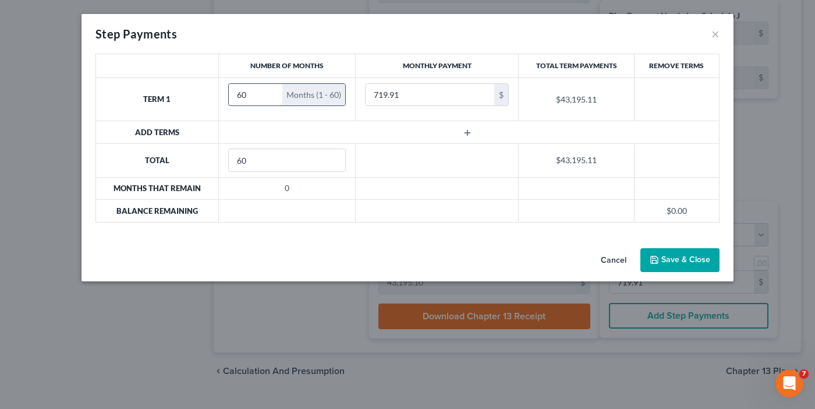
drag, startPoint x: 248, startPoint y: 98, endPoint x: 235, endPoint y: 102, distance: 14.0
click at [235, 102] on input "60" at bounding box center [256, 95] width 54 height 22
type input "34"
type input "300"
click at [465, 130] on icon "button" at bounding box center [467, 132] width 9 height 9
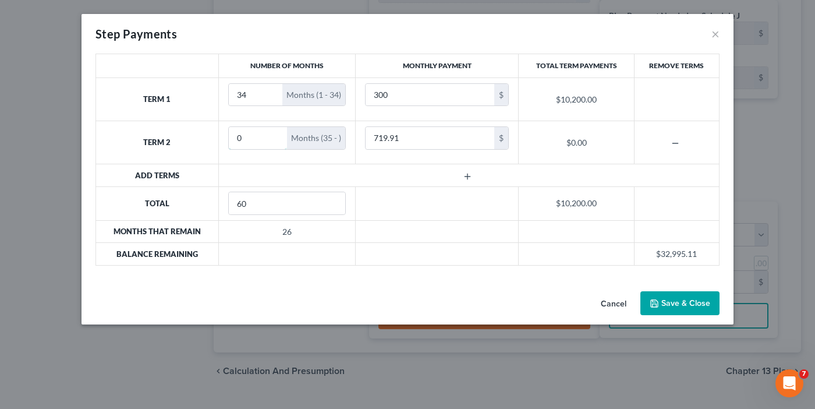
drag, startPoint x: 251, startPoint y: 140, endPoint x: 216, endPoint y: 143, distance: 35.6
click at [216, 143] on tr "Term 2 0 Months (35 - ) 719.91 $ $0.00" at bounding box center [407, 142] width 623 height 43
type input "26"
type input "900"
drag, startPoint x: 668, startPoint y: 290, endPoint x: 672, endPoint y: 295, distance: 6.6
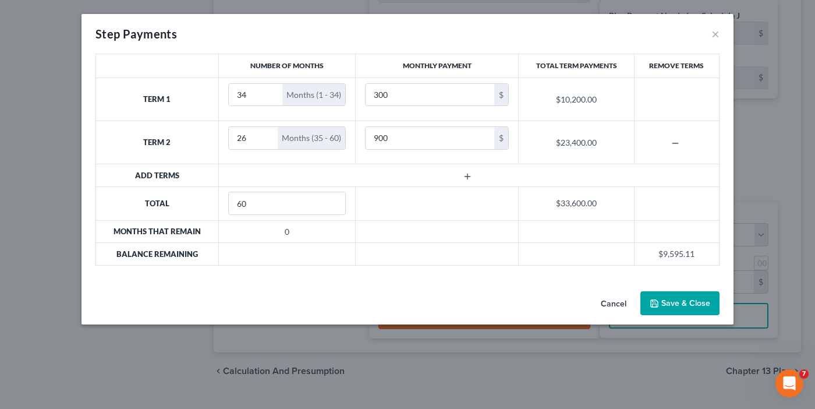
click at [668, 292] on button "Save & Close" at bounding box center [679, 303] width 79 height 24
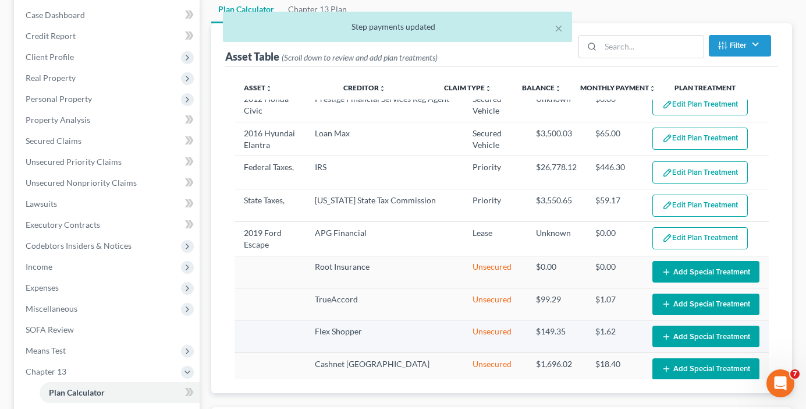
scroll to position [0, 0]
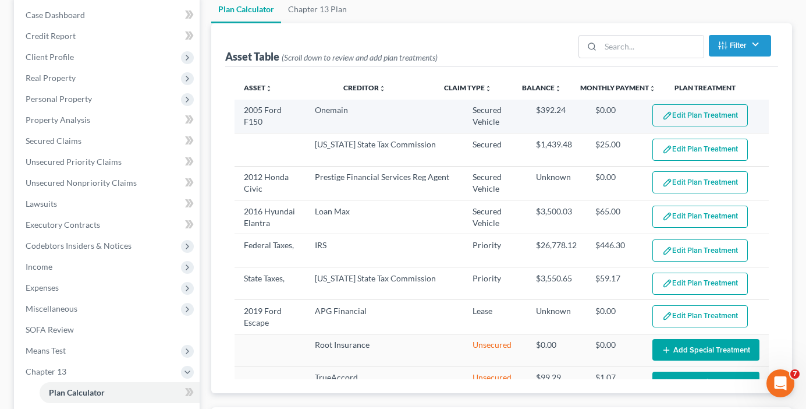
click at [666, 116] on button "Edit Plan Treatment" at bounding box center [700, 115] width 95 height 22
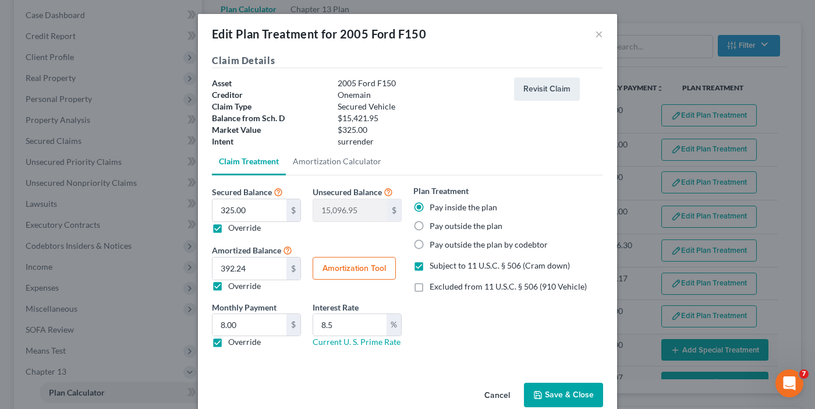
click at [338, 268] on button "Amortization Tool" at bounding box center [354, 268] width 83 height 23
type input "325.00"
type input "8.5"
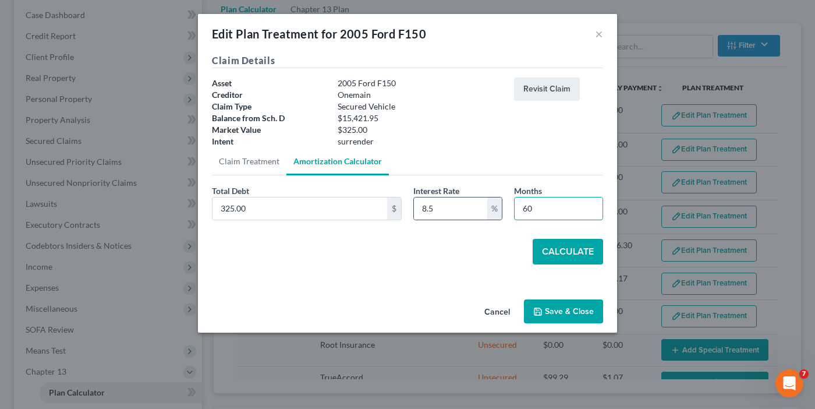
drag, startPoint x: 540, startPoint y: 212, endPoint x: 494, endPoint y: 211, distance: 46.6
click at [494, 211] on div "Total Debt 325.00 $ Interest Rate 8.5 % Months 60" at bounding box center [407, 207] width 403 height 45
type input "54"
click at [554, 256] on button "Calculate" at bounding box center [568, 252] width 70 height 26
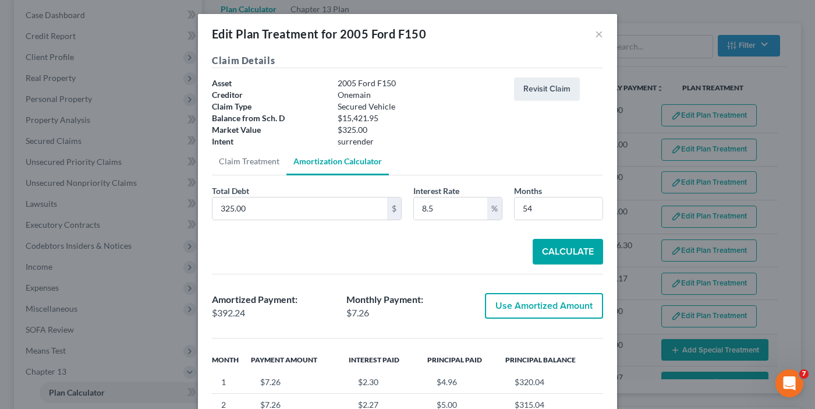
click at [511, 316] on button "Use Amortized Amount" at bounding box center [544, 306] width 118 height 26
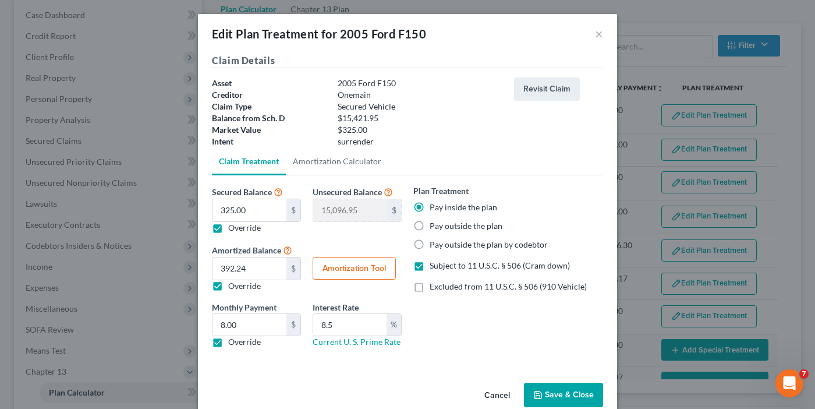
click at [544, 392] on button "Save & Close" at bounding box center [563, 394] width 79 height 24
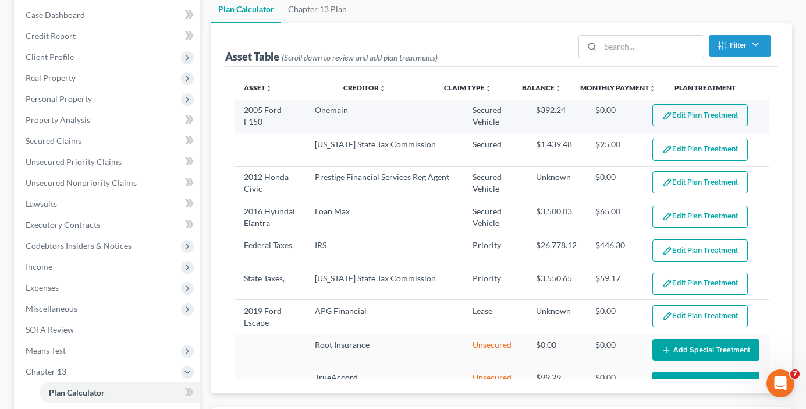
select select "59"
click at [662, 116] on img "button" at bounding box center [667, 116] width 10 height 10
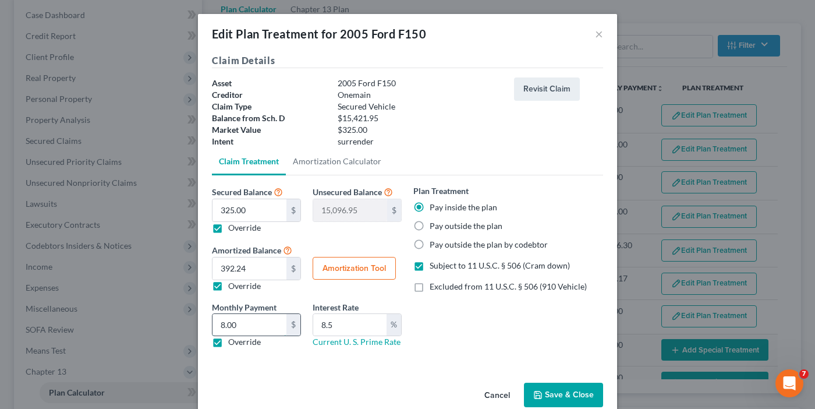
click at [235, 323] on input "8.00" at bounding box center [249, 325] width 74 height 22
type input "8"
click at [544, 393] on button "Save & Close" at bounding box center [563, 394] width 79 height 24
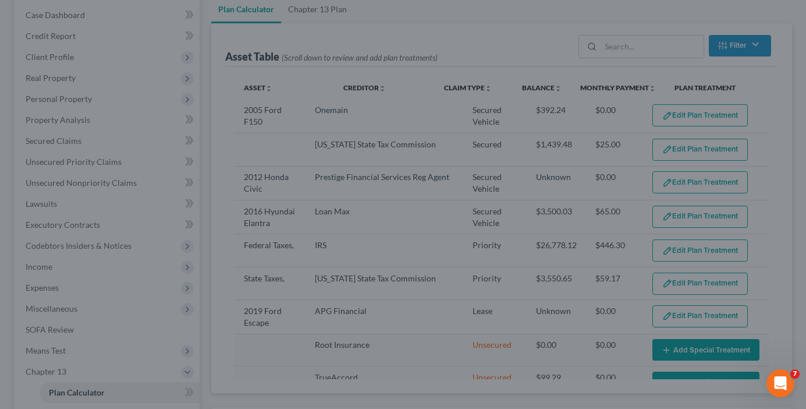
select select "59"
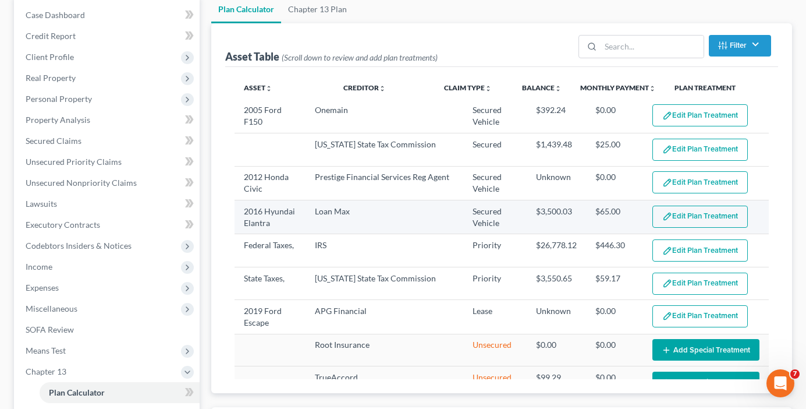
scroll to position [58, 0]
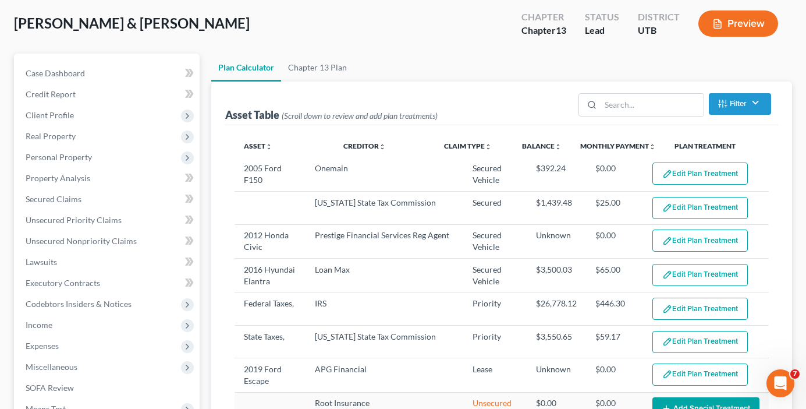
click at [788, 151] on div "Asset Table (Scroll down to review and add plan treatments) Filter Claim Type F…" at bounding box center [501, 267] width 581 height 370
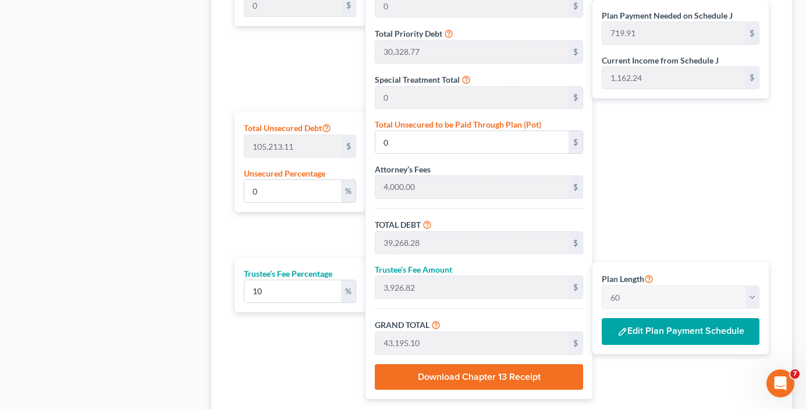
scroll to position [699, 0]
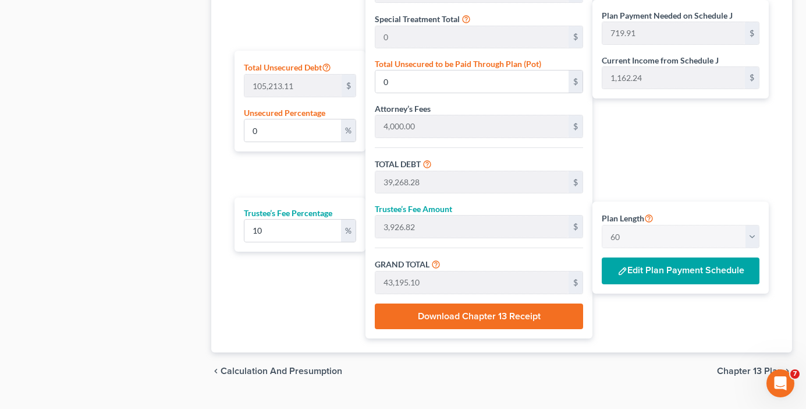
click at [687, 263] on button "Edit Plan Payment Schedule" at bounding box center [681, 270] width 158 height 27
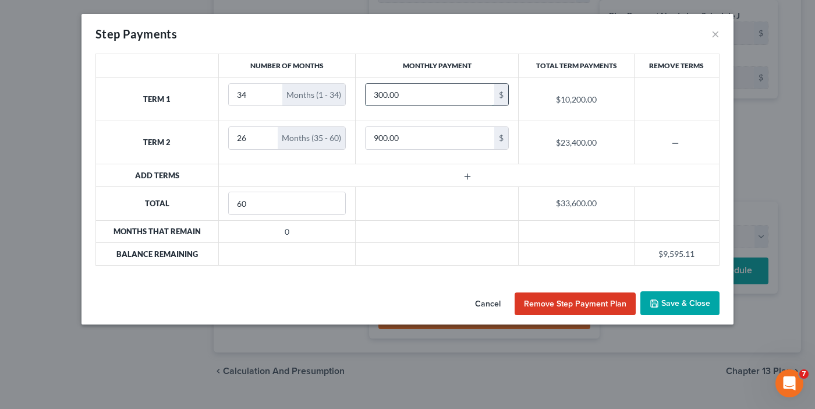
click at [377, 95] on input "300.00" at bounding box center [430, 95] width 129 height 22
click at [377, 92] on input "300.00" at bounding box center [430, 95] width 129 height 22
click at [490, 303] on button "Cancel" at bounding box center [488, 303] width 44 height 23
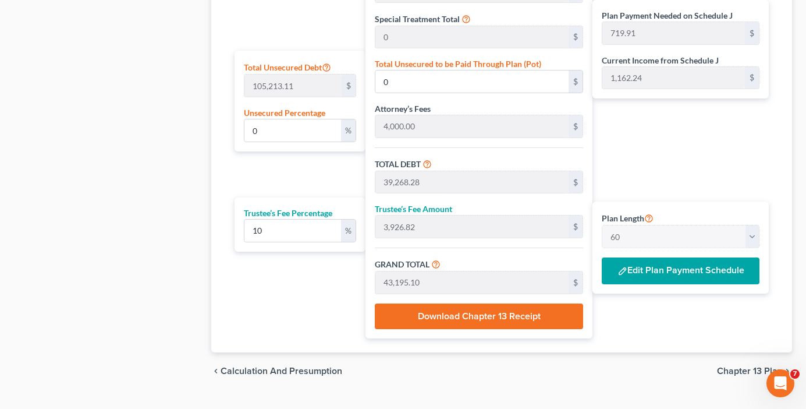
click at [640, 268] on button "Edit Plan Payment Schedule" at bounding box center [681, 270] width 158 height 27
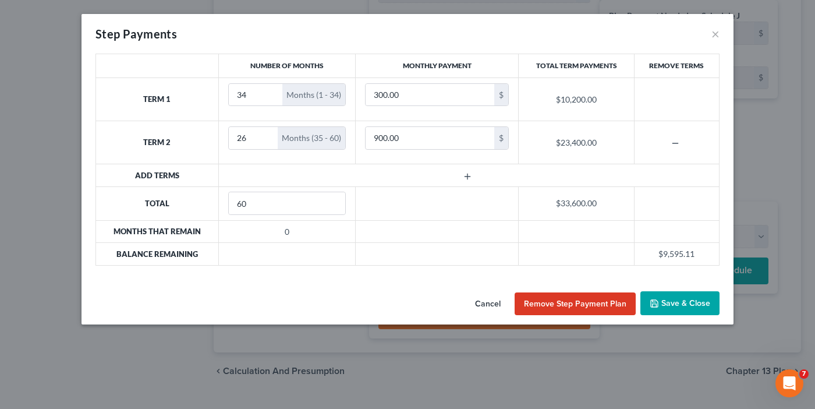
click at [588, 301] on button "Remove Step Payment Plan" at bounding box center [575, 303] width 121 height 23
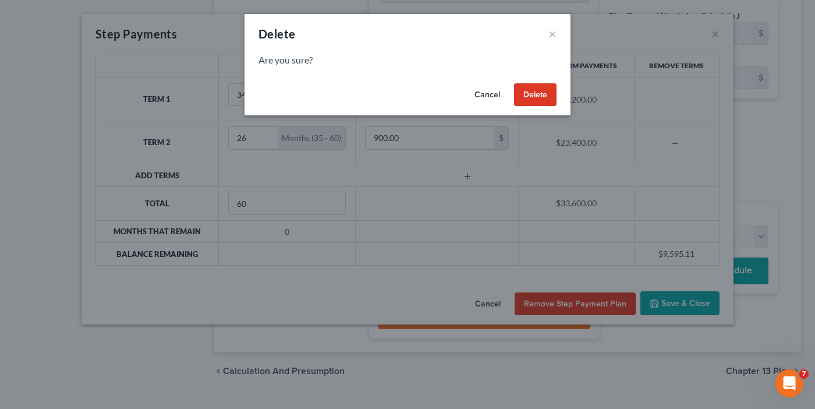
click at [533, 97] on button "Delete" at bounding box center [535, 94] width 42 height 23
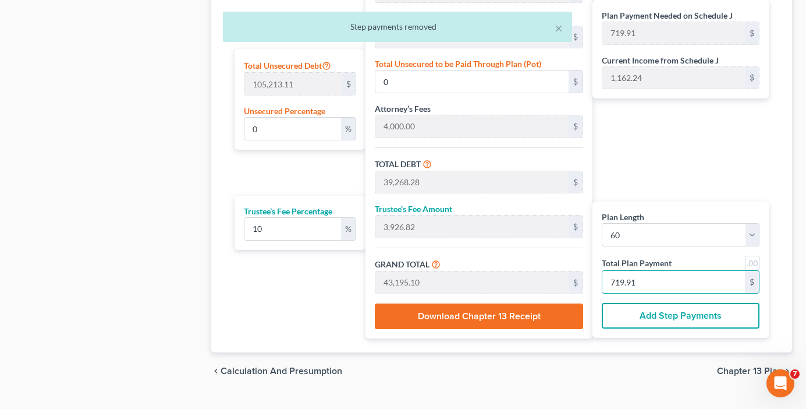
type input "381.81"
type input "38.18"
type input "420.00"
type input "7"
type input "3,927.27"
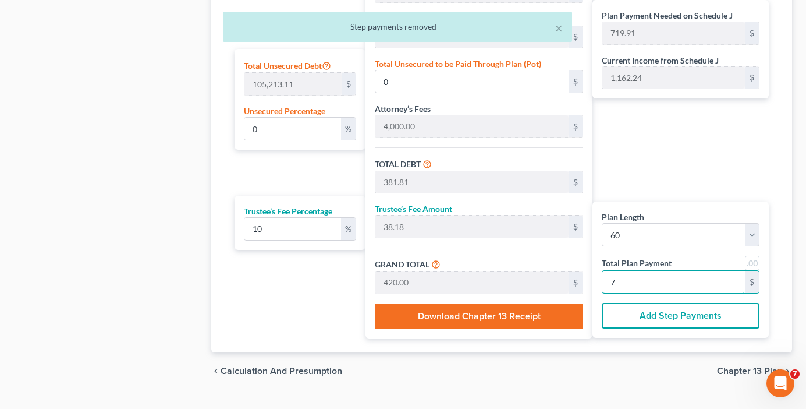
type input "392.72"
type input "4,320.00"
type input "72"
type input "0.00"
type input "4.44"
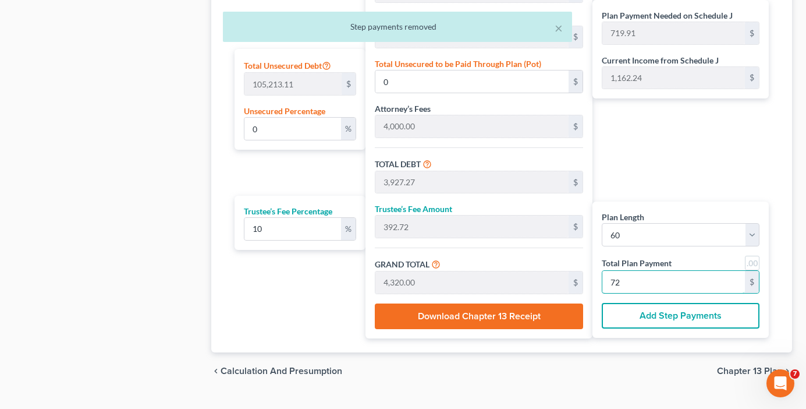
type input "39,272.72"
type input "3,927.27"
type input "43,200.00"
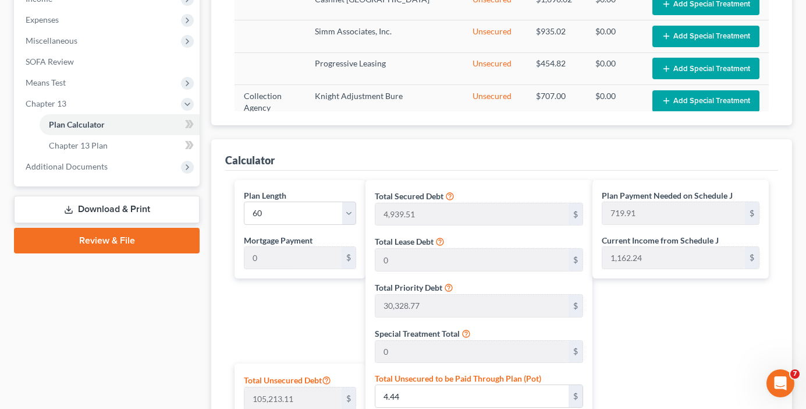
scroll to position [408, 0]
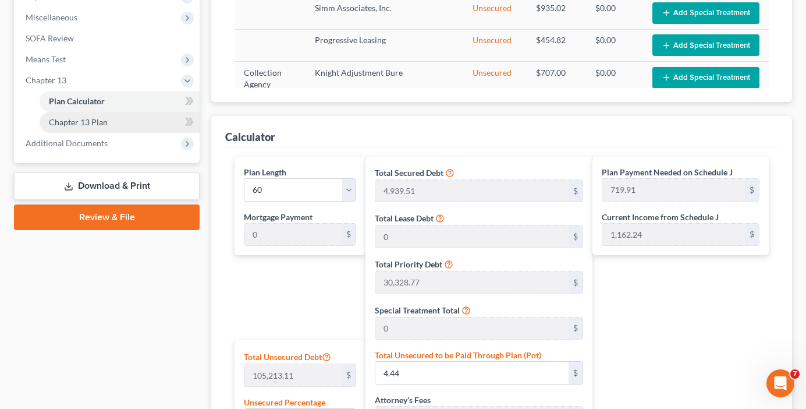
type input "720"
click at [73, 123] on span "Chapter 13 Plan" at bounding box center [78, 122] width 59 height 10
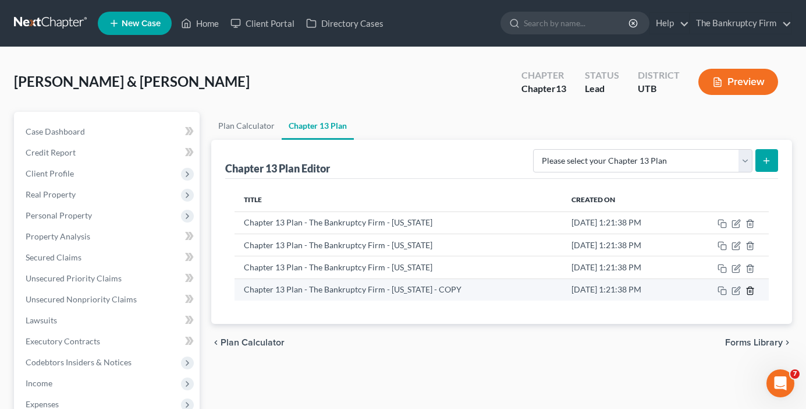
click at [752, 294] on icon "button" at bounding box center [749, 290] width 5 height 8
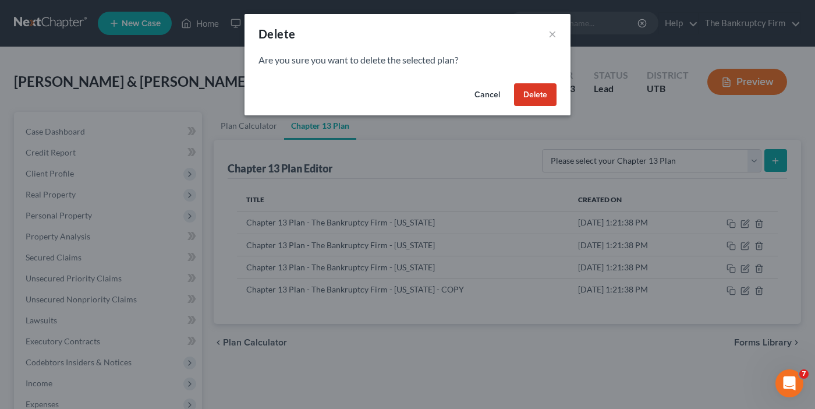
click at [545, 96] on button "Delete" at bounding box center [535, 94] width 42 height 23
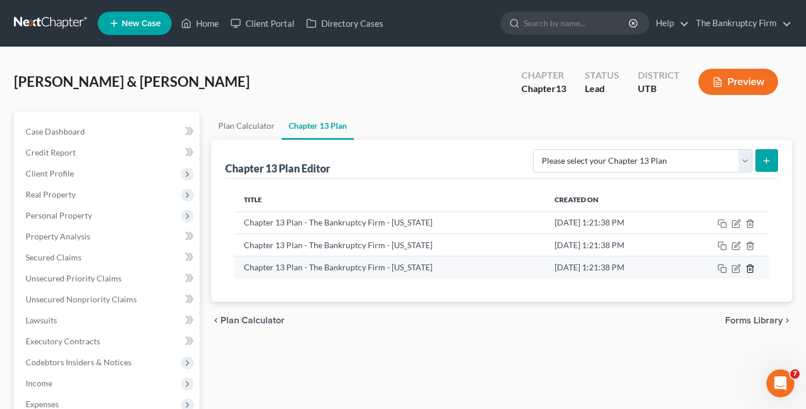
click at [750, 264] on icon "button" at bounding box center [750, 268] width 9 height 9
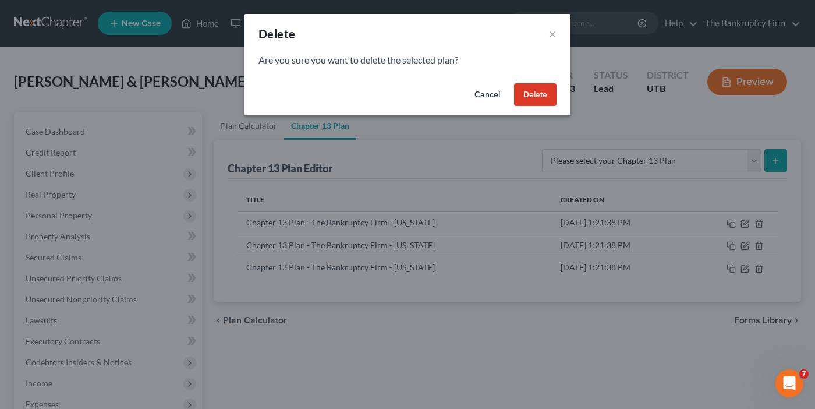
click at [533, 83] on button "Delete" at bounding box center [535, 94] width 42 height 23
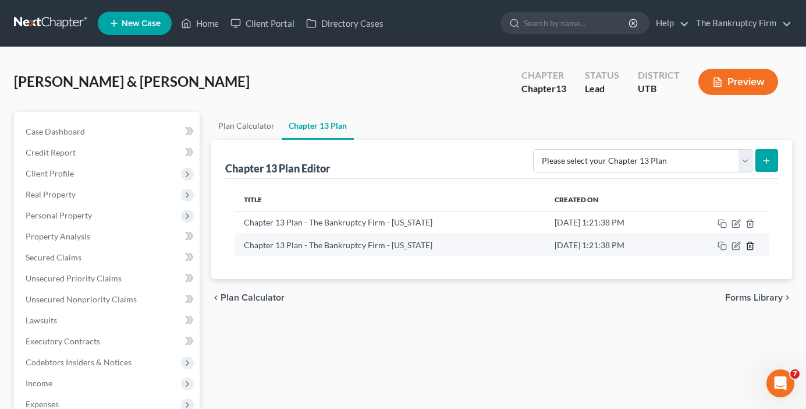
click at [748, 245] on icon "button" at bounding box center [749, 246] width 5 height 8
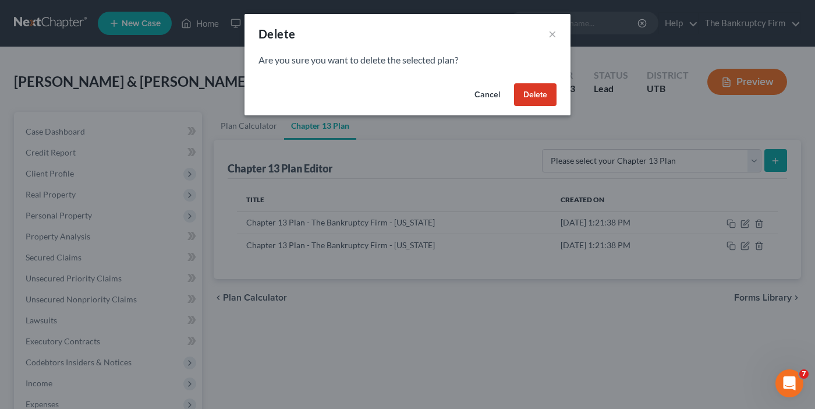
click at [541, 94] on button "Delete" at bounding box center [535, 94] width 42 height 23
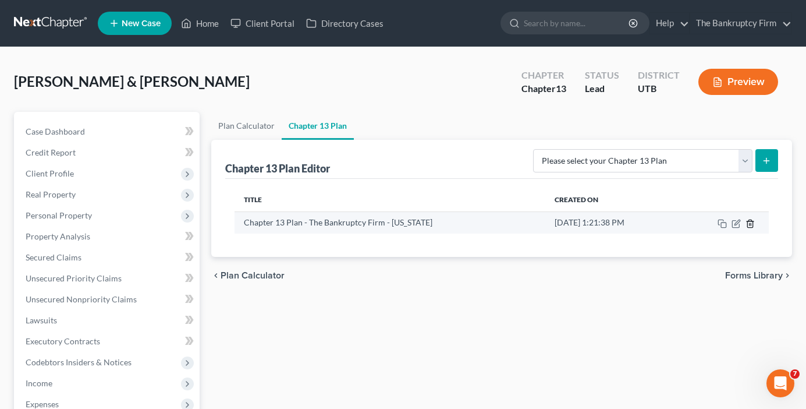
click at [753, 225] on icon "button" at bounding box center [749, 223] width 5 height 8
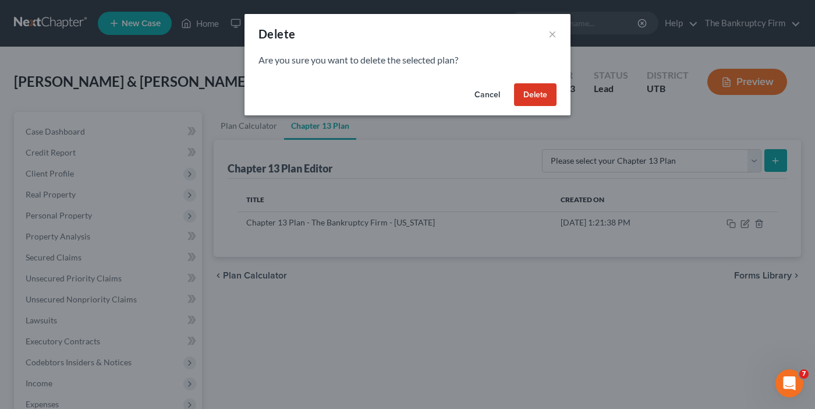
click at [536, 97] on button "Delete" at bounding box center [535, 94] width 42 height 23
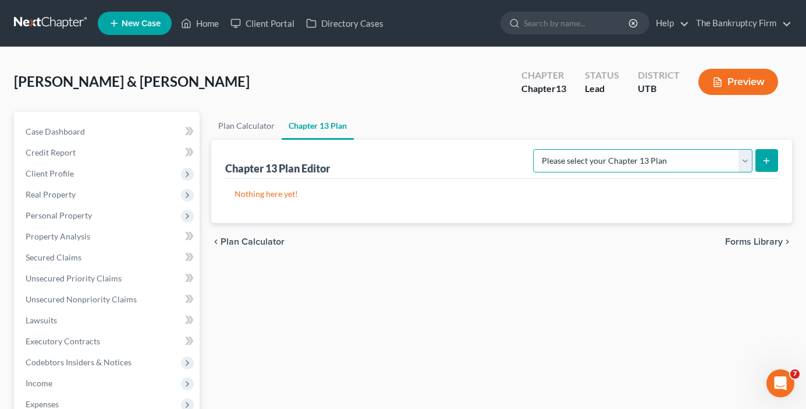
click at [601, 154] on select "Please select your Chapter 13 Plan Chapter 13 Plan - The Bankruptcy Firm - Utah…" at bounding box center [642, 160] width 219 height 23
select select "0"
click at [559, 149] on select "Please select your Chapter 13 Plan Chapter 13 Plan - The Bankruptcy Firm - Utah…" at bounding box center [642, 160] width 219 height 23
click at [772, 160] on button "submit" at bounding box center [767, 160] width 23 height 23
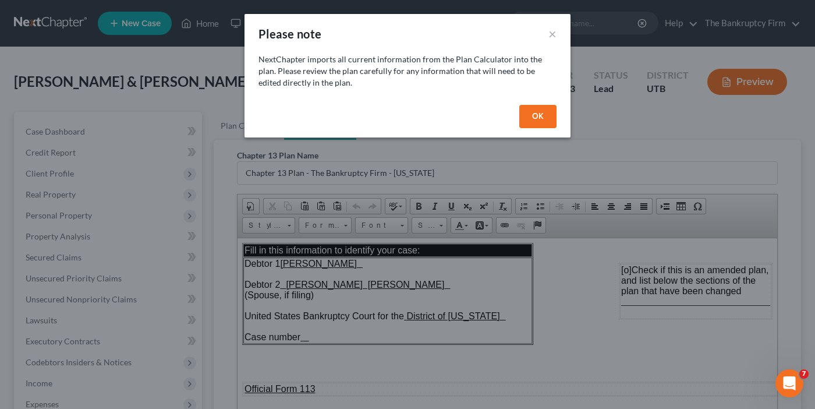
click at [524, 112] on button "OK" at bounding box center [537, 116] width 37 height 23
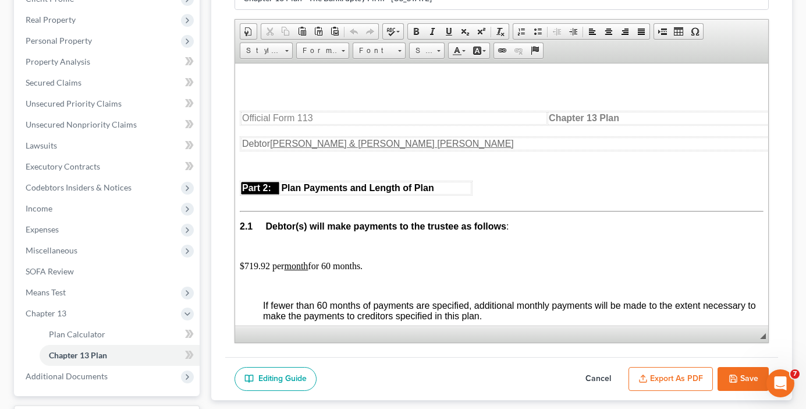
scroll to position [582, 0]
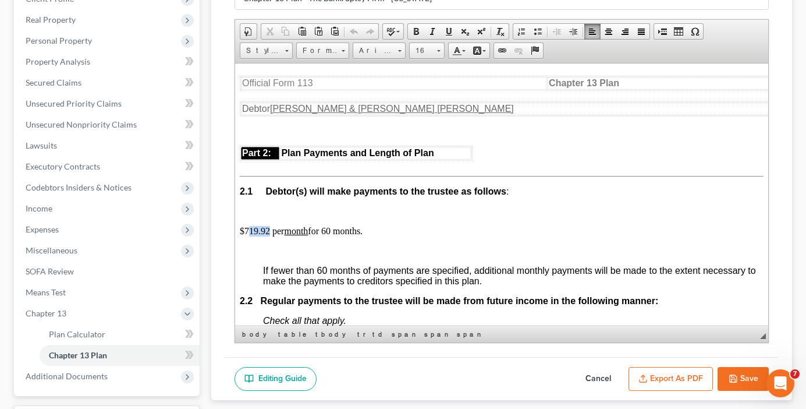
drag, startPoint x: 247, startPoint y: 231, endPoint x: 268, endPoint y: 229, distance: 21.1
click at [268, 229] on p "$719.92 per month for 60 months." at bounding box center [502, 230] width 524 height 10
drag, startPoint x: 334, startPoint y: 230, endPoint x: 327, endPoint y: 232, distance: 6.8
click at [327, 232] on p "$720.00 per month for 60 months." at bounding box center [502, 230] width 524 height 10
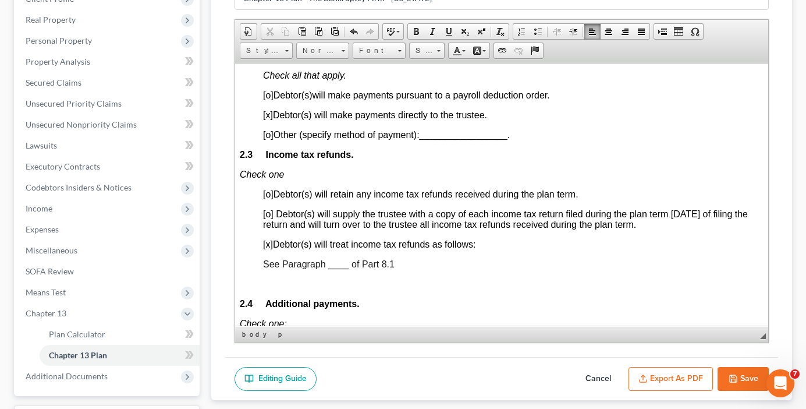
scroll to position [873, 0]
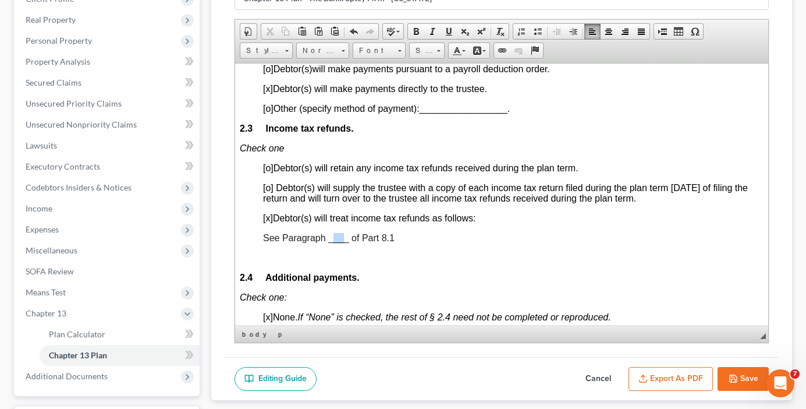
drag, startPoint x: 335, startPoint y: 236, endPoint x: 344, endPoint y: 238, distance: 9.5
click at [344, 238] on span "See Paragraph ____ of Part 8.1" at bounding box center [329, 237] width 132 height 10
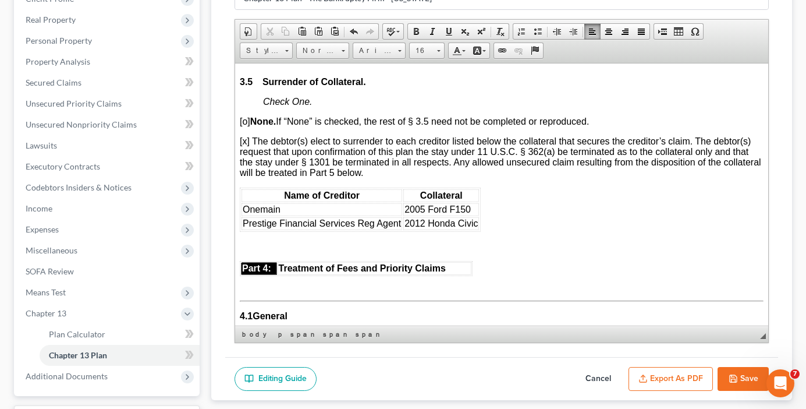
scroll to position [1979, 0]
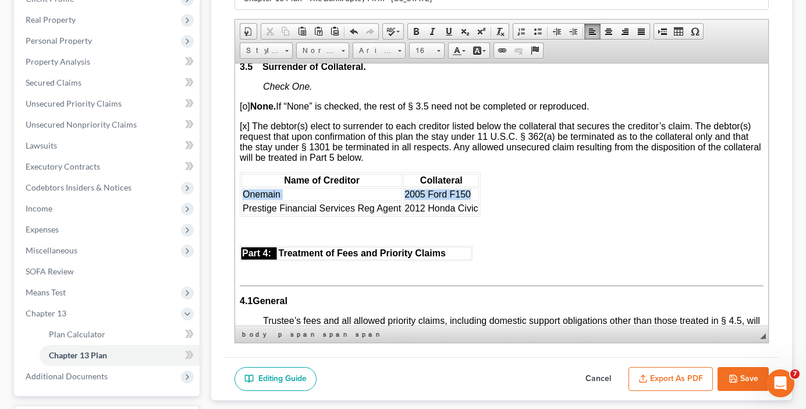
drag, startPoint x: 243, startPoint y: 193, endPoint x: 472, endPoint y: 194, distance: 228.8
click at [472, 194] on tr "Onemain 2005 Ford F150" at bounding box center [361, 193] width 238 height 13
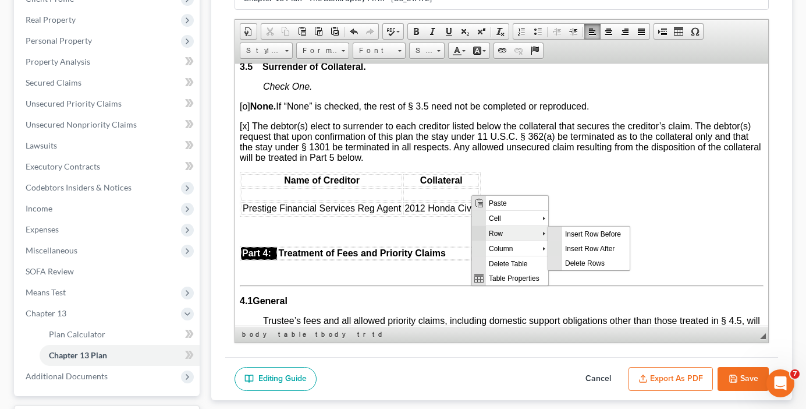
scroll to position [0, 0]
click at [592, 264] on span "Delete Rows" at bounding box center [596, 262] width 68 height 15
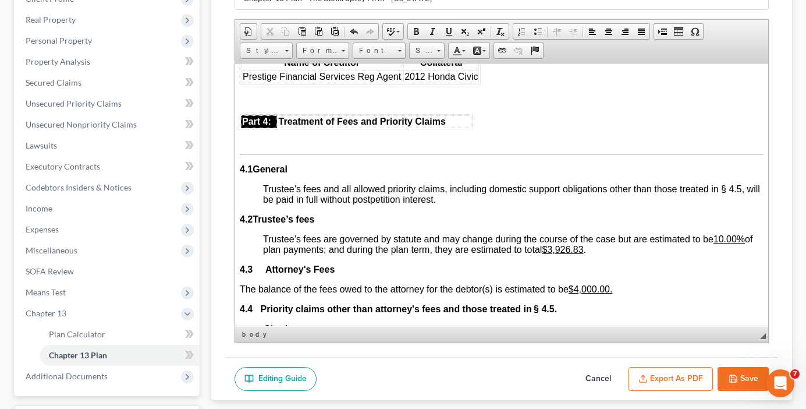
scroll to position [2154, 0]
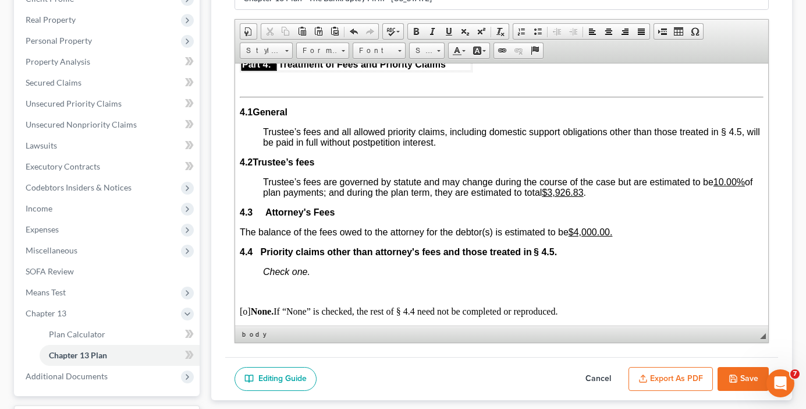
click at [445, 210] on p "4.3 Attorney's Fees" at bounding box center [502, 212] width 524 height 10
drag, startPoint x: 584, startPoint y: 230, endPoint x: 595, endPoint y: 230, distance: 11.1
click at [595, 230] on u "$4,000.00." at bounding box center [591, 231] width 44 height 10
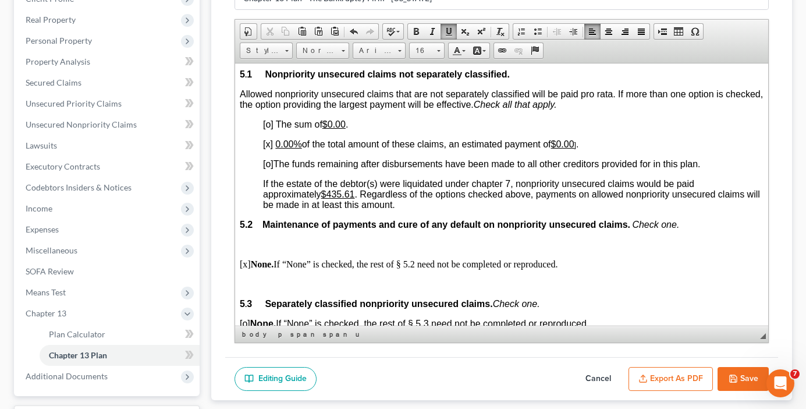
scroll to position [2678, 0]
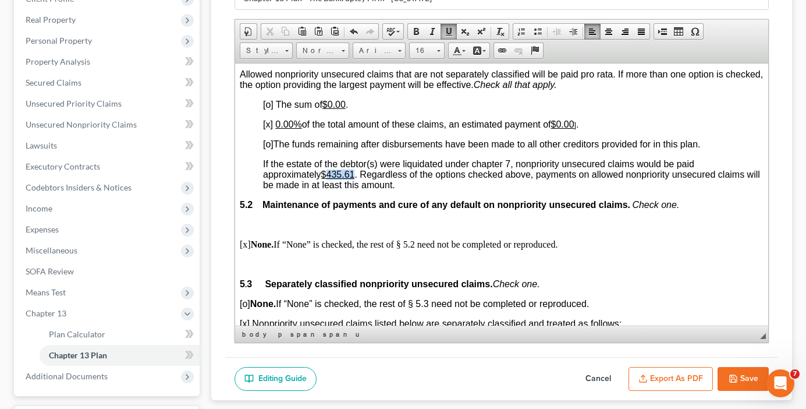
drag, startPoint x: 332, startPoint y: 175, endPoint x: 359, endPoint y: 173, distance: 26.8
click at [355, 173] on u "$435.61" at bounding box center [338, 174] width 34 height 10
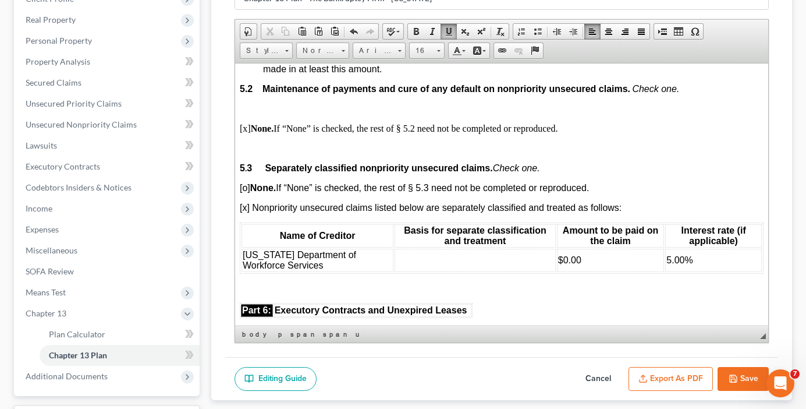
scroll to position [2794, 0]
click at [243, 189] on span "[o] None. If “None” is checked, the rest of § 5.3 need not be completed or repr…" at bounding box center [414, 187] width 349 height 10
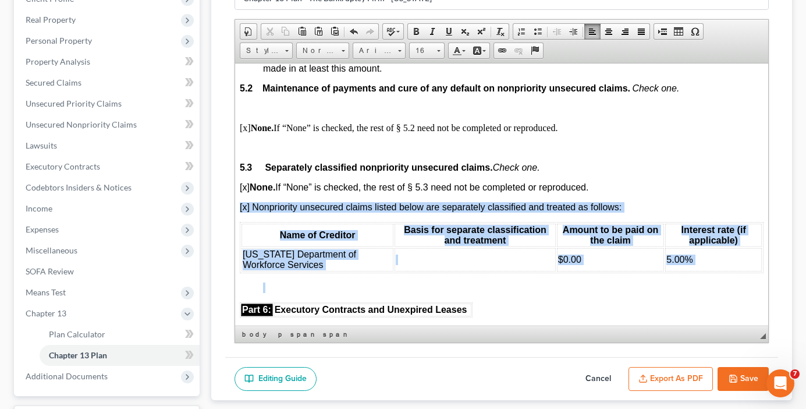
drag, startPoint x: 239, startPoint y: 205, endPoint x: 270, endPoint y: 280, distance: 81.2
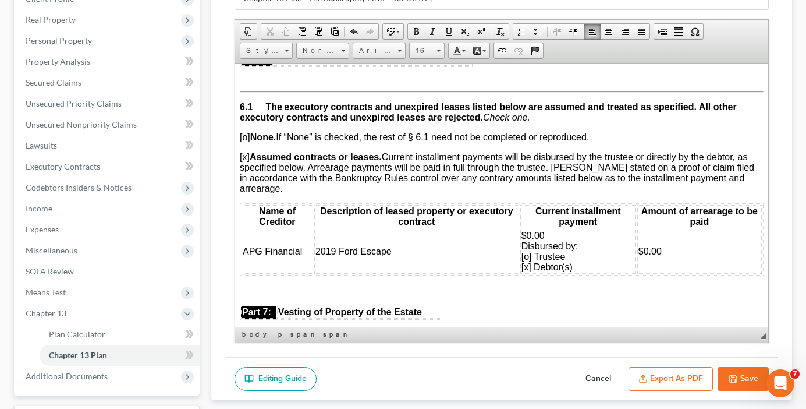
scroll to position [2969, 0]
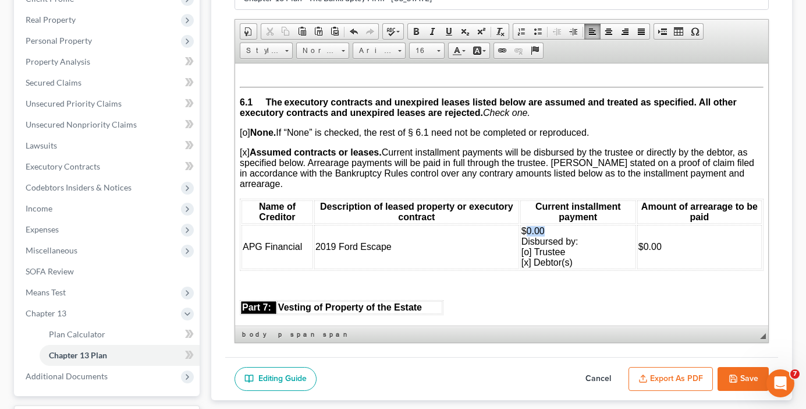
drag, startPoint x: 522, startPoint y: 230, endPoint x: 537, endPoint y: 230, distance: 15.1
click at [537, 230] on span "$0.00 Disbursed by: [o] Trustee [x] Debtor(s)" at bounding box center [550, 245] width 57 height 41
click at [204, 165] on div "Case Dashboard Payments Invoices Payments Payments Credit Report Client Profile" at bounding box center [106, 200] width 197 height 526
click at [552, 232] on td "$599. Disbursed by: [o] Trustee [x] Debtor(s)" at bounding box center [578, 246] width 116 height 44
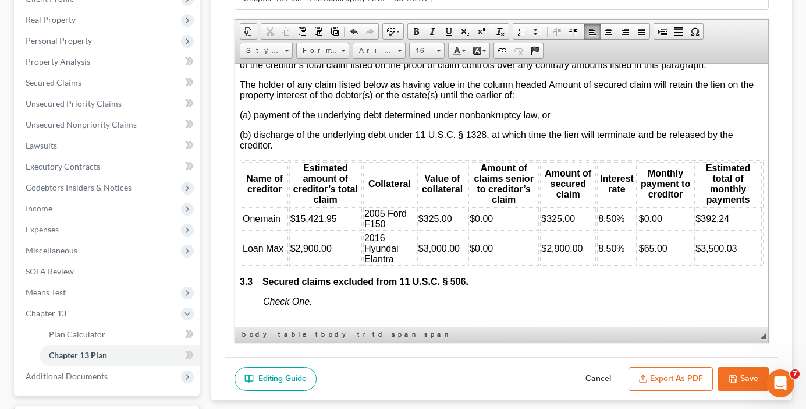
scroll to position [1572, 0]
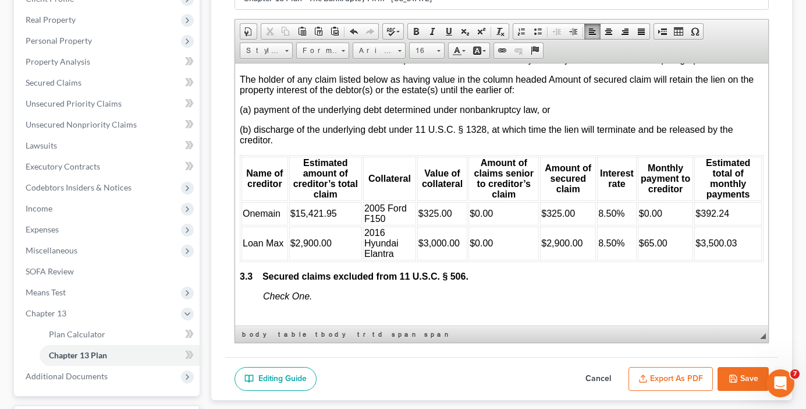
click at [639, 213] on span "$0.00" at bounding box center [650, 213] width 23 height 10
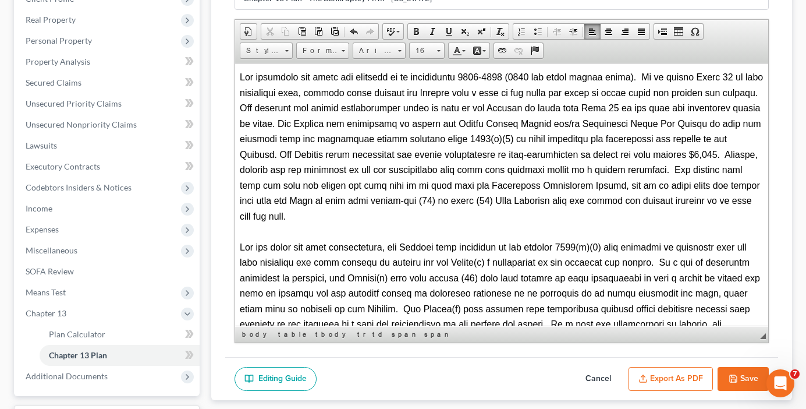
scroll to position [3959, 0]
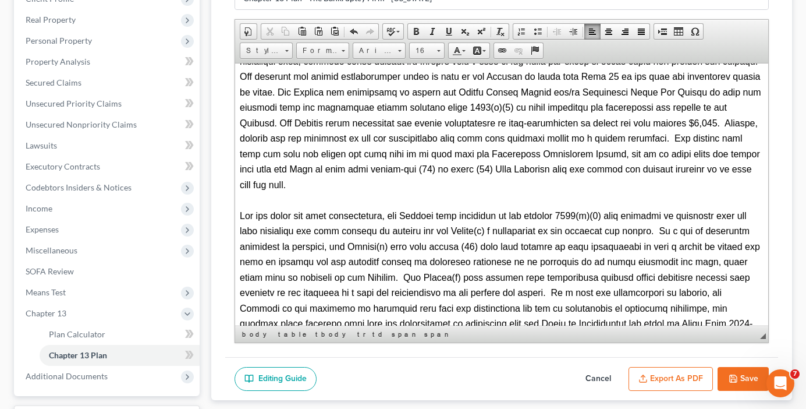
click at [375, 225] on span at bounding box center [501, 284] width 523 height 148
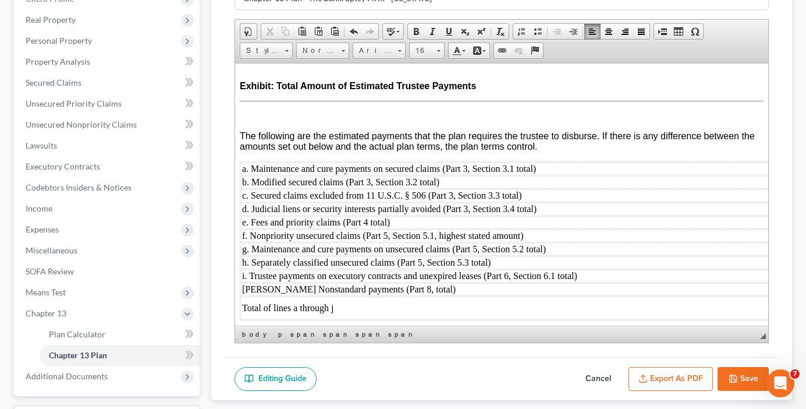
scroll to position [273, 0]
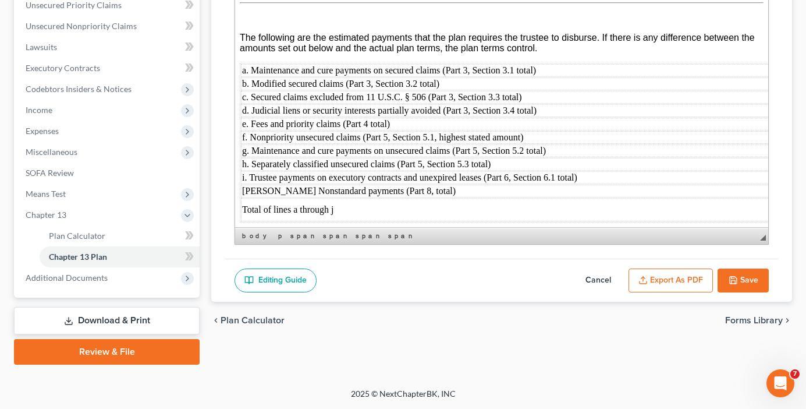
click at [664, 284] on button "Export as PDF" at bounding box center [671, 280] width 84 height 24
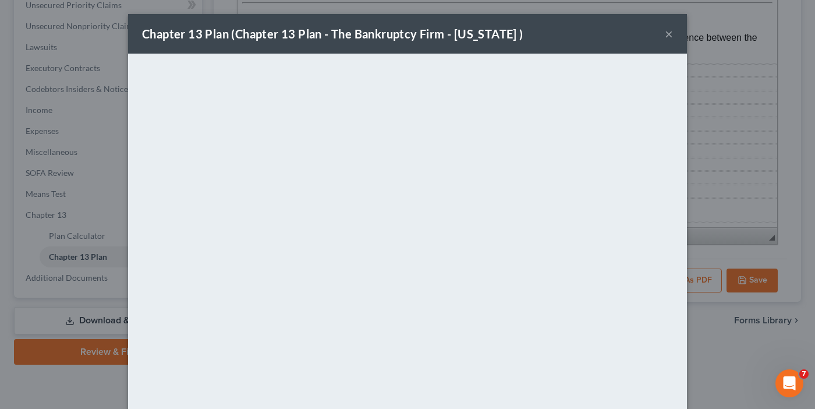
scroll to position [79, 0]
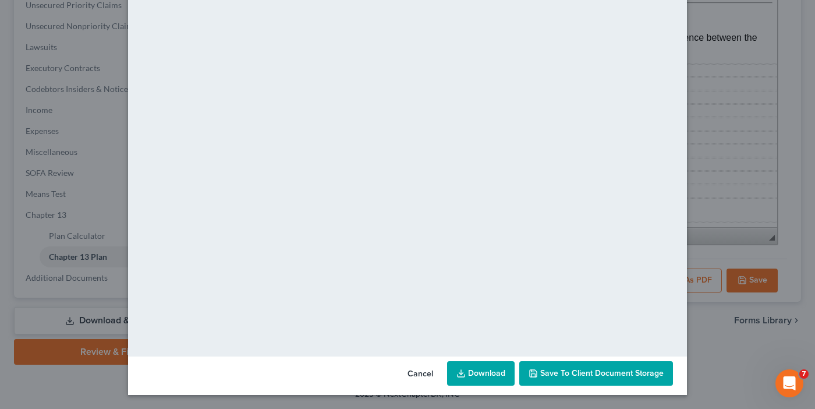
click at [550, 363] on button "Save to Client Document Storage" at bounding box center [596, 373] width 154 height 24
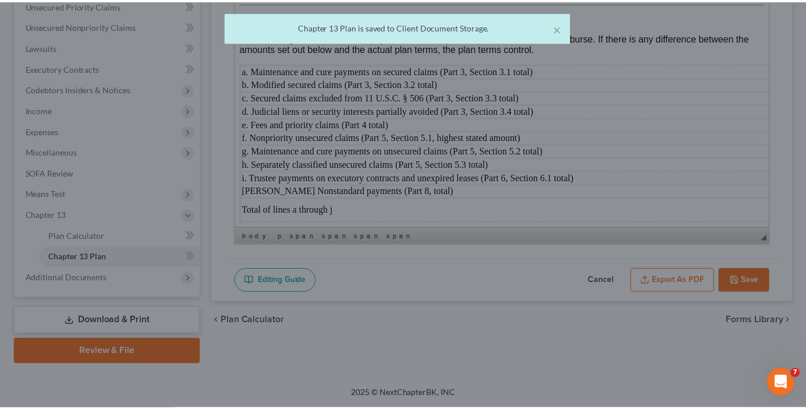
scroll to position [5005, 0]
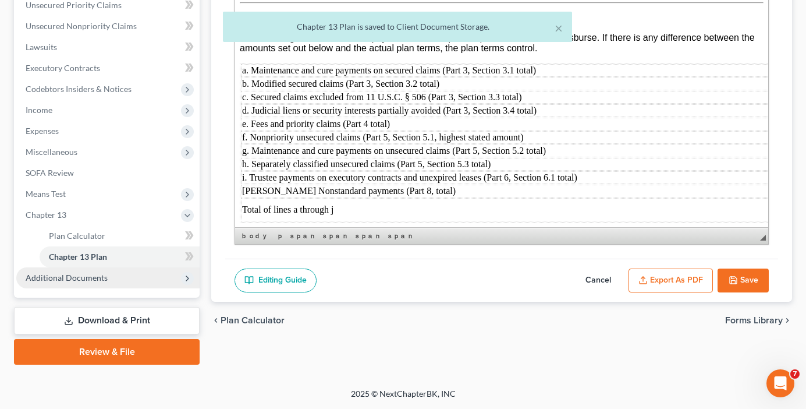
click at [73, 279] on span "Additional Documents" at bounding box center [67, 277] width 82 height 10
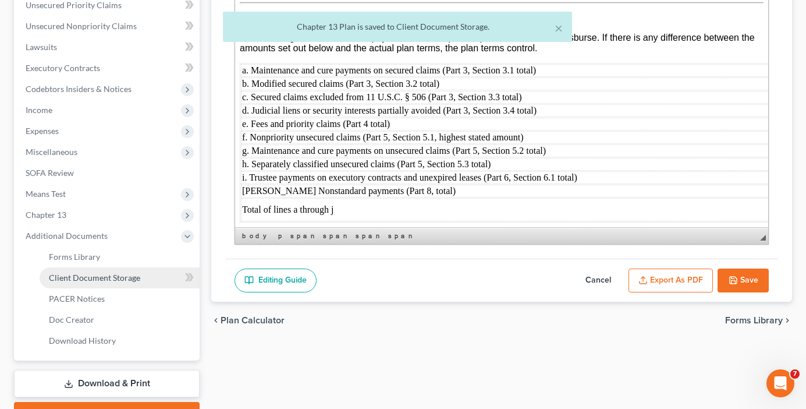
click at [98, 280] on span "Client Document Storage" at bounding box center [94, 277] width 91 height 10
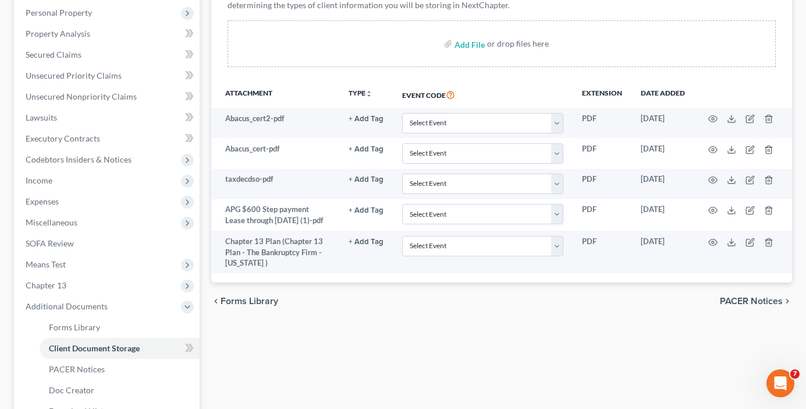
scroll to position [233, 0]
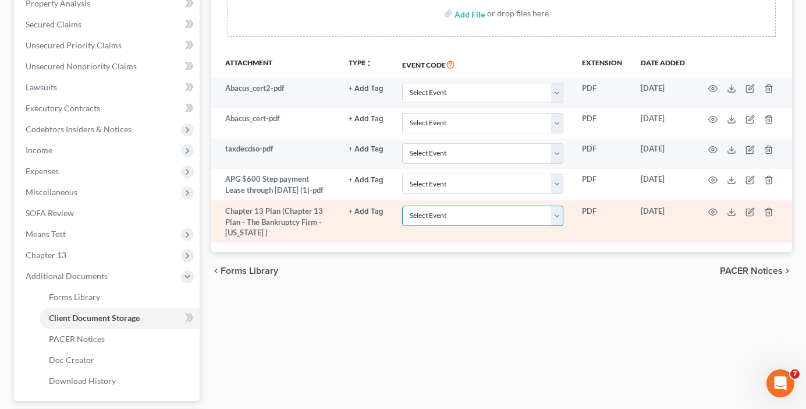
click at [455, 218] on select "Select Event Affidavit/Declaration Amended Chapter 11 Plan Amended Disclosure S…" at bounding box center [482, 215] width 161 height 20
select select "26"
click at [402, 205] on select "Select Event Affidavit/Declaration Amended Chapter 11 Plan Amended Disclosure S…" at bounding box center [482, 215] width 161 height 20
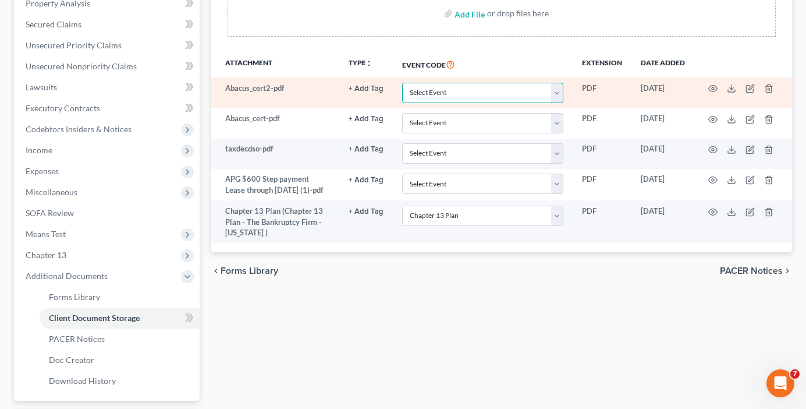
click at [494, 87] on select "Select Event Affidavit/Declaration Amended Chapter 11 Plan Amended Disclosure S…" at bounding box center [482, 93] width 161 height 20
select select "30"
click at [402, 83] on select "Select Event Affidavit/Declaration Amended Chapter 11 Plan Amended Disclosure S…" at bounding box center [482, 93] width 161 height 20
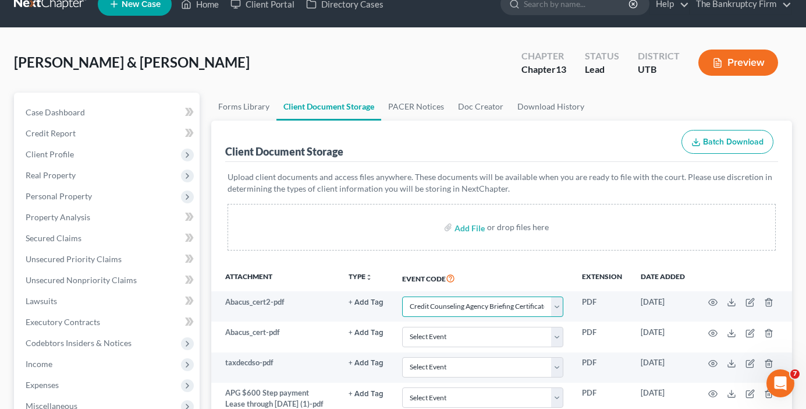
scroll to position [0, 0]
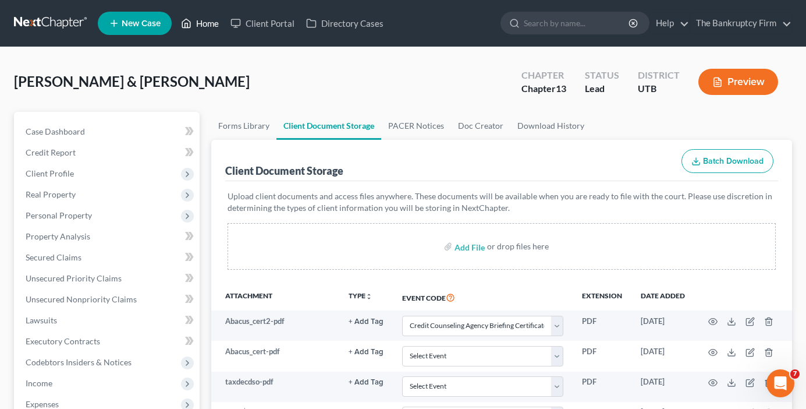
click at [206, 22] on link "Home" at bounding box center [199, 23] width 49 height 21
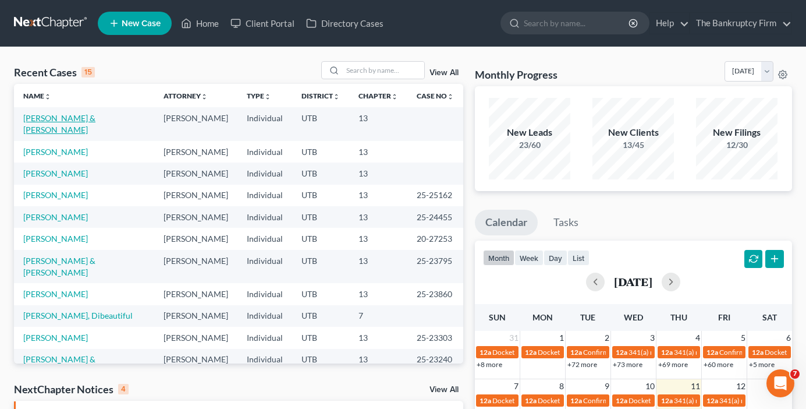
click at [87, 122] on link "[PERSON_NAME] & [PERSON_NAME]" at bounding box center [59, 124] width 72 height 22
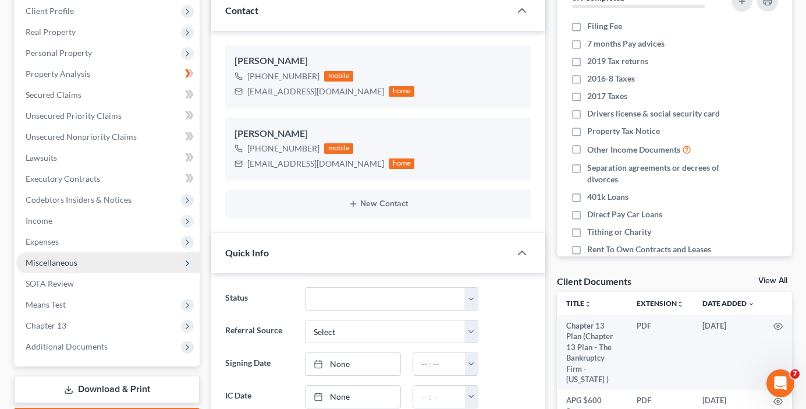
scroll to position [175, 0]
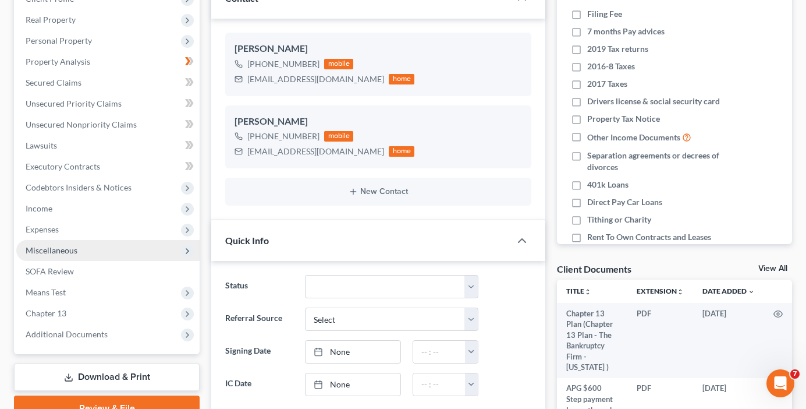
click at [58, 254] on span "Miscellaneous" at bounding box center [52, 250] width 52 height 10
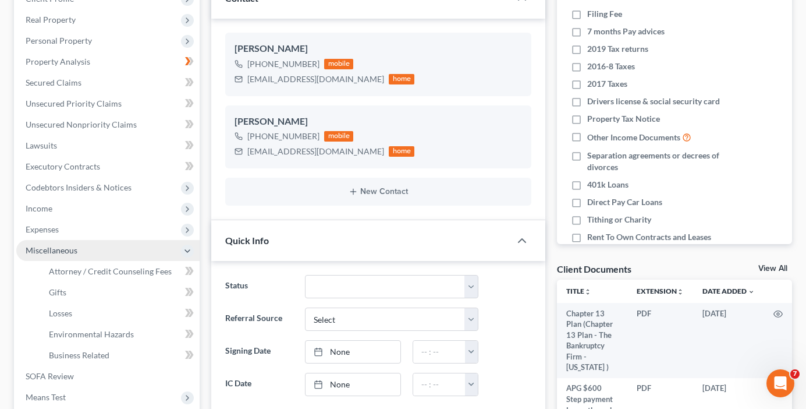
click at [95, 258] on span "Miscellaneous" at bounding box center [107, 250] width 183 height 21
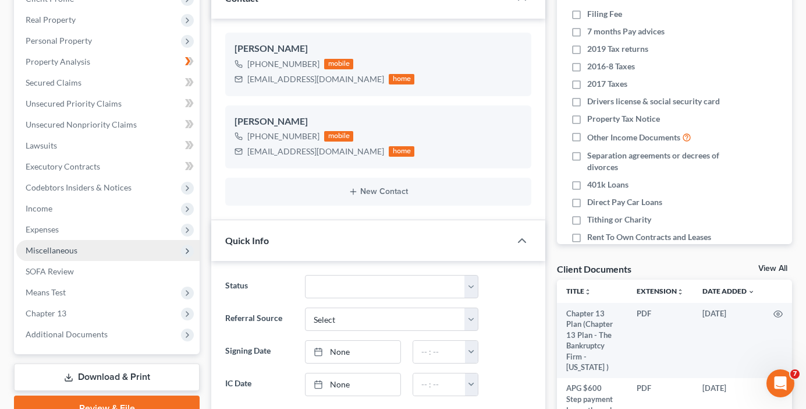
click at [68, 249] on span "Miscellaneous" at bounding box center [52, 250] width 52 height 10
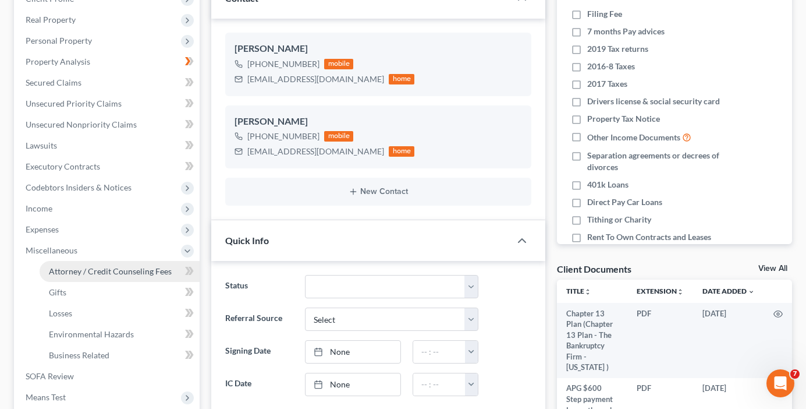
click at [102, 267] on span "Attorney / Credit Counseling Fees" at bounding box center [110, 271] width 123 height 10
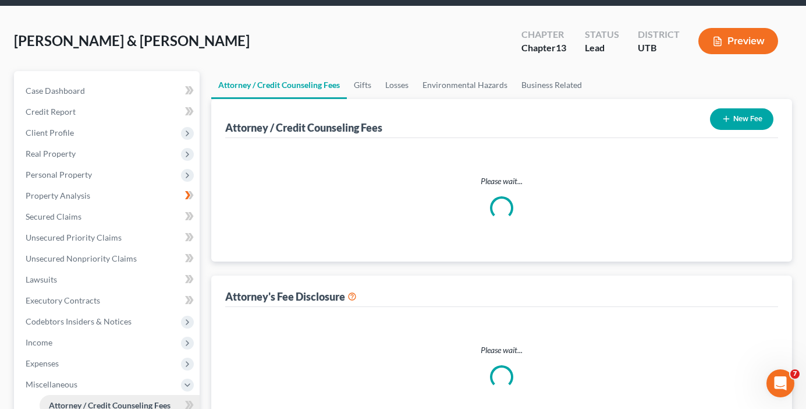
select select "0"
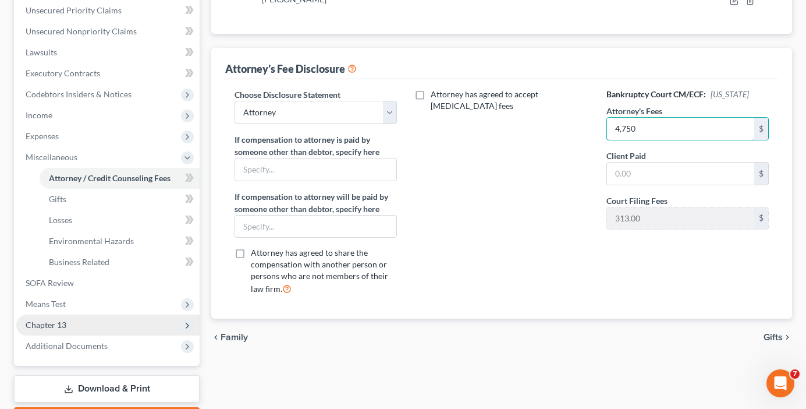
scroll to position [291, 0]
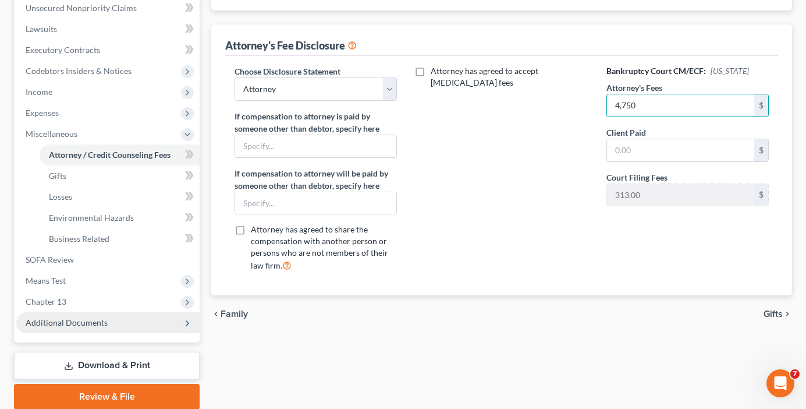
type input "4,750"
click at [54, 325] on span "Additional Documents" at bounding box center [67, 322] width 82 height 10
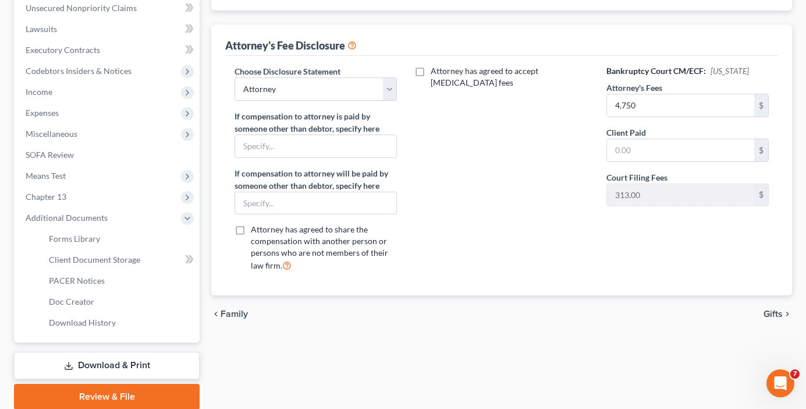
click at [130, 363] on link "Download & Print" at bounding box center [107, 365] width 186 height 27
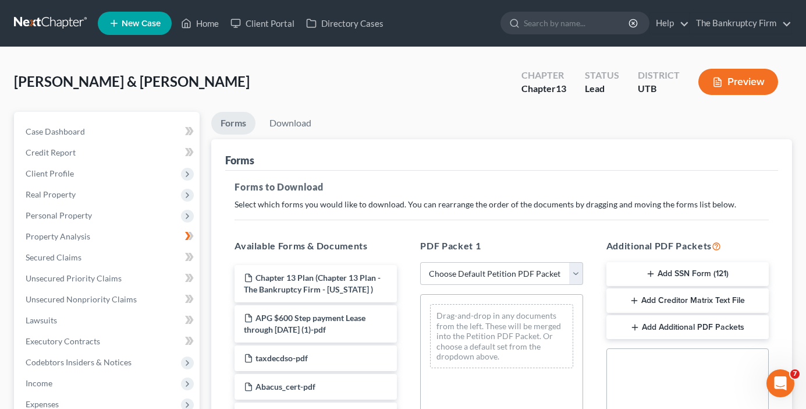
click at [204, 279] on div "Case Dashboard Payments Invoices Payments Payments Credit Report Client Profile" at bounding box center [106, 394] width 197 height 564
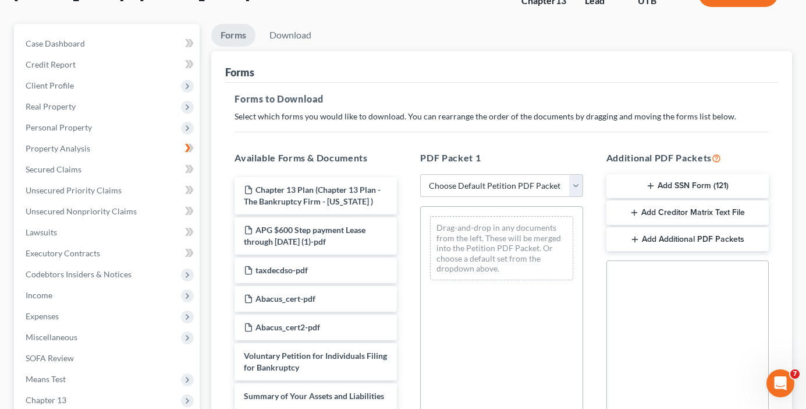
scroll to position [116, 0]
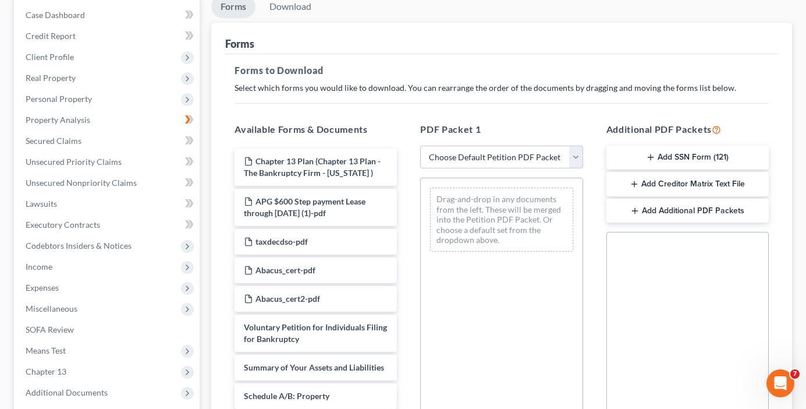
click at [662, 160] on button "Add SSN Form (121)" at bounding box center [688, 158] width 162 height 24
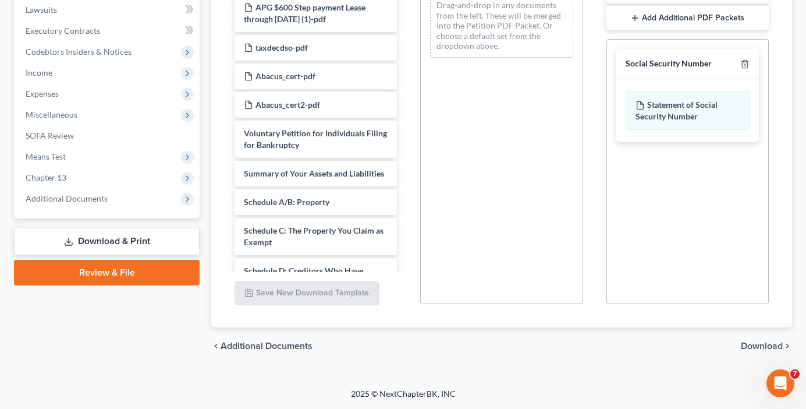
click at [767, 348] on span "Download" at bounding box center [762, 345] width 42 height 9
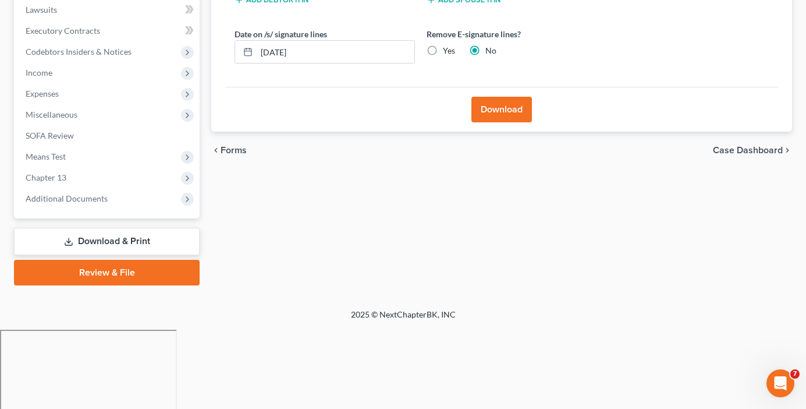
scroll to position [231, 0]
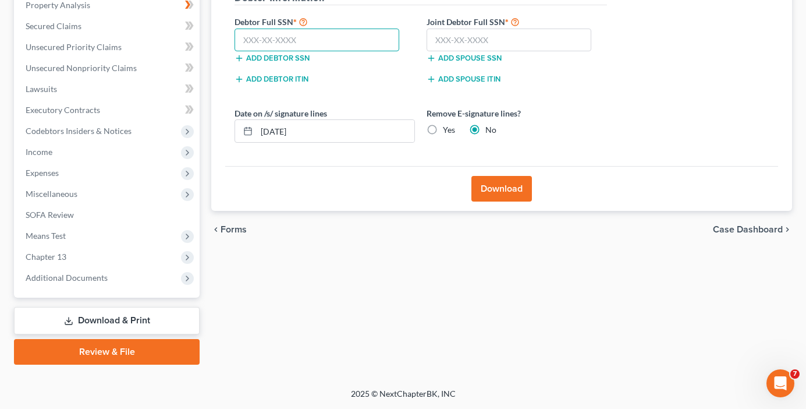
click at [311, 41] on input "text" at bounding box center [317, 40] width 165 height 23
paste input "528-41-8914"
type input "528-41-8914"
drag, startPoint x: 215, startPoint y: 294, endPoint x: 219, endPoint y: 284, distance: 11.2
click at [215, 294] on div "Forms Download Forms Forms to Download Select which forms you would like to dow…" at bounding box center [501, 123] width 593 height 484
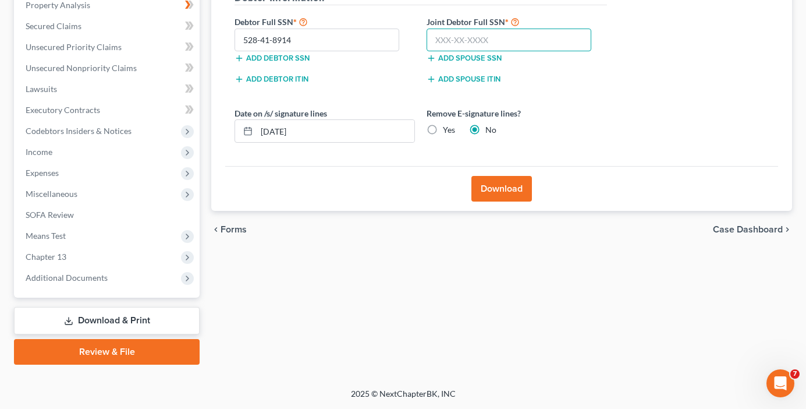
click at [456, 38] on input "text" at bounding box center [509, 40] width 165 height 23
paste input "529-23-8353"
type input "529-23-8353"
click at [503, 187] on button "Download" at bounding box center [502, 189] width 61 height 26
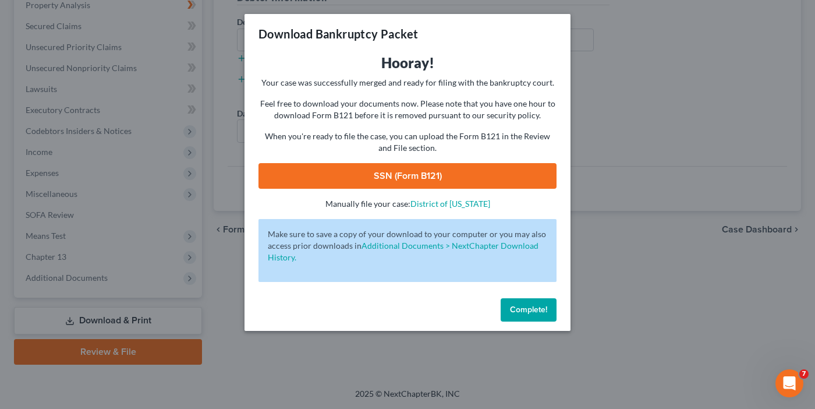
click at [410, 175] on link "SSN (Form B121)" at bounding box center [407, 176] width 298 height 26
click at [531, 315] on button "Complete!" at bounding box center [529, 309] width 56 height 23
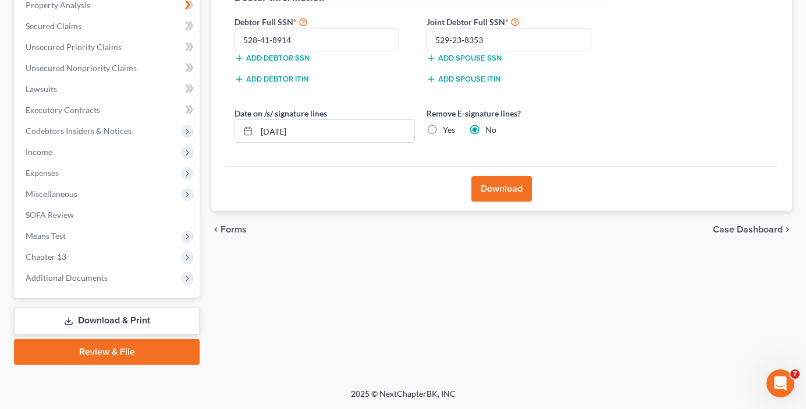
click at [108, 351] on link "Review & File" at bounding box center [107, 352] width 186 height 26
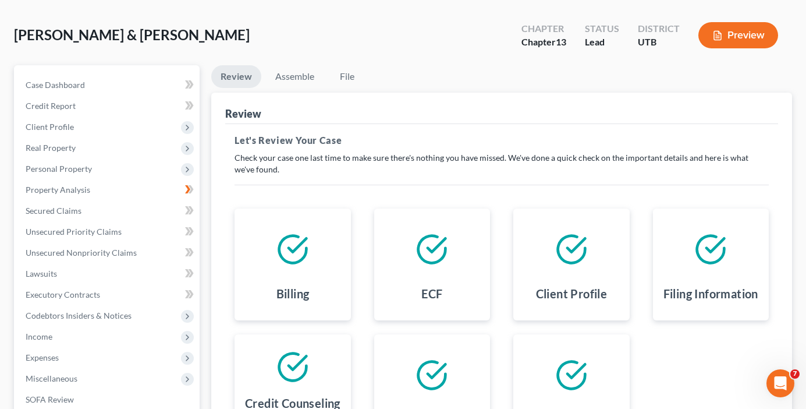
scroll to position [231, 0]
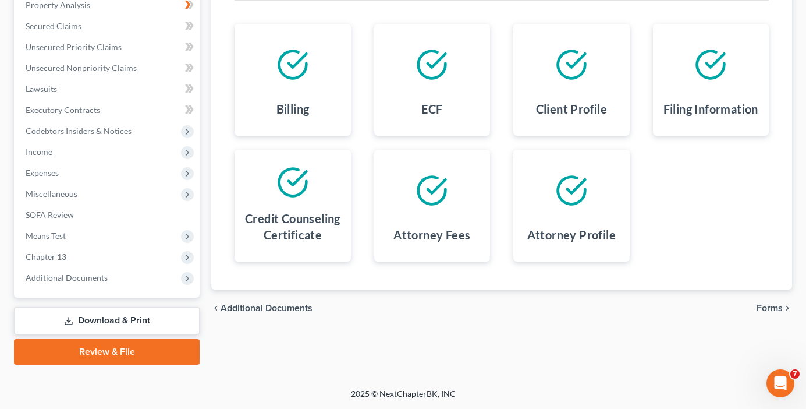
click at [773, 306] on span "Forms" at bounding box center [770, 307] width 26 height 9
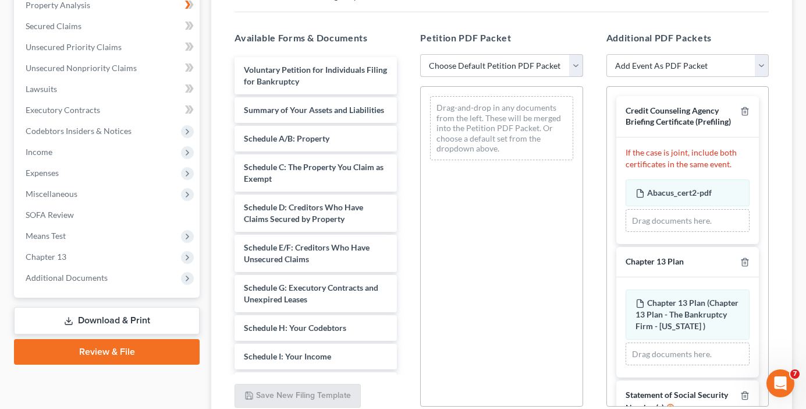
click at [486, 71] on select "Choose Default Petition PDF Packet Emergency Filing (Voluntary Petition and Cre…" at bounding box center [501, 65] width 162 height 23
select select "6"
click at [420, 54] on select "Choose Default Petition PDF Packet Emergency Filing (Voluntary Petition and Cre…" at bounding box center [501, 65] width 162 height 23
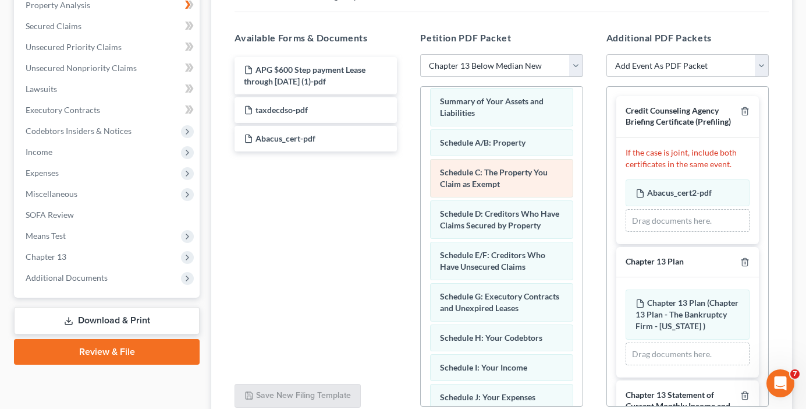
scroll to position [116, 0]
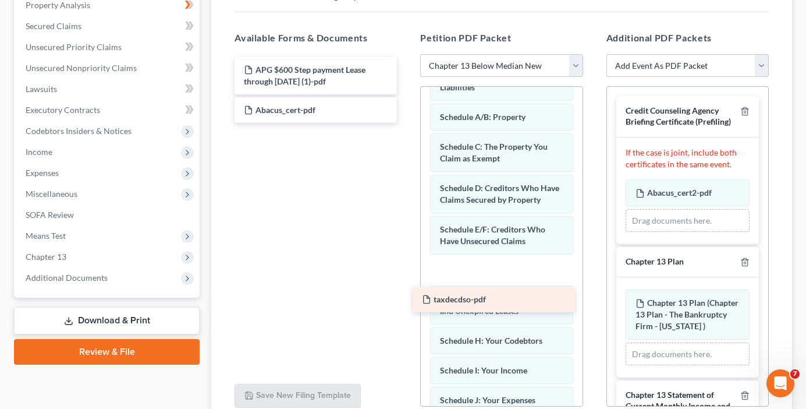
drag, startPoint x: 307, startPoint y: 110, endPoint x: 486, endPoint y: 299, distance: 259.9
click at [406, 123] on div "taxdecdso-pdf APG $600 Step payment Lease through August 2028 (1)-pdf taxdecdso…" at bounding box center [315, 90] width 181 height 66
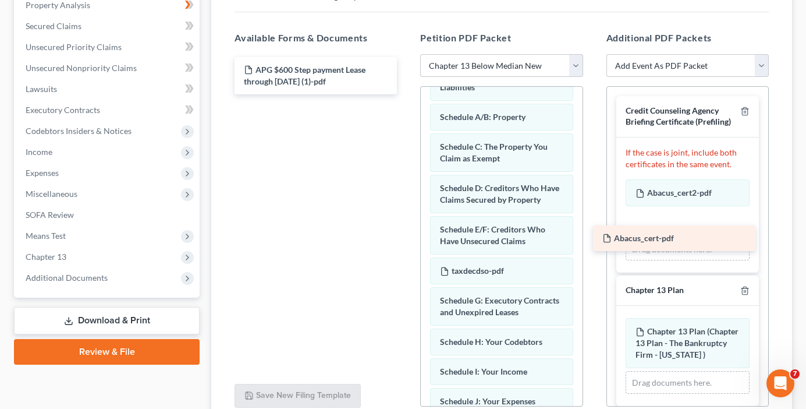
drag, startPoint x: 310, startPoint y: 107, endPoint x: 669, endPoint y: 235, distance: 380.8
click at [406, 94] on div "Abacus_cert-pdf APG $600 Step payment Lease through August 2028 (1)-pdf Abacus_…" at bounding box center [315, 75] width 181 height 37
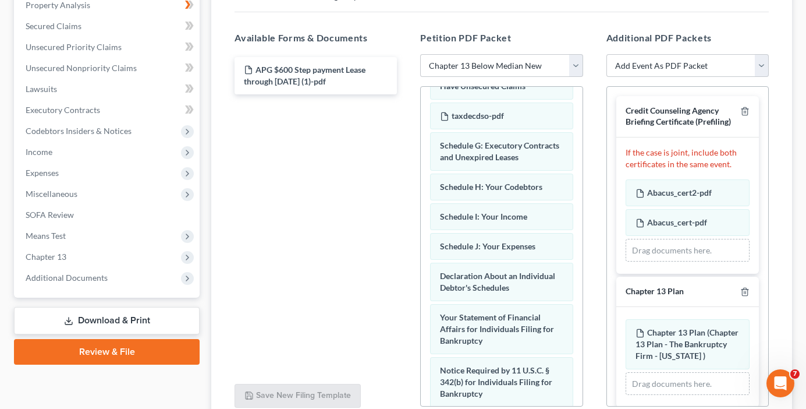
scroll to position [291, 0]
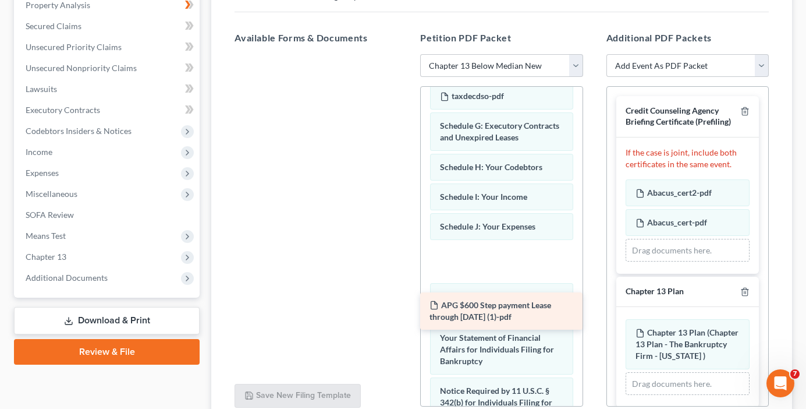
drag, startPoint x: 285, startPoint y: 69, endPoint x: 476, endPoint y: 294, distance: 294.9
click at [406, 54] on div "APG $600 Step payment Lease through August 2028 (1)-pdf APG $600 Step payment L…" at bounding box center [315, 54] width 181 height 0
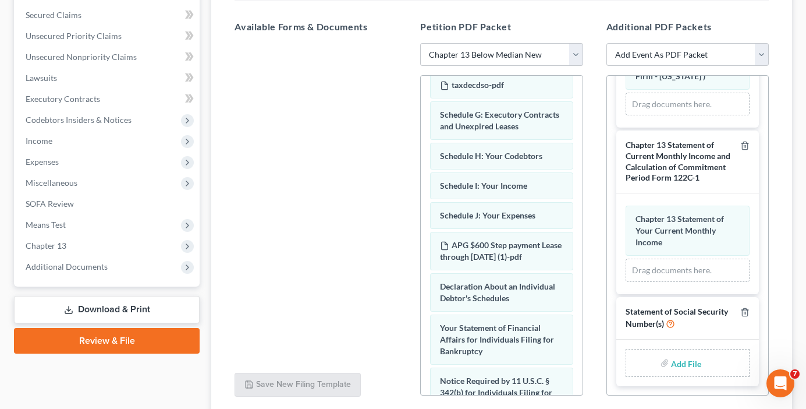
scroll to position [217, 0]
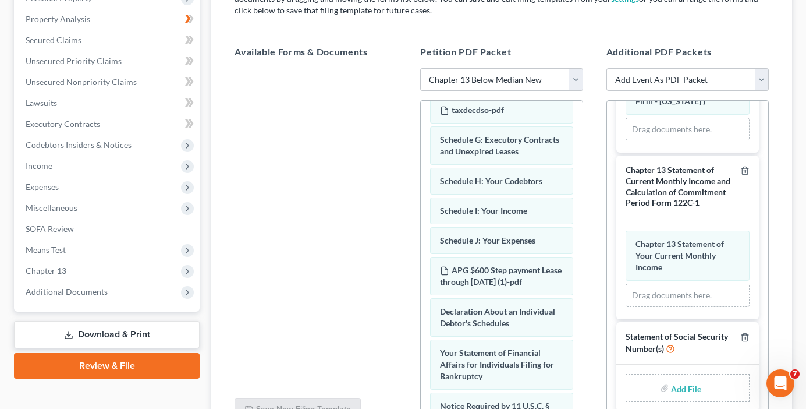
type input "C:\fakepath\f769ee95-1cbd-4a81-952e-91334a9a1069.pdf"
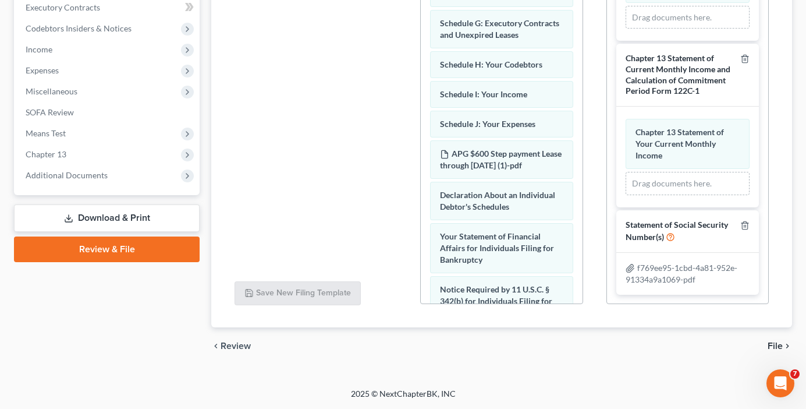
scroll to position [286, 0]
click at [771, 346] on span "File" at bounding box center [775, 345] width 15 height 9
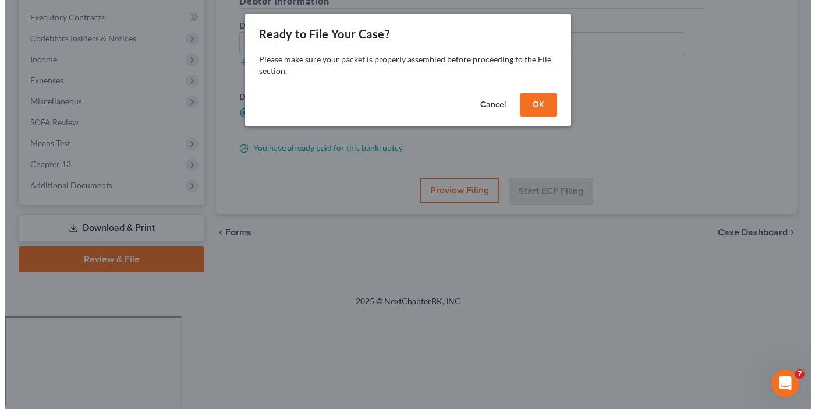
scroll to position [231, 0]
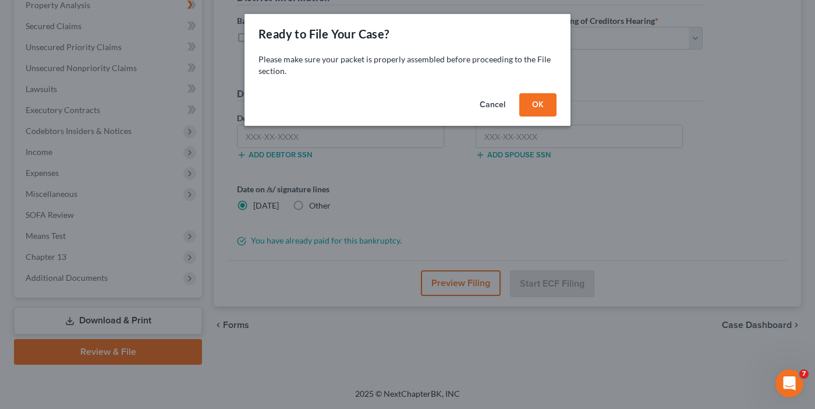
click at [538, 101] on button "OK" at bounding box center [537, 104] width 37 height 23
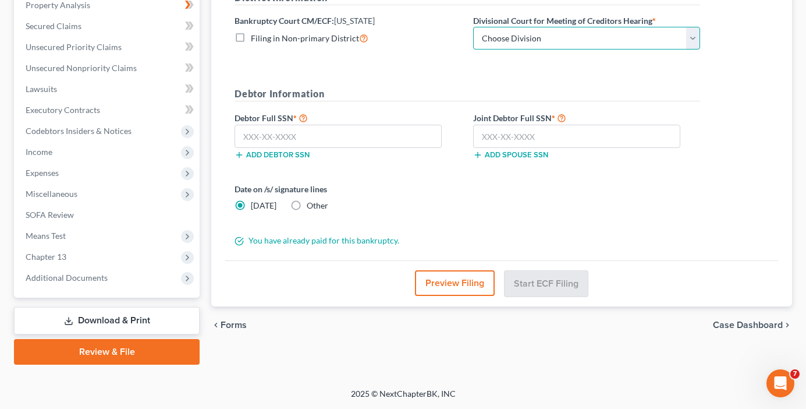
click at [550, 35] on select "Choose Division Salt Lake city" at bounding box center [586, 38] width 227 height 23
select select "0"
click at [473, 27] on select "Choose Division Salt Lake city" at bounding box center [586, 38] width 227 height 23
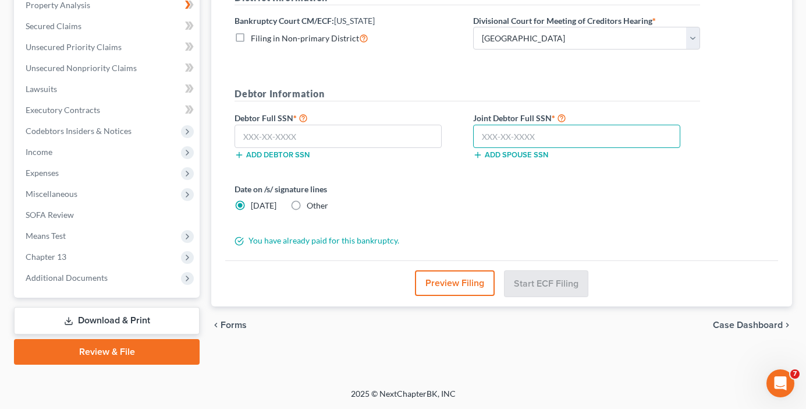
click at [510, 139] on input "text" at bounding box center [576, 136] width 207 height 23
paste input "529-23-8353"
type input "529-23-8353"
click at [231, 271] on div "Preview Filing Start ECF Filing" at bounding box center [501, 283] width 553 height 46
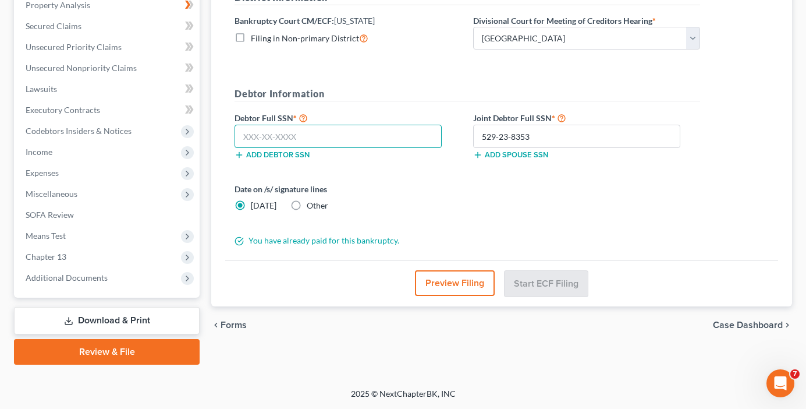
click at [262, 136] on input "text" at bounding box center [338, 136] width 207 height 23
paste input "528-41-8914"
type input "528-41-8914"
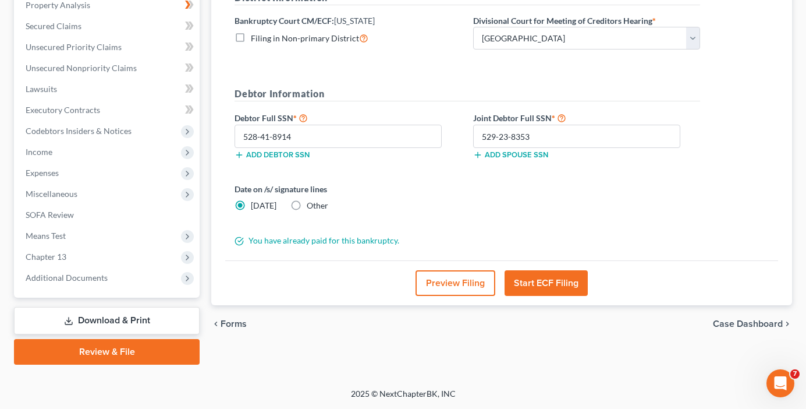
click at [531, 279] on button "Start ECF Filing" at bounding box center [546, 283] width 83 height 26
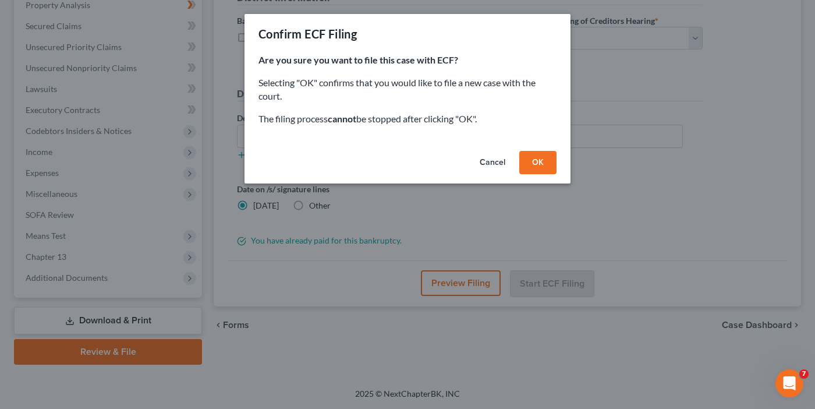
click at [525, 160] on button "OK" at bounding box center [537, 162] width 37 height 23
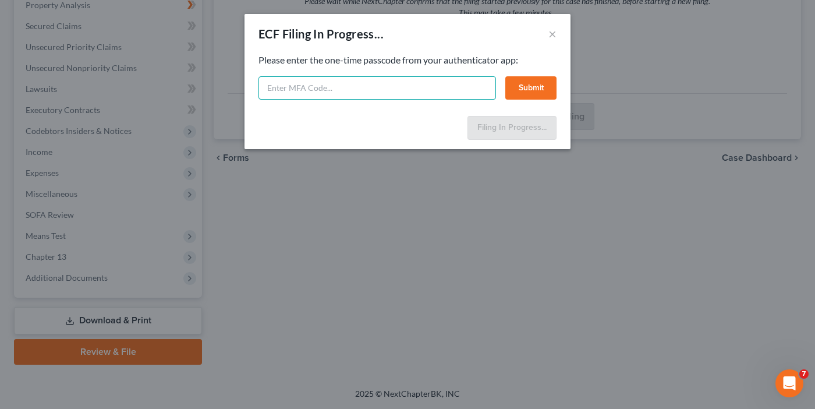
click at [402, 91] on input "text" at bounding box center [377, 87] width 238 height 23
type input "831379"
click at [540, 78] on button "Submit" at bounding box center [530, 87] width 51 height 23
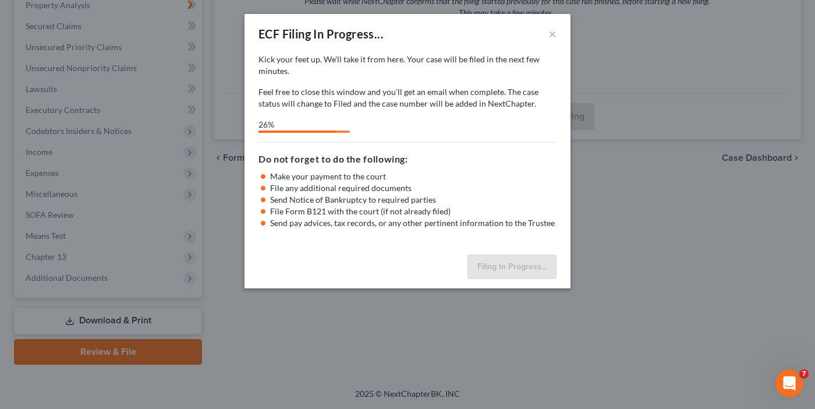
click at [247, 272] on div "Filing In Progress..." at bounding box center [408, 269] width 326 height 38
click at [255, 246] on div "Kick your feet up. We’ll take it from here. Your case will be filed in the next…" at bounding box center [408, 152] width 326 height 196
select select "0"
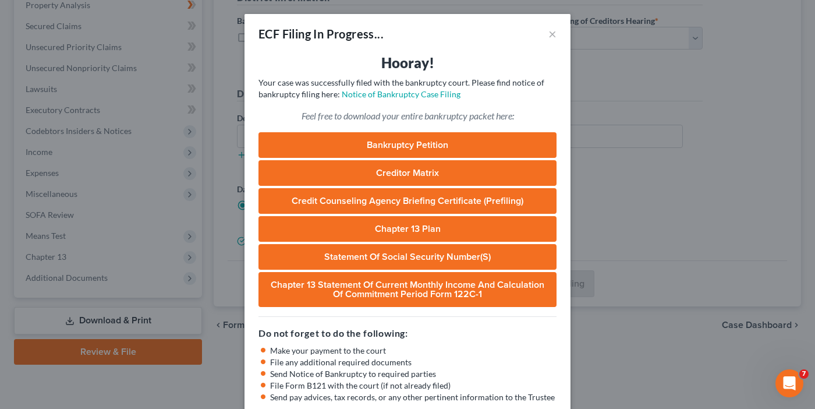
click at [275, 401] on li "Send pay advices, tax records, or any other pertinent information to the Trustee" at bounding box center [413, 397] width 286 height 12
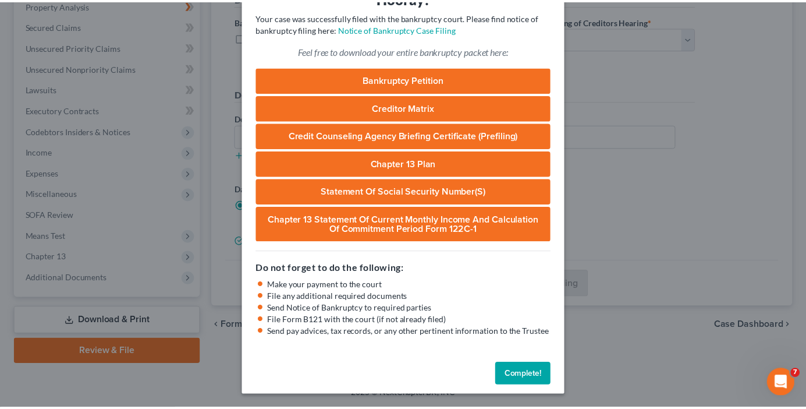
scroll to position [66, 0]
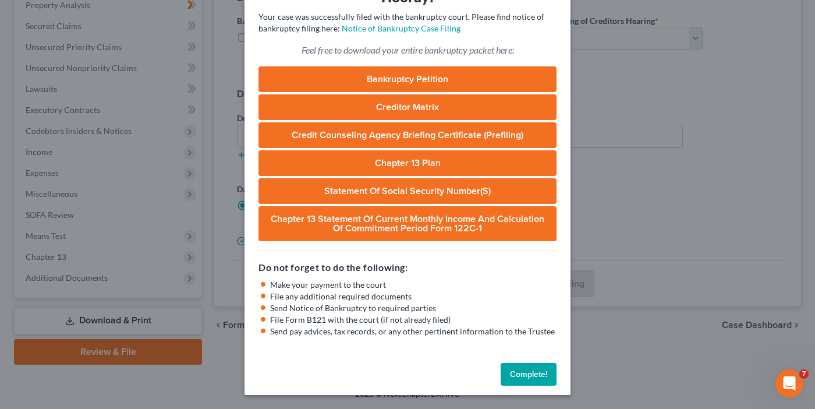
click at [512, 374] on button "Complete!" at bounding box center [529, 374] width 56 height 23
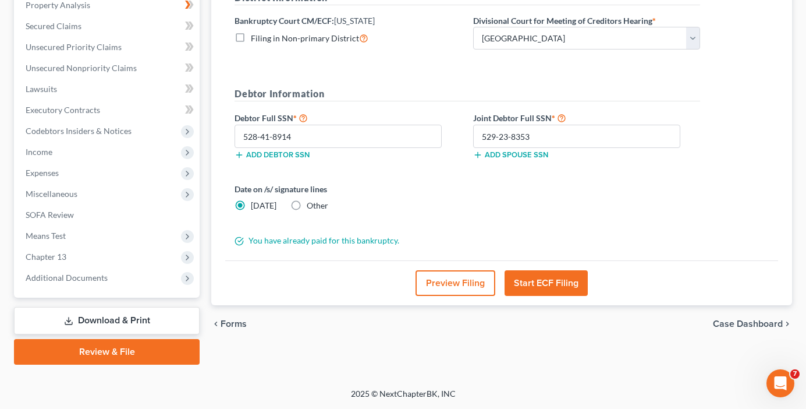
click at [218, 87] on div "File Almost There... Complete Required * Fields District Information Bankruptcy…" at bounding box center [501, 107] width 581 height 398
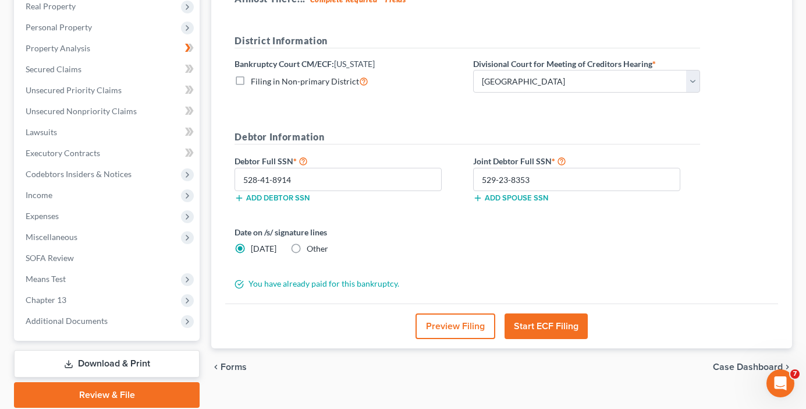
scroll to position [0, 0]
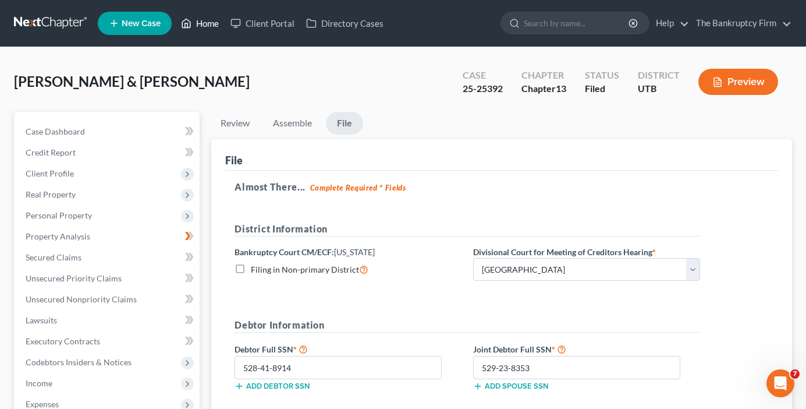
click at [205, 20] on link "Home" at bounding box center [199, 23] width 49 height 21
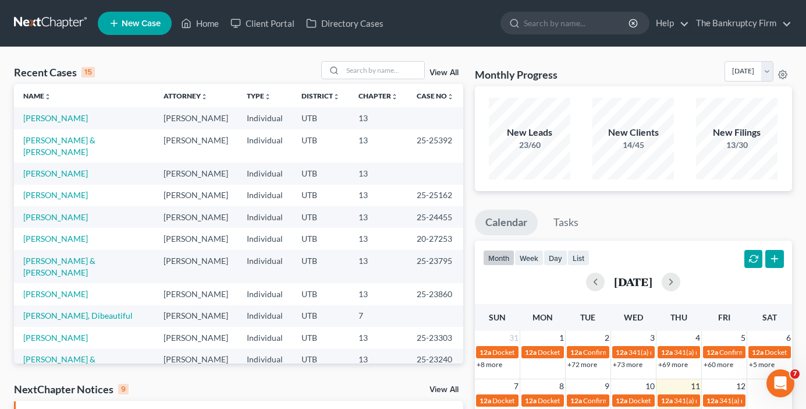
click at [215, 65] on div "Recent Cases 15 View All" at bounding box center [238, 72] width 449 height 23
click at [188, 68] on div "Recent Cases 15 View All" at bounding box center [238, 72] width 449 height 23
click at [210, 69] on div "Recent Cases 15 View All" at bounding box center [238, 72] width 449 height 23
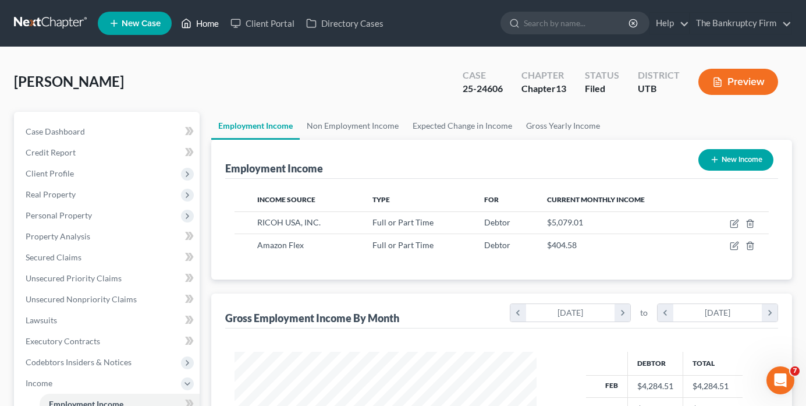
click at [201, 20] on link "Home" at bounding box center [199, 23] width 49 height 21
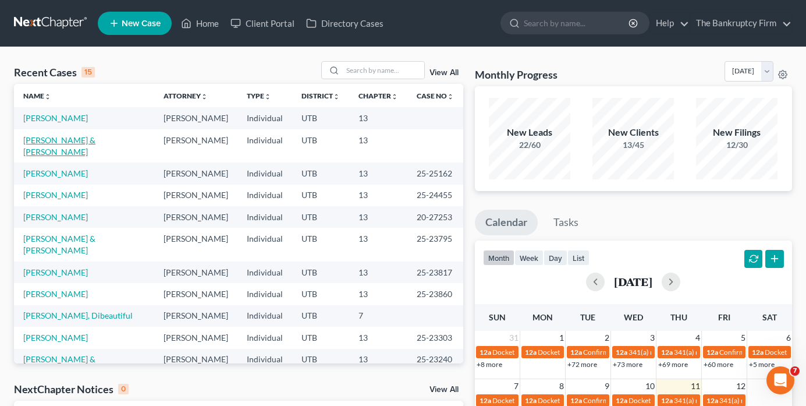
click at [72, 140] on link "[PERSON_NAME] & [PERSON_NAME]" at bounding box center [59, 146] width 72 height 22
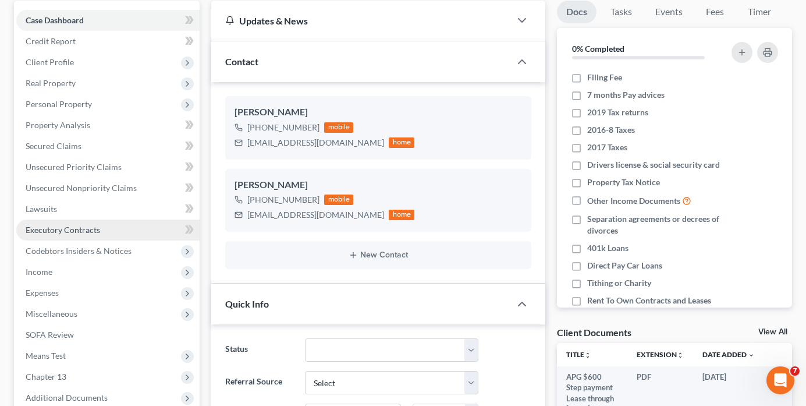
scroll to position [233, 0]
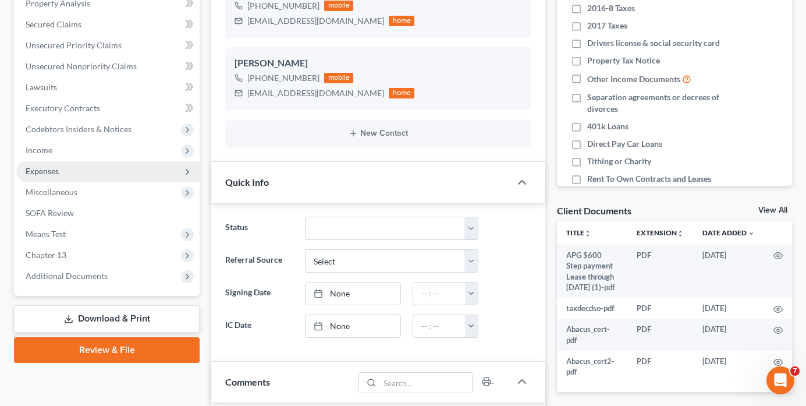
click at [43, 175] on span "Expenses" at bounding box center [42, 171] width 33 height 10
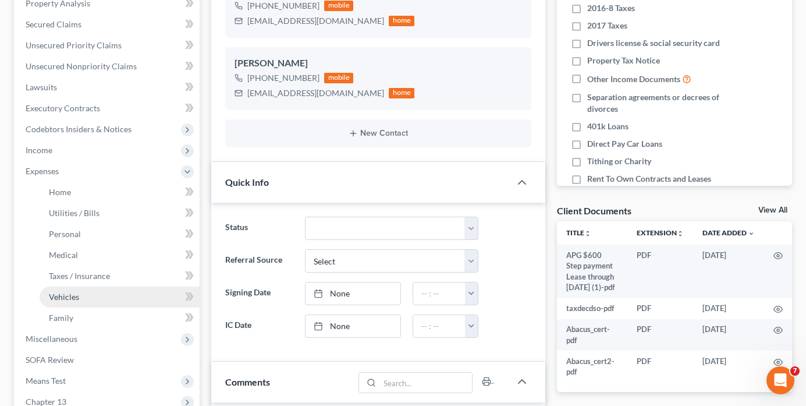
click at [65, 299] on span "Vehicles" at bounding box center [64, 297] width 30 height 10
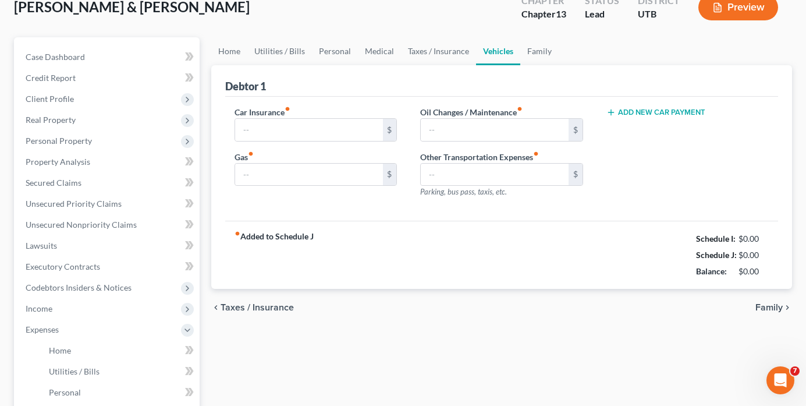
type input "267.00"
type input "250.00"
type input "100.00"
type input "0.00"
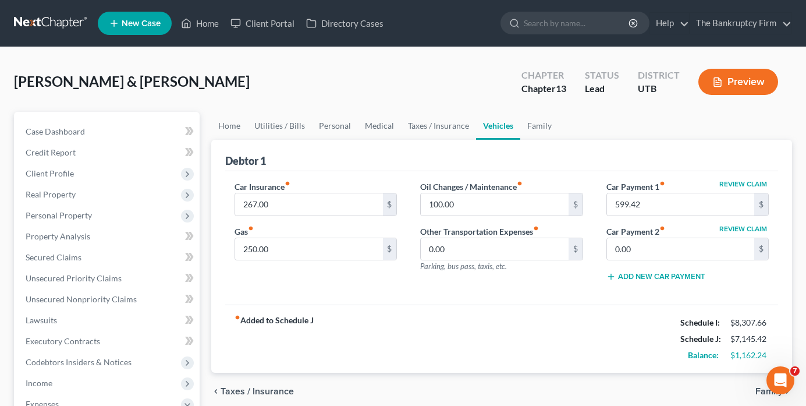
click at [616, 111] on div "[PERSON_NAME] & [PERSON_NAME] Upgraded Chapter Chapter 13 Status Lead District …" at bounding box center [403, 86] width 778 height 51
click at [101, 130] on link "Case Dashboard" at bounding box center [107, 131] width 183 height 21
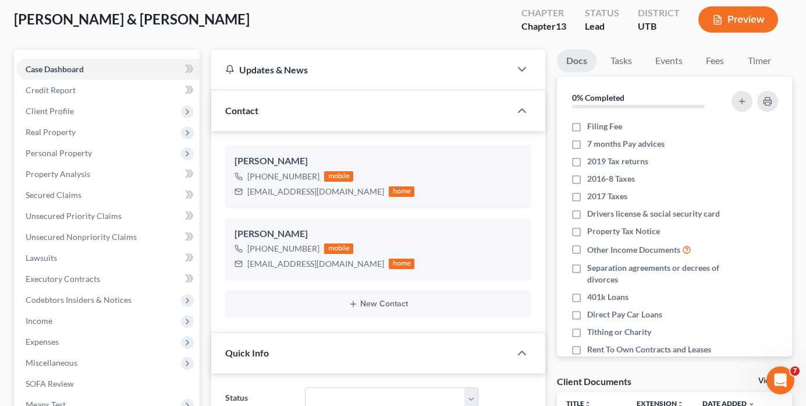
scroll to position [175, 0]
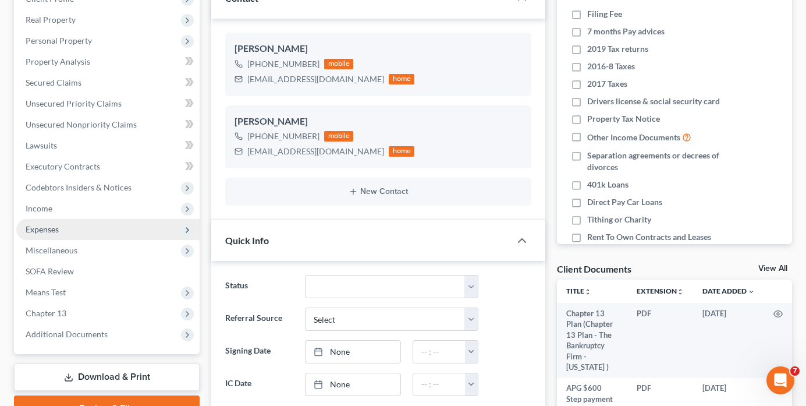
click at [51, 229] on span "Expenses" at bounding box center [42, 229] width 33 height 10
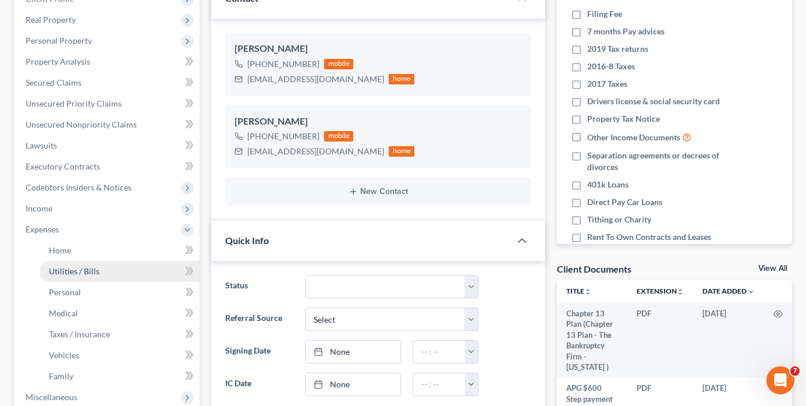
click at [56, 271] on span "Utilities / Bills" at bounding box center [74, 271] width 51 height 10
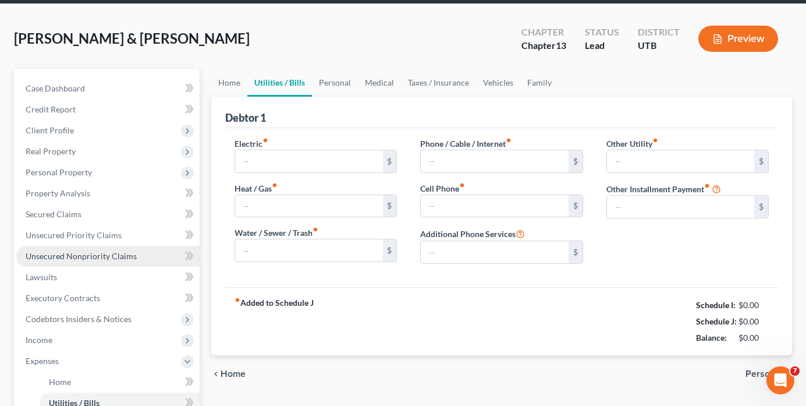
type input "300.00"
type input "200.00"
type input "120.00"
type input "310.00"
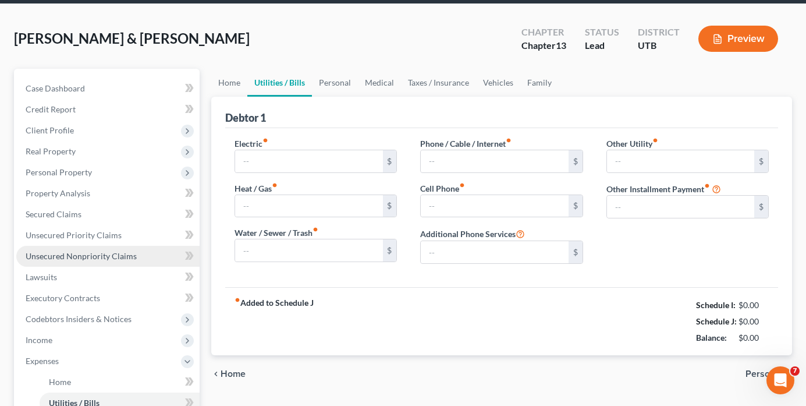
type input "0.00"
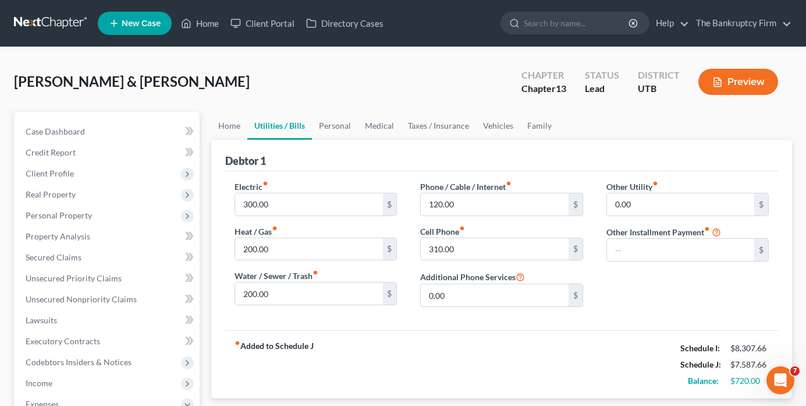
click at [69, 117] on div "Case Dashboard Payments Invoices Payments Payments Credit Report Client Profile…" at bounding box center [107, 394] width 186 height 564
click at [66, 139] on link "Case Dashboard" at bounding box center [107, 131] width 183 height 21
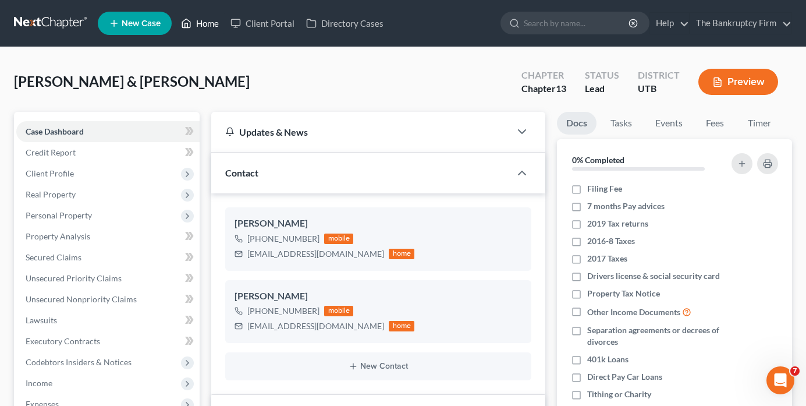
click at [203, 29] on link "Home" at bounding box center [199, 23] width 49 height 21
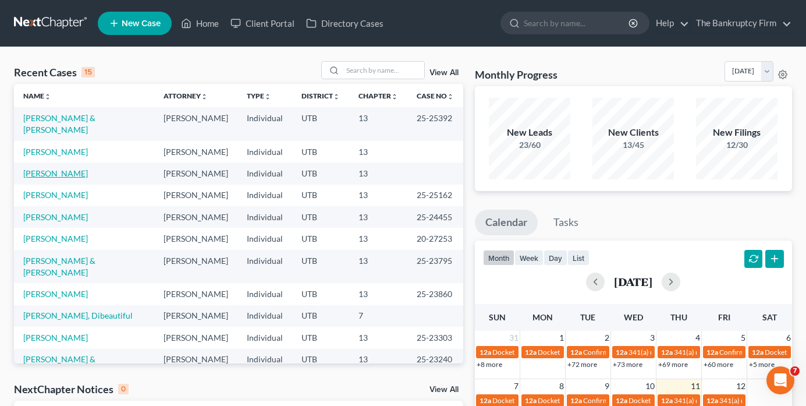
click at [63, 168] on link "Myers, Jennifer" at bounding box center [55, 173] width 65 height 10
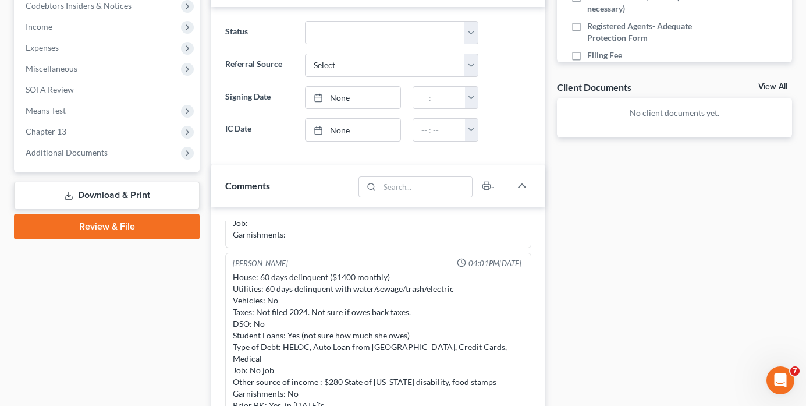
scroll to position [408, 0]
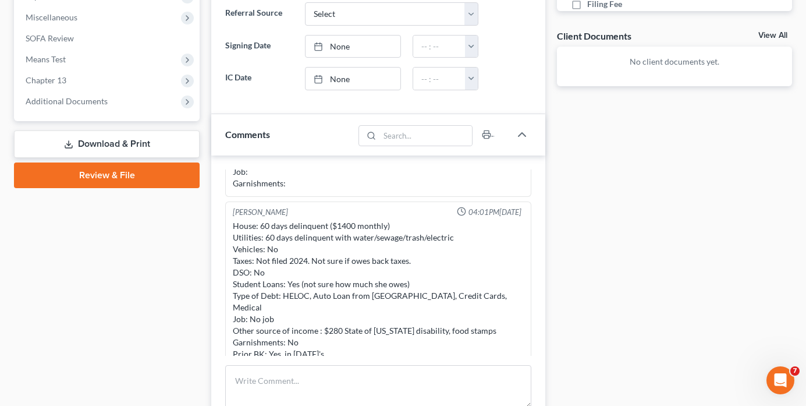
drag, startPoint x: 582, startPoint y: 144, endPoint x: 501, endPoint y: 174, distance: 86.2
click at [582, 144] on div "Docs Tasks Events Fees Timer 0% Completed Nothing here yet! DL &SSN Credit Repo…" at bounding box center [674, 141] width 247 height 874
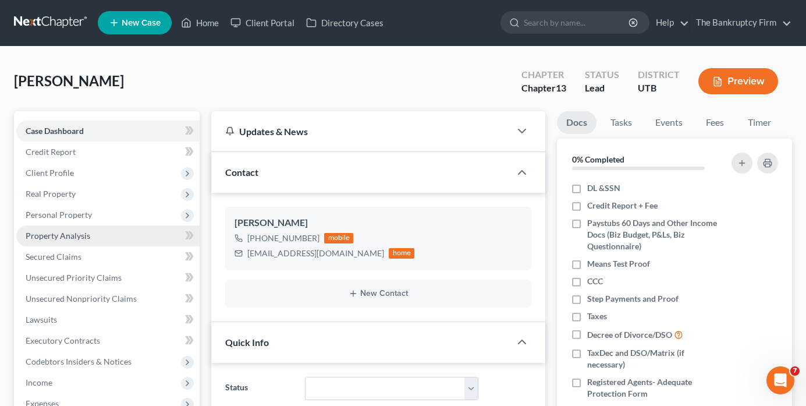
scroll to position [0, 0]
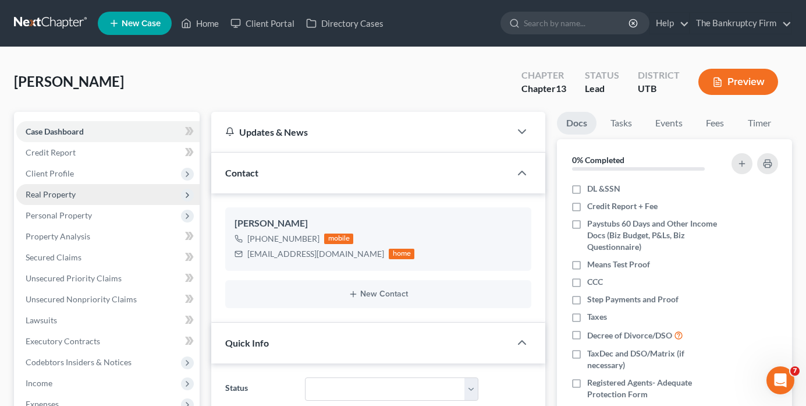
click at [44, 194] on span "Real Property" at bounding box center [51, 194] width 50 height 10
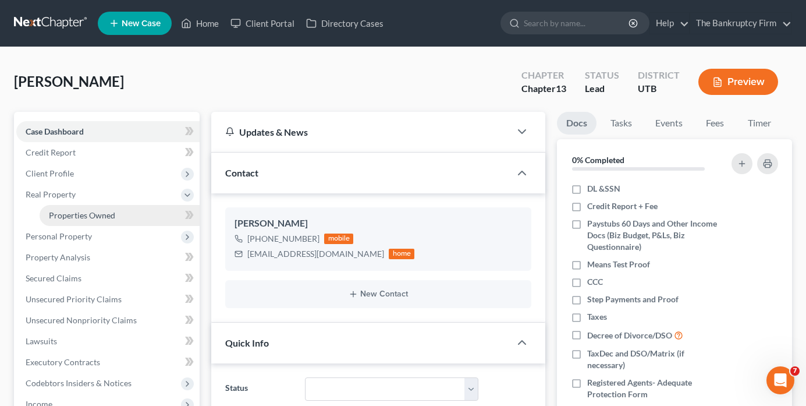
click at [59, 212] on span "Properties Owned" at bounding box center [82, 215] width 66 height 10
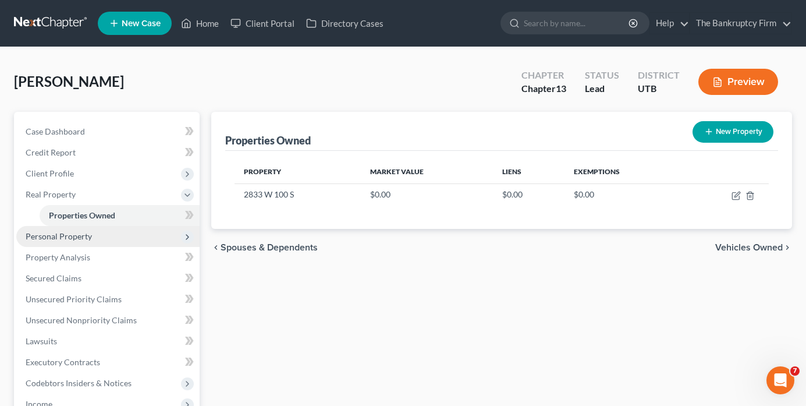
click at [54, 242] on span "Personal Property" at bounding box center [107, 236] width 183 height 21
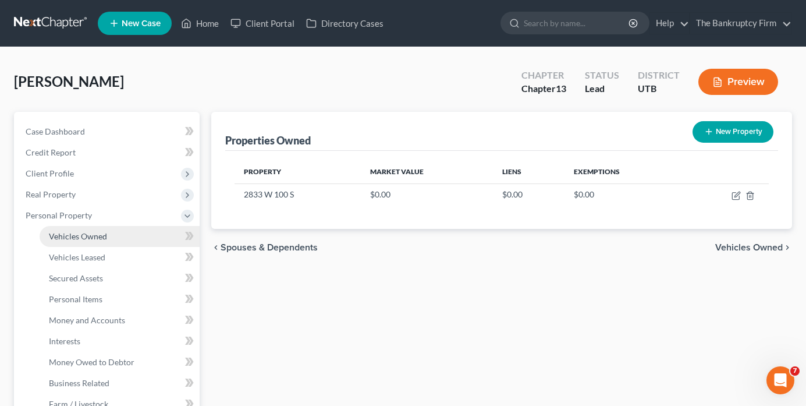
click at [68, 239] on span "Vehicles Owned" at bounding box center [78, 236] width 58 height 10
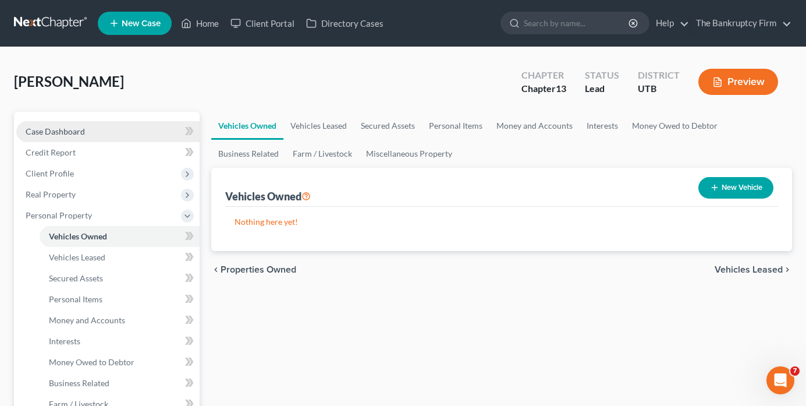
click at [58, 124] on link "Case Dashboard" at bounding box center [107, 131] width 183 height 21
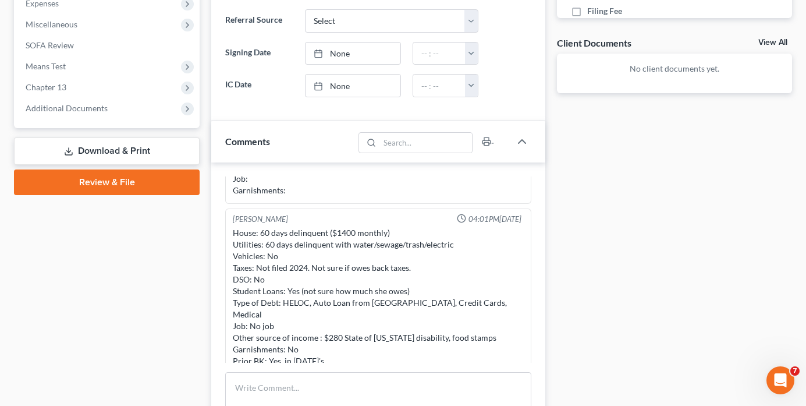
scroll to position [408, 0]
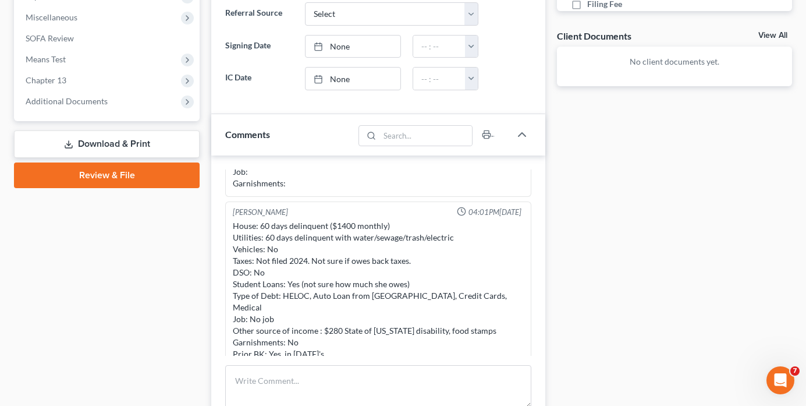
click at [610, 174] on div "Docs Tasks Events Fees Timer 0% Completed Nothing here yet! DL &SSN Credit Repo…" at bounding box center [674, 141] width 247 height 874
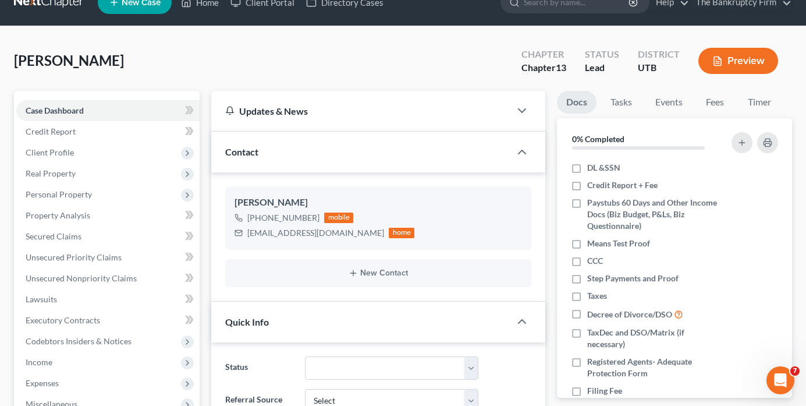
scroll to position [0, 0]
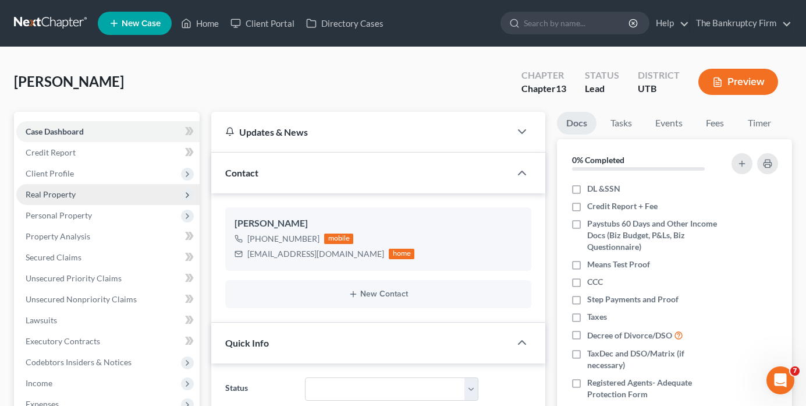
click at [61, 191] on span "Real Property" at bounding box center [51, 194] width 50 height 10
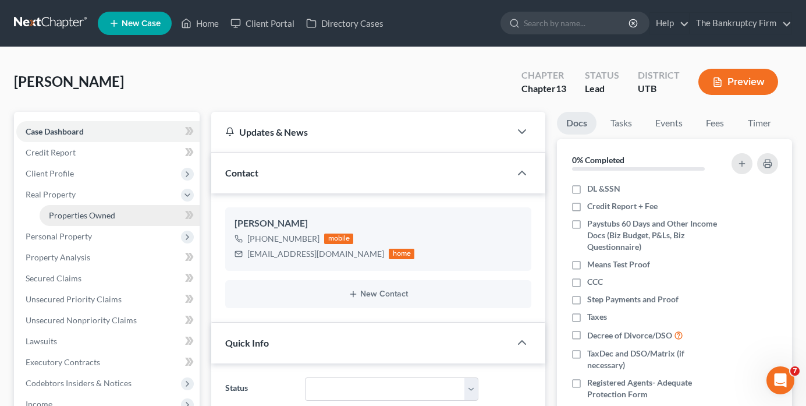
click at [101, 217] on span "Properties Owned" at bounding box center [82, 215] width 66 height 10
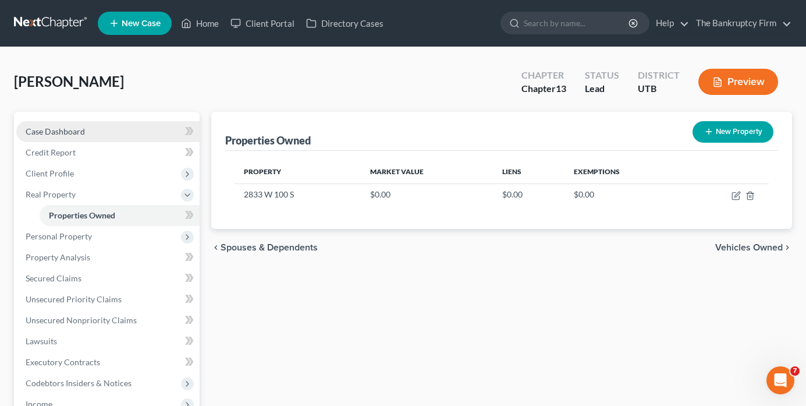
click at [99, 127] on link "Case Dashboard" at bounding box center [107, 131] width 183 height 21
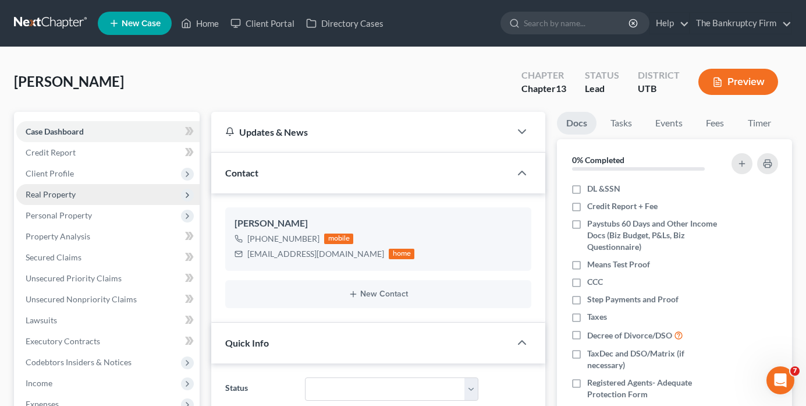
click at [64, 190] on span "Real Property" at bounding box center [51, 194] width 50 height 10
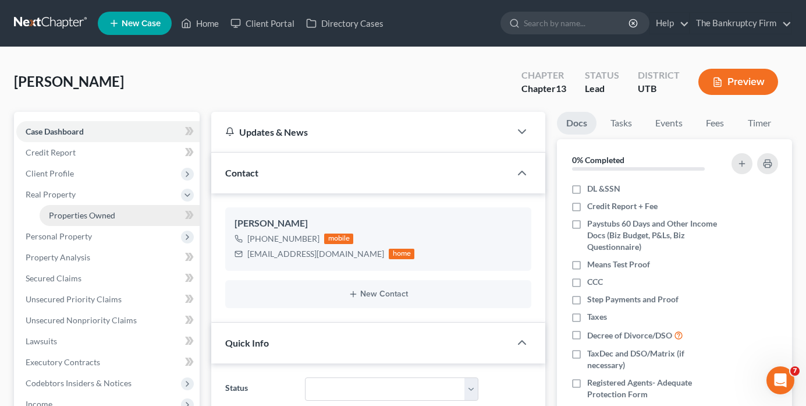
click at [91, 211] on span "Properties Owned" at bounding box center [82, 215] width 66 height 10
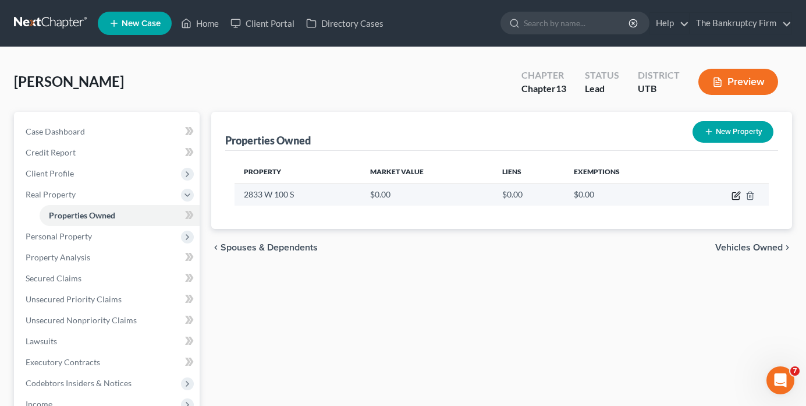
click at [734, 193] on icon "button" at bounding box center [735, 196] width 7 height 7
select select "46"
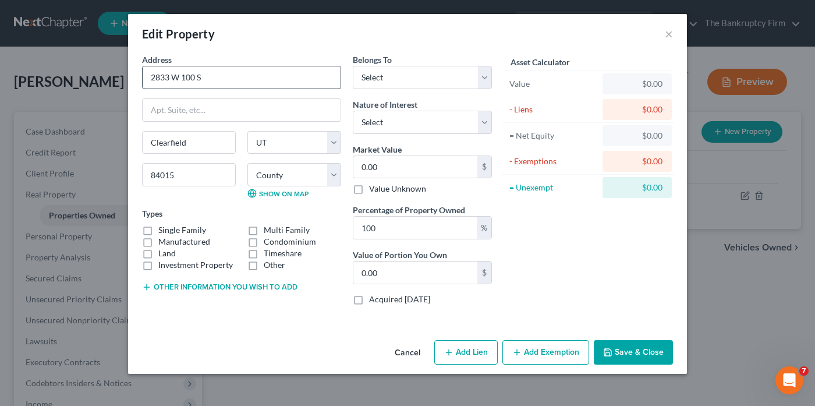
drag, startPoint x: 207, startPoint y: 79, endPoint x: 148, endPoint y: 86, distance: 59.2
click at [143, 90] on div "Address * 2833 W 100 S Clearfield State AL AK AR AZ CA CO CT DE DC FL GA GU HI …" at bounding box center [241, 184] width 211 height 261
click at [587, 29] on div "Edit Property ×" at bounding box center [407, 34] width 559 height 40
click at [574, 24] on div "Edit Property ×" at bounding box center [407, 34] width 559 height 40
click at [600, 37] on div "Edit Property ×" at bounding box center [407, 34] width 559 height 40
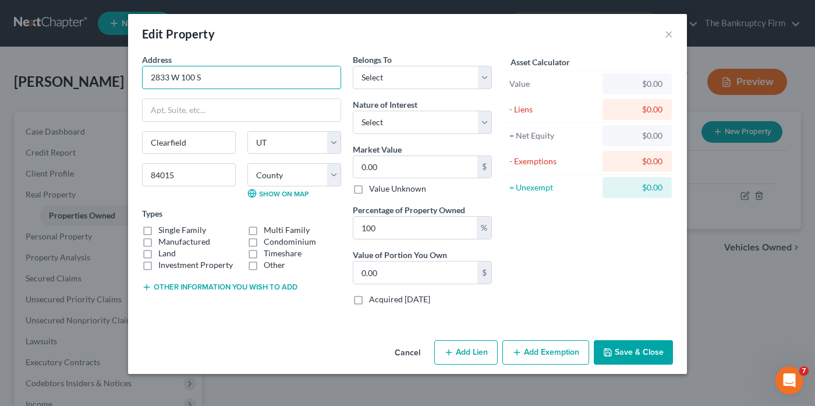
drag, startPoint x: 233, startPoint y: 79, endPoint x: 130, endPoint y: 83, distance: 103.7
click at [130, 83] on div "Address * 2833 W 100 S Clearfield State AL AK AR AZ CA CO CT DE DC FL GA GU HI …" at bounding box center [407, 195] width 559 height 282
click at [571, 32] on div "Edit Property ×" at bounding box center [407, 34] width 559 height 40
type input "4"
type input "4.00"
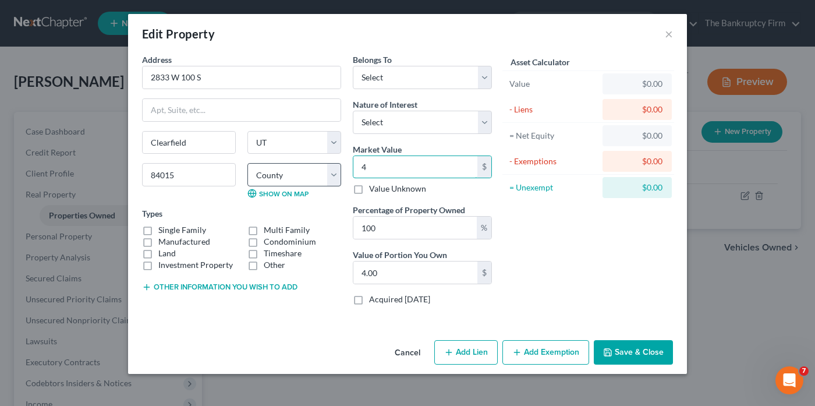
type input "43"
type input "43.00"
type input "435"
type input "435.00"
type input "4350"
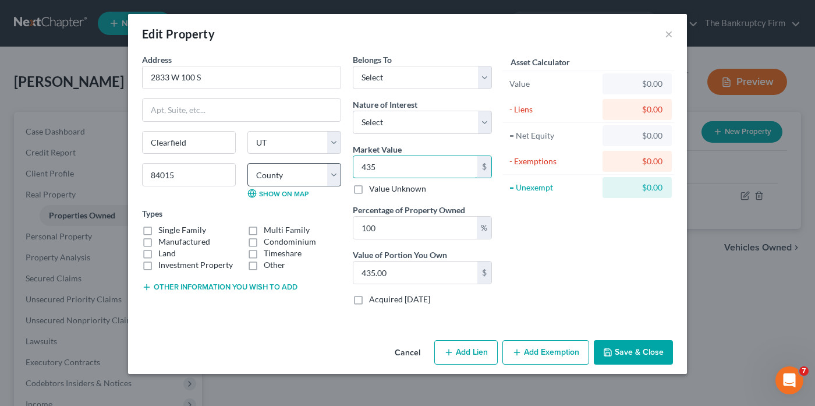
type input "4,350.00"
type input "4,3500"
type input "43,500.00"
type input "43,5000"
type input "435,000.00"
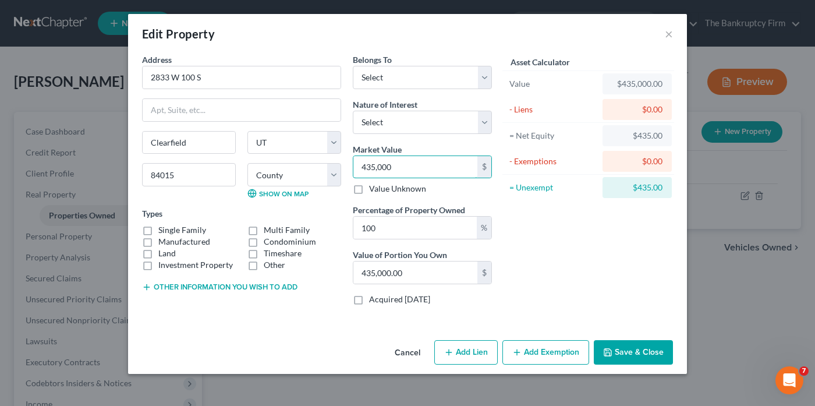
type input "435,000"
click at [158, 230] on label "Single Family" at bounding box center [182, 230] width 48 height 12
click at [163, 230] on input "Single Family" at bounding box center [167, 228] width 8 height 8
checkbox input "true"
click at [621, 346] on button "Save & Close" at bounding box center [633, 352] width 79 height 24
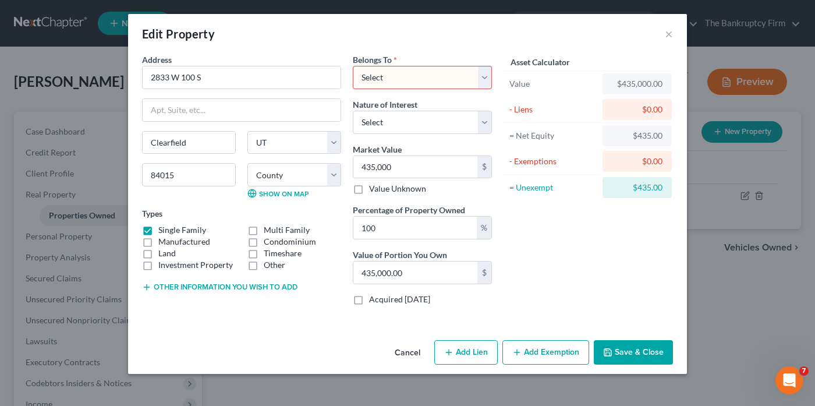
click at [448, 75] on select "Select Debtor 1 Only Debtor 2 Only Debtor 1 And Debtor 2 Only At Least One Of T…" at bounding box center [422, 77] width 139 height 23
select select "0"
click at [353, 66] on select "Select Debtor 1 Only Debtor 2 Only Debtor 1 And Debtor 2 Only At Least One Of T…" at bounding box center [422, 77] width 139 height 23
type input "4"
type input "4.00"
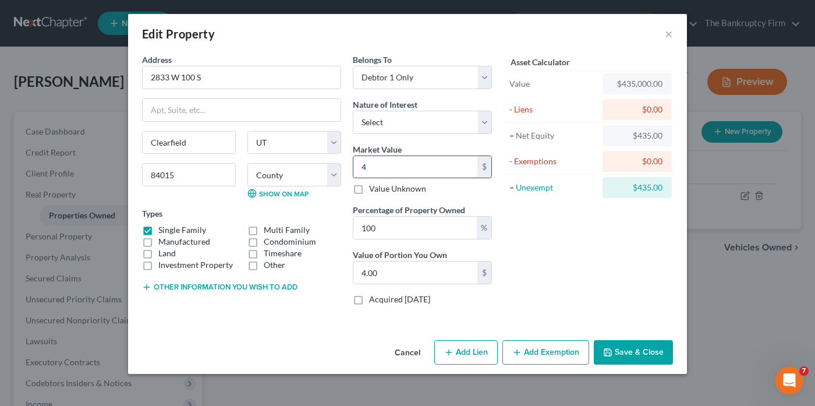
type input "40"
type input "40.00"
type input "400"
type input "400.00"
type input "4000"
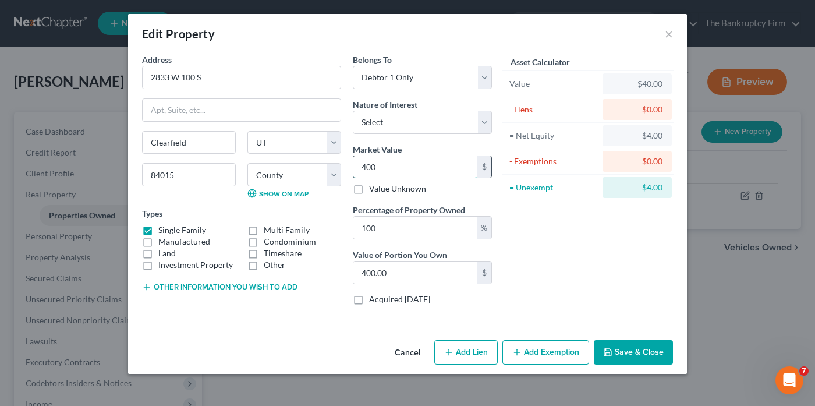
type input "4,000.00"
type input "4,0000"
type input "40,000.00"
type input "40,0000"
type input "400,000.00"
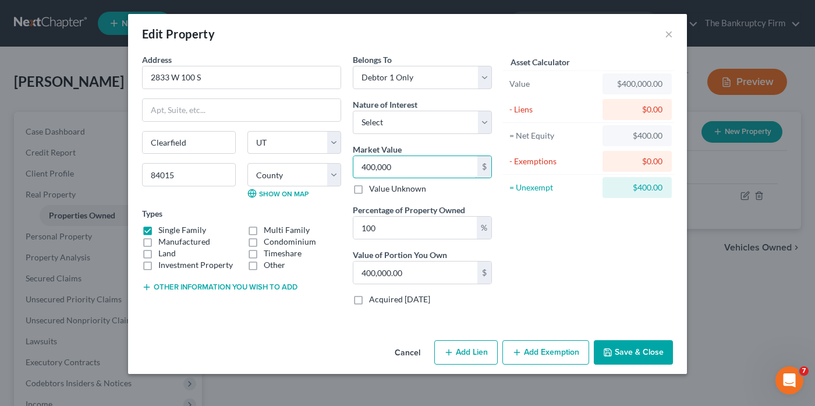
type input "400,000"
click at [630, 348] on button "Save & Close" at bounding box center [633, 352] width 79 height 24
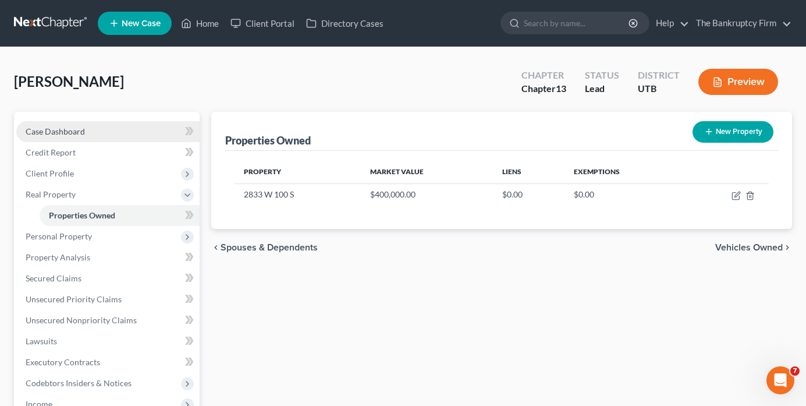
drag, startPoint x: 111, startPoint y: 122, endPoint x: 150, endPoint y: 137, distance: 42.4
click at [111, 122] on link "Case Dashboard" at bounding box center [107, 131] width 183 height 21
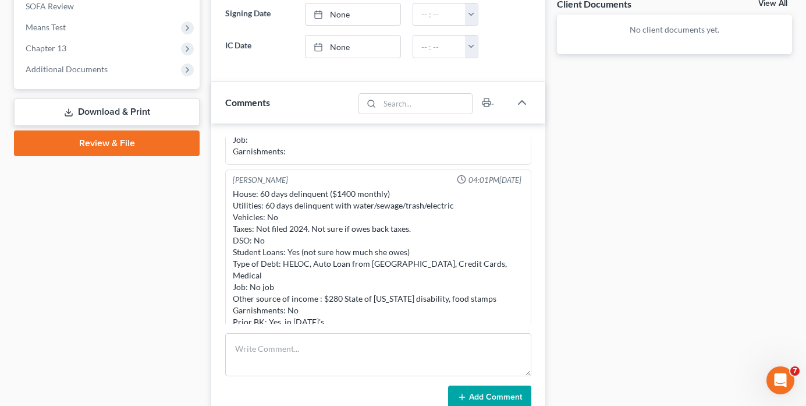
scroll to position [524, 0]
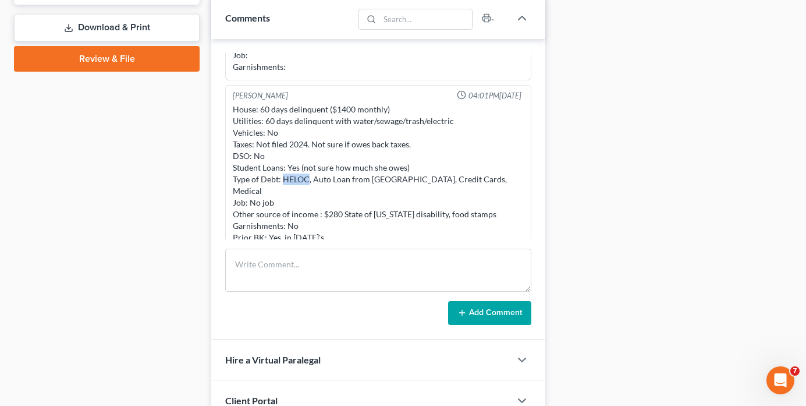
drag, startPoint x: 307, startPoint y: 179, endPoint x: 283, endPoint y: 182, distance: 24.6
click at [283, 182] on div "House: 60 days delinquent ($1400 monthly) Utilities: 60 days delinquent with wa…" at bounding box center [378, 174] width 291 height 140
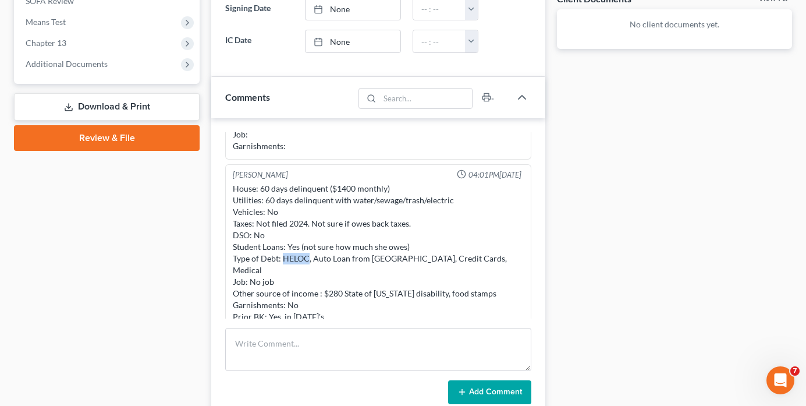
scroll to position [466, 0]
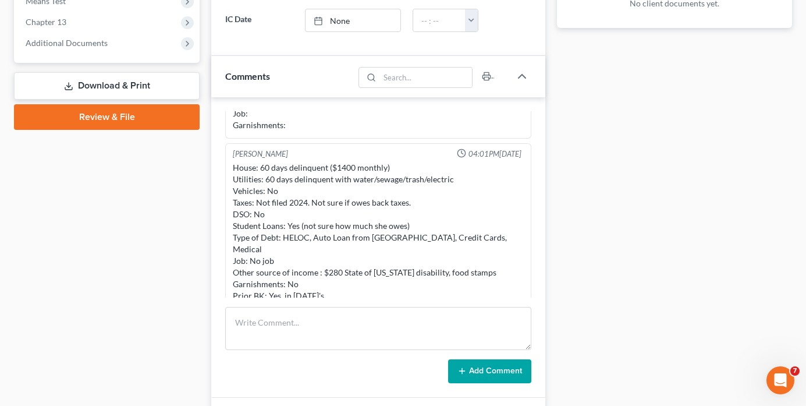
drag, startPoint x: 186, startPoint y: 238, endPoint x: 218, endPoint y: 137, distance: 105.1
click at [186, 237] on div "Case Dashboard Payments Invoices Payments Payments Credit Report Client Profile" at bounding box center [106, 83] width 197 height 874
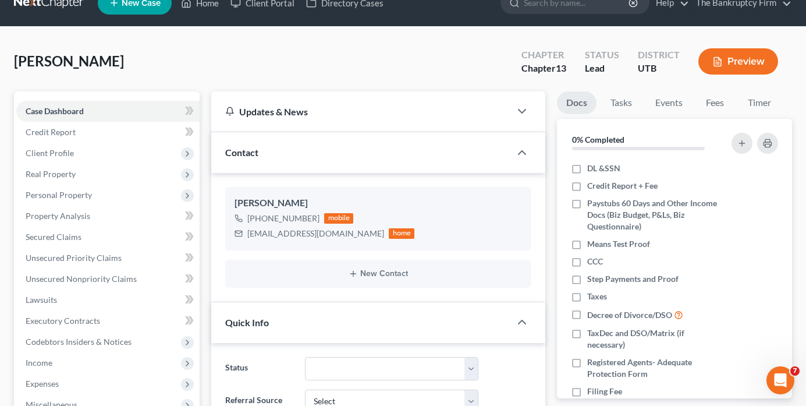
scroll to position [0, 0]
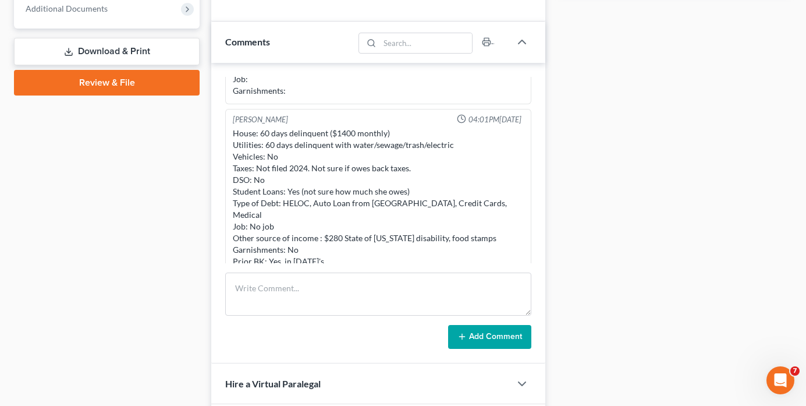
scroll to position [524, 0]
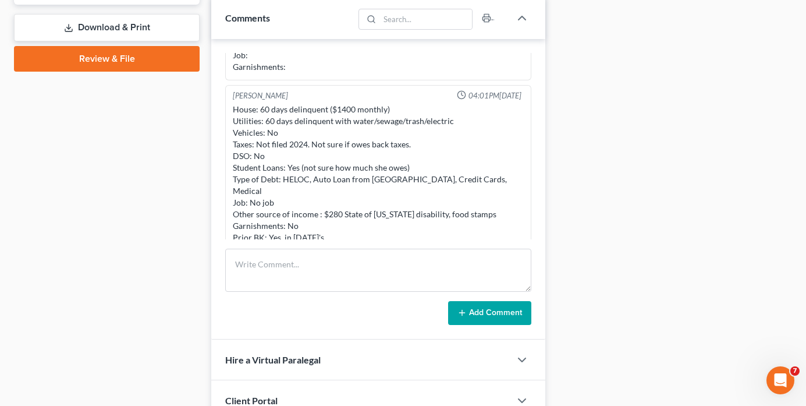
drag, startPoint x: 204, startPoint y: 161, endPoint x: 205, endPoint y: 154, distance: 6.5
click at [204, 160] on div "Case Dashboard Payments Invoices Payments Payments Credit Report Client Profile" at bounding box center [106, 25] width 197 height 874
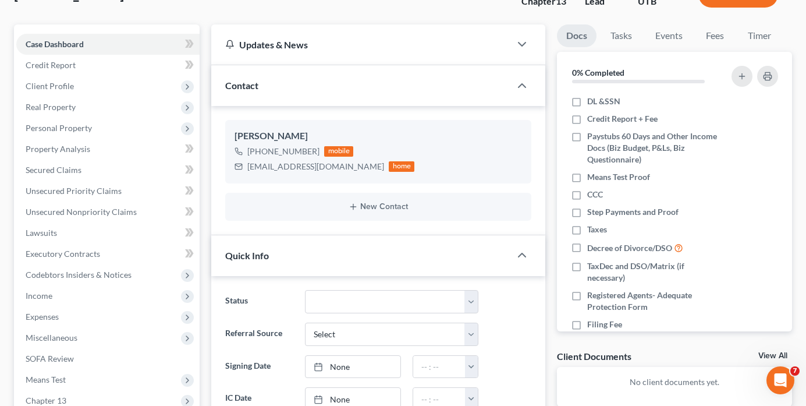
scroll to position [0, 0]
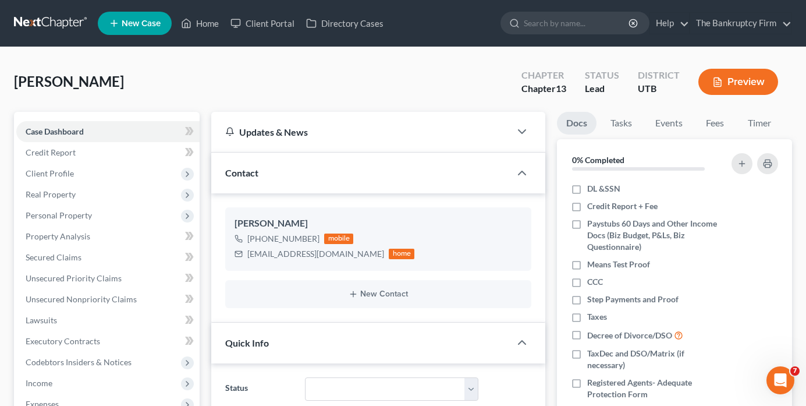
drag, startPoint x: 247, startPoint y: 253, endPoint x: 335, endPoint y: 251, distance: 87.9
click at [335, 251] on div "simplyhollym@gmail.com" at bounding box center [315, 254] width 137 height 12
copy div "simplyhollym@gmail.com"
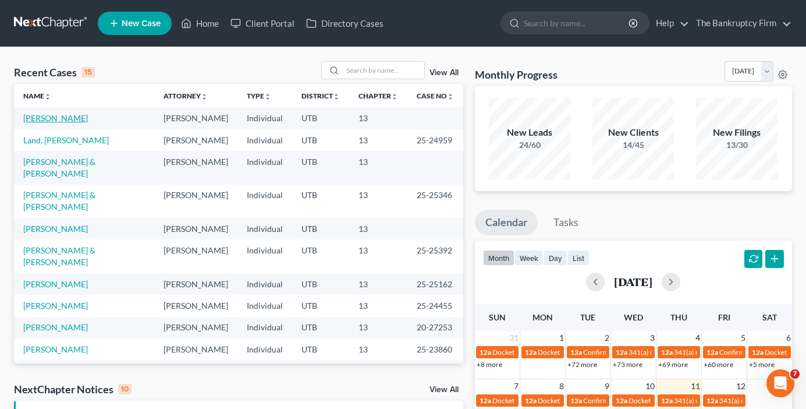
click at [60, 115] on link "[PERSON_NAME]" at bounding box center [55, 118] width 65 height 10
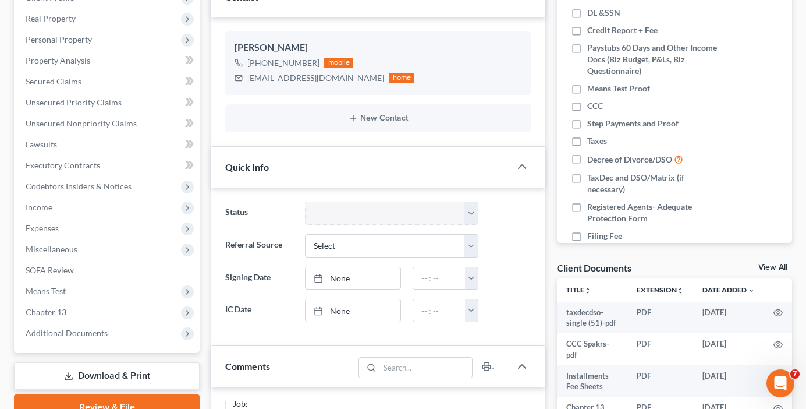
scroll to position [175, 0]
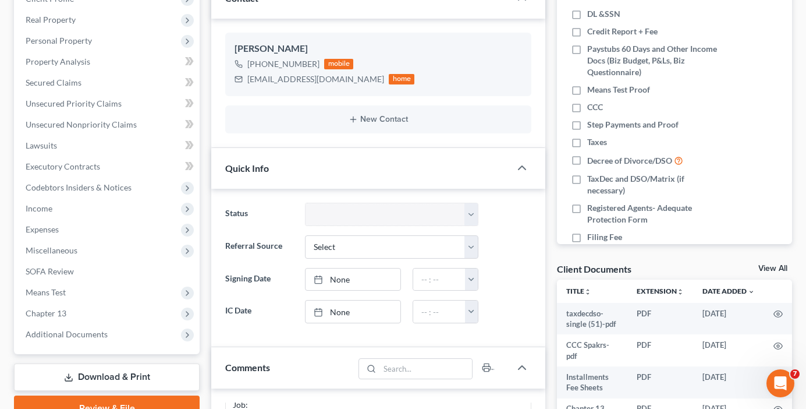
click at [208, 284] on div "Updates & News × [US_STATE] District Notes: Take a look at NextChapter's Distri…" at bounding box center [378, 374] width 346 height 874
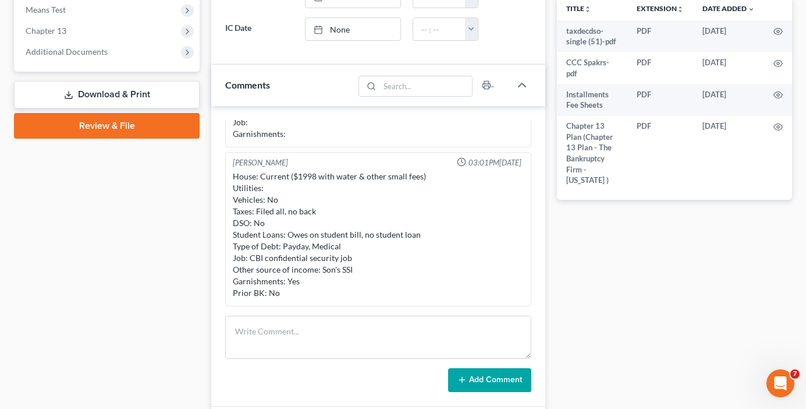
scroll to position [466, 0]
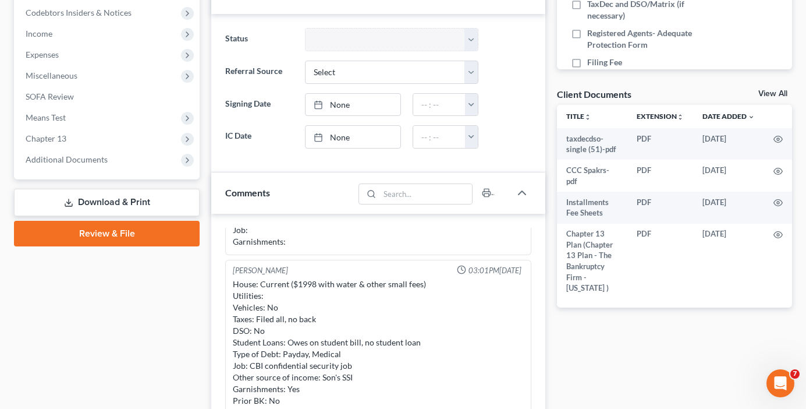
click at [105, 205] on link "Download & Print" at bounding box center [107, 202] width 186 height 27
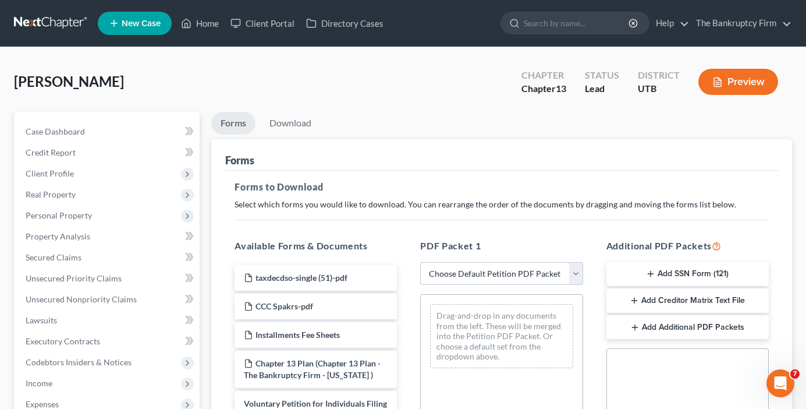
click at [673, 279] on button "Add SSN Form (121)" at bounding box center [688, 274] width 162 height 24
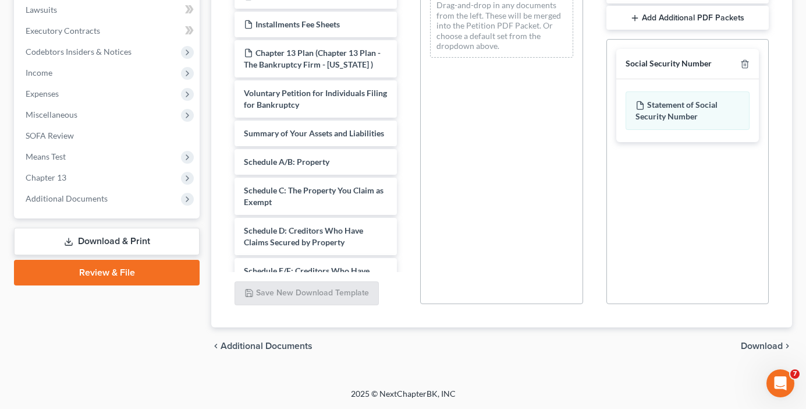
click at [763, 342] on span "Download" at bounding box center [762, 345] width 42 height 9
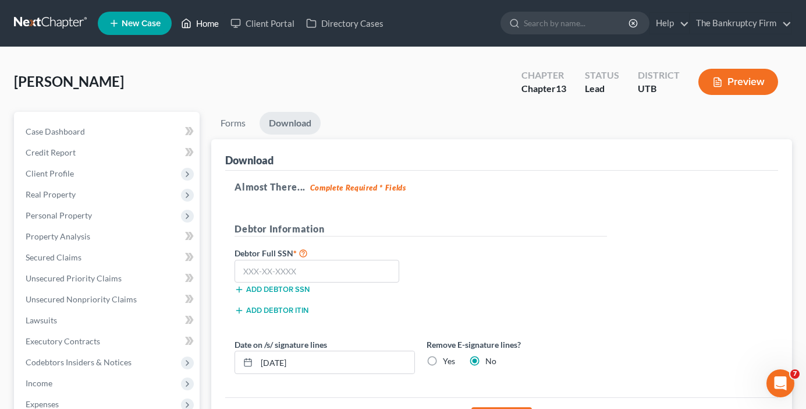
click at [207, 20] on link "Home" at bounding box center [199, 23] width 49 height 21
